Goal: Task Accomplishment & Management: Manage account settings

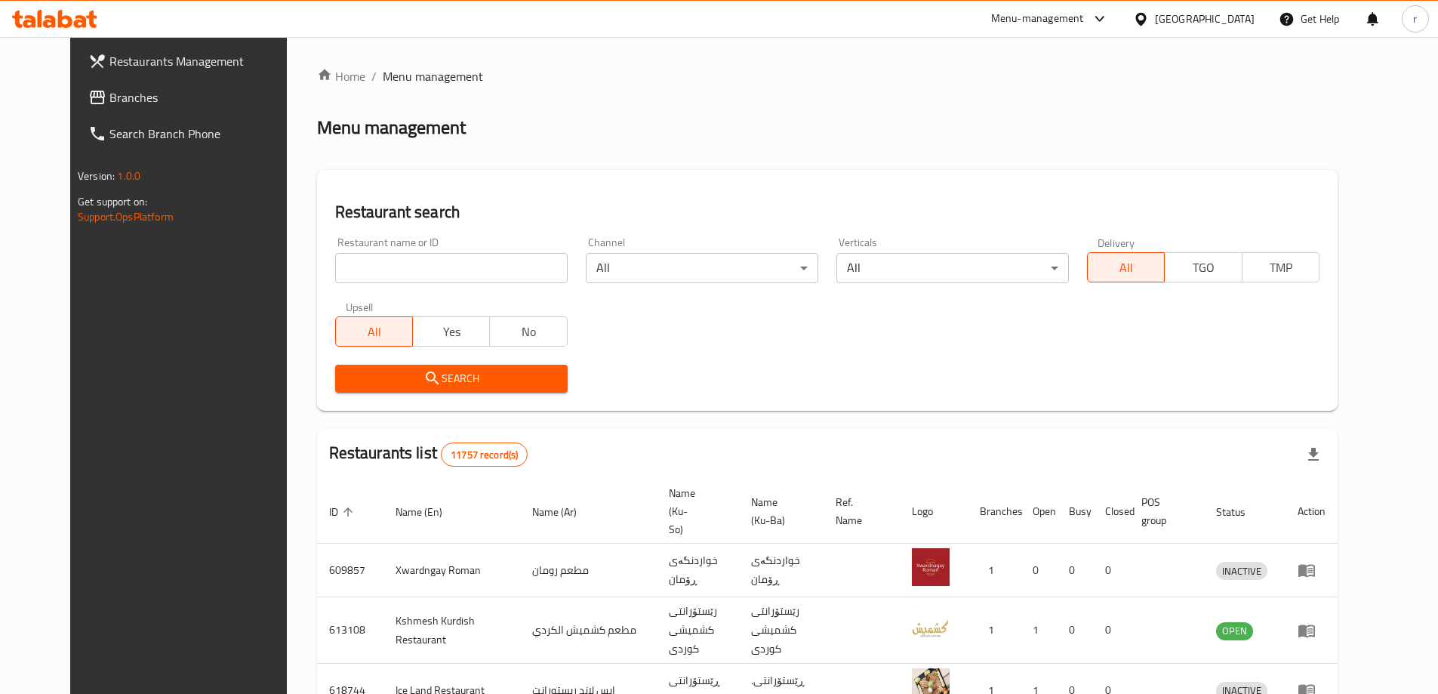
drag, startPoint x: 0, startPoint y: 0, endPoint x: 362, endPoint y: 274, distance: 453.7
click at [362, 274] on input "search" at bounding box center [451, 268] width 232 height 30
paste input "621839"
type input "621839"
click at [362, 369] on span "Search" at bounding box center [451, 378] width 208 height 19
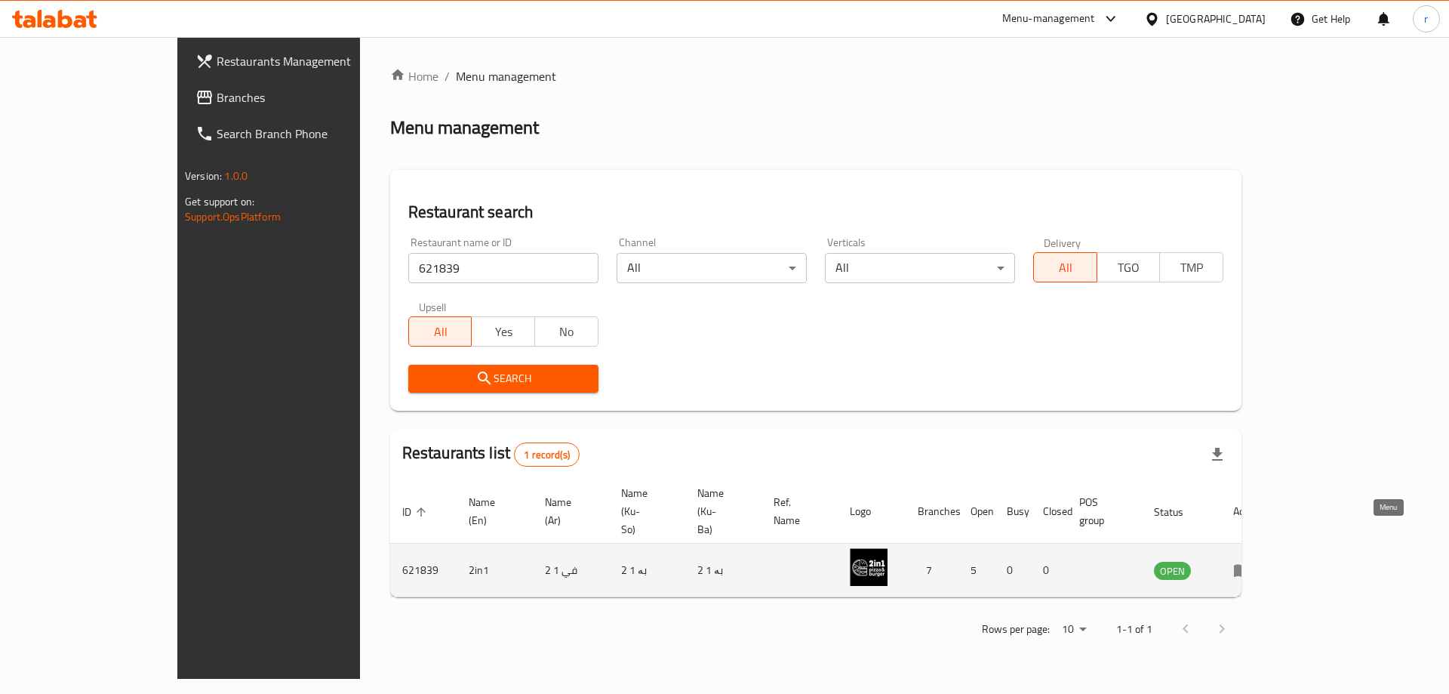
click at [1251, 565] on icon "enhanced table" at bounding box center [1242, 571] width 17 height 13
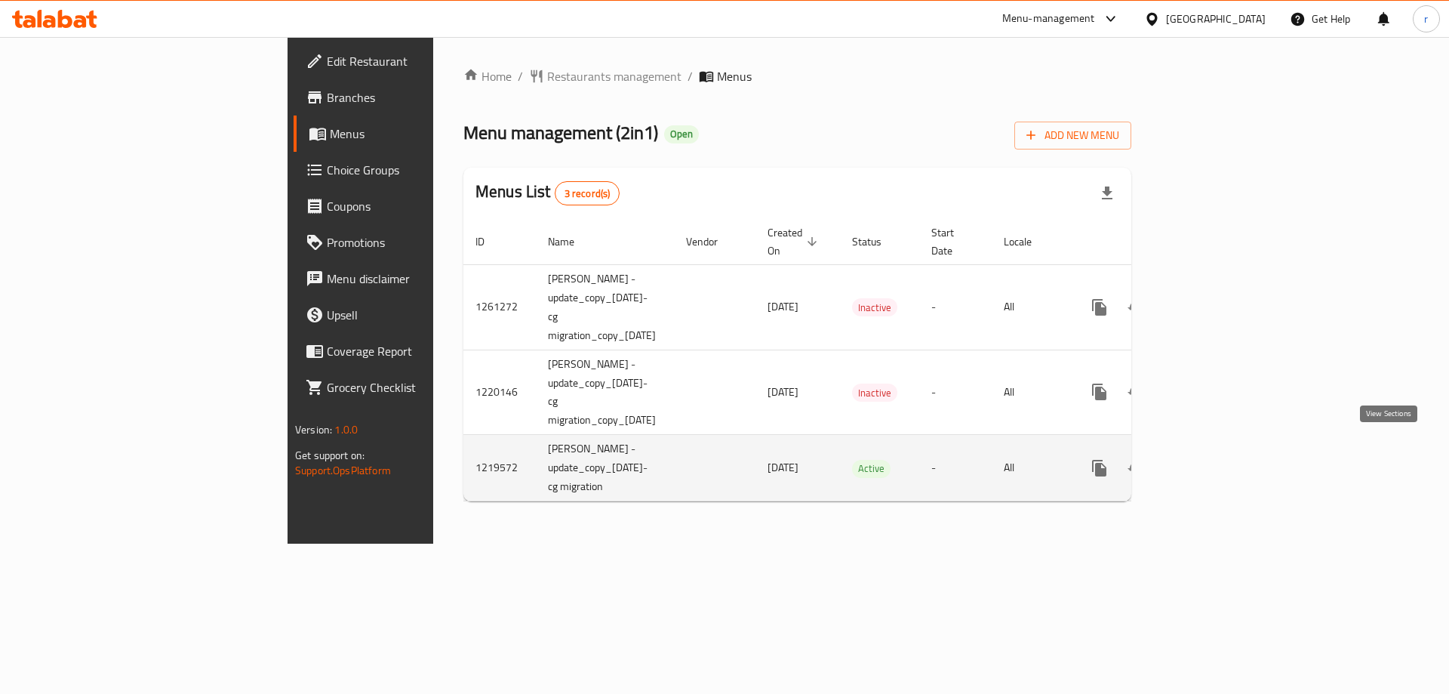
click at [1218, 459] on icon "enhanced table" at bounding box center [1208, 468] width 18 height 18
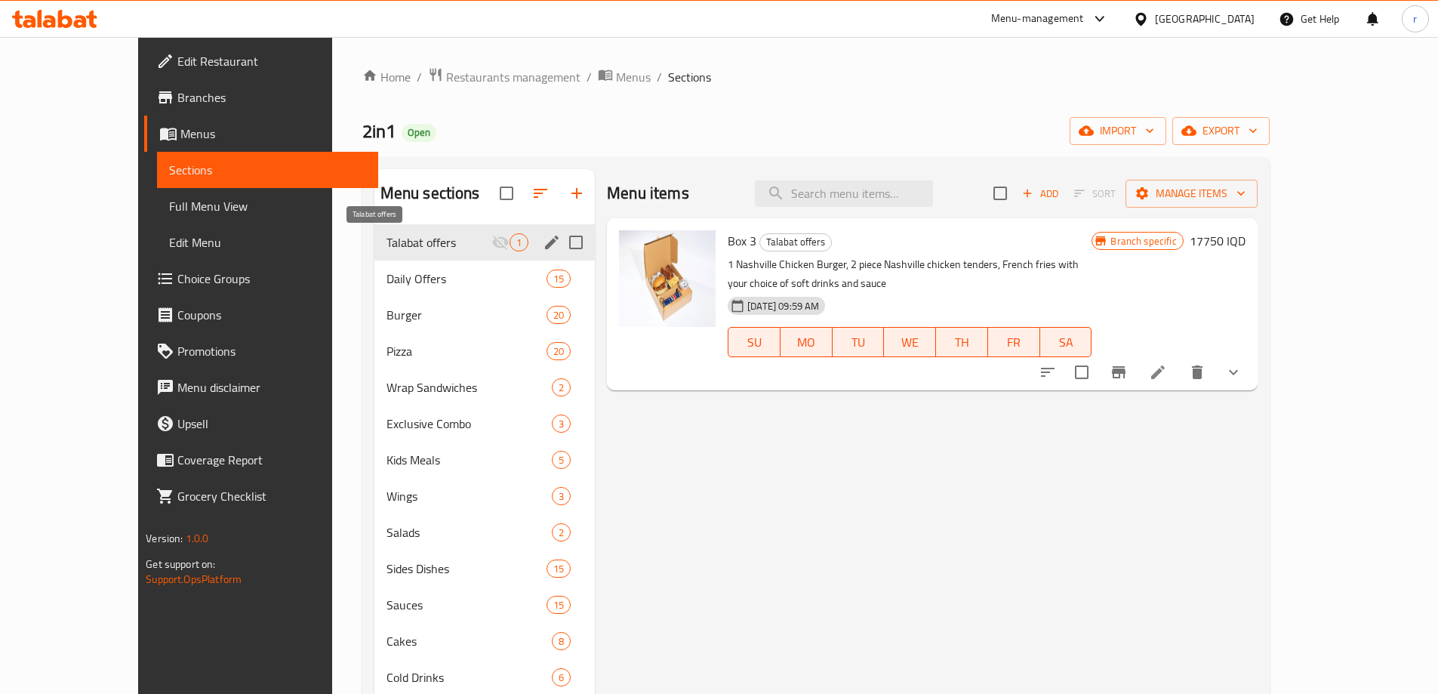
click at [414, 245] on span "Talabat offers" at bounding box center [438, 242] width 105 height 18
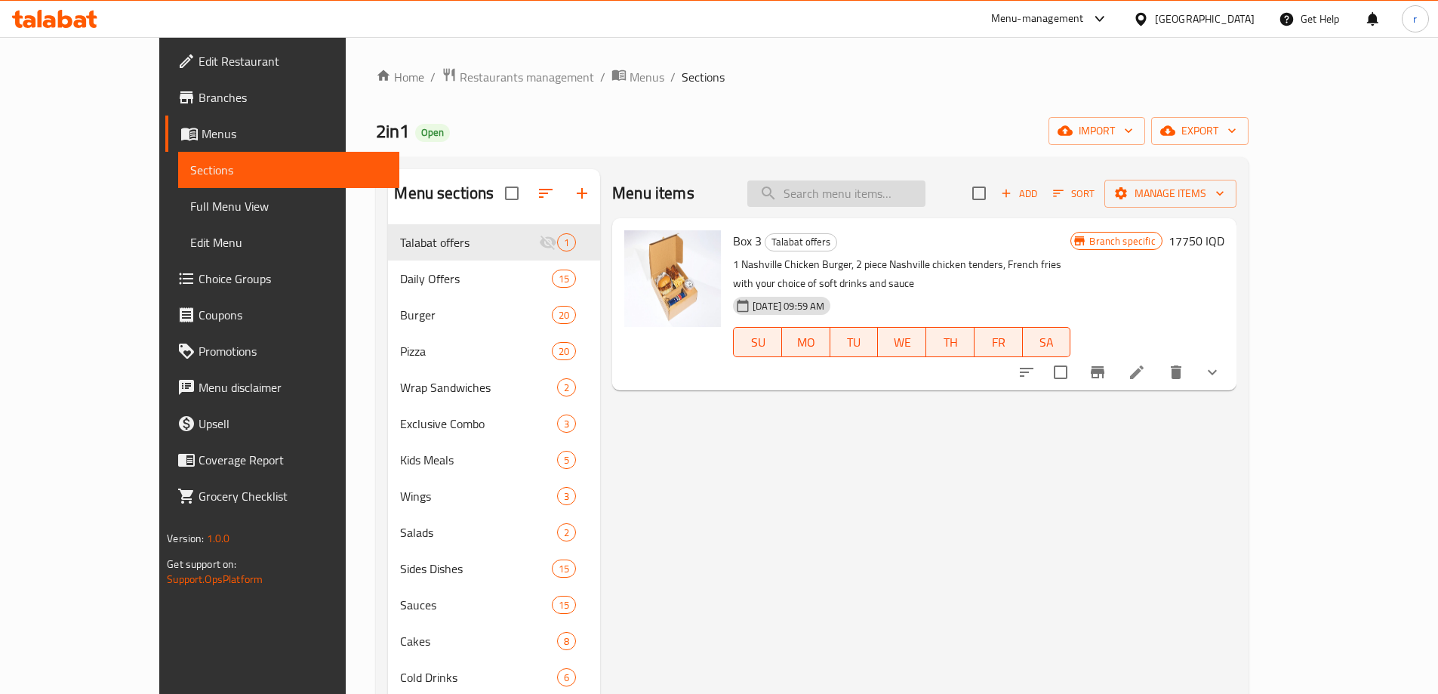
click at [925, 195] on input "search" at bounding box center [836, 193] width 178 height 26
paste input "2in1 cheeseburger"
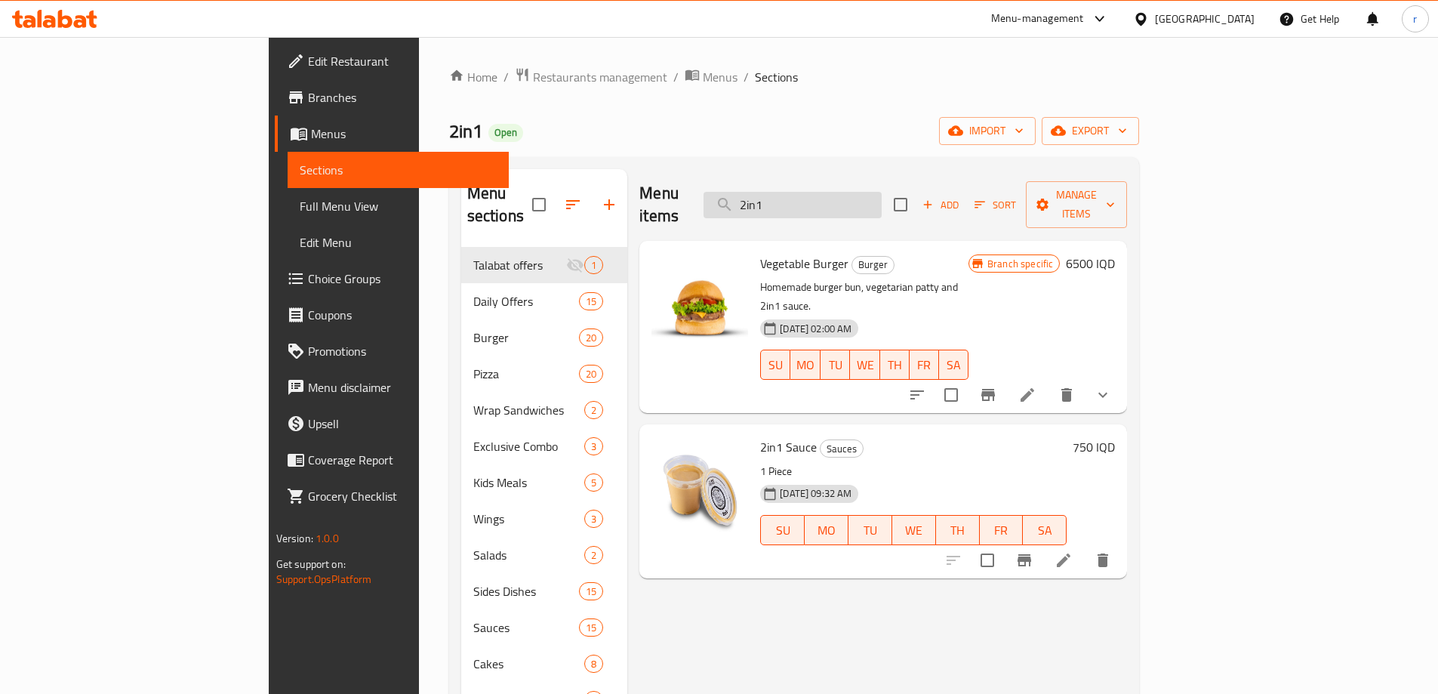
click at [846, 199] on input "2in1" at bounding box center [792, 205] width 178 height 26
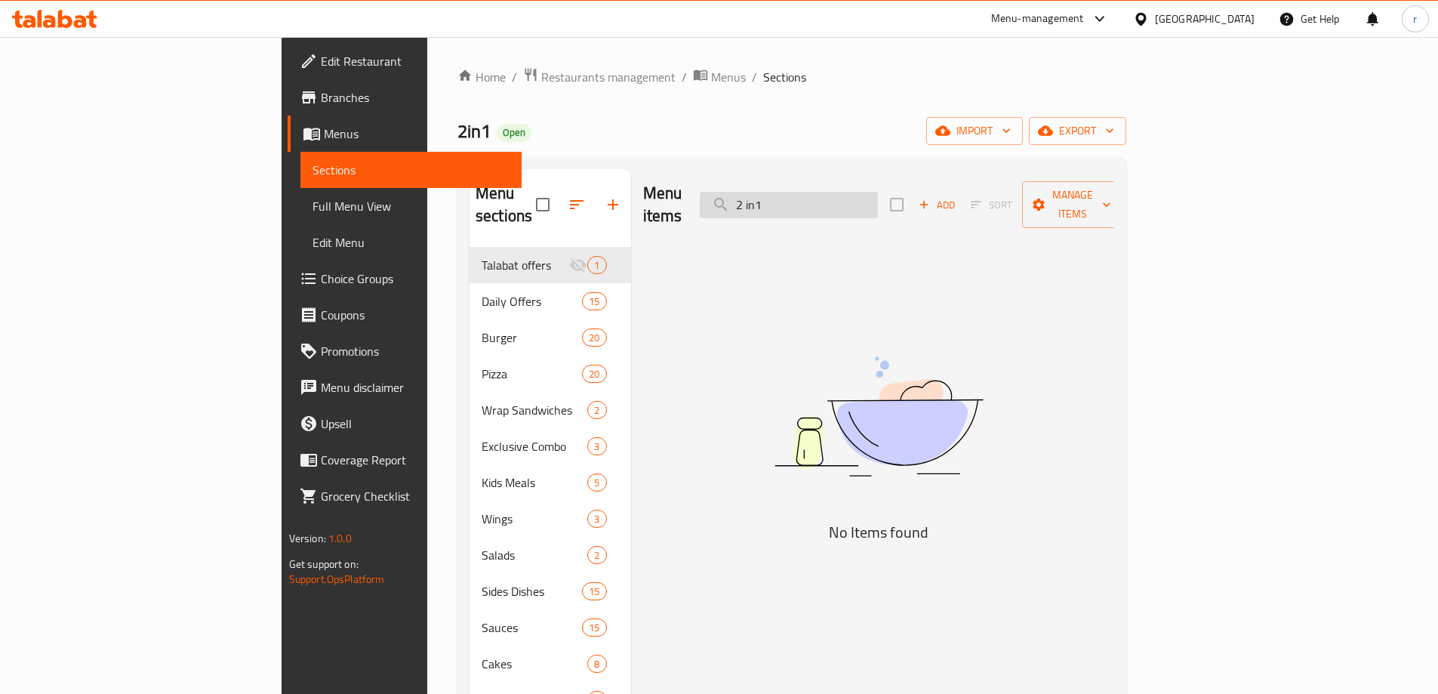
click at [878, 201] on input "2 in1" at bounding box center [789, 205] width 178 height 26
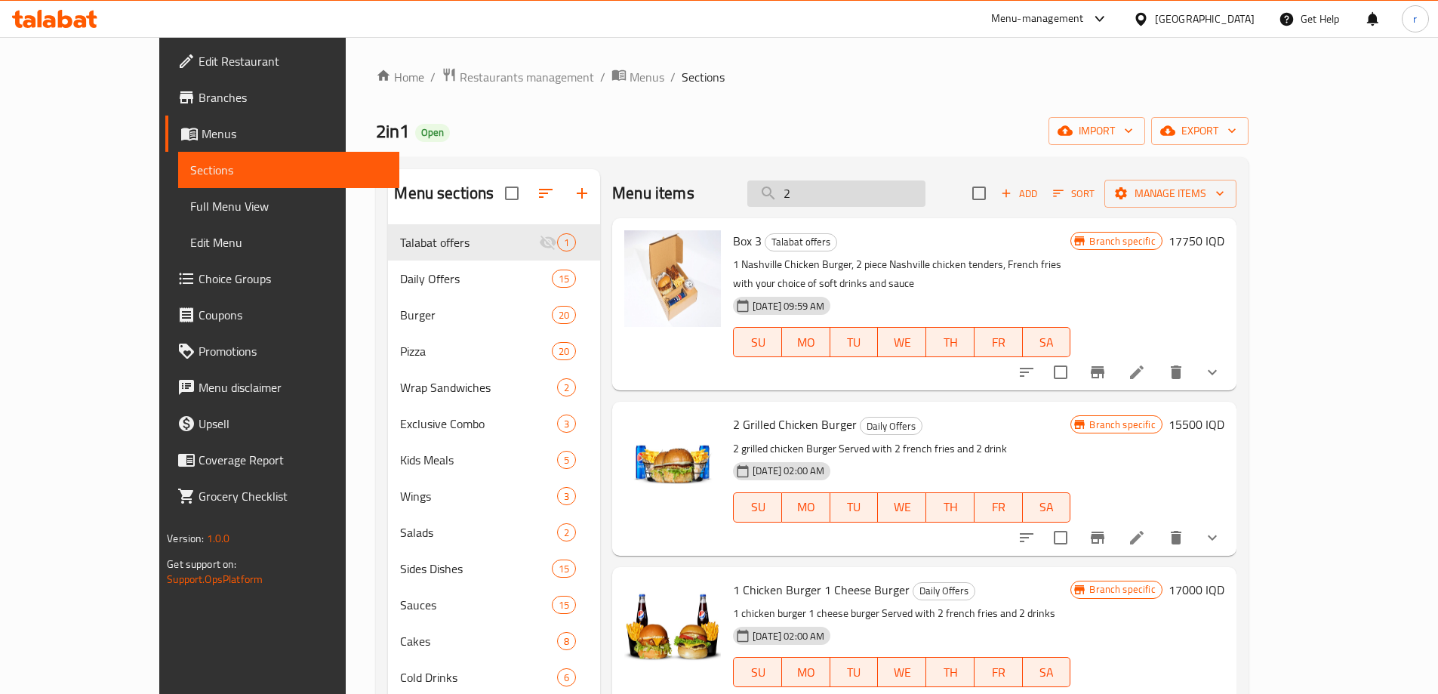
click at [860, 189] on input "2" at bounding box center [836, 193] width 178 height 26
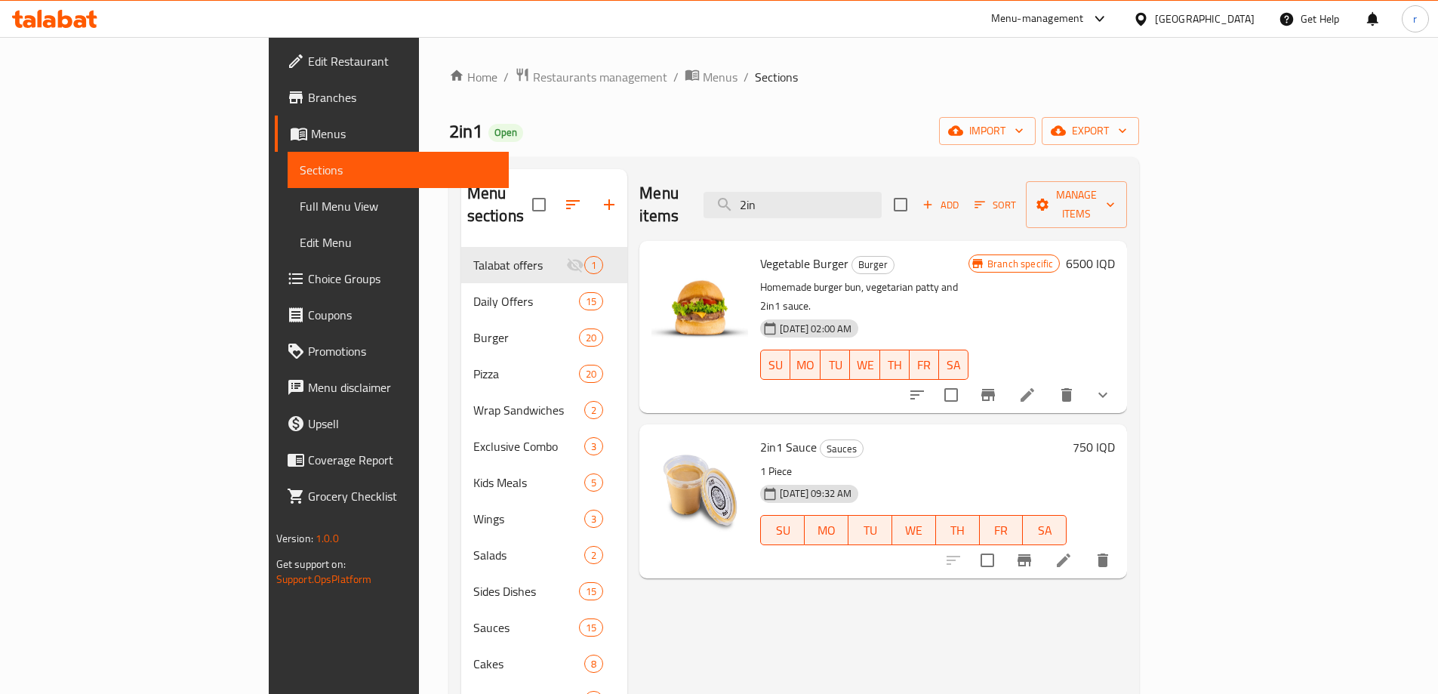
type input "2in"
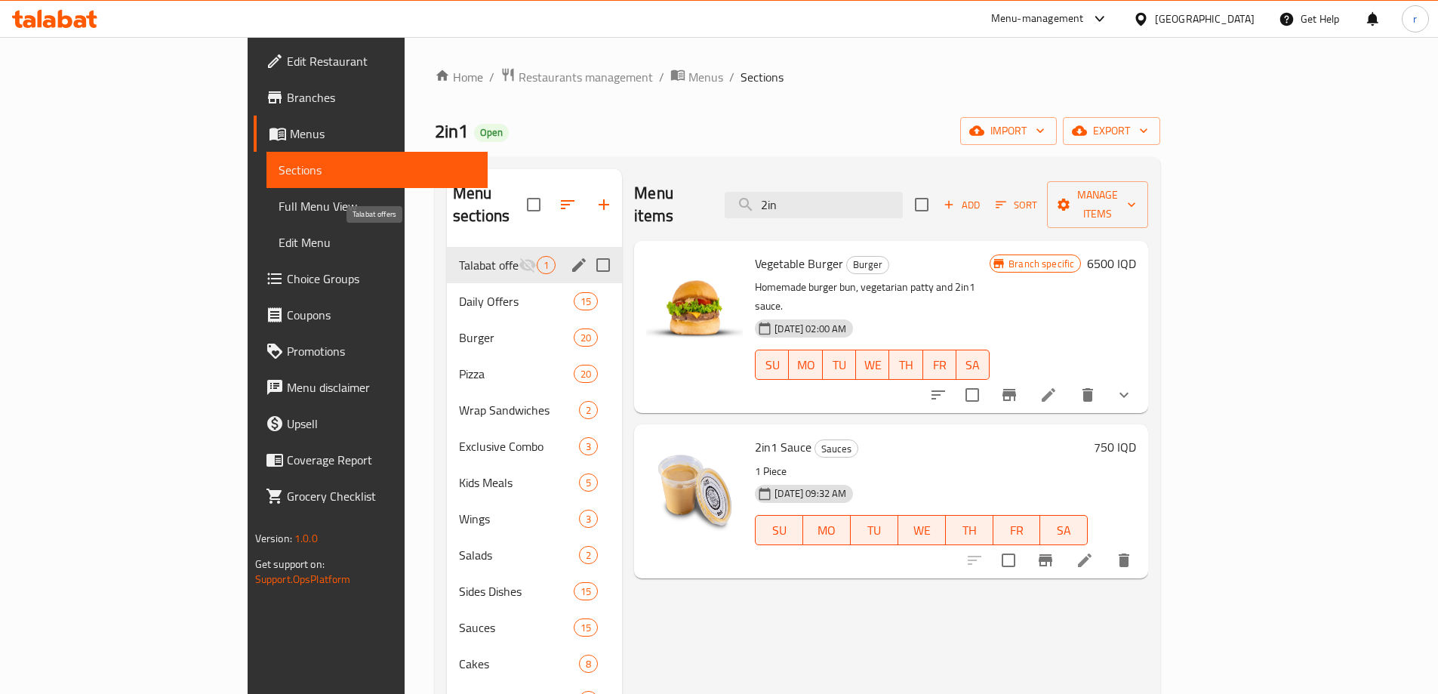
click at [459, 256] on span "Talabat offers" at bounding box center [489, 265] width 60 height 18
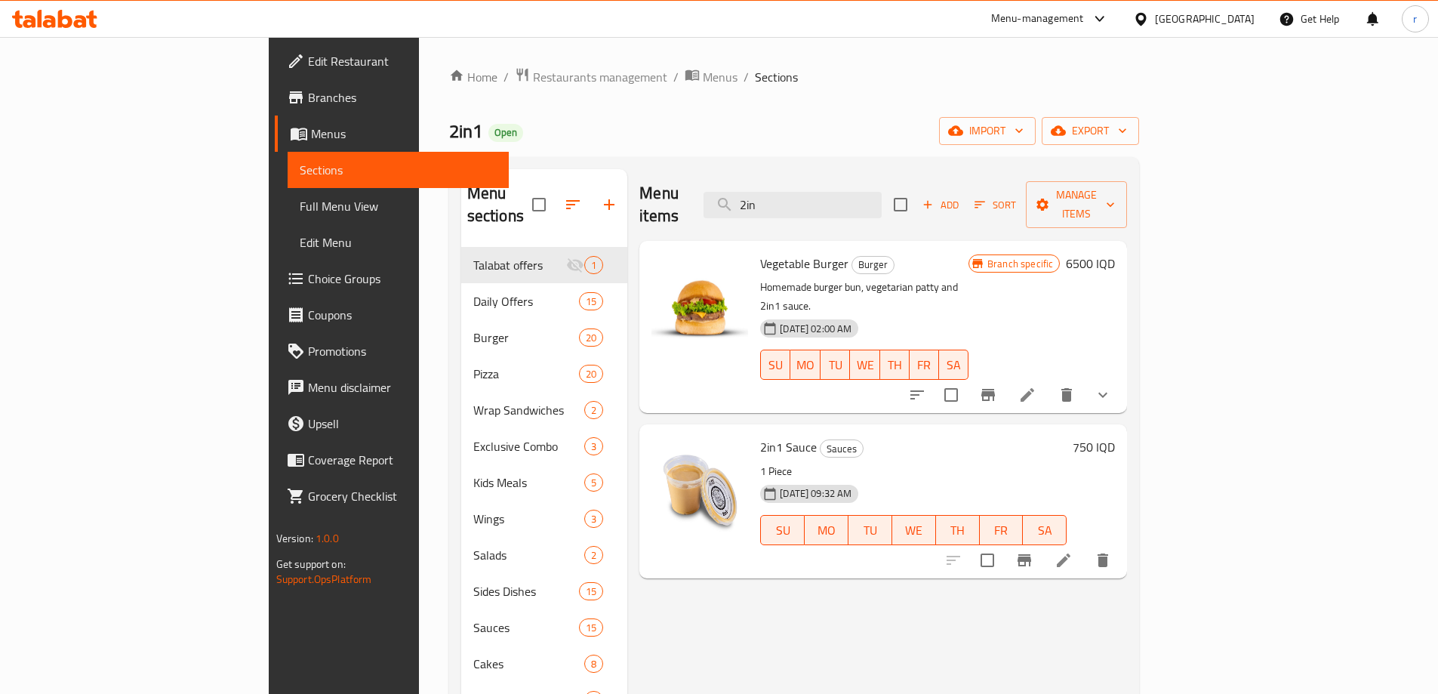
drag, startPoint x: 962, startPoint y: 186, endPoint x: 771, endPoint y: 199, distance: 191.5
click at [771, 199] on div "Menu items 2in Add Sort Manage items" at bounding box center [883, 205] width 488 height 72
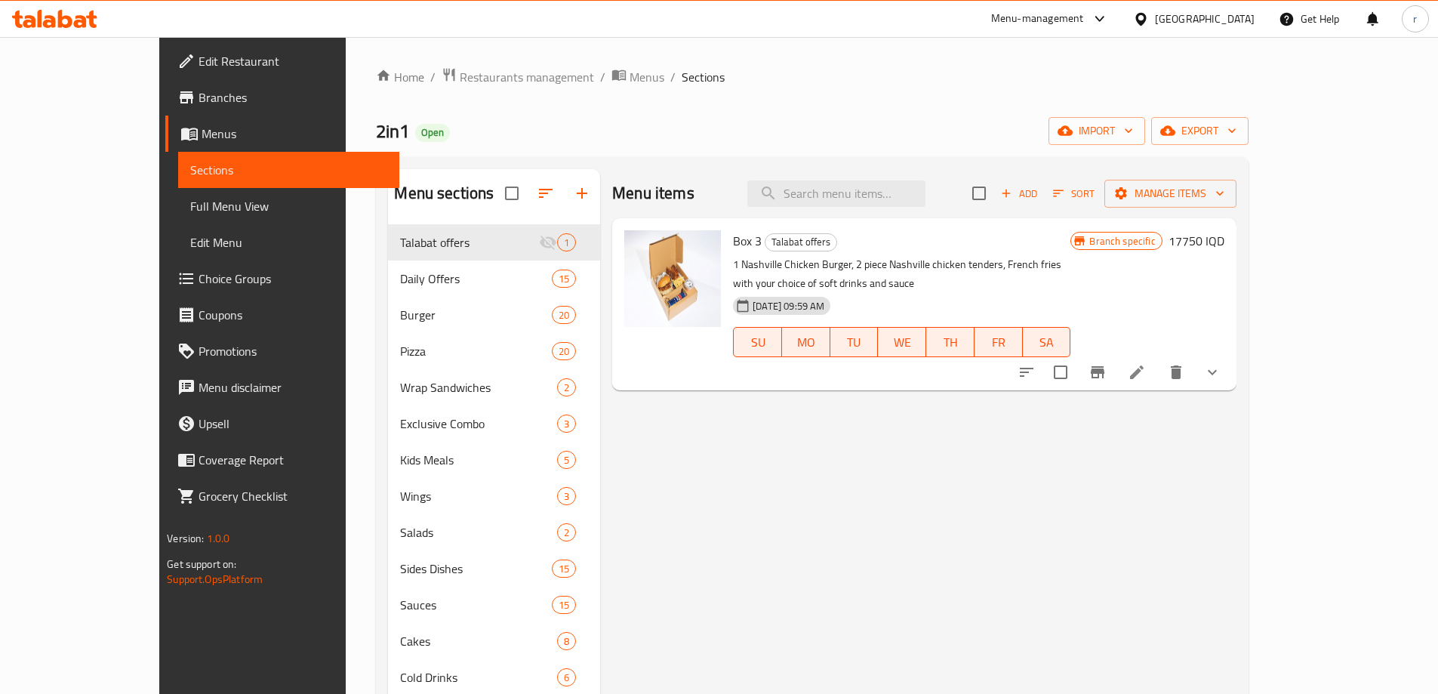
click at [1158, 359] on li at bounding box center [1137, 372] width 42 height 27
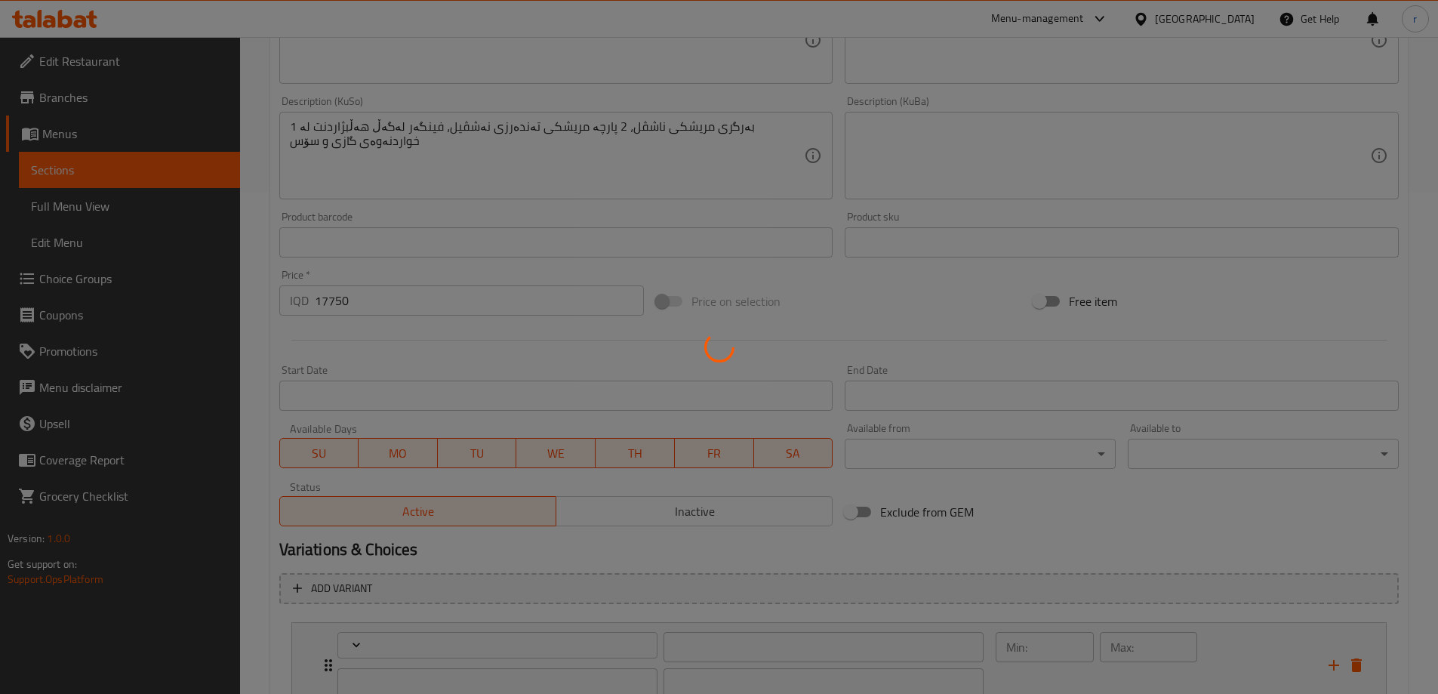
type input "إختيارك من المشروب:"
type input "هەڵبژاردنت لە خواردنەوە:"
type input "1"
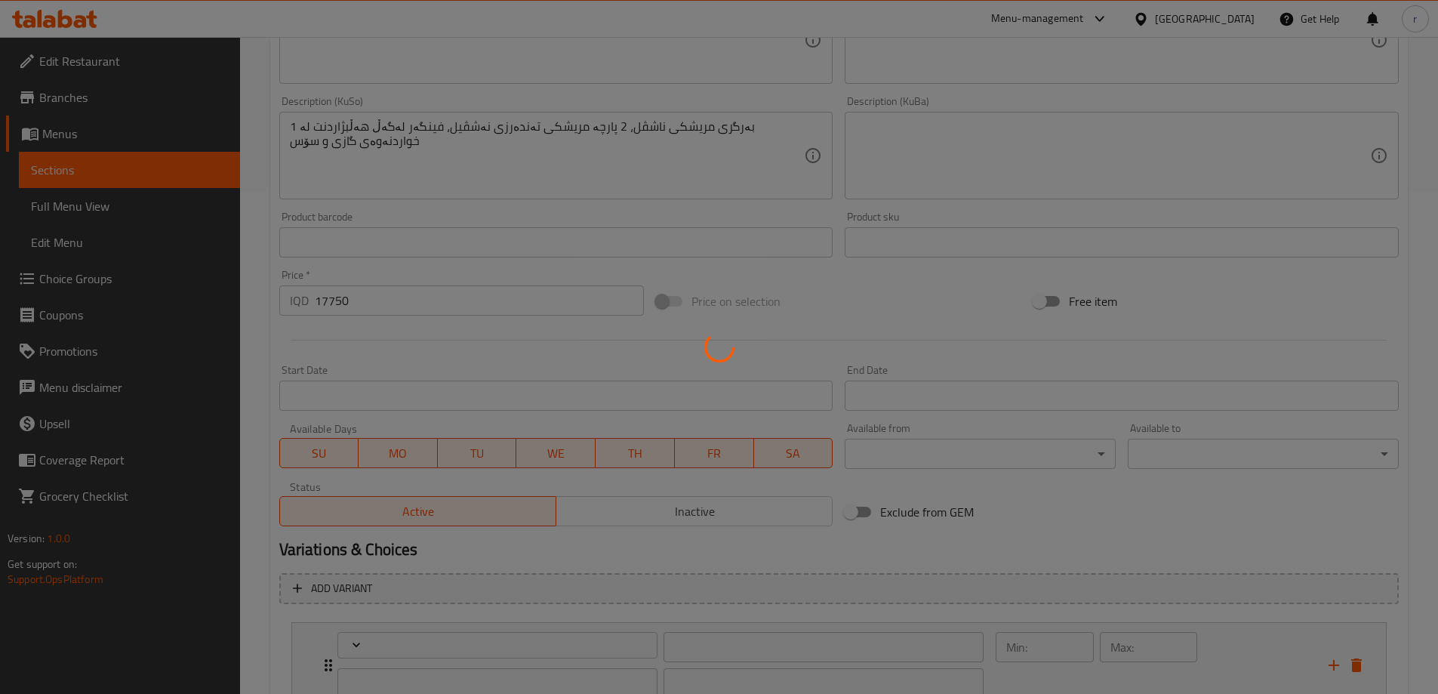
type input "الإكسترا"
type input "ئێکسترا"
type input "0"
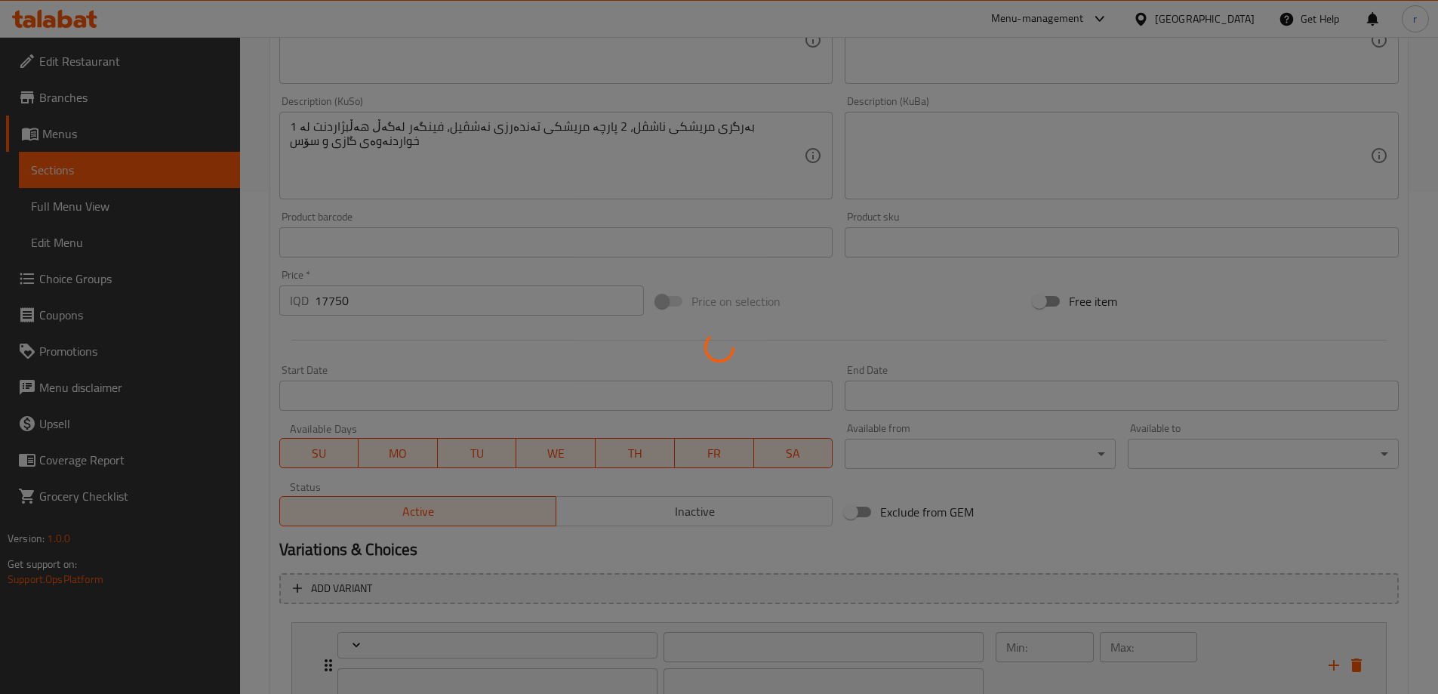
type input "الأطباق الجانبية:"
type input "[PERSON_NAME]:"
type input "0"
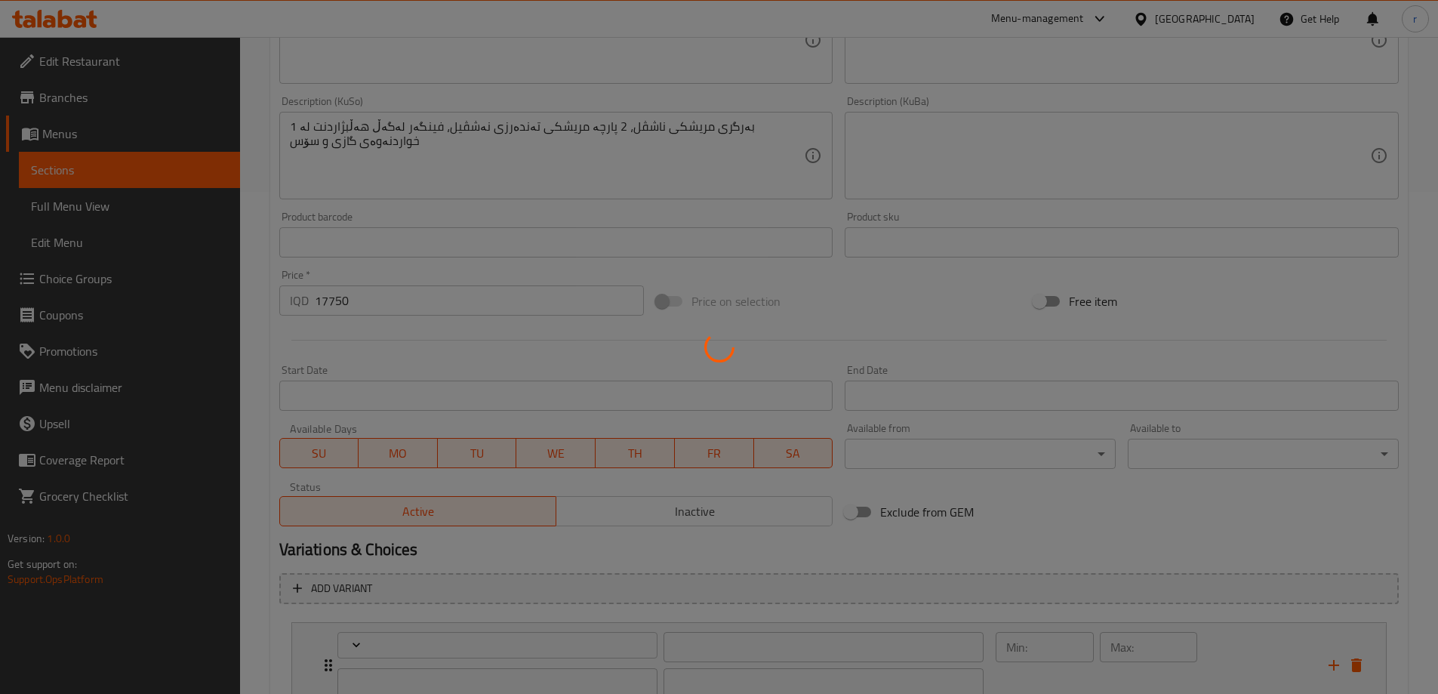
type input "إختيارك من الصوص:"
type input "هەڵبژاردنت لە سۆس:"
type input "1"
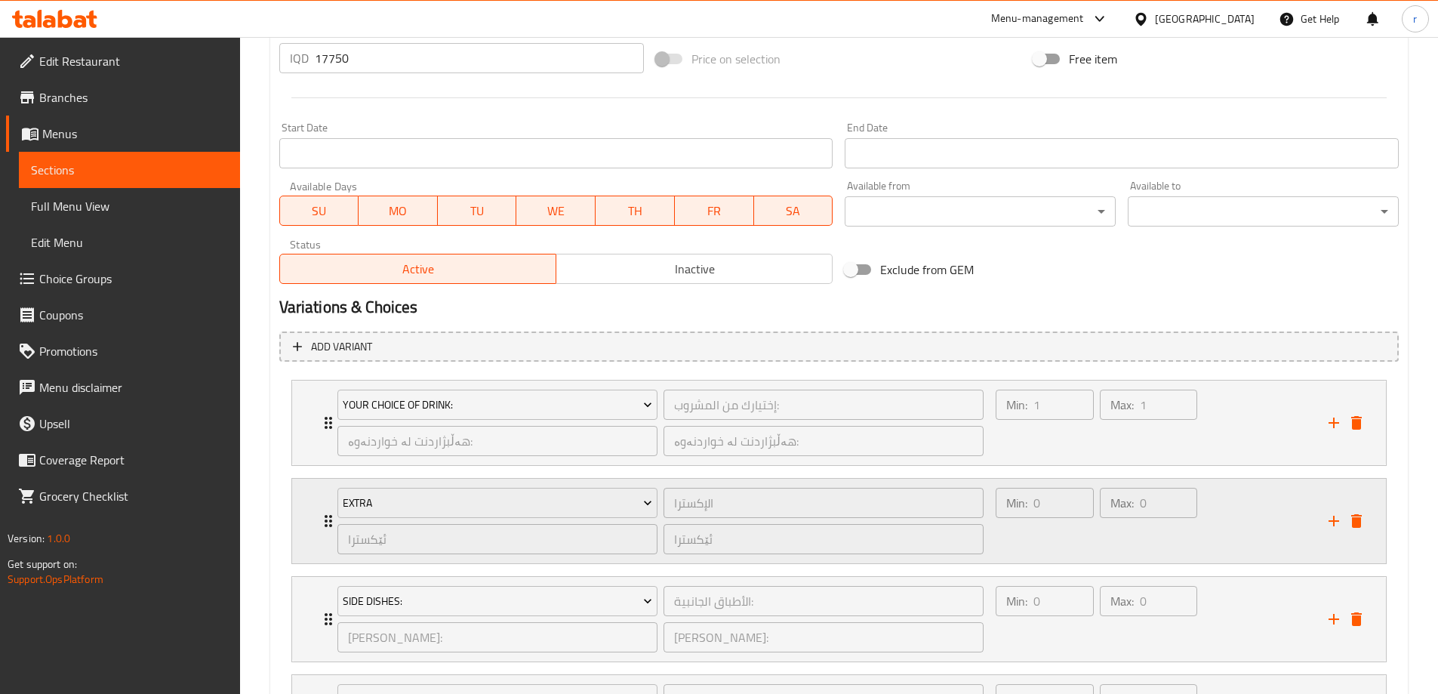
scroll to position [755, 0]
click at [321, 426] on icon "Expand" at bounding box center [328, 422] width 18 height 18
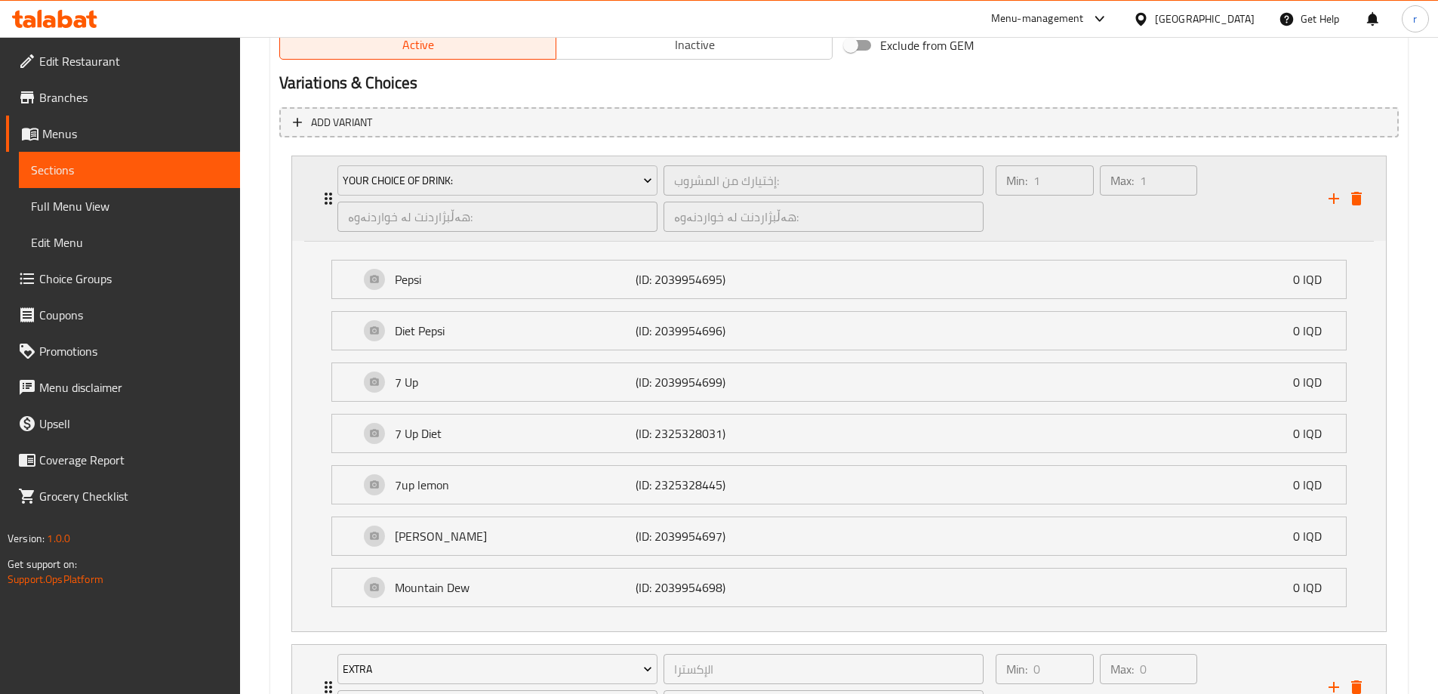
scroll to position [1258, 0]
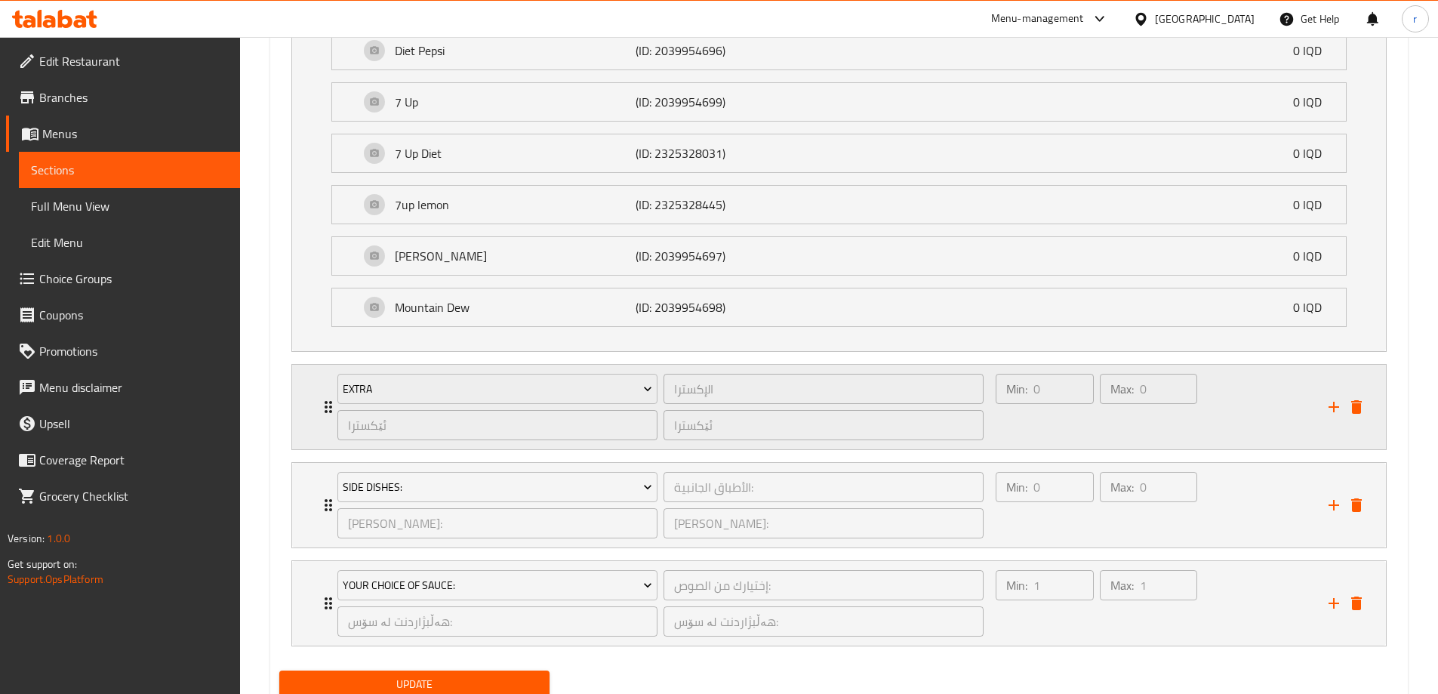
click at [325, 408] on icon "Expand" at bounding box center [329, 407] width 8 height 12
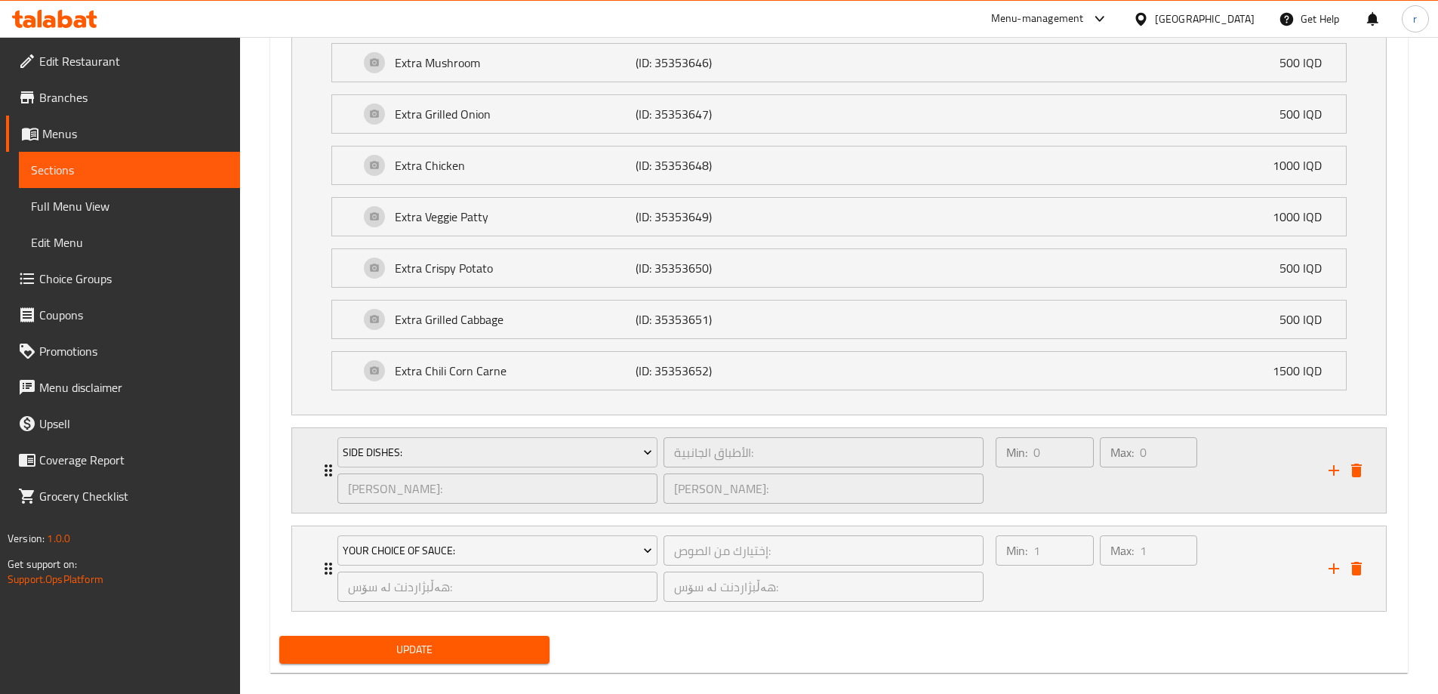
scroll to position [2064, 0]
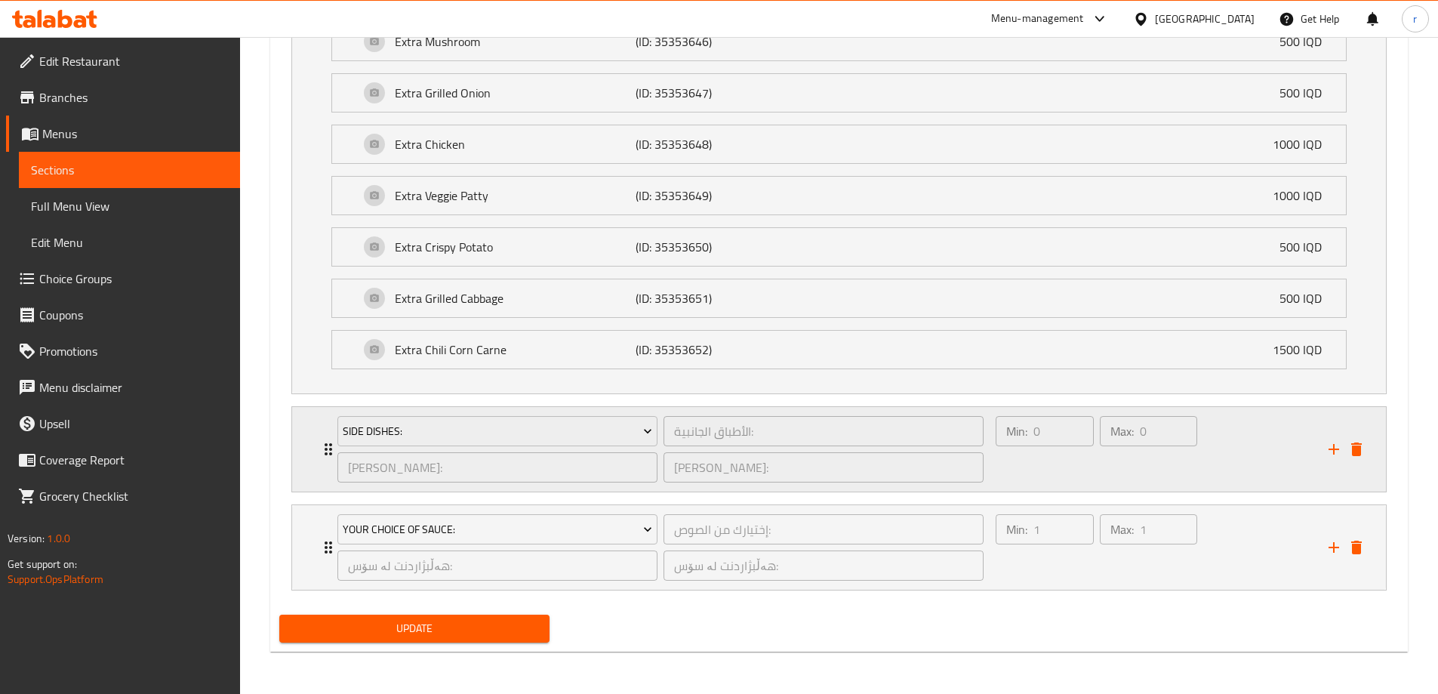
click at [317, 453] on div "Side Dishes: الأطباق الجانبية: ​ [PERSON_NAME]: ​ ژەمە لاوەکییەکان: ​ Min: 0 ​ …" at bounding box center [839, 449] width 1094 height 85
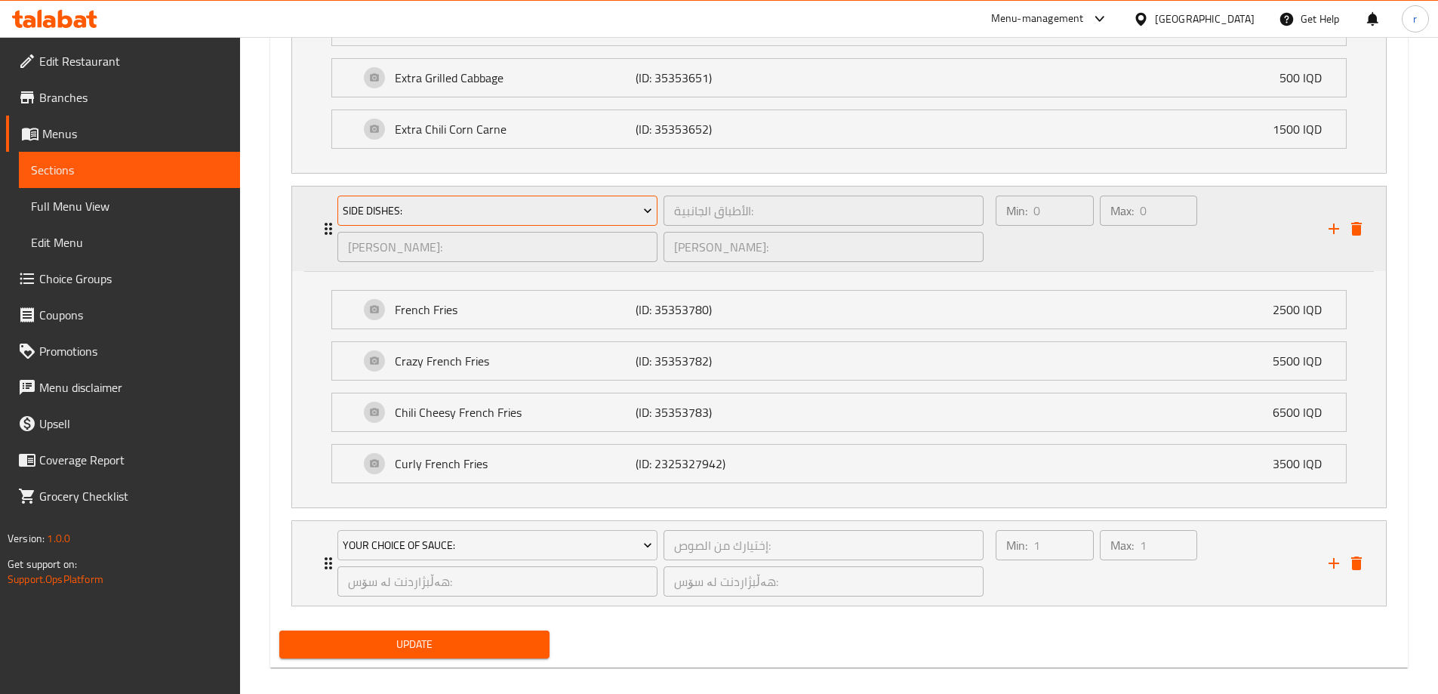
scroll to position [2300, 0]
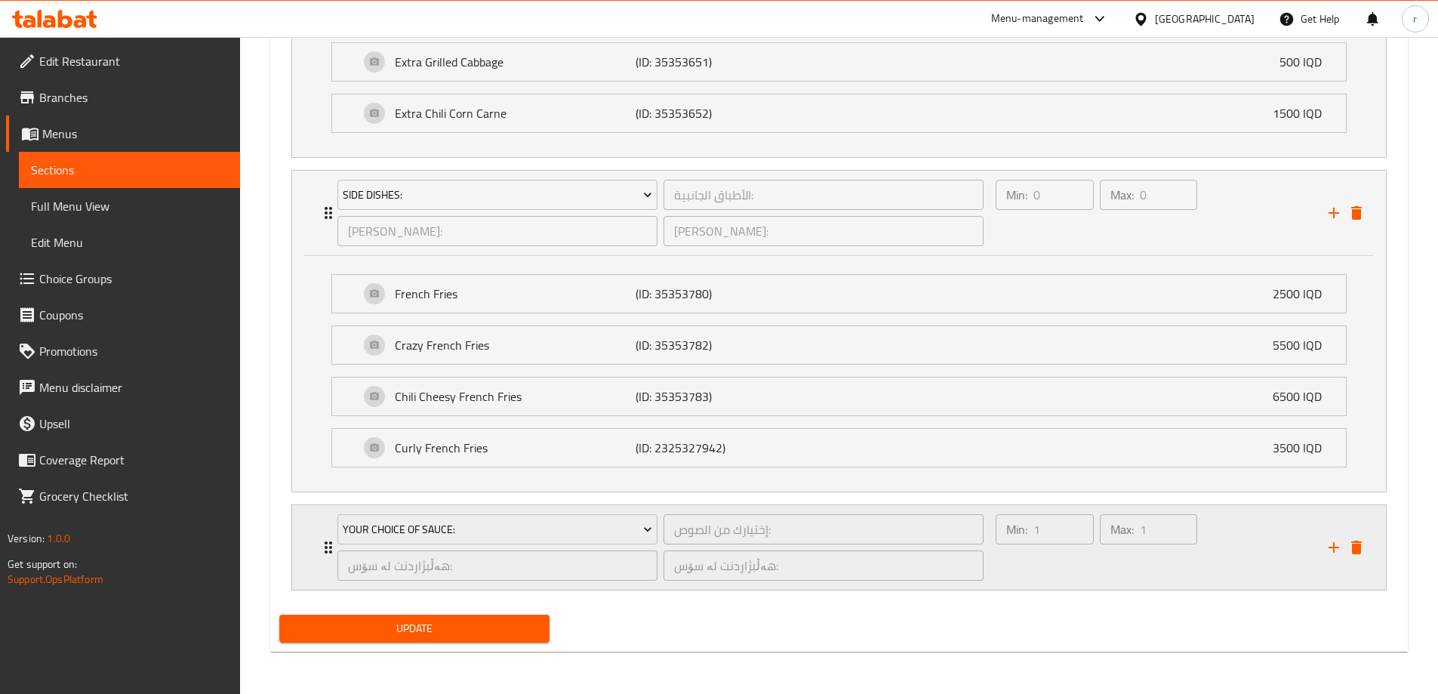
click at [327, 542] on icon "Expand" at bounding box center [328, 547] width 18 height 18
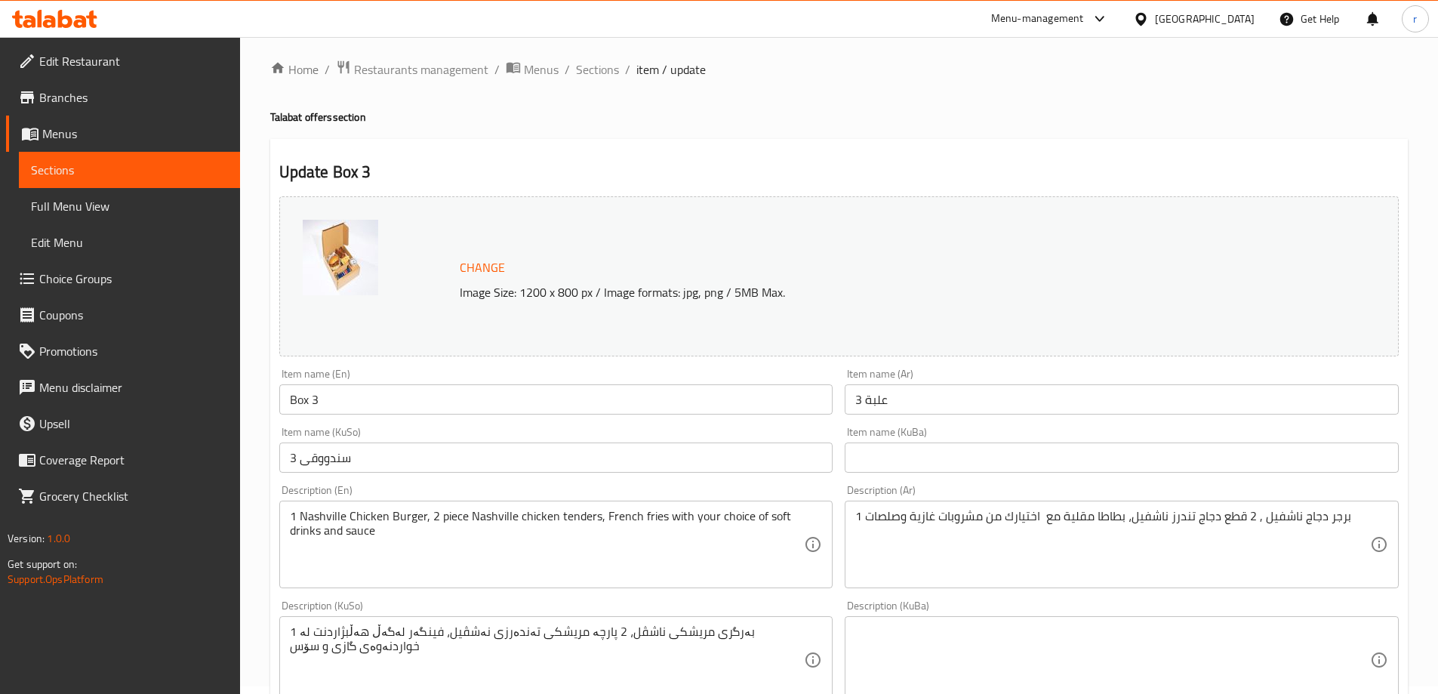
scroll to position [0, 0]
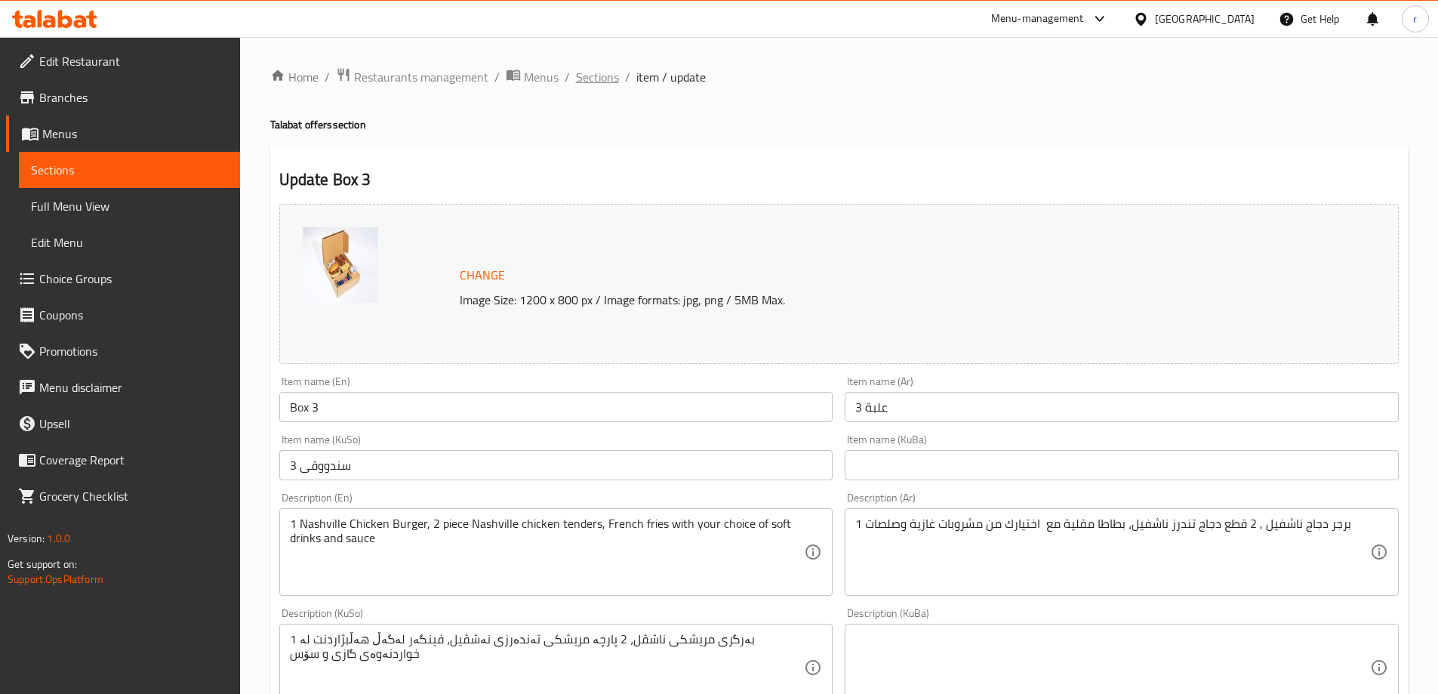
click at [612, 81] on span "Sections" at bounding box center [597, 77] width 43 height 18
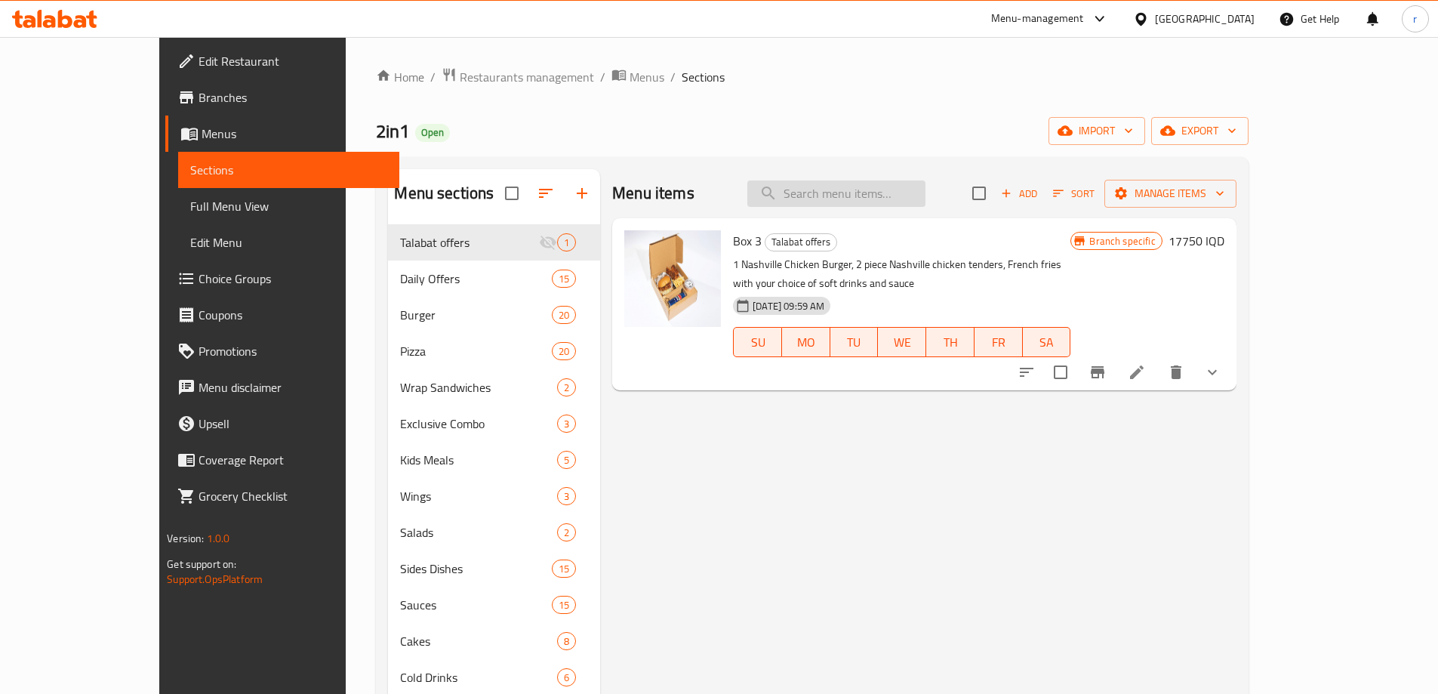
click at [854, 189] on input "search" at bounding box center [836, 193] width 178 height 26
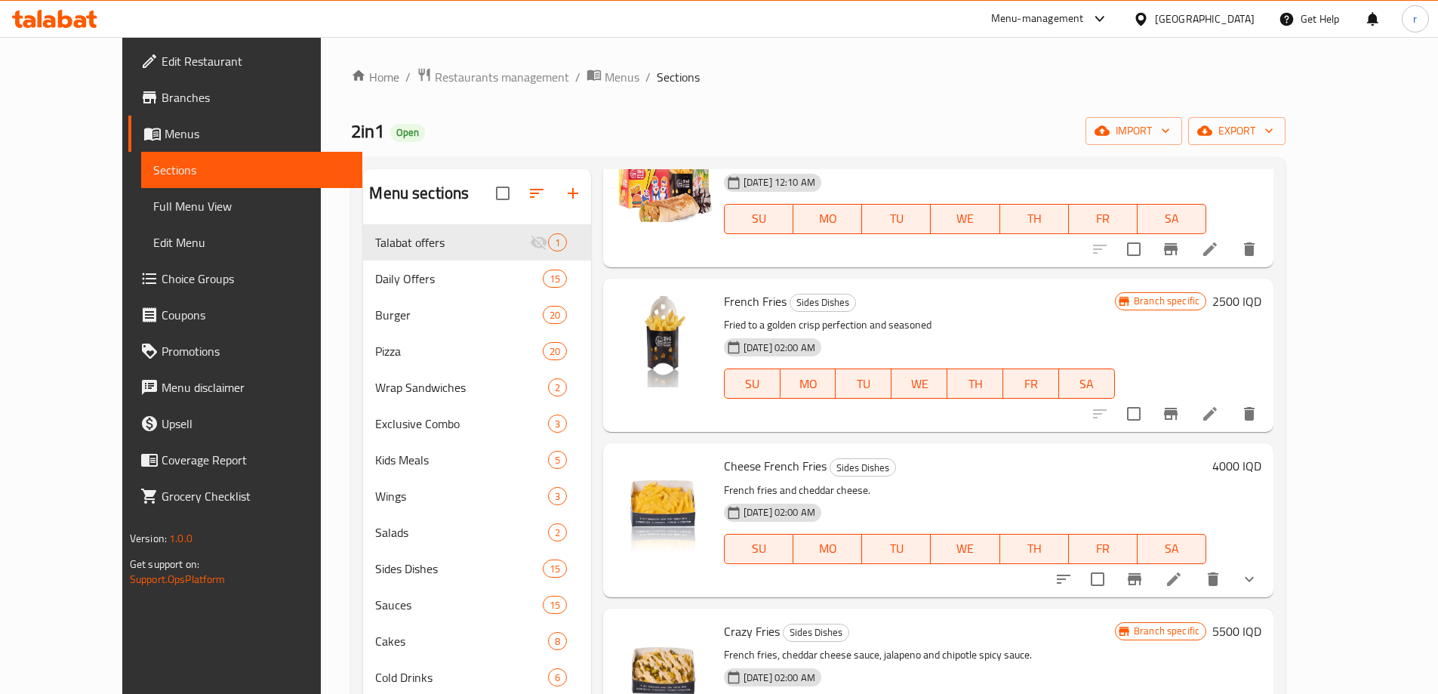
scroll to position [3145, 0]
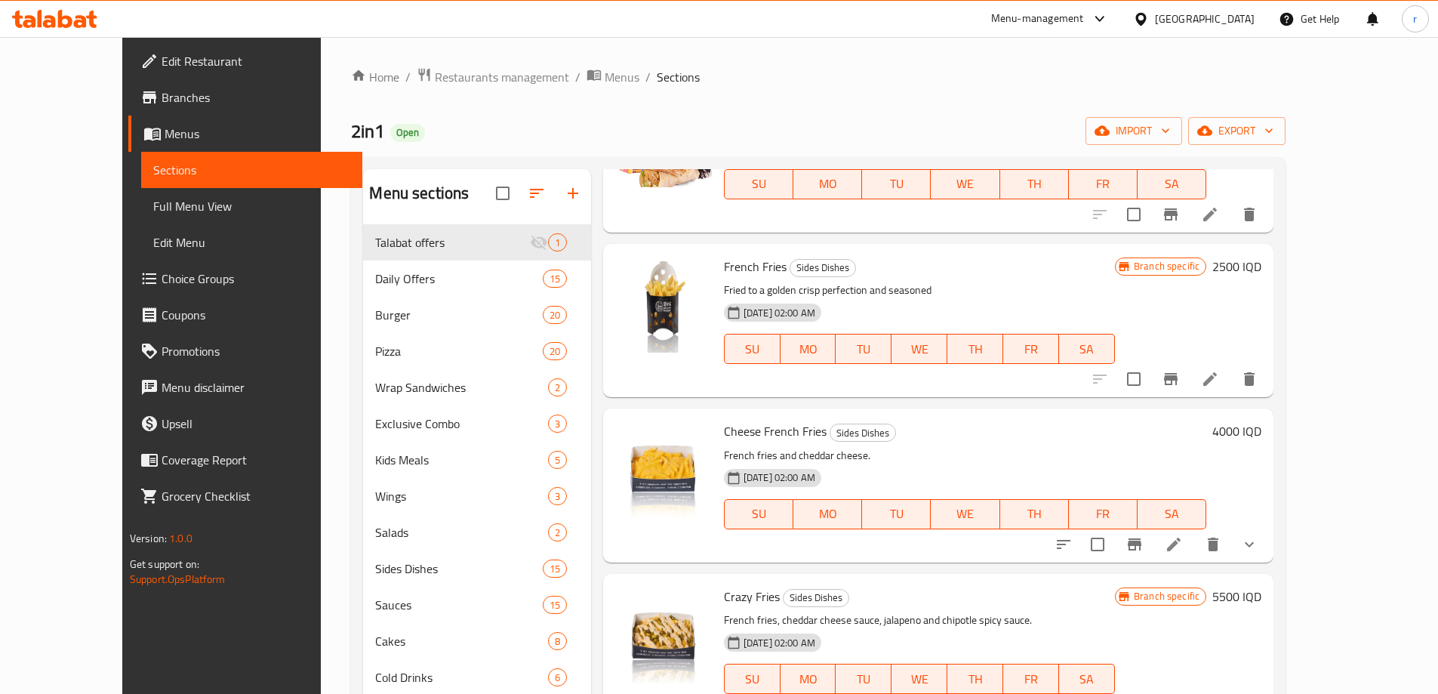
type input "french fries"
click at [1258, 535] on icon "show more" at bounding box center [1249, 544] width 18 height 18
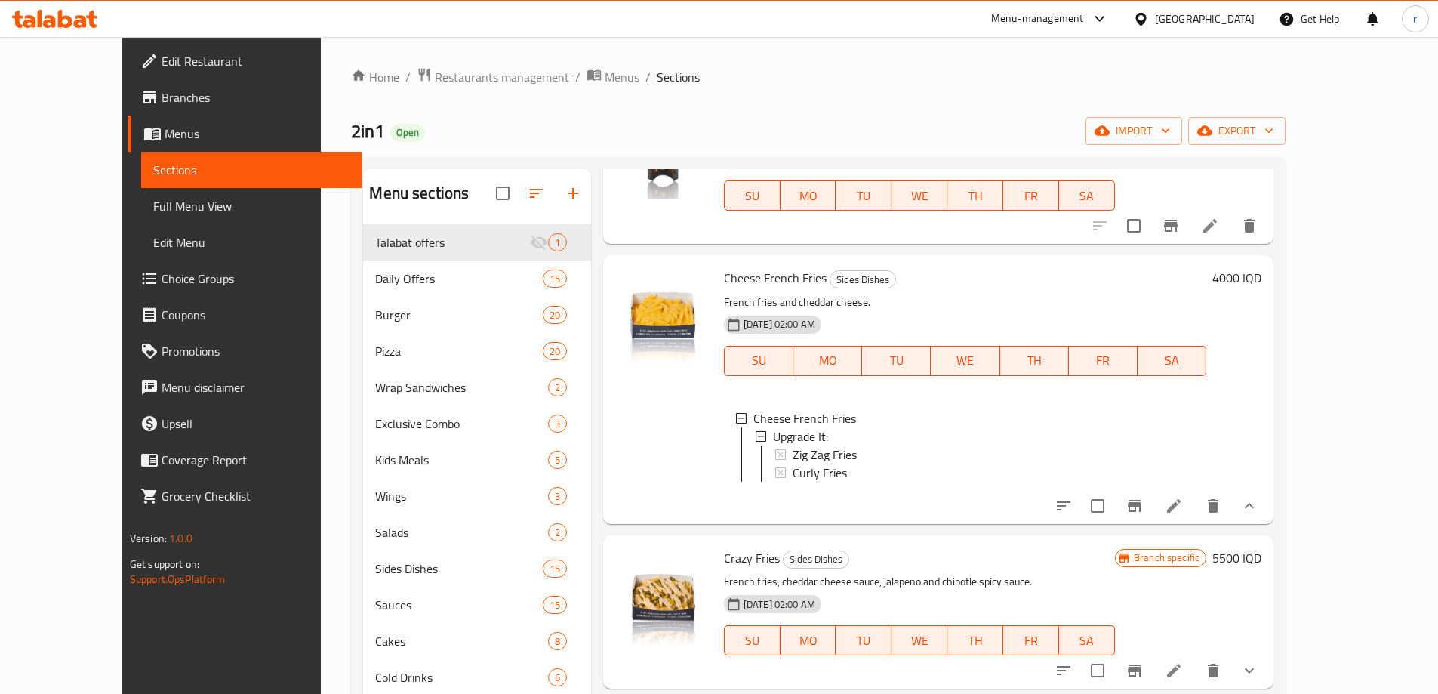
scroll to position [3446, 0]
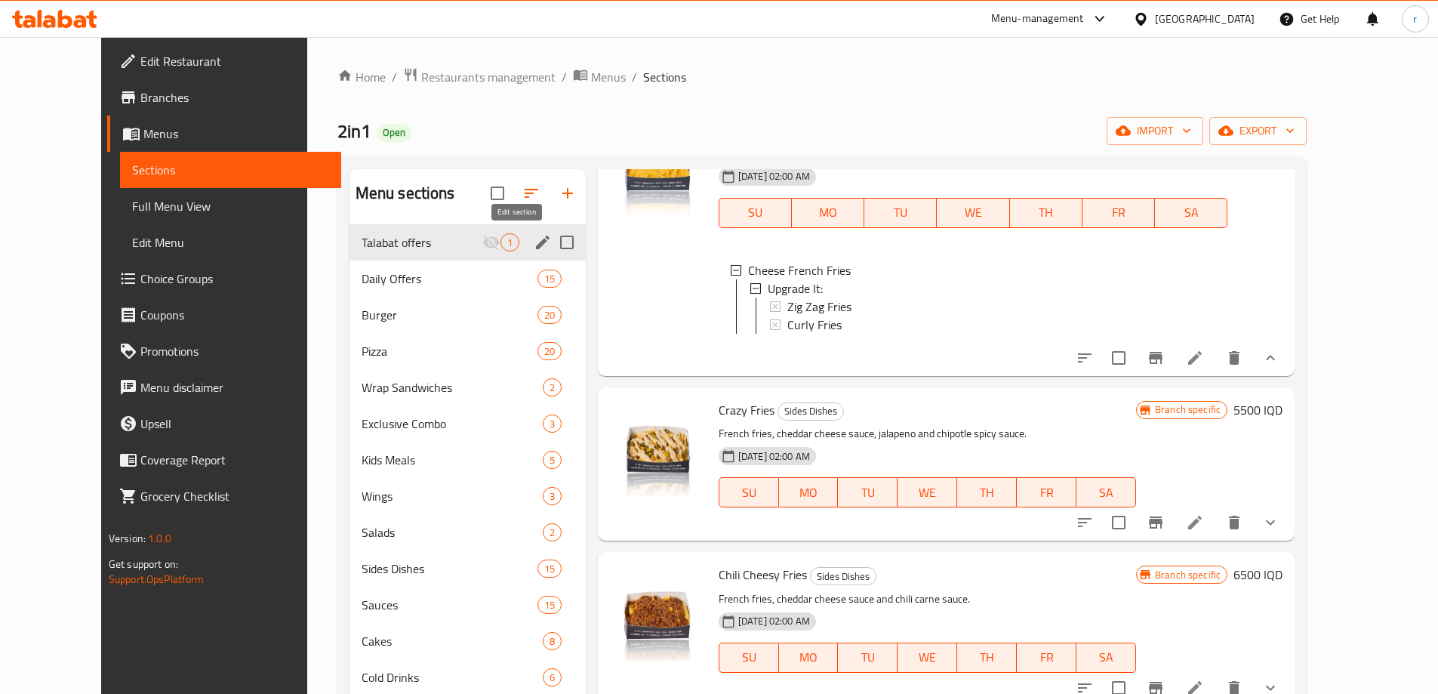
click at [534, 242] on icon "edit" at bounding box center [543, 242] width 18 height 18
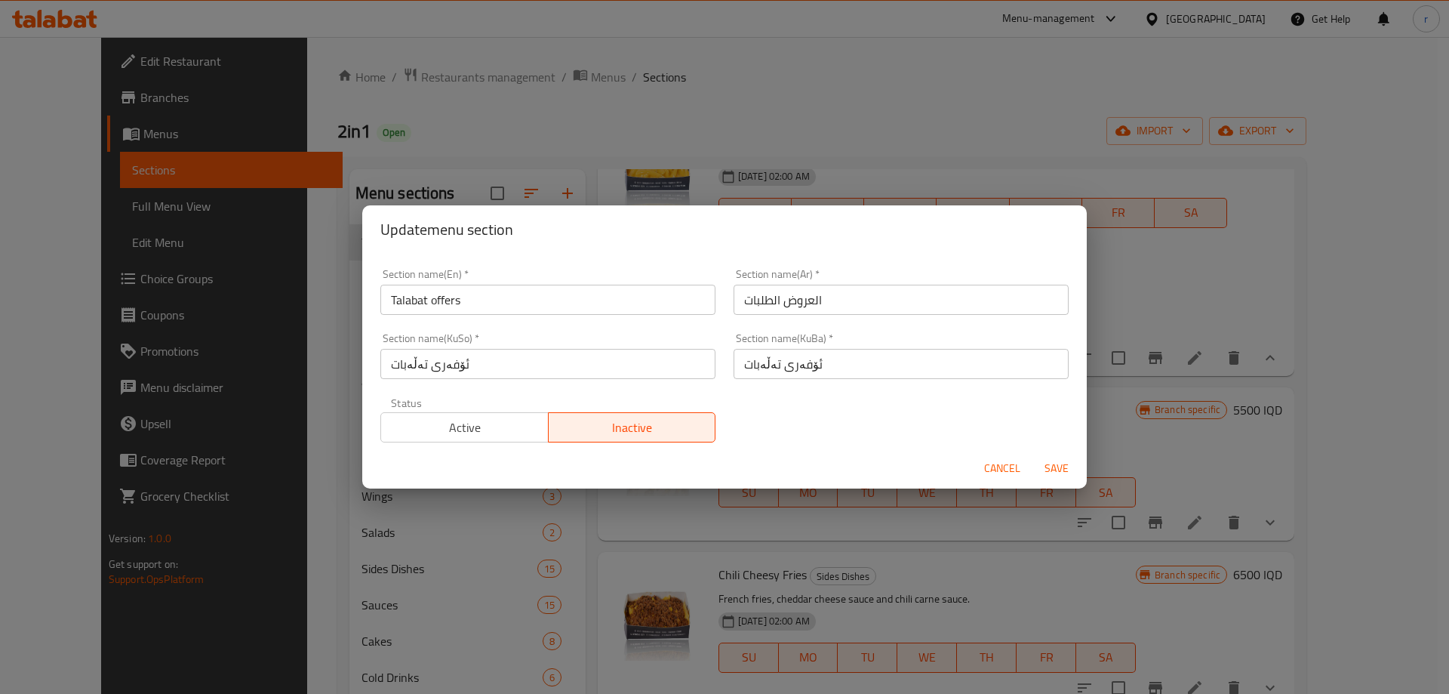
click at [461, 430] on span "Active" at bounding box center [464, 428] width 155 height 22
click at [1051, 473] on span "Save" at bounding box center [1057, 468] width 36 height 19
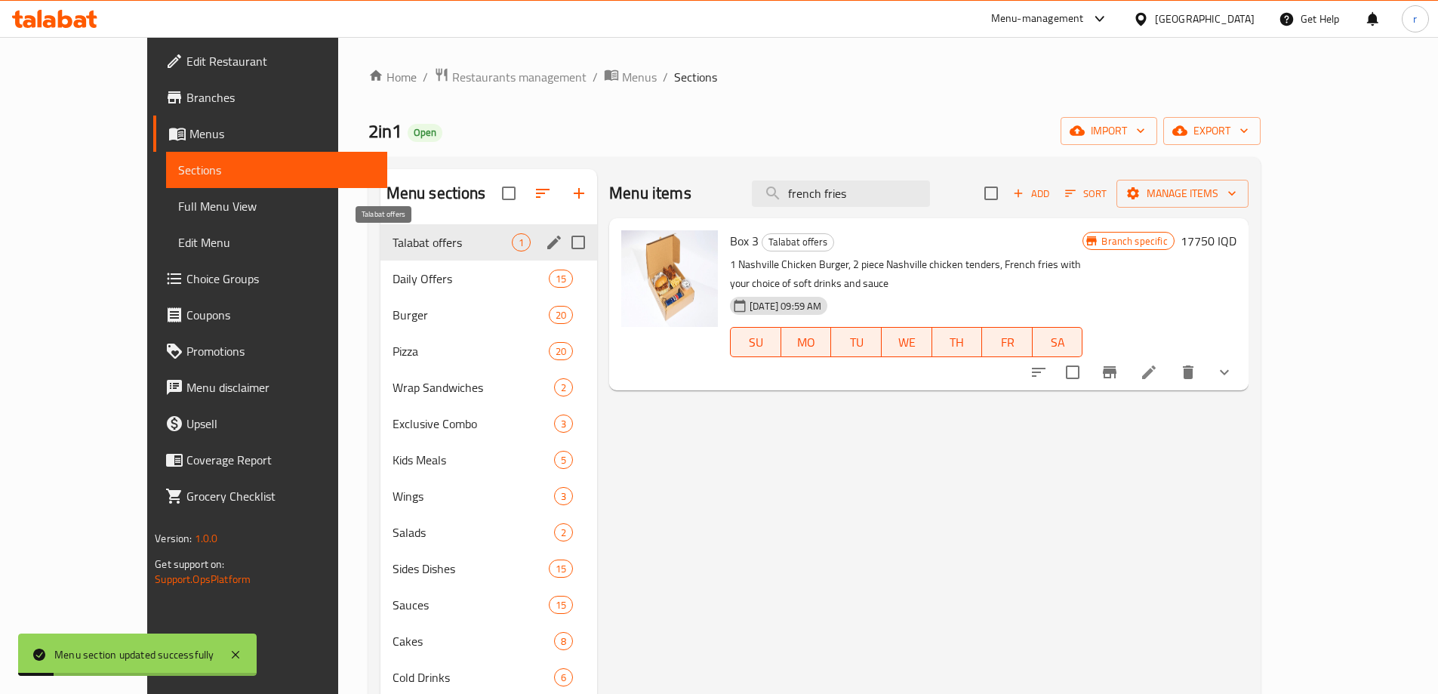
scroll to position [0, 0]
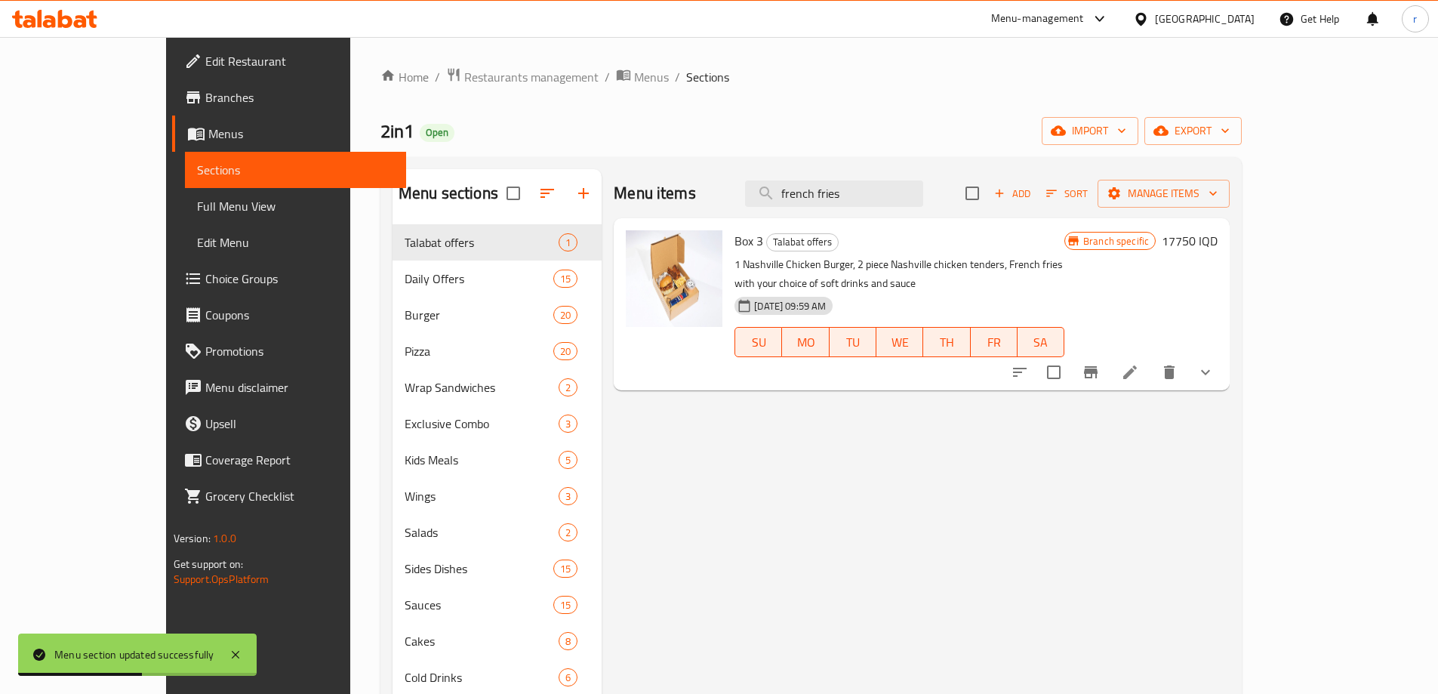
click at [197, 211] on span "Full Menu View" at bounding box center [295, 206] width 197 height 18
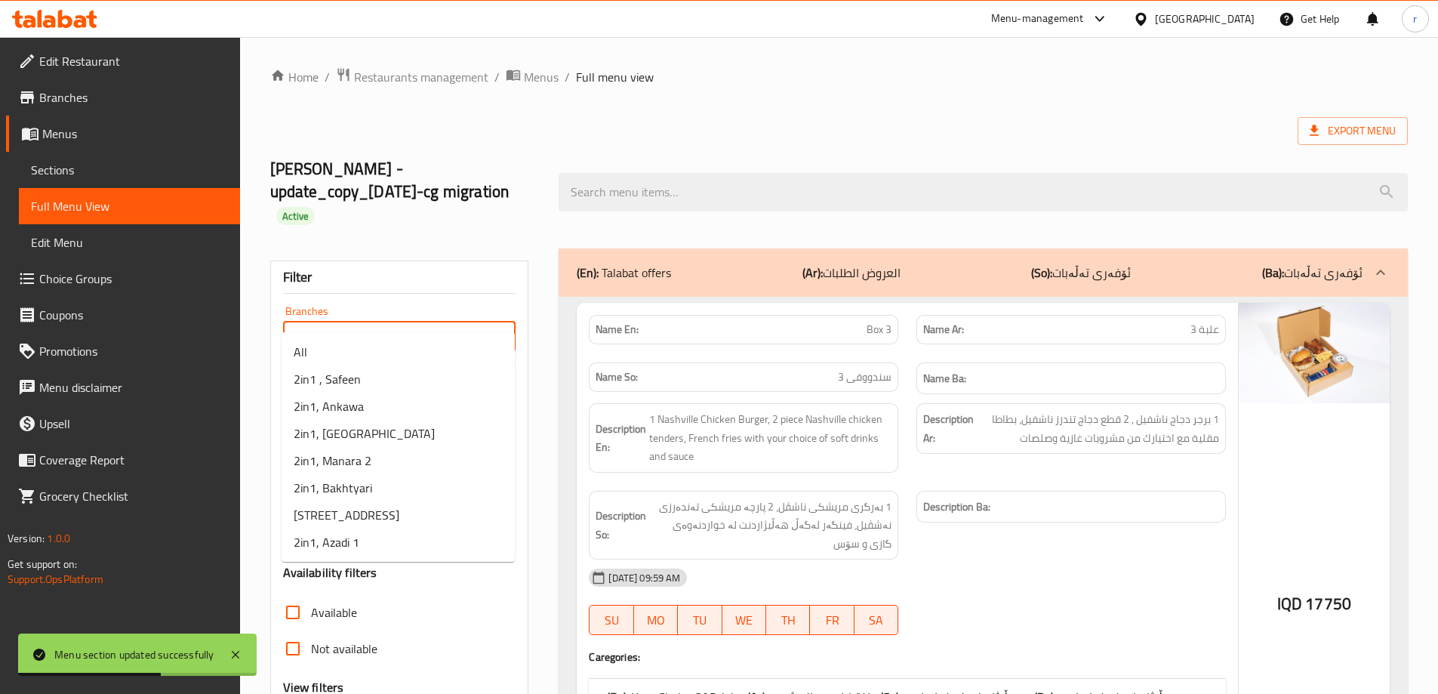
click at [400, 326] on input "Branches" at bounding box center [387, 336] width 199 height 21
click at [383, 380] on li "2in1 , Safeen" at bounding box center [398, 378] width 233 height 27
type input "2in1 , Safeen"
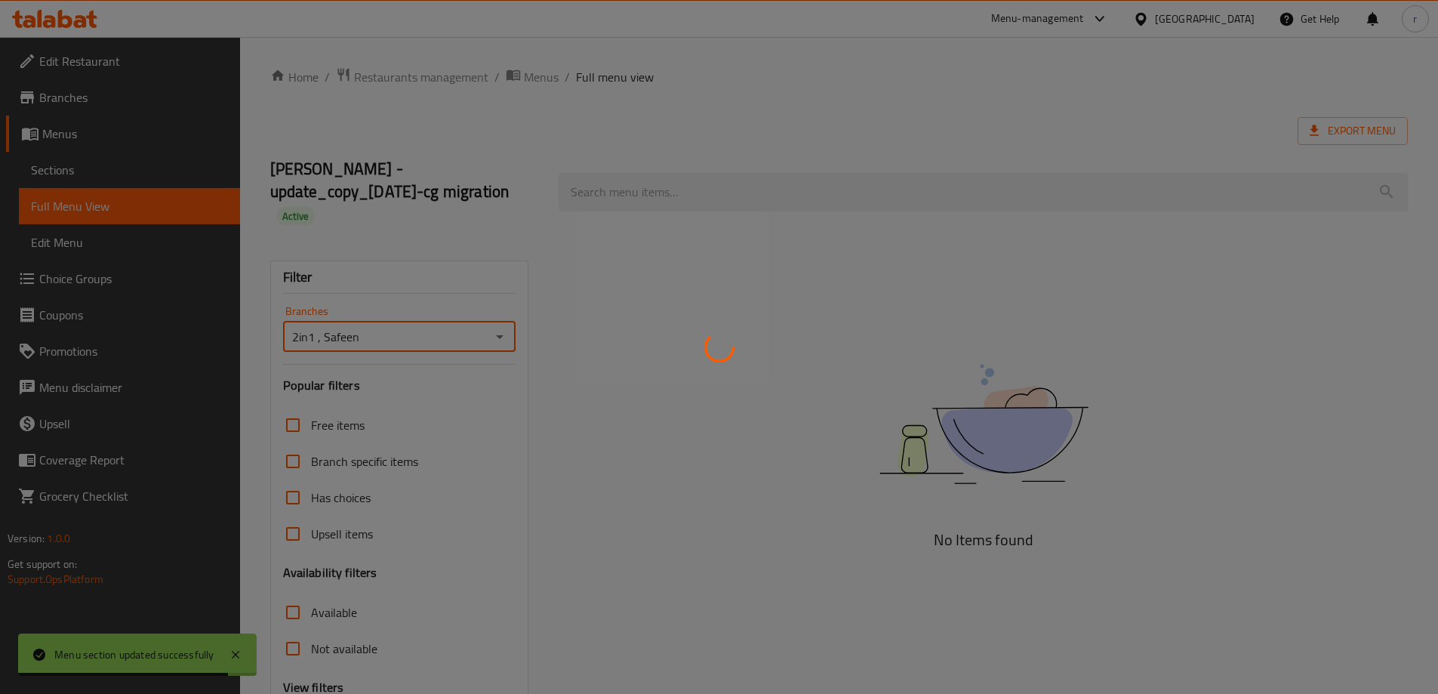
scroll to position [132, 0]
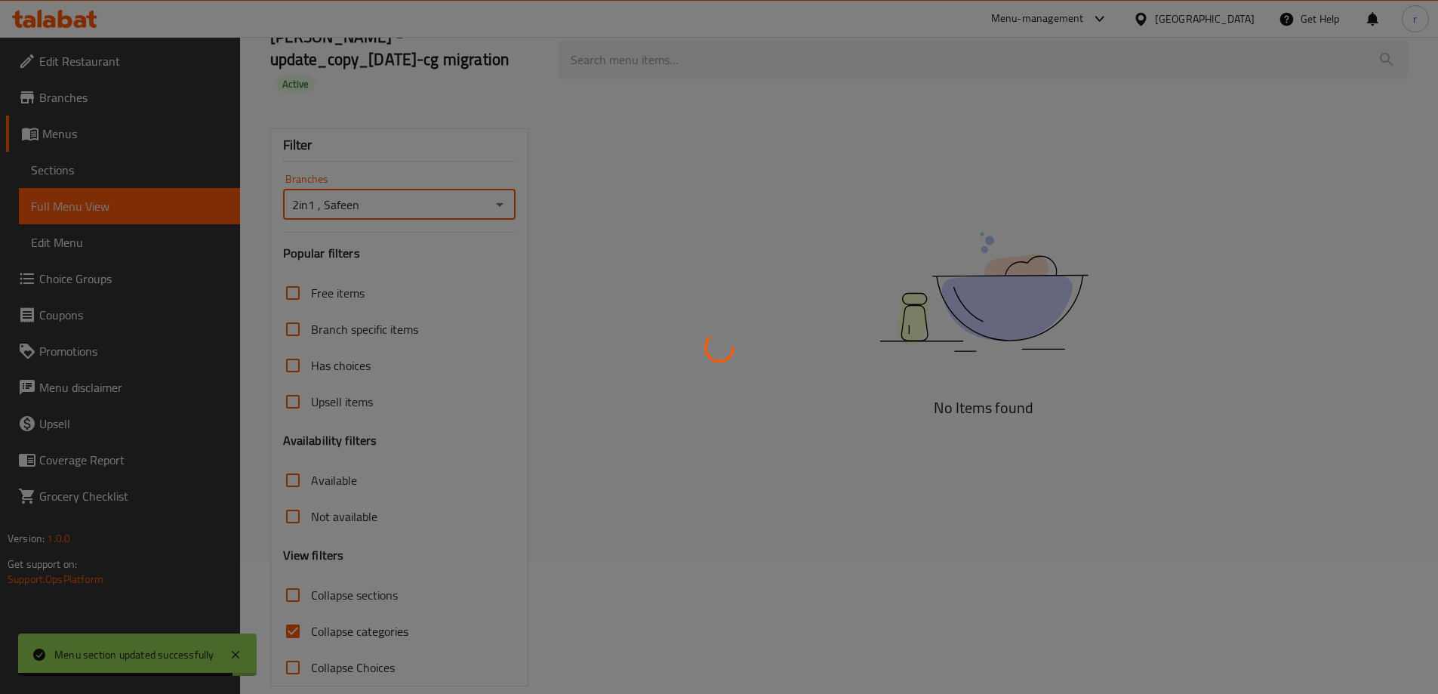
click at [357, 614] on div at bounding box center [719, 347] width 1438 height 694
click at [365, 610] on div at bounding box center [719, 347] width 1438 height 694
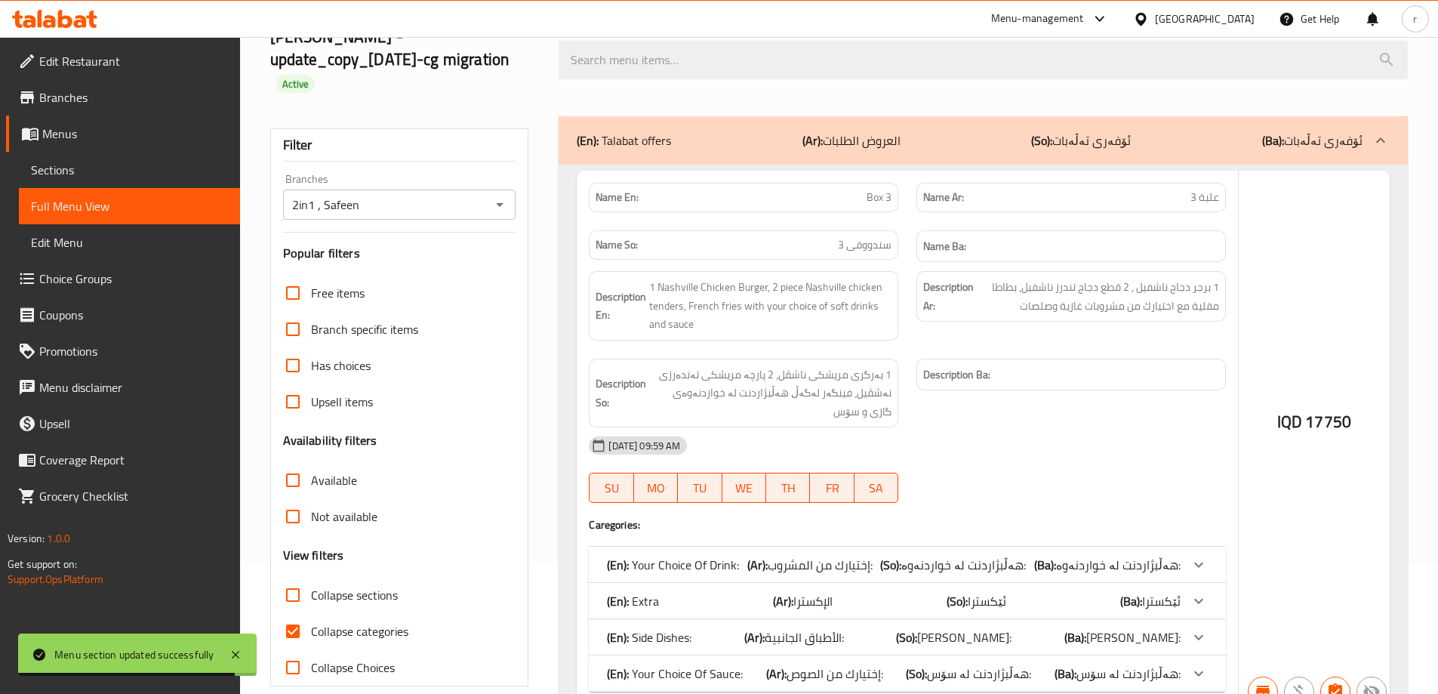
click at [374, 608] on div at bounding box center [719, 347] width 1438 height 694
click at [391, 622] on span "Collapse categories" at bounding box center [359, 631] width 97 height 18
click at [311, 613] on input "Collapse categories" at bounding box center [293, 631] width 36 height 36
click at [385, 622] on span "Collapse categories" at bounding box center [359, 631] width 97 height 18
click at [311, 613] on input "Collapse categories" at bounding box center [293, 631] width 36 height 36
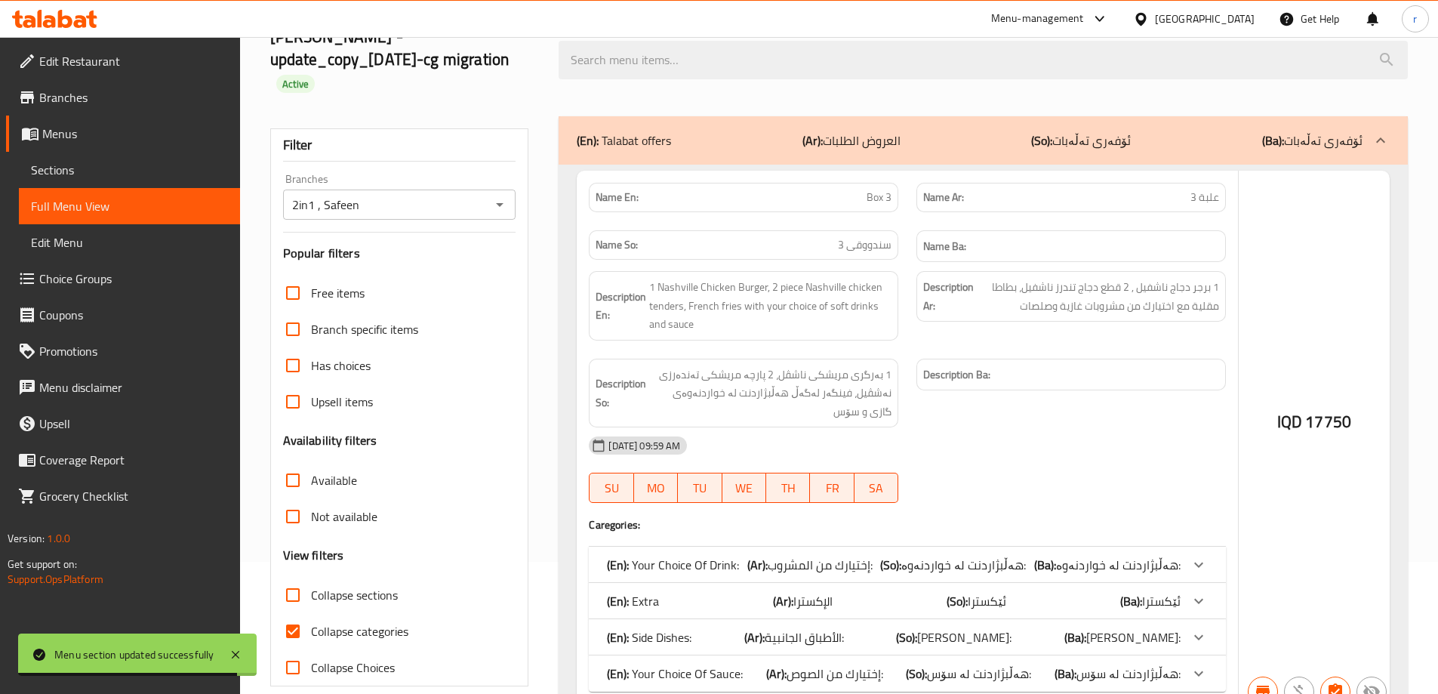
checkbox input "true"
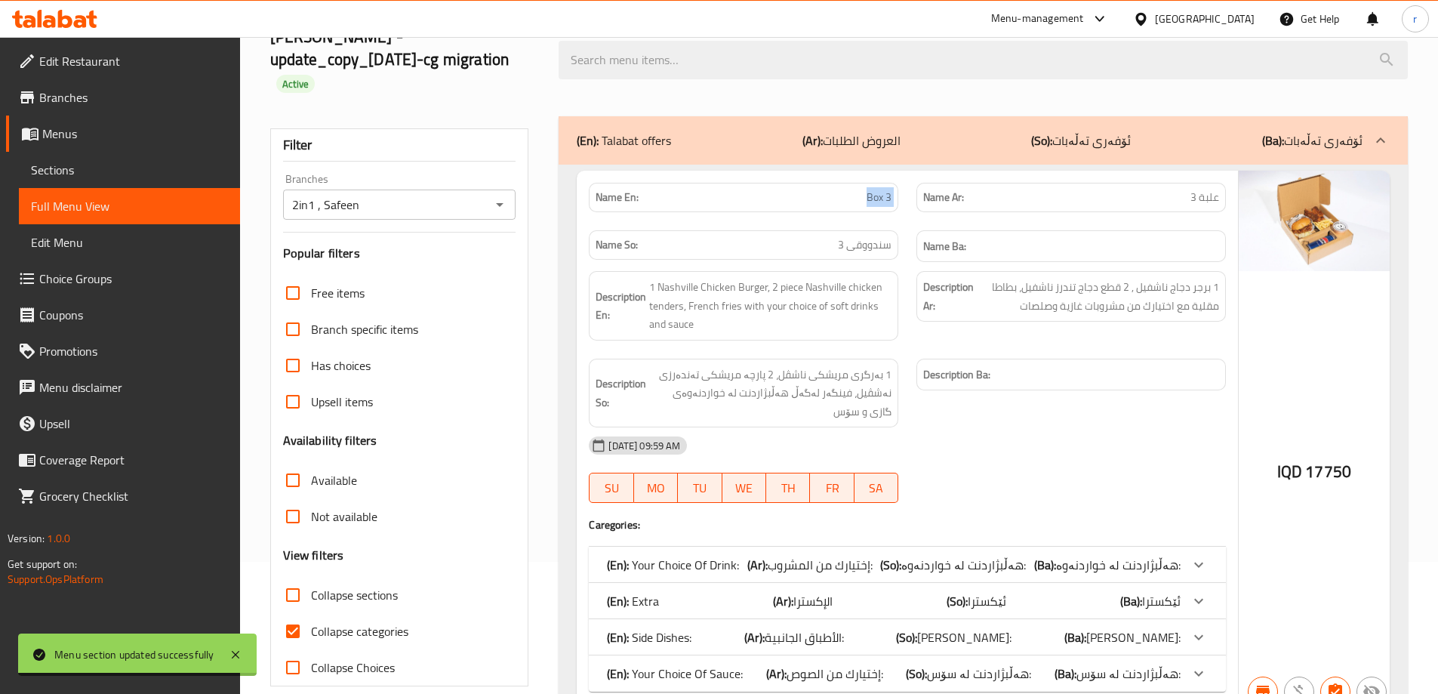
click at [908, 183] on div "Name En: Box 3 Name Ar: علبة 3 Name So: سندووقی 3 Name Ba:" at bounding box center [907, 223] width 655 height 98
copy span "Box 3"
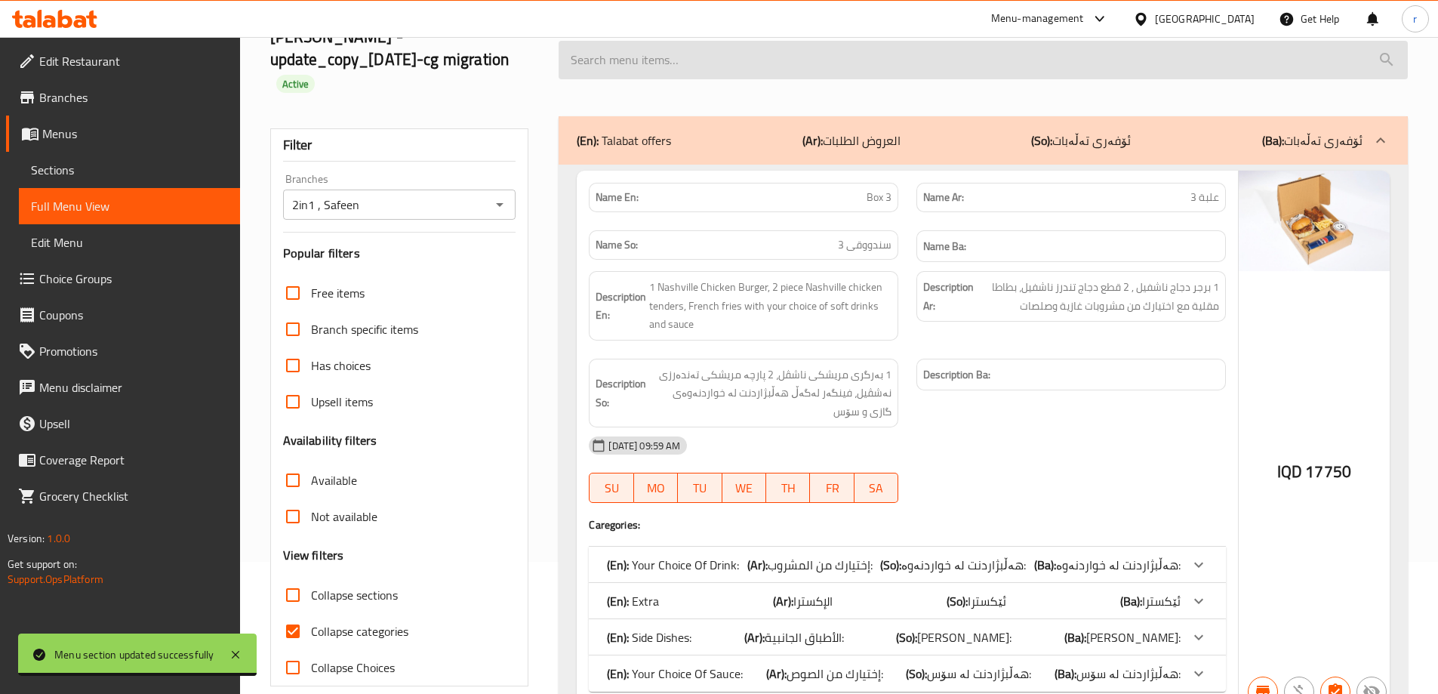
click at [662, 57] on input "search" at bounding box center [983, 60] width 849 height 38
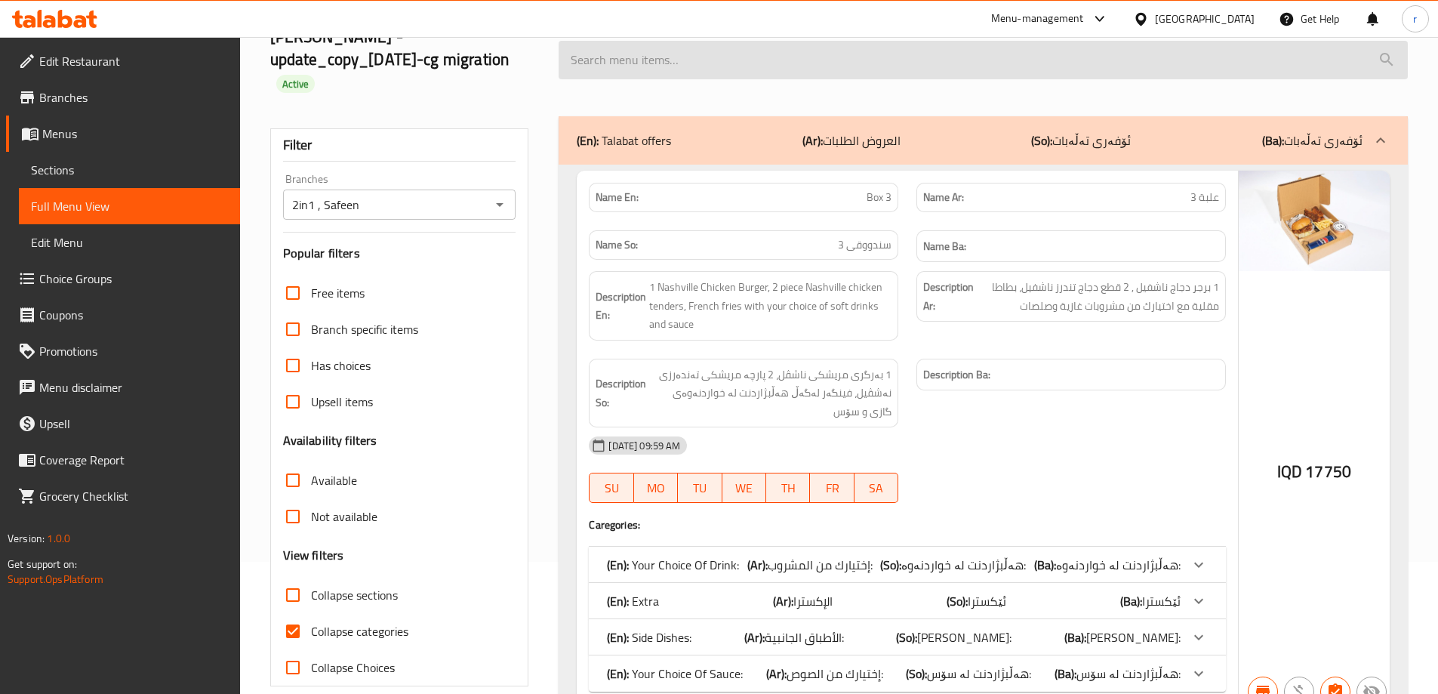
paste input "Box 3"
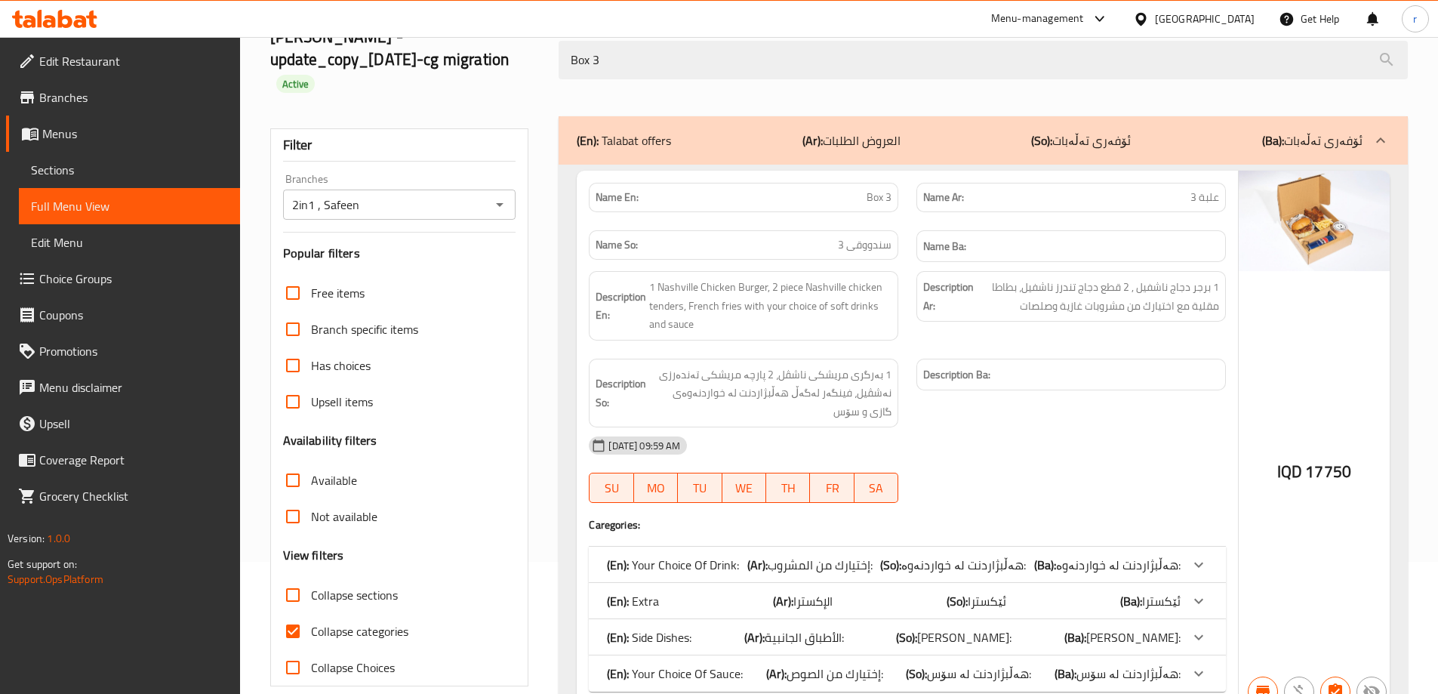
drag, startPoint x: 647, startPoint y: 48, endPoint x: 472, endPoint y: 55, distance: 175.3
click at [472, 55] on div "[PERSON_NAME] - update_copy_[DATE]-cg migration Active Box 3" at bounding box center [839, 60] width 1156 height 112
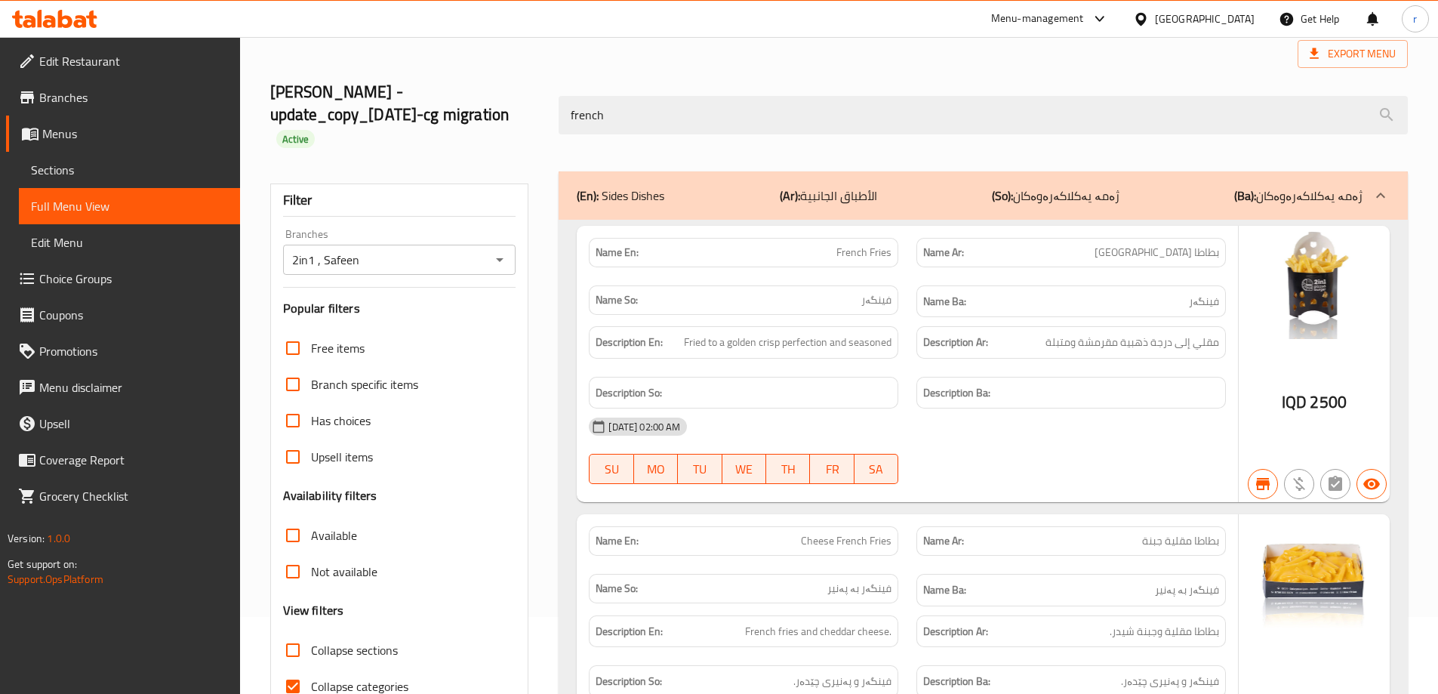
scroll to position [0, 0]
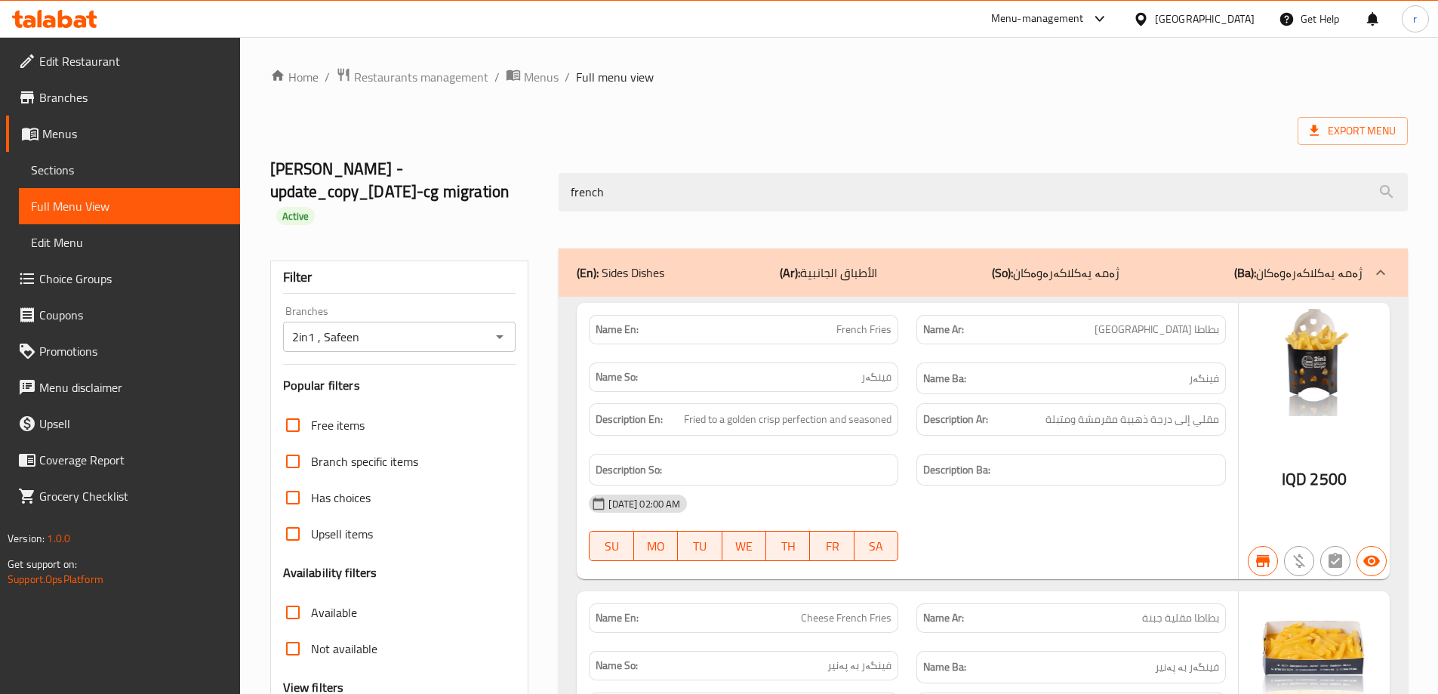
type input "french"
click at [85, 173] on span "Sections" at bounding box center [129, 170] width 197 height 18
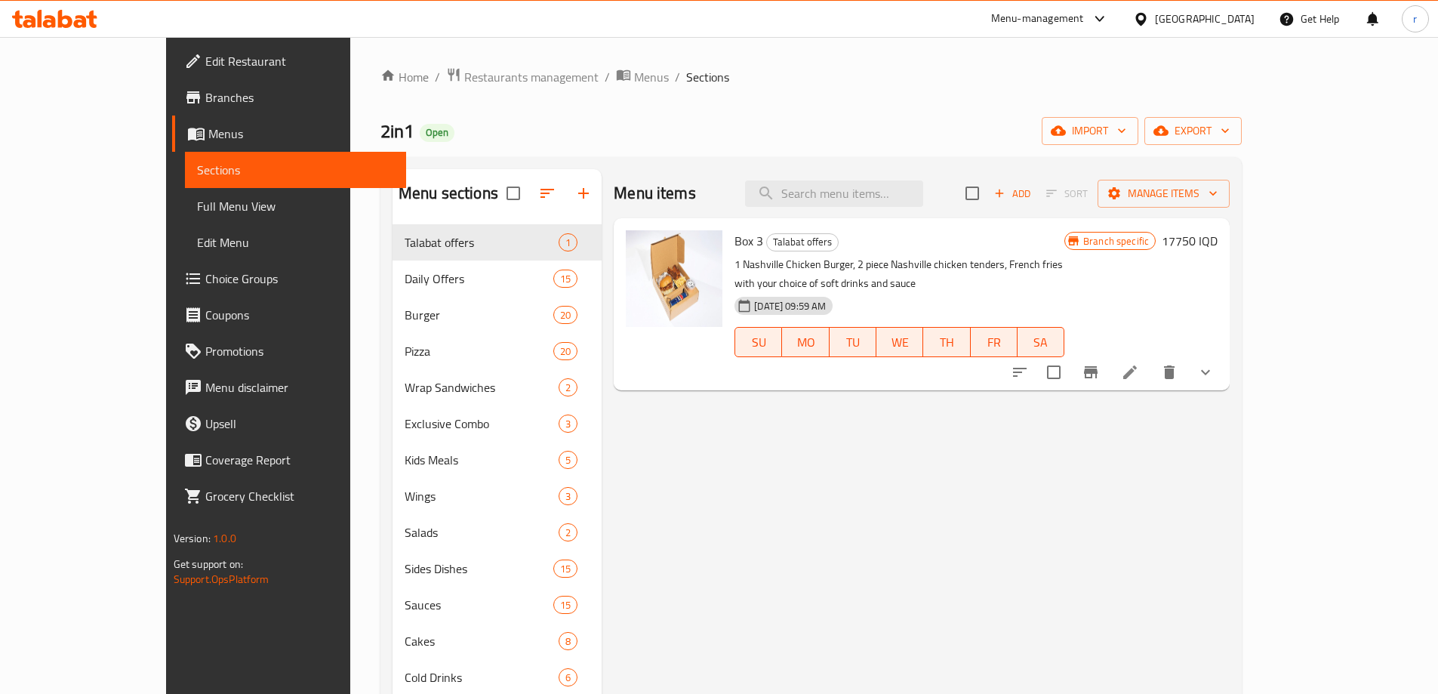
click at [1137, 365] on icon at bounding box center [1130, 372] width 14 height 14
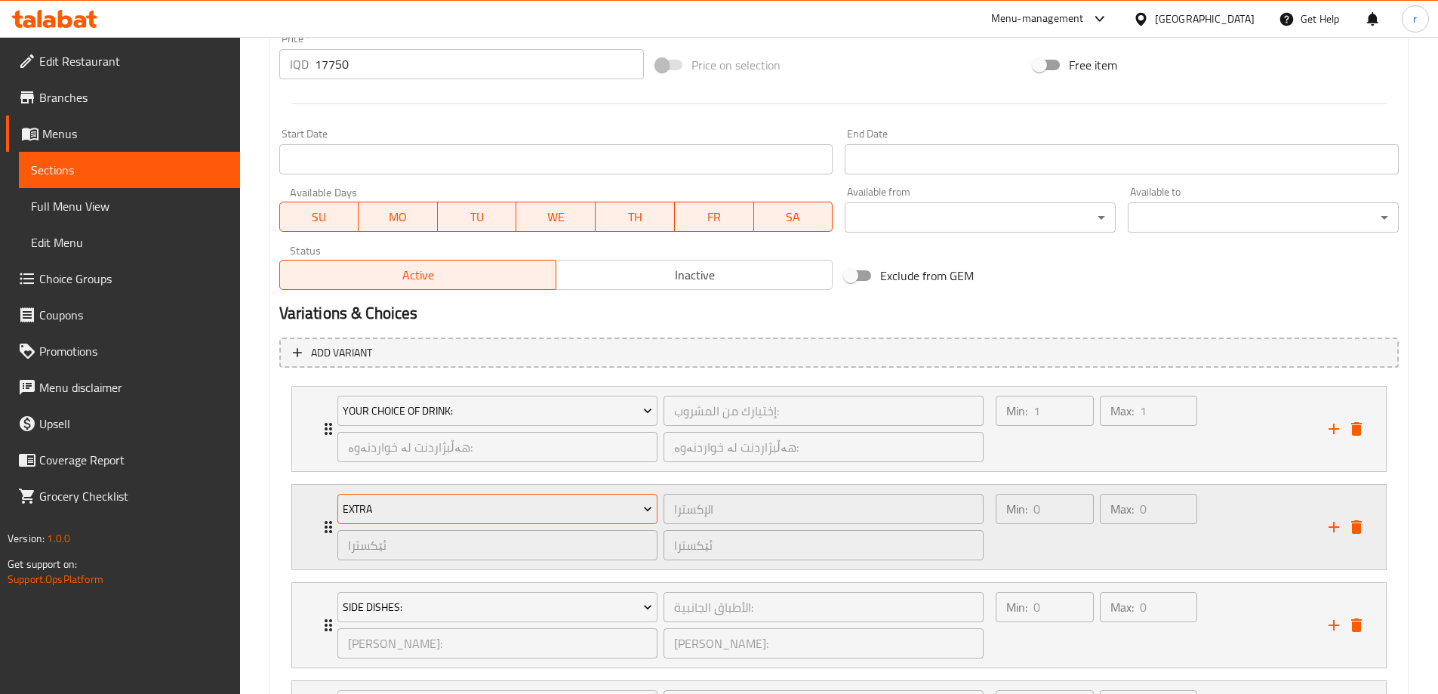
scroll to position [755, 0]
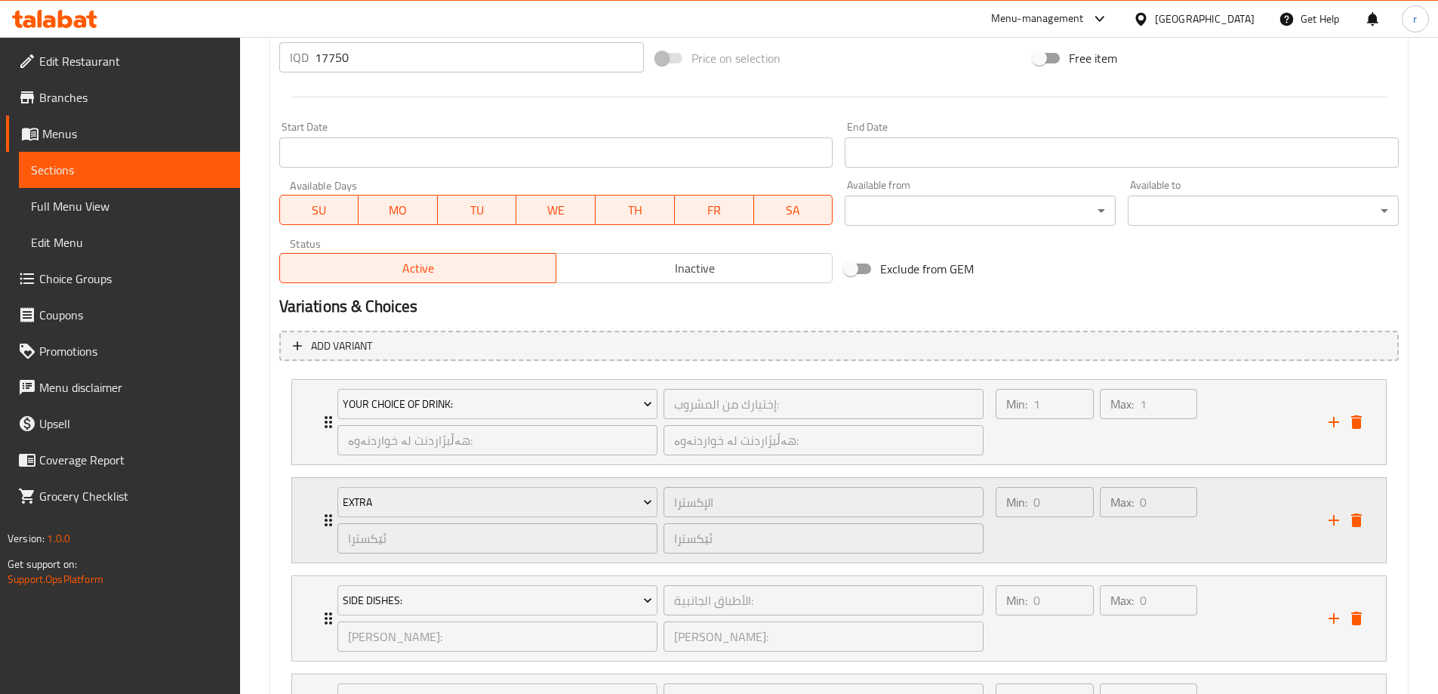
click at [312, 516] on div "Extra الإكسترا ​ ئێکسترا ​ ئێکسترا ​ Min: 0 ​ Max: 0 ​" at bounding box center [839, 520] width 1094 height 85
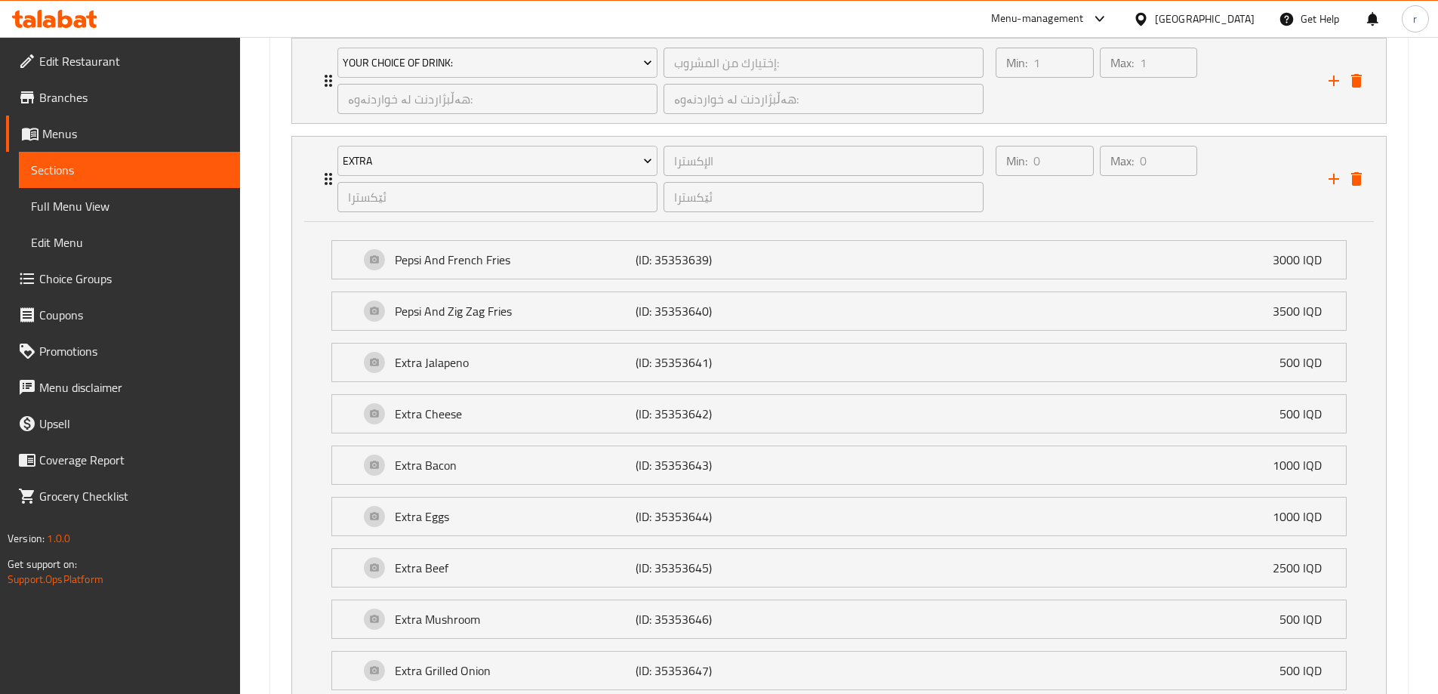
scroll to position [1132, 0]
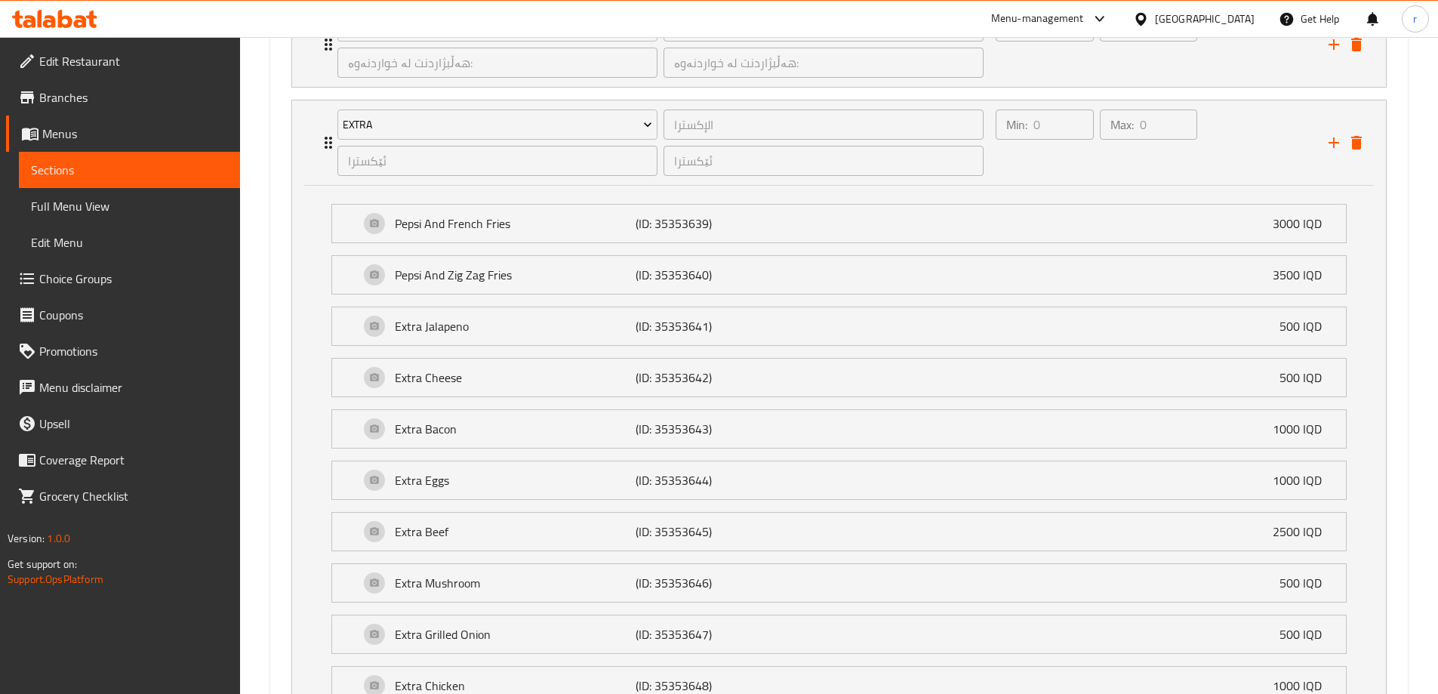
click at [131, 276] on span "Choice Groups" at bounding box center [133, 278] width 189 height 18
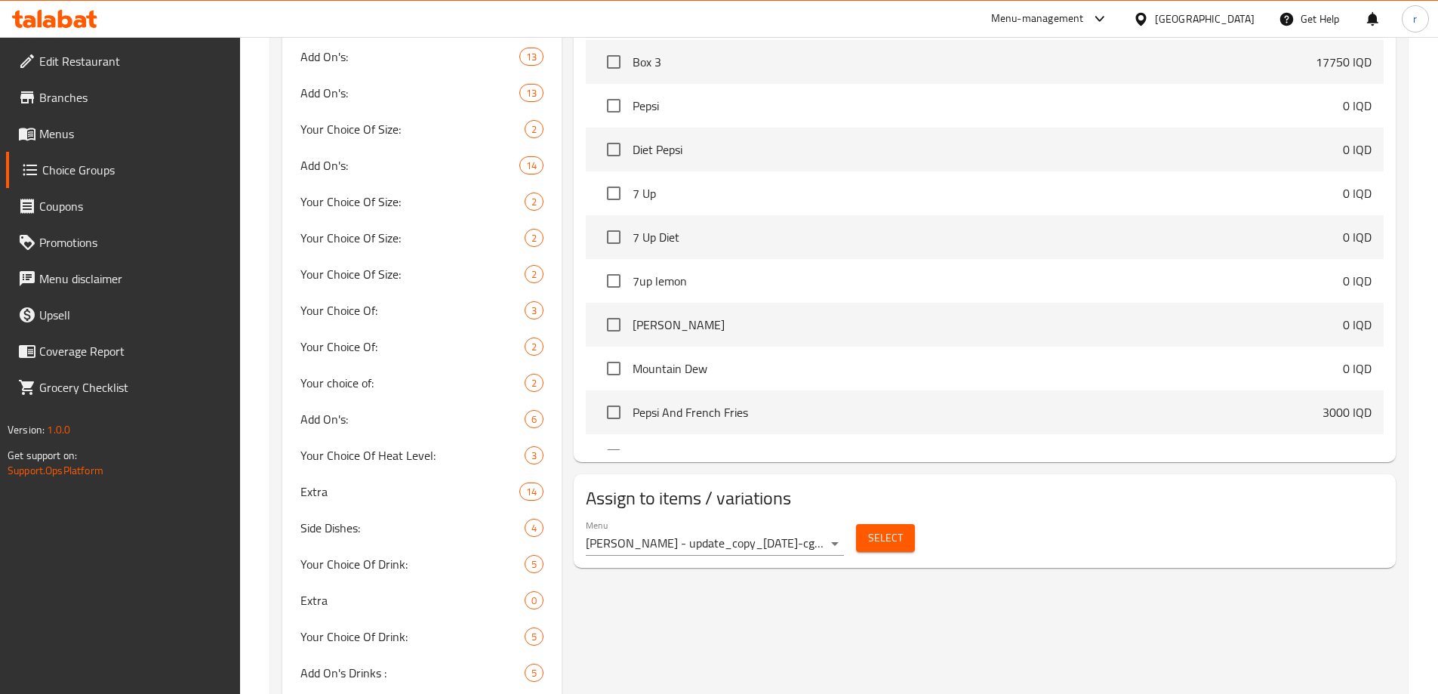
scroll to position [842, 0]
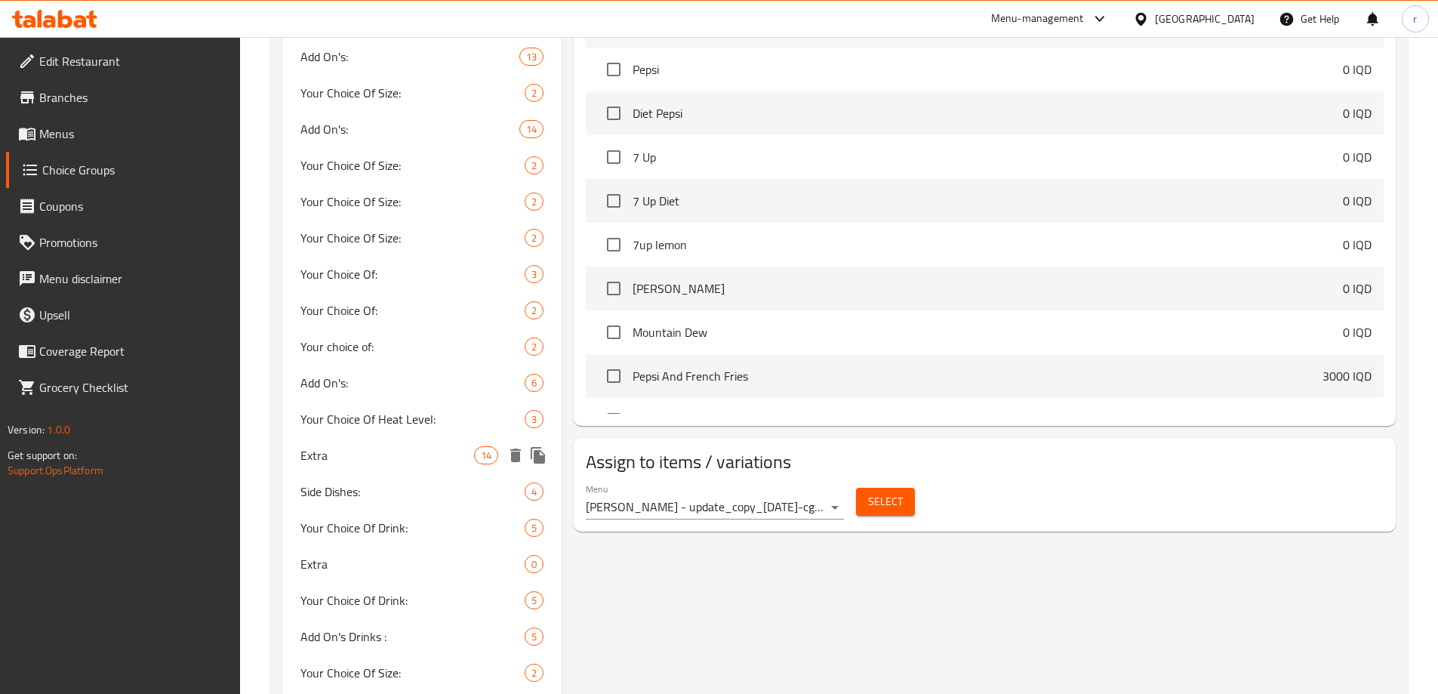
click at [336, 448] on span "Extra" at bounding box center [387, 455] width 174 height 18
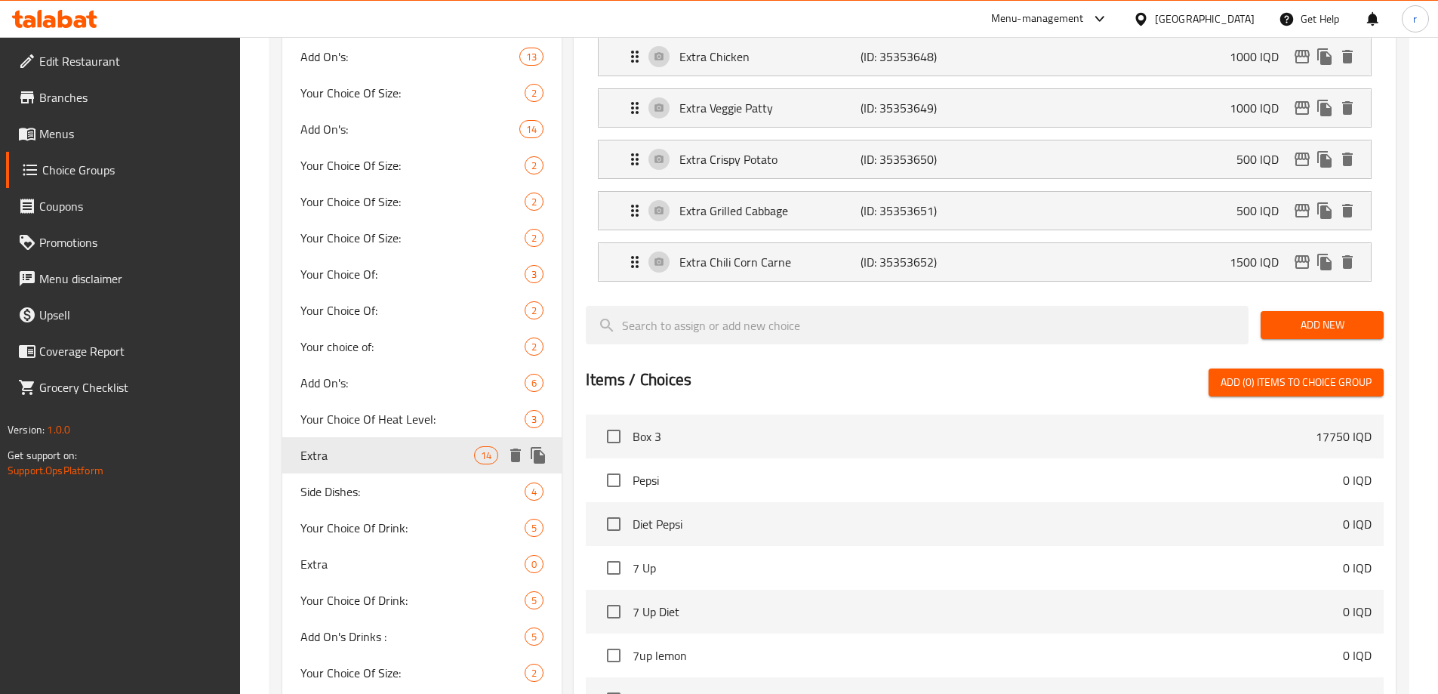
type input "Extra"
type input "الإكسترا"
type input "ئێکسترا"
type input "0"
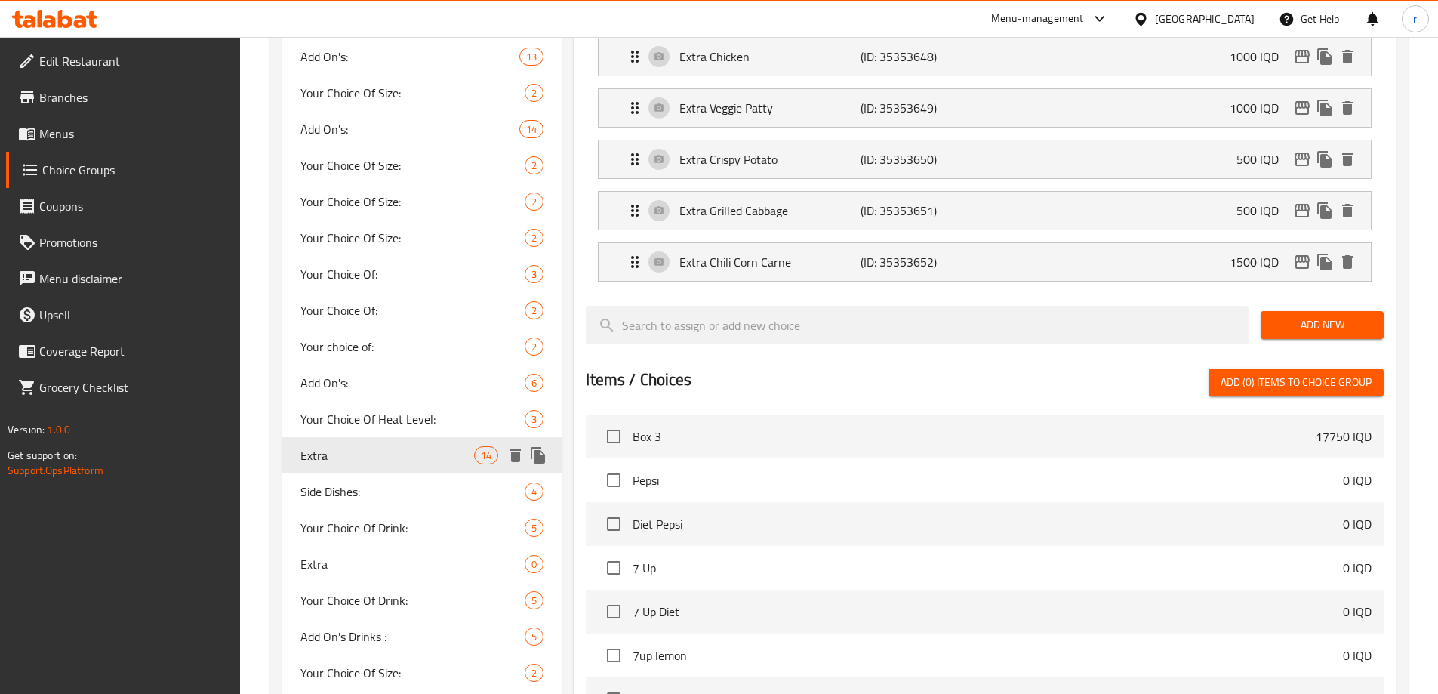
type input "0"
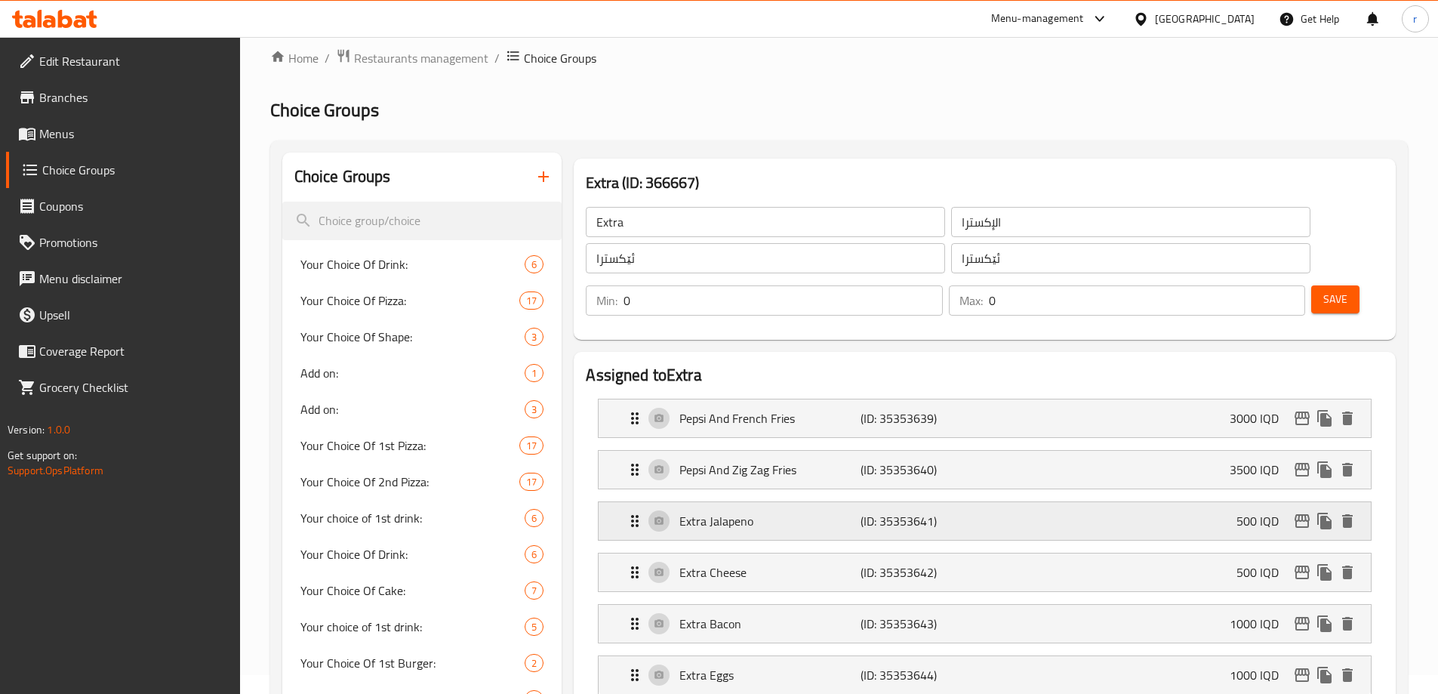
scroll to position [126, 0]
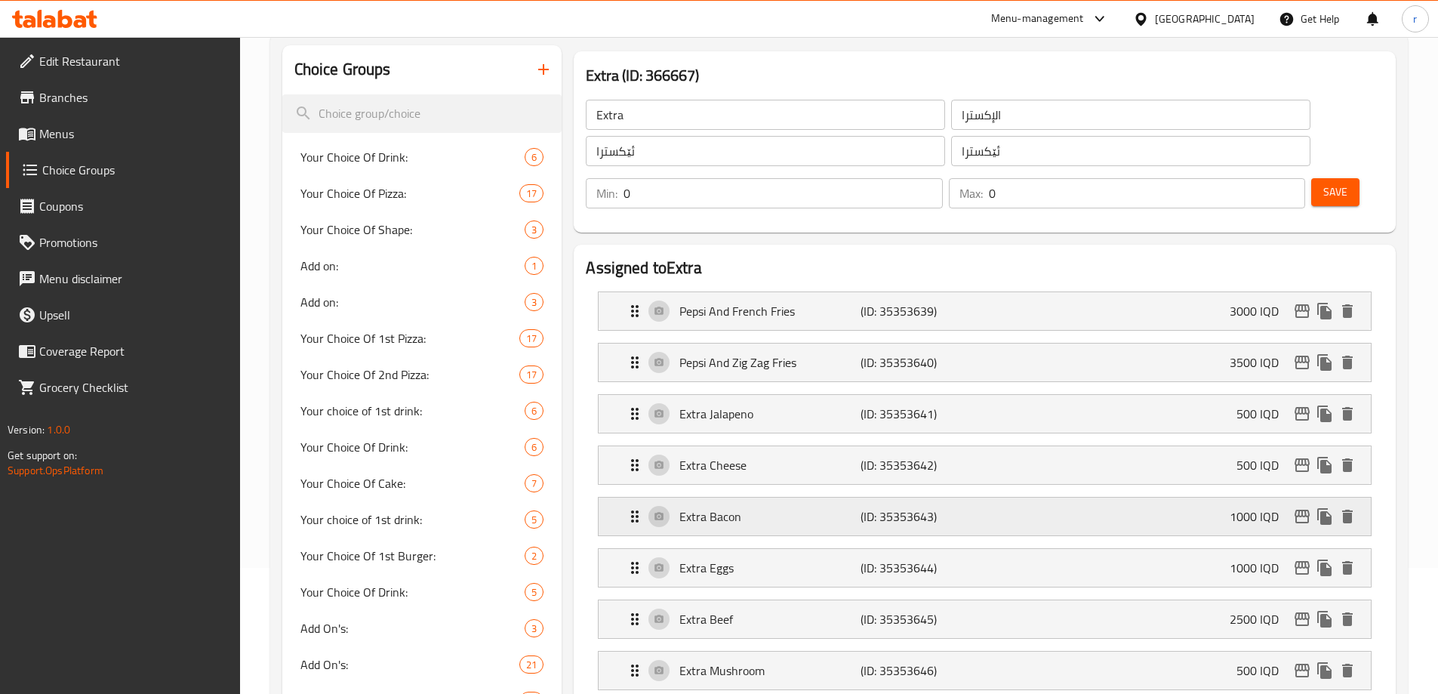
click at [790, 507] on p "Extra Bacon" at bounding box center [769, 516] width 180 height 18
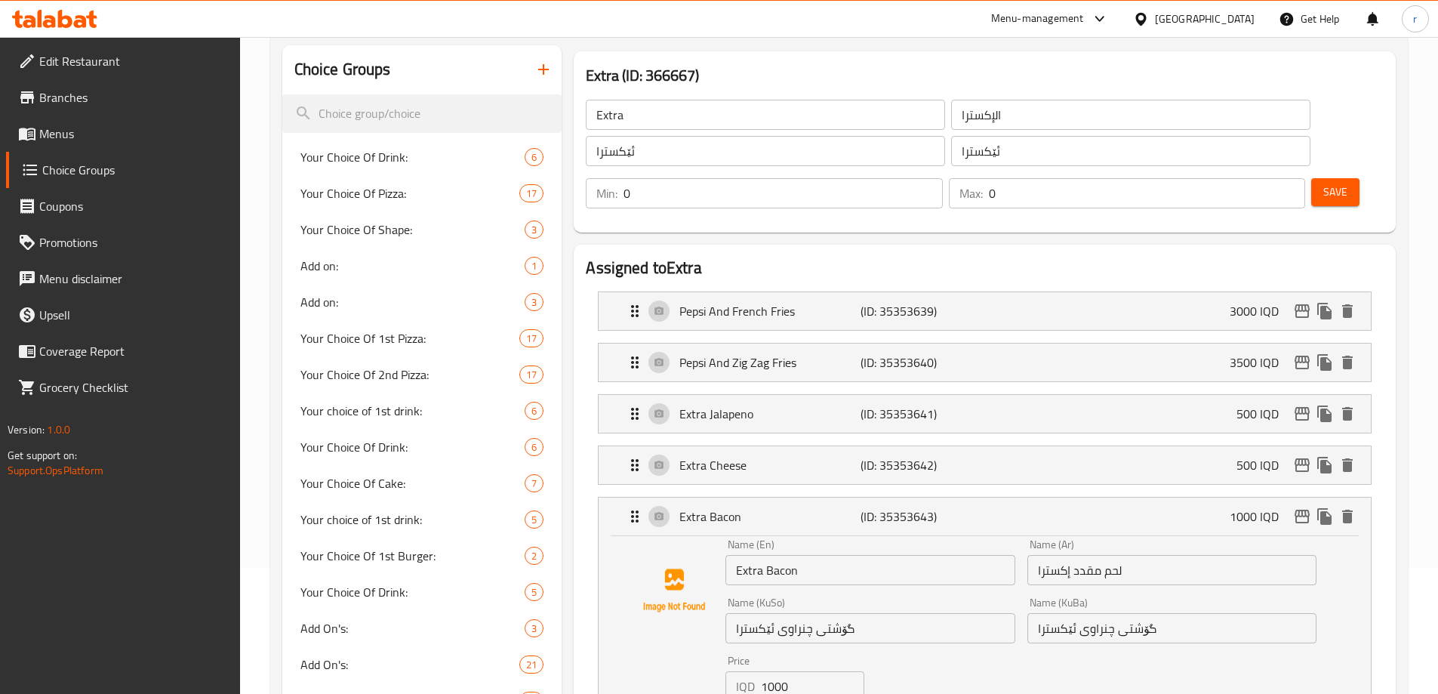
click at [768, 555] on input "Extra Bacon" at bounding box center [869, 570] width 289 height 30
drag, startPoint x: 799, startPoint y: 530, endPoint x: 773, endPoint y: 531, distance: 26.4
click at [773, 555] on input "Extra Bacon" at bounding box center [869, 570] width 289 height 30
click at [799, 544] on div "Name (En) Extra Bacon Name (En)" at bounding box center [869, 562] width 301 height 58
click at [808, 555] on input "Extra Bacon" at bounding box center [869, 570] width 289 height 30
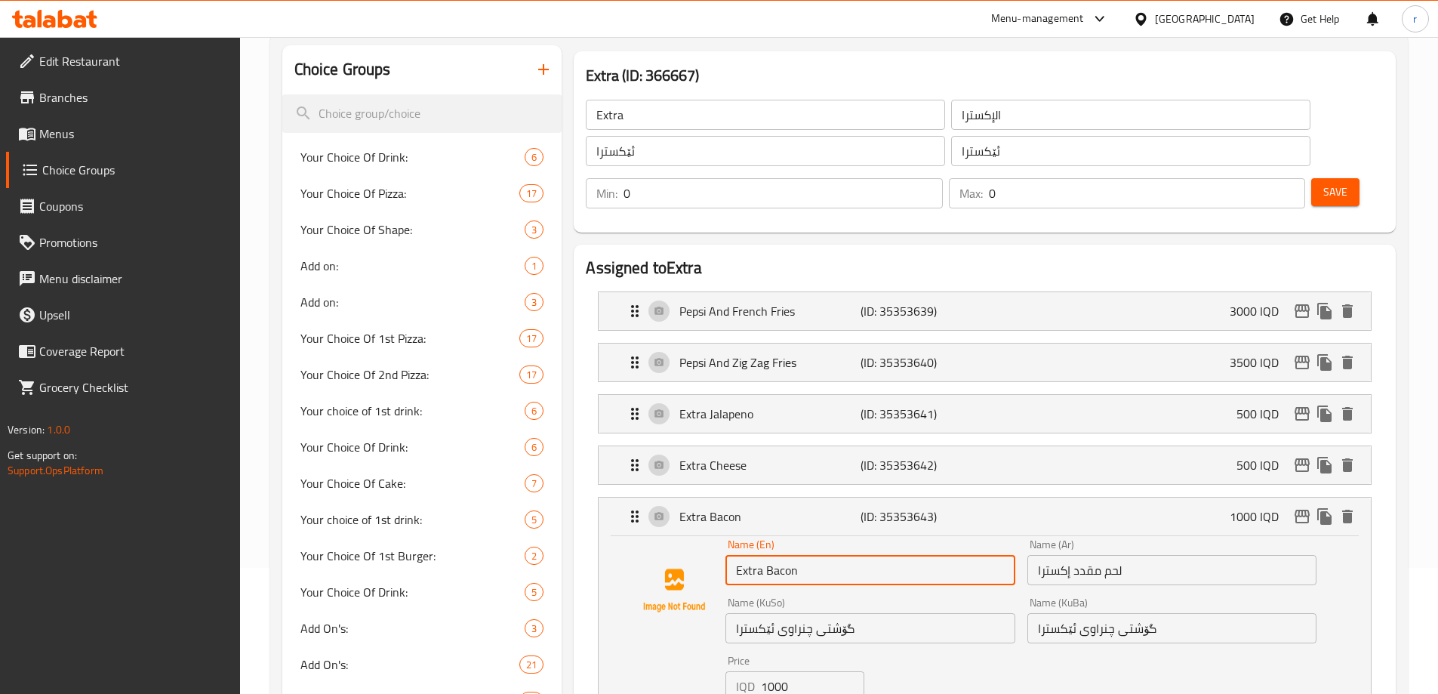
drag, startPoint x: 807, startPoint y: 533, endPoint x: 767, endPoint y: 531, distance: 40.1
click at [767, 555] on input "Extra Bacon" at bounding box center [869, 570] width 289 height 30
paste input "eef B"
type input "Extra Beef Bacon"
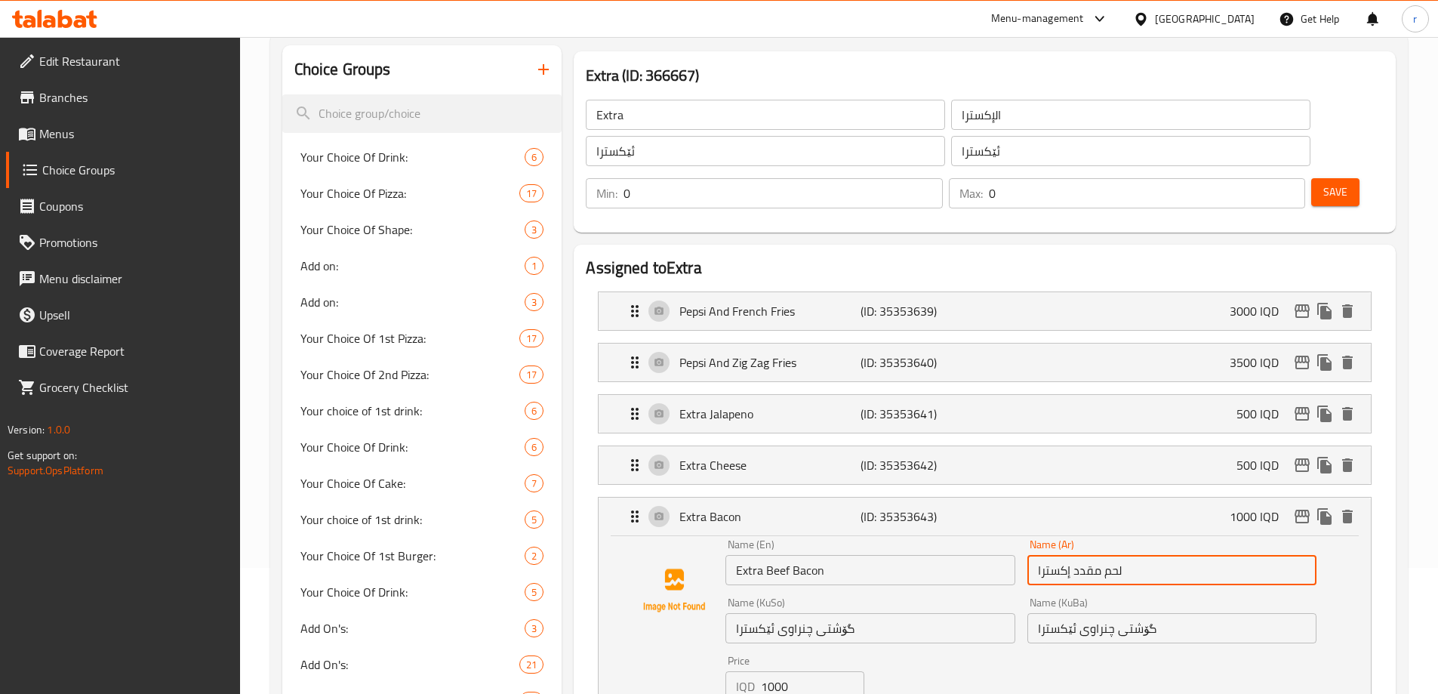
drag, startPoint x: 1073, startPoint y: 527, endPoint x: 1131, endPoint y: 526, distance: 58.1
click at [1131, 555] on input "لحم مقدد إكسترا" at bounding box center [1171, 570] width 289 height 30
paste input "بقري"
type input "لحم بقري مقدد إكسترا"
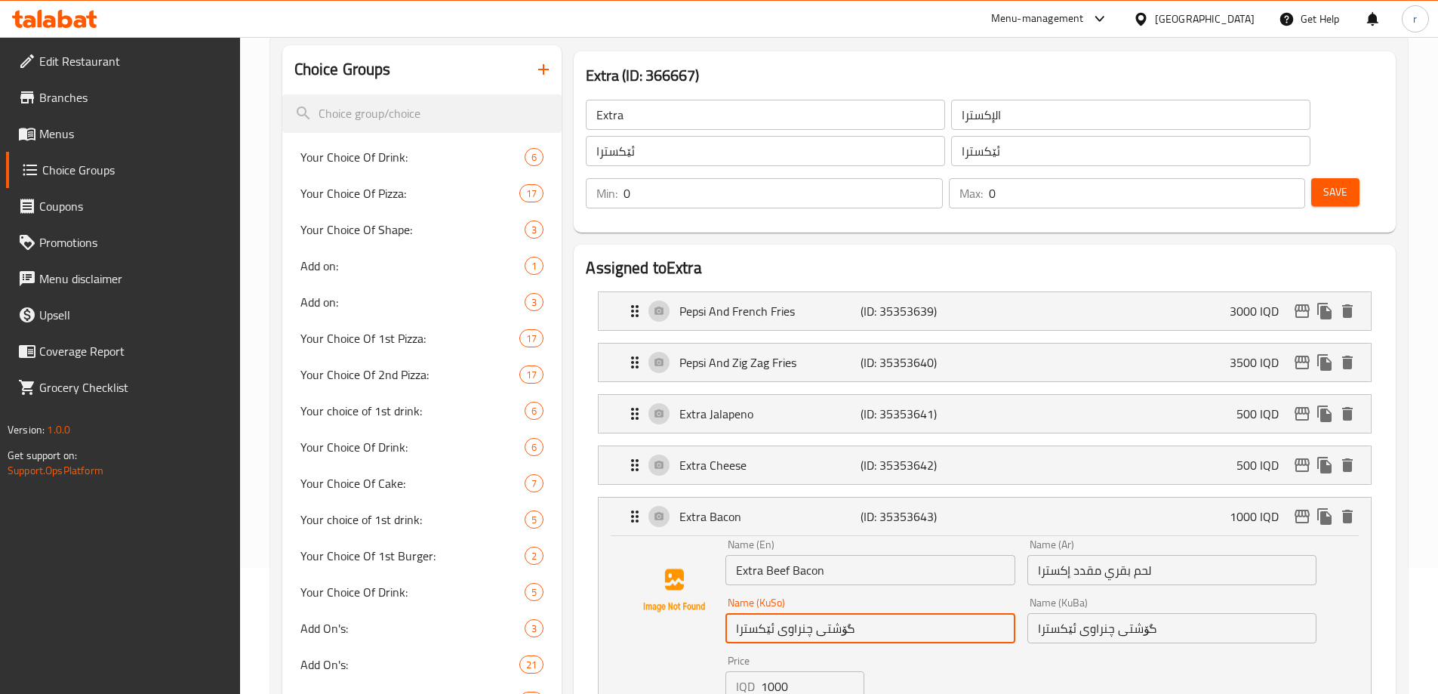
drag, startPoint x: 878, startPoint y: 580, endPoint x: 780, endPoint y: 580, distance: 98.1
click at [780, 613] on input "گۆشتی چنراوی ئێکسترا" at bounding box center [869, 628] width 289 height 30
paste input "[PERSON_NAME]"
type input "گۆشتی مانگا چنراو ئێکسترا"
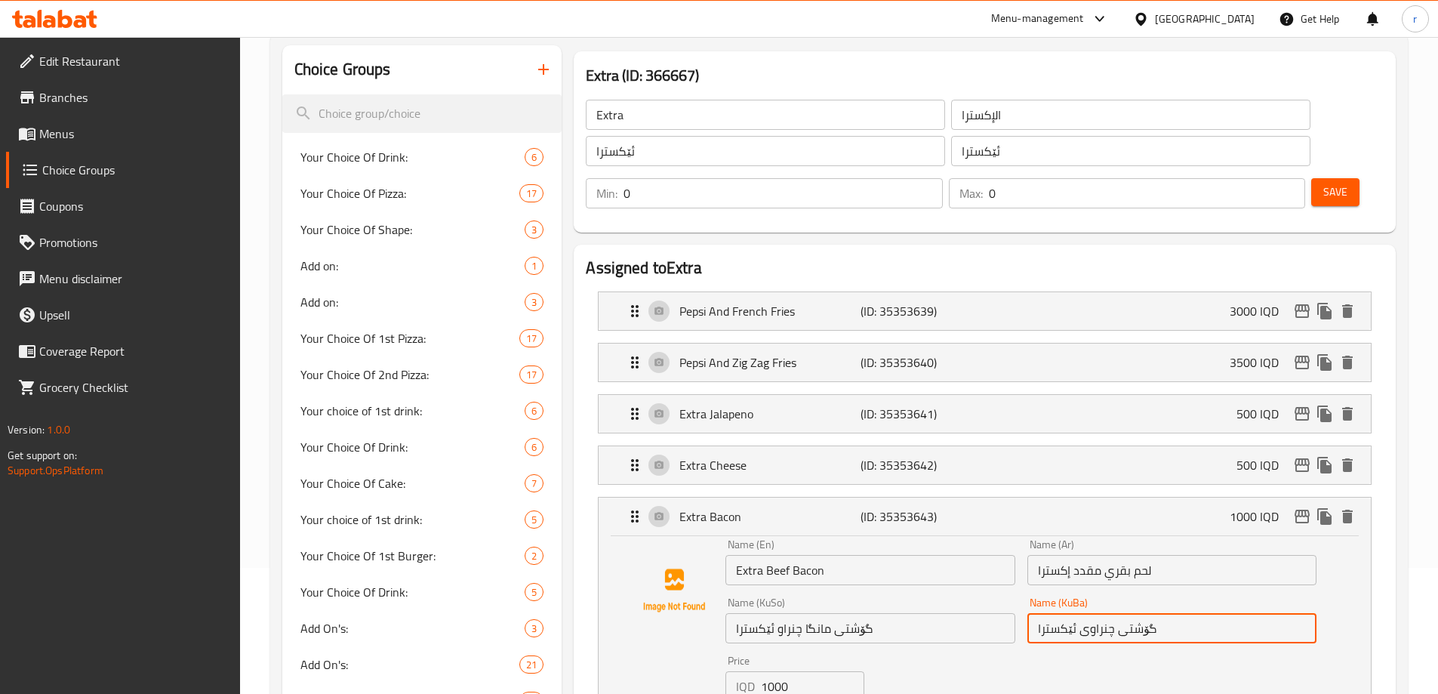
drag, startPoint x: 1159, startPoint y: 582, endPoint x: 1080, endPoint y: 588, distance: 79.5
click at [1080, 613] on input "گۆشتی چنراوی ئێکسترا" at bounding box center [1171, 628] width 289 height 30
paste input "[PERSON_NAME]"
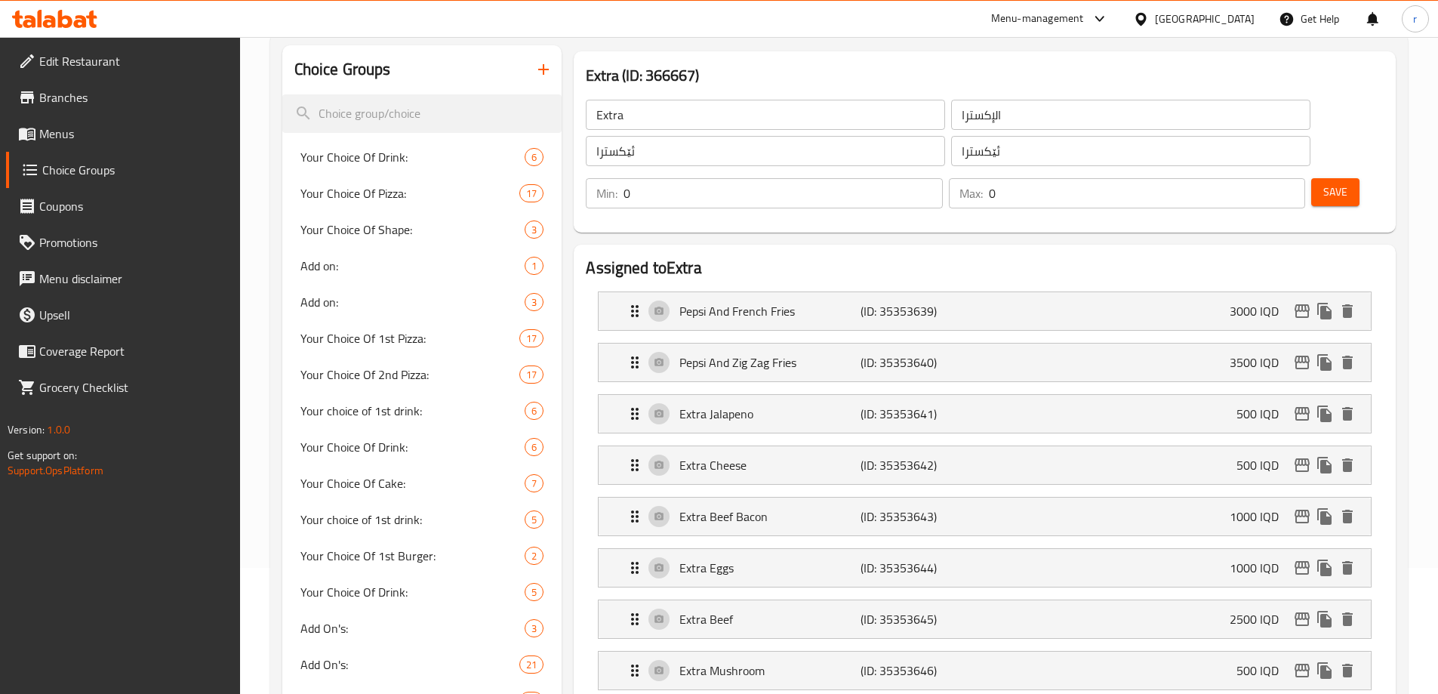
type input "گۆشتی مانگا چنراو ئێکسترا"
click at [1323, 183] on span "Save" at bounding box center [1335, 192] width 24 height 19
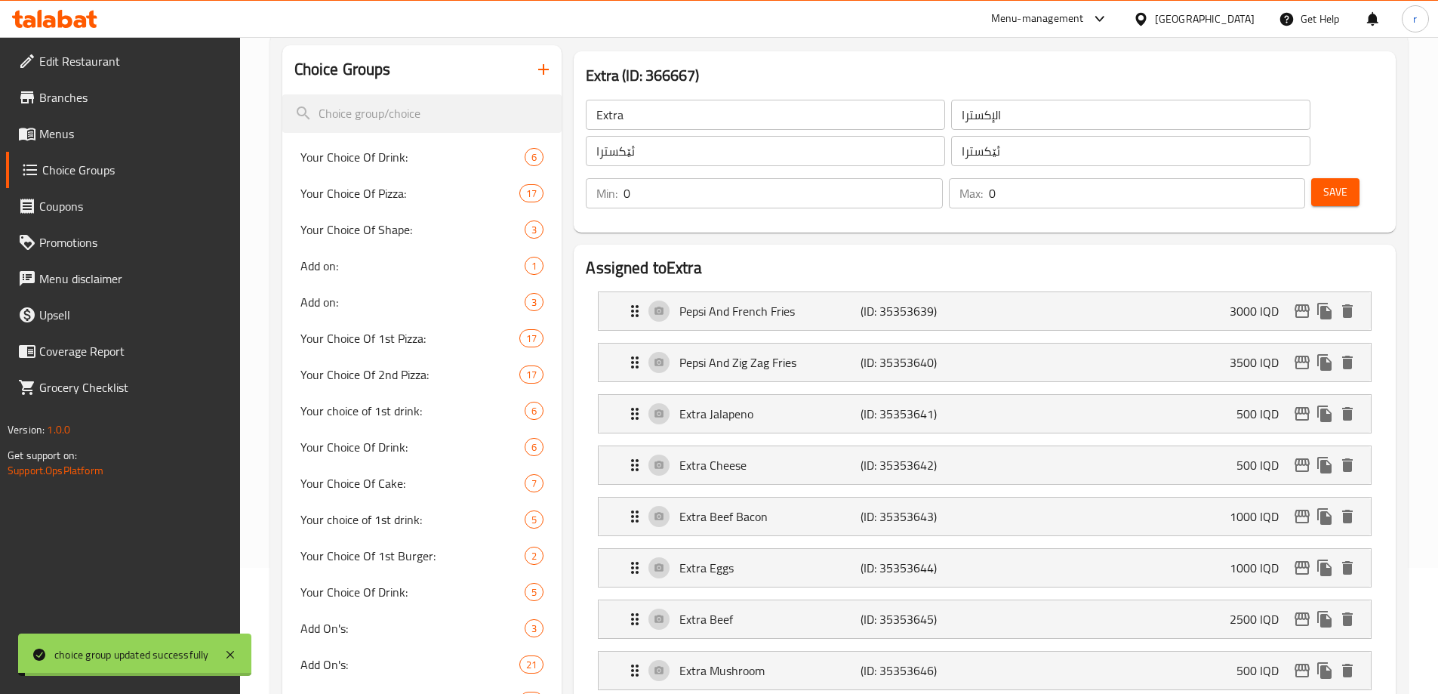
click at [91, 131] on span "Menus" at bounding box center [133, 134] width 189 height 18
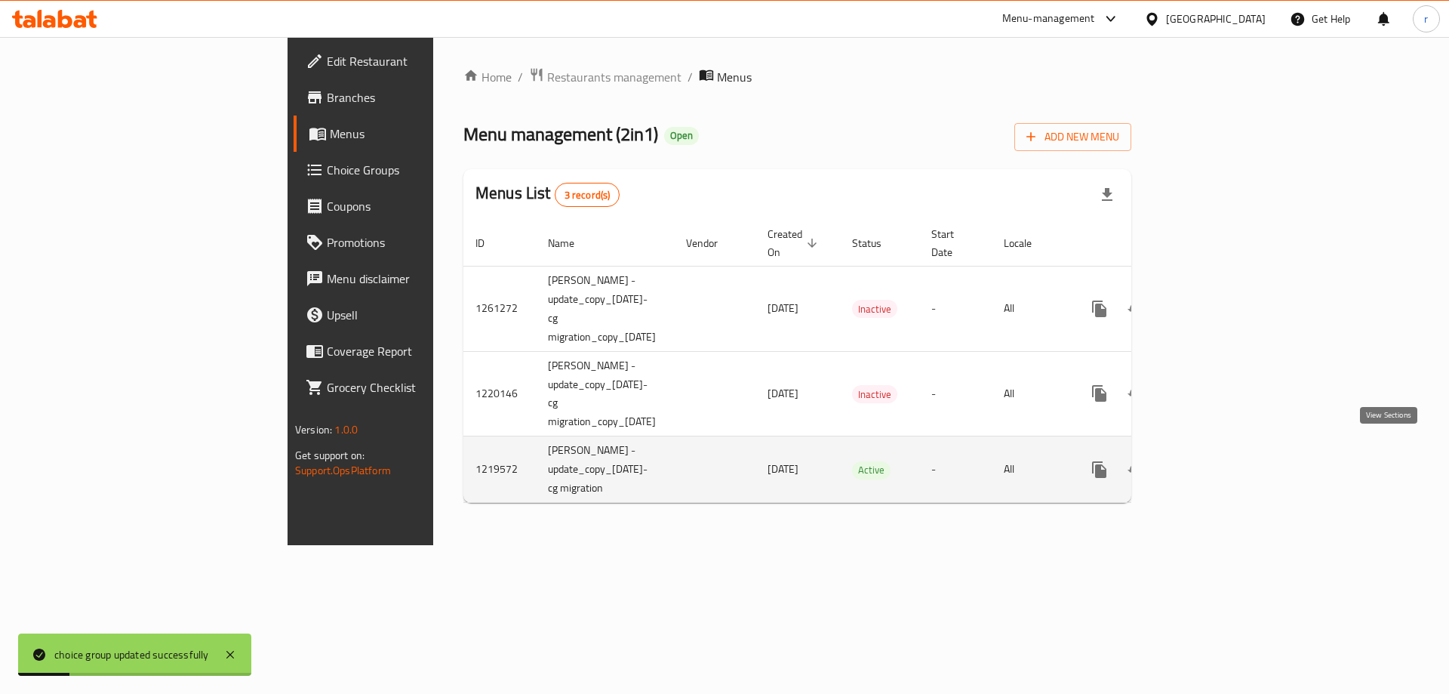
click at [1227, 455] on link "enhanced table" at bounding box center [1208, 469] width 36 height 36
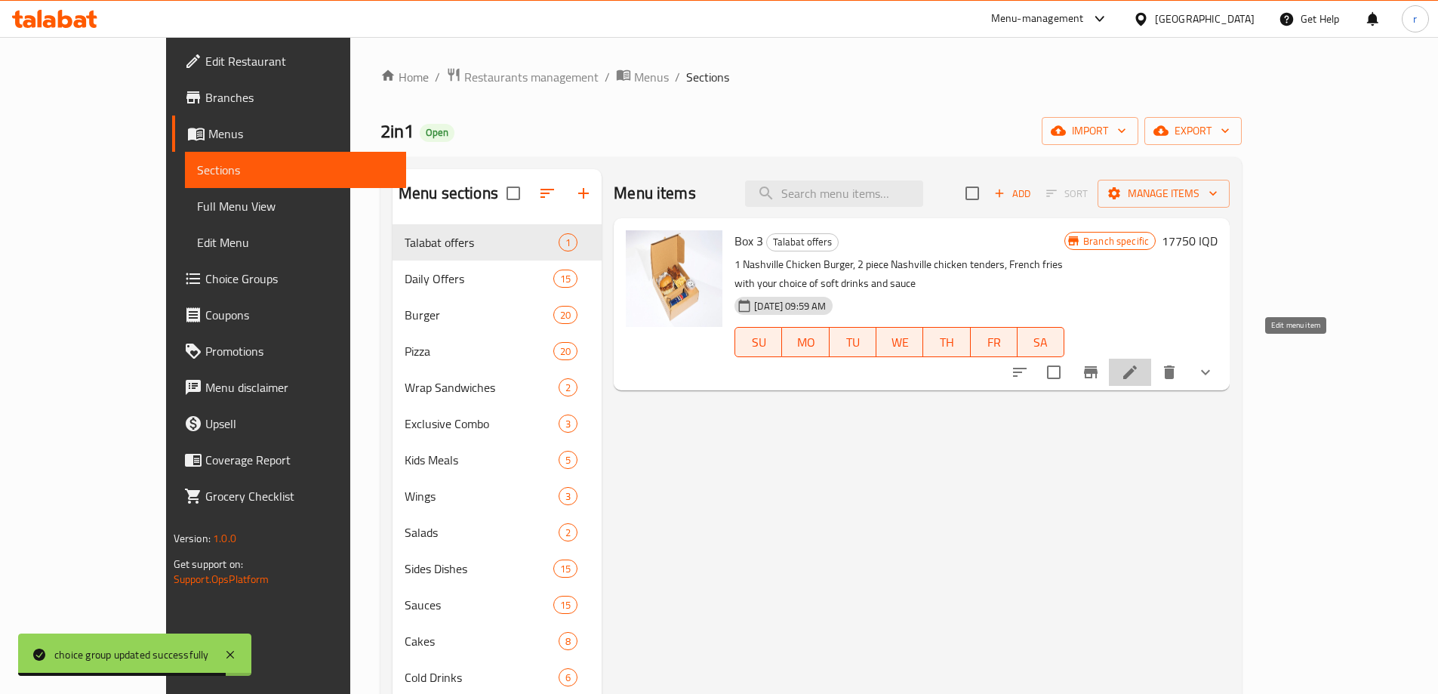
click at [1139, 363] on icon at bounding box center [1130, 372] width 18 height 18
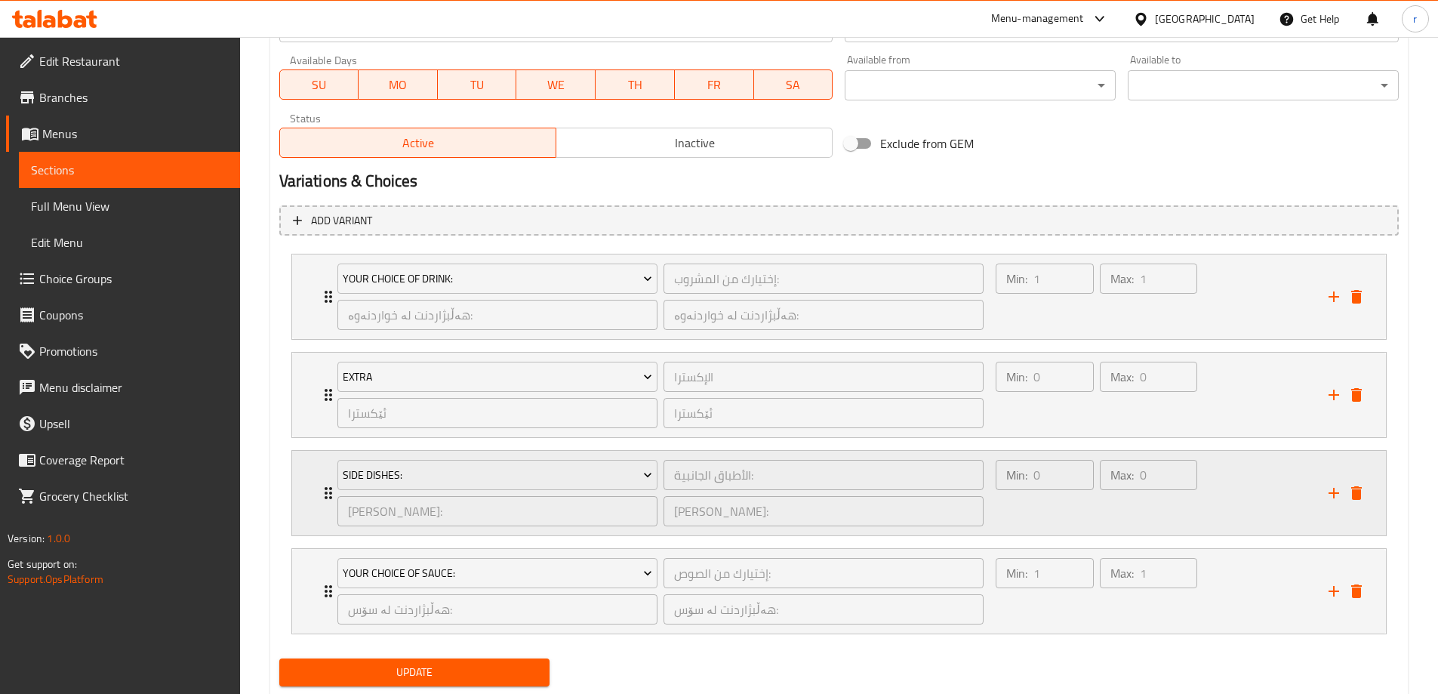
scroll to position [881, 0]
click at [324, 389] on icon "Expand" at bounding box center [328, 394] width 18 height 18
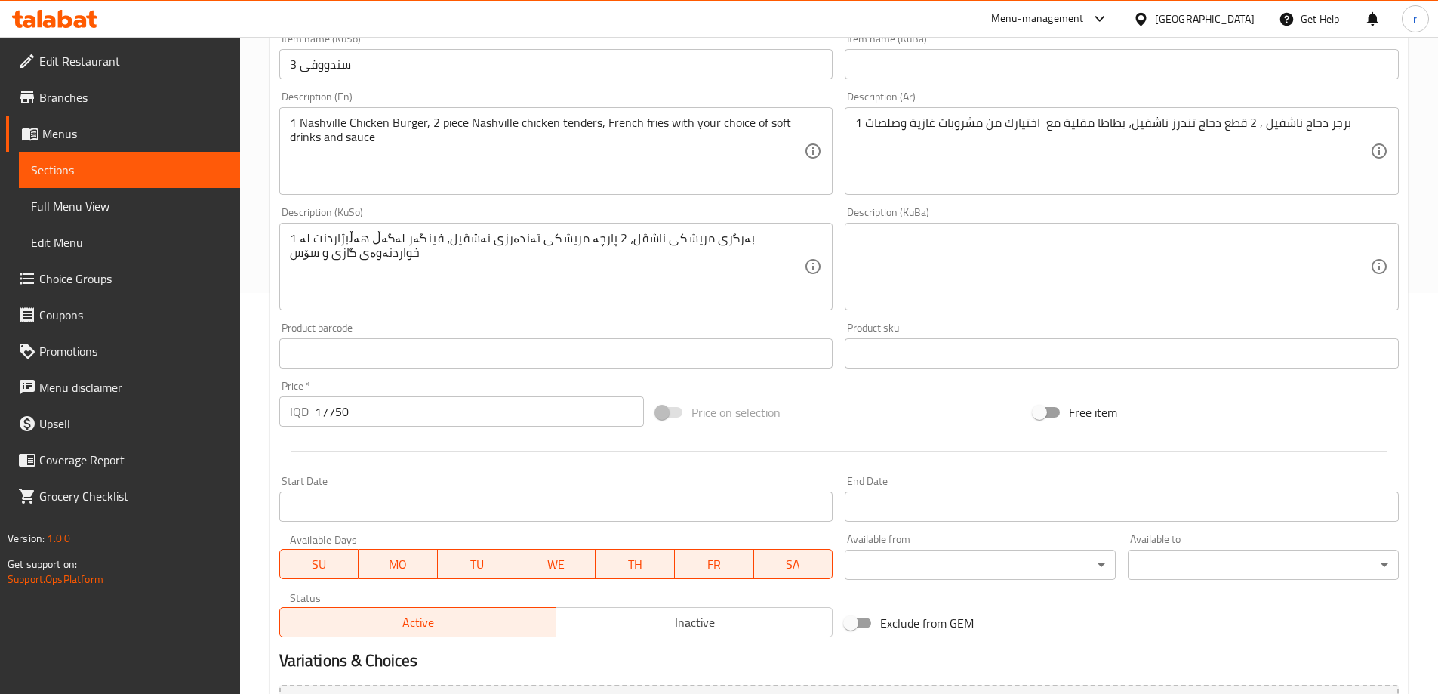
scroll to position [0, 0]
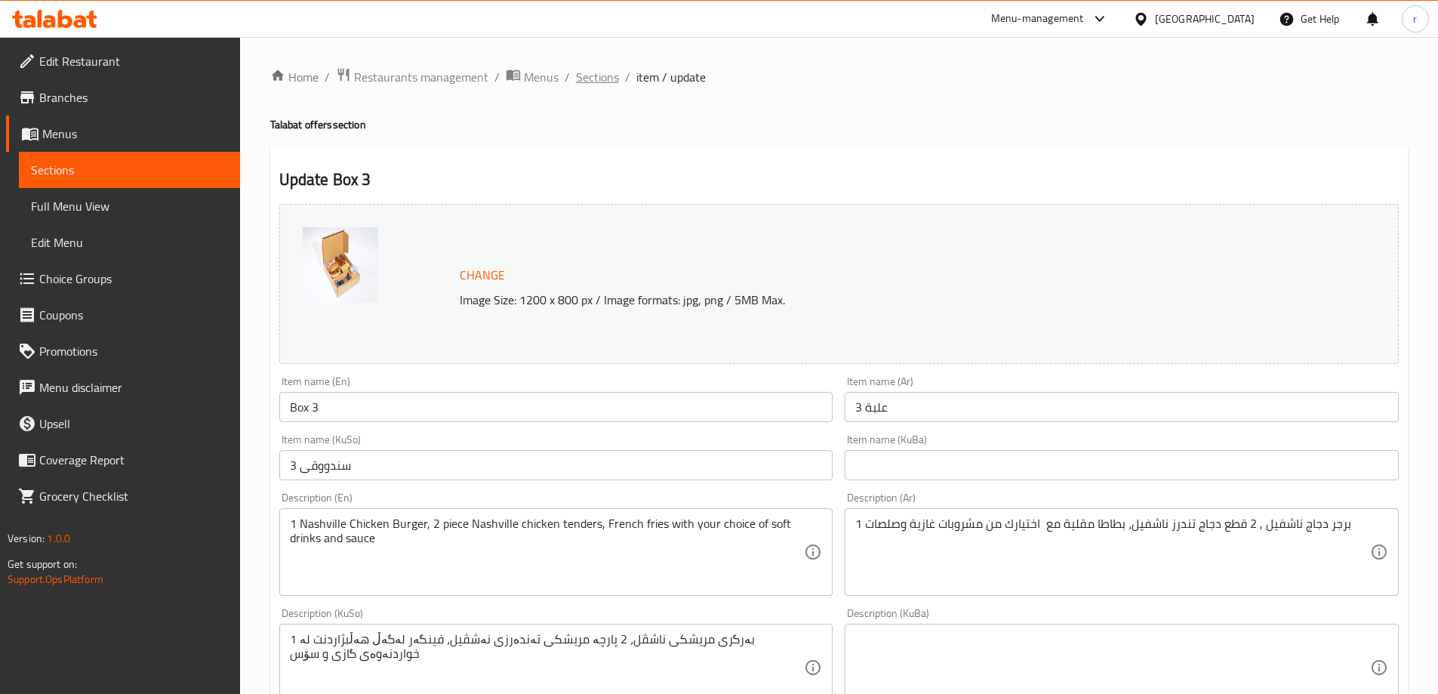
click at [616, 79] on span "Sections" at bounding box center [597, 77] width 43 height 18
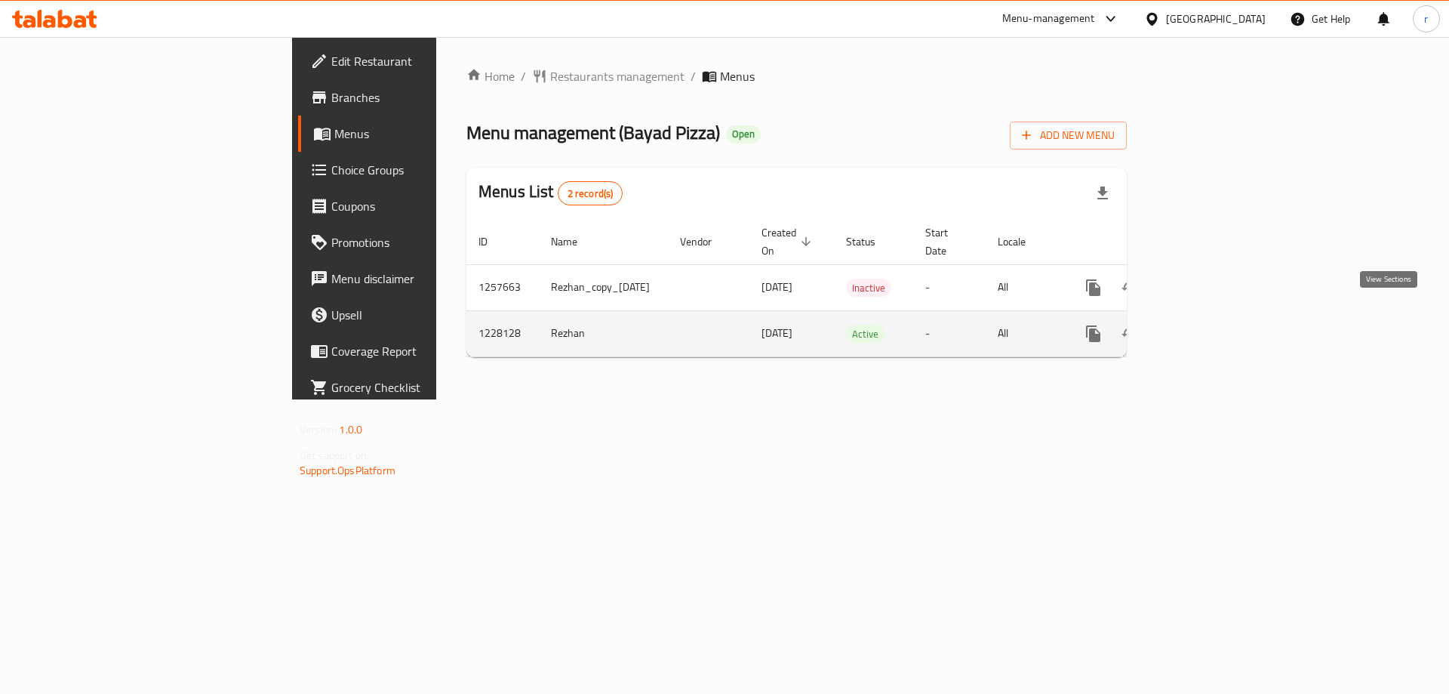
click at [1211, 325] on icon "enhanced table" at bounding box center [1202, 334] width 18 height 18
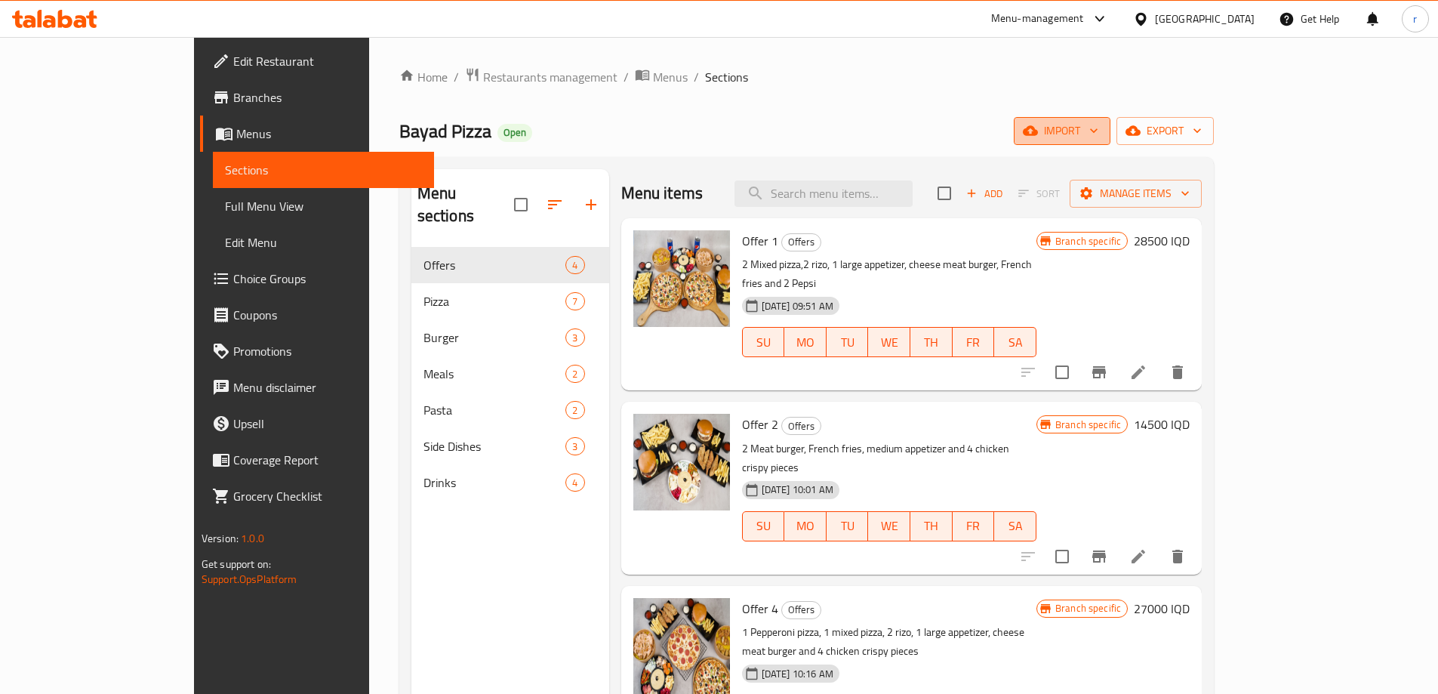
click at [1110, 140] on button "import" at bounding box center [1062, 131] width 97 height 28
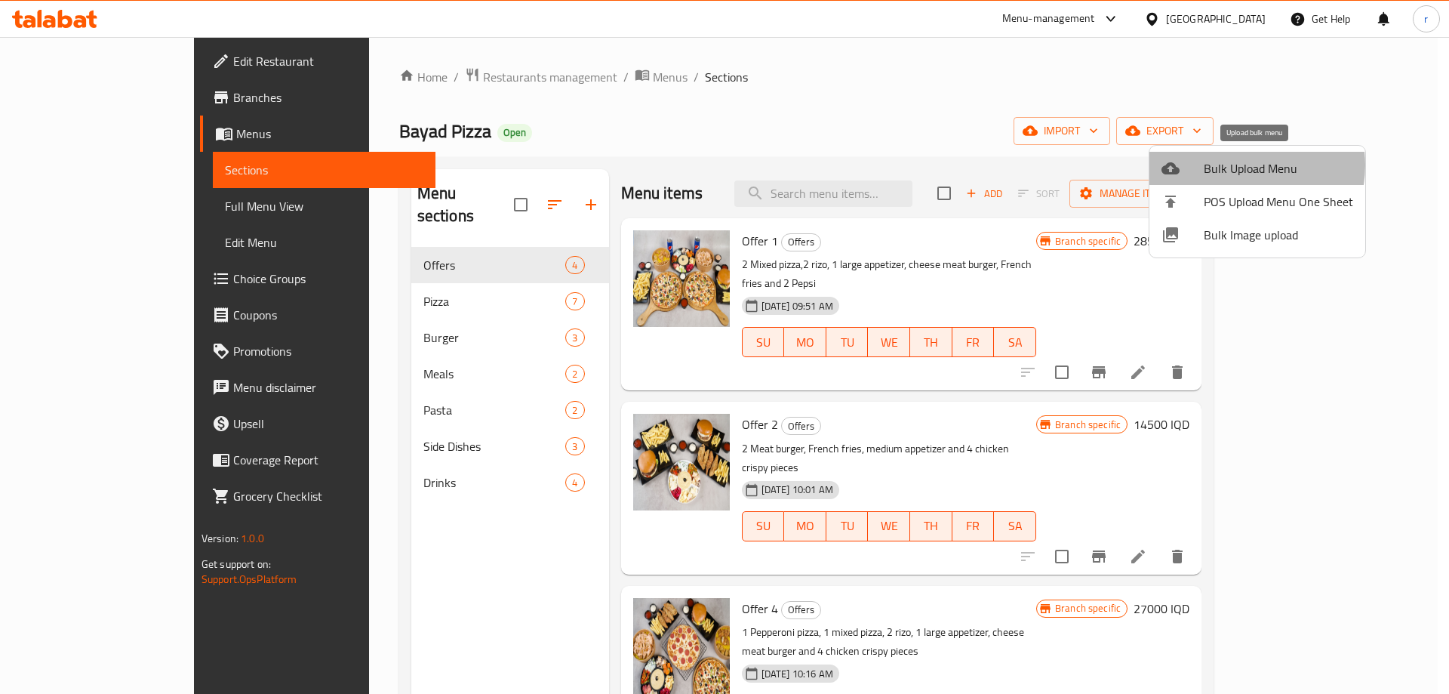
click at [1235, 165] on span "Bulk Upload Menu" at bounding box center [1278, 168] width 149 height 18
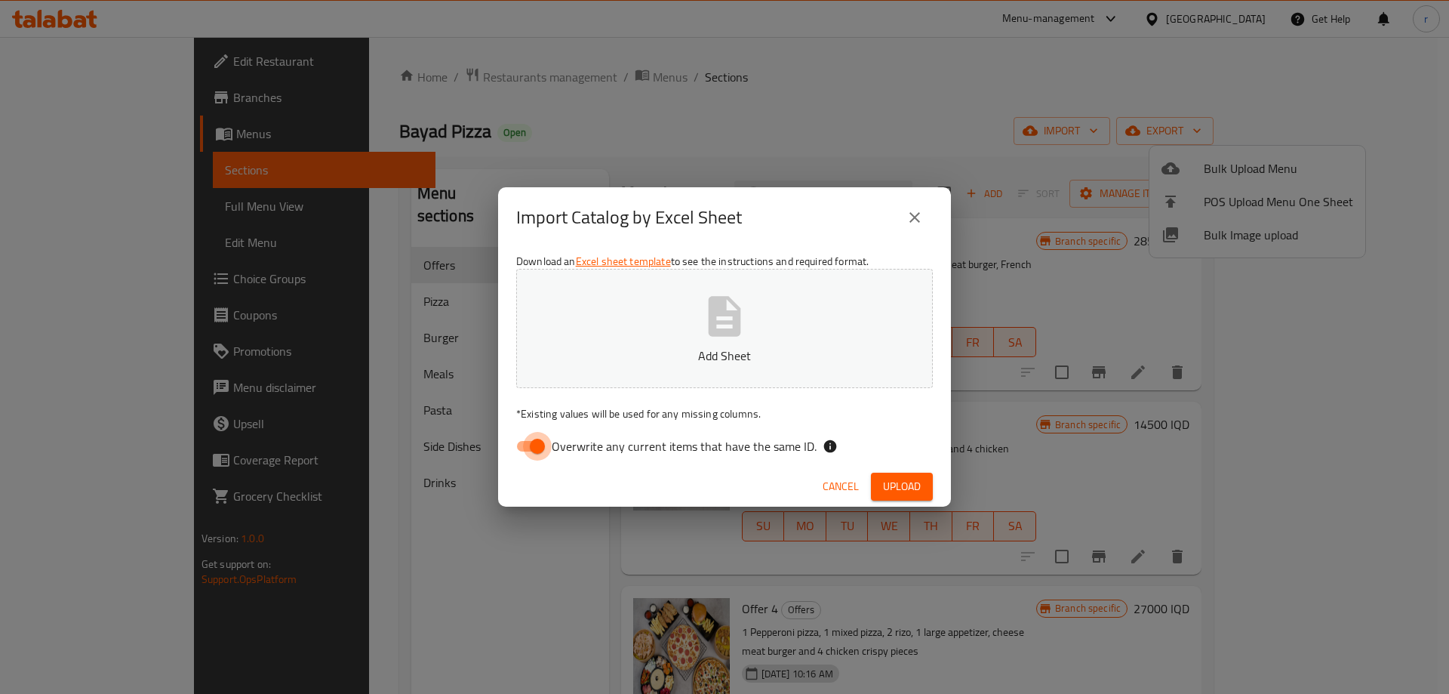
click at [528, 444] on input "Overwrite any current items that have the same ID." at bounding box center [537, 446] width 86 height 29
checkbox input "false"
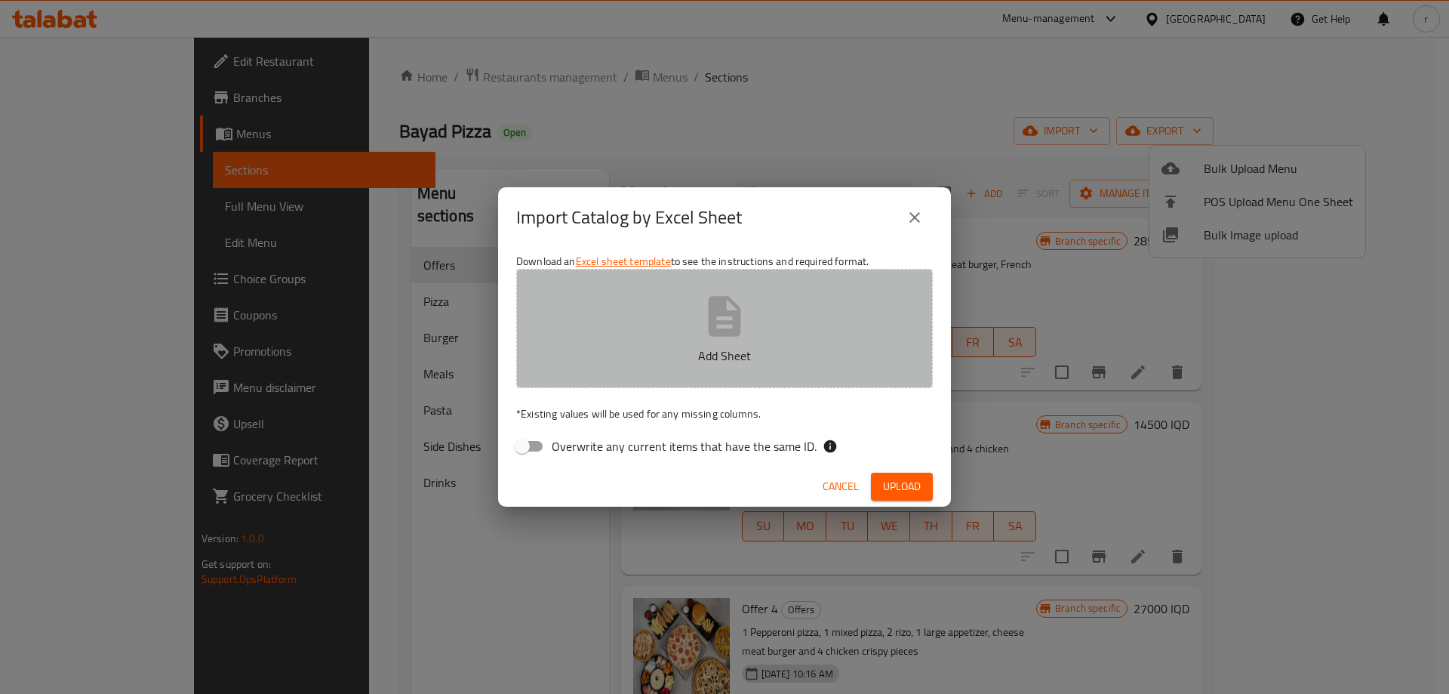
click at [602, 367] on button "Add Sheet" at bounding box center [724, 328] width 417 height 119
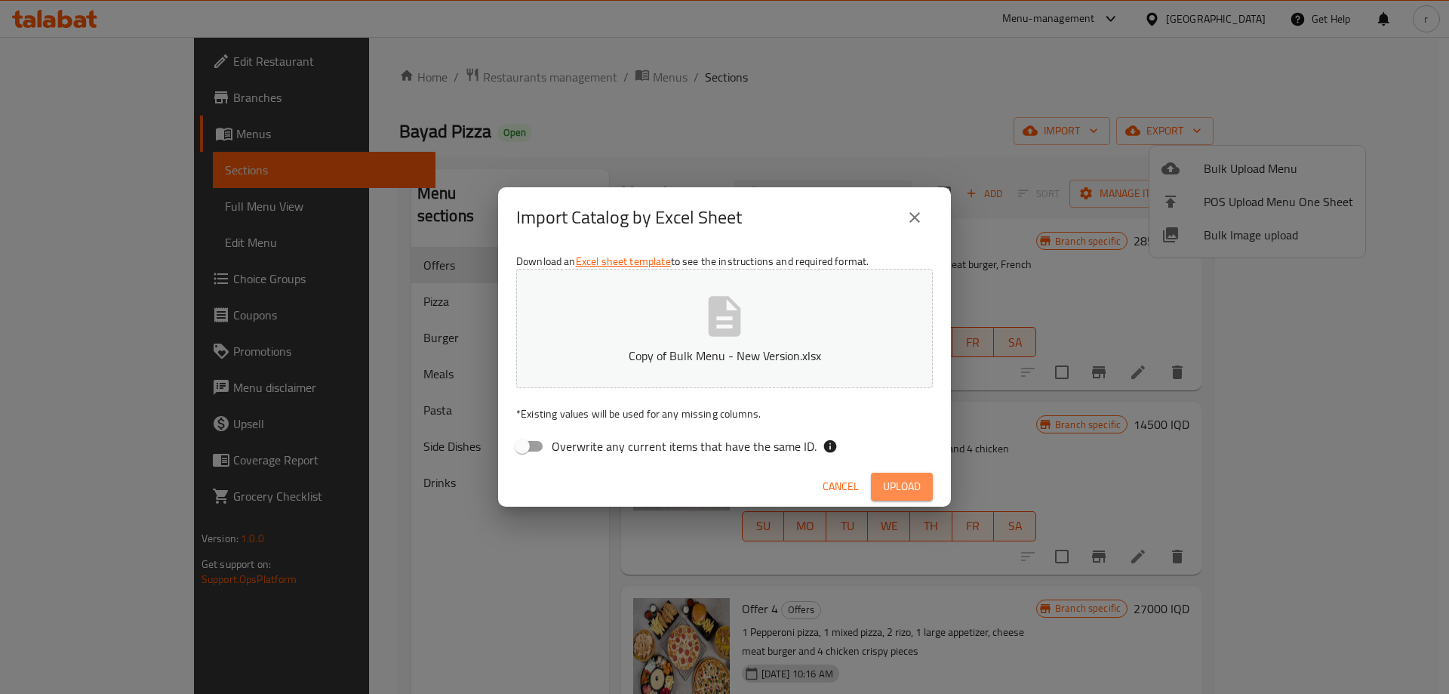
click at [891, 491] on span "Upload" at bounding box center [902, 486] width 38 height 19
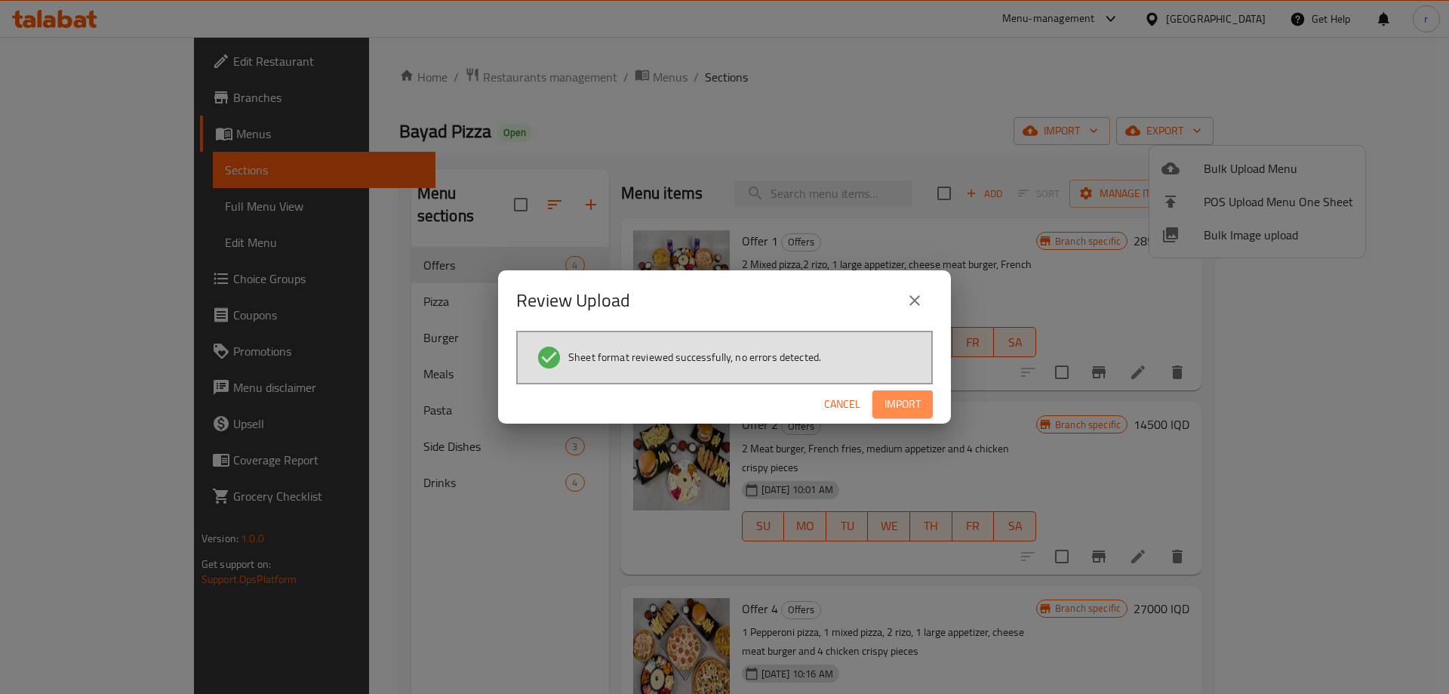
click at [922, 409] on button "Import" at bounding box center [903, 404] width 60 height 28
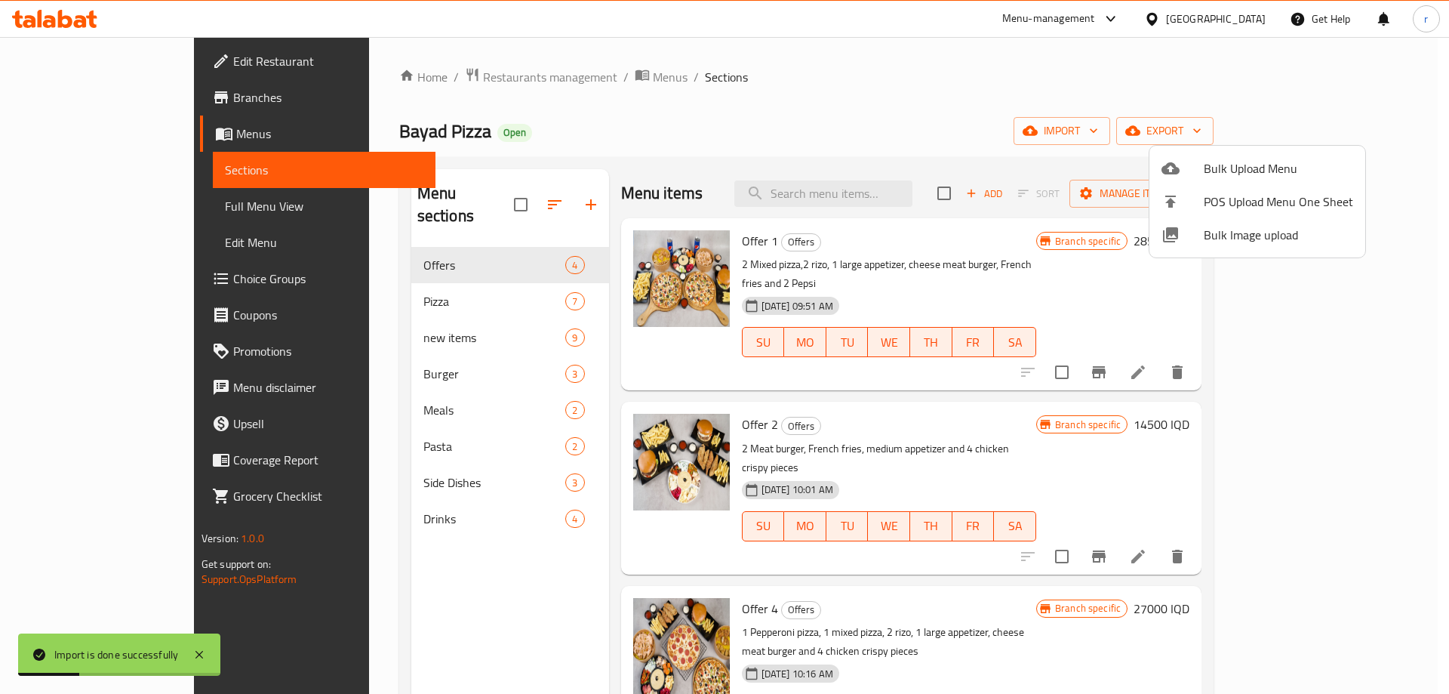
click at [461, 122] on div at bounding box center [724, 347] width 1449 height 694
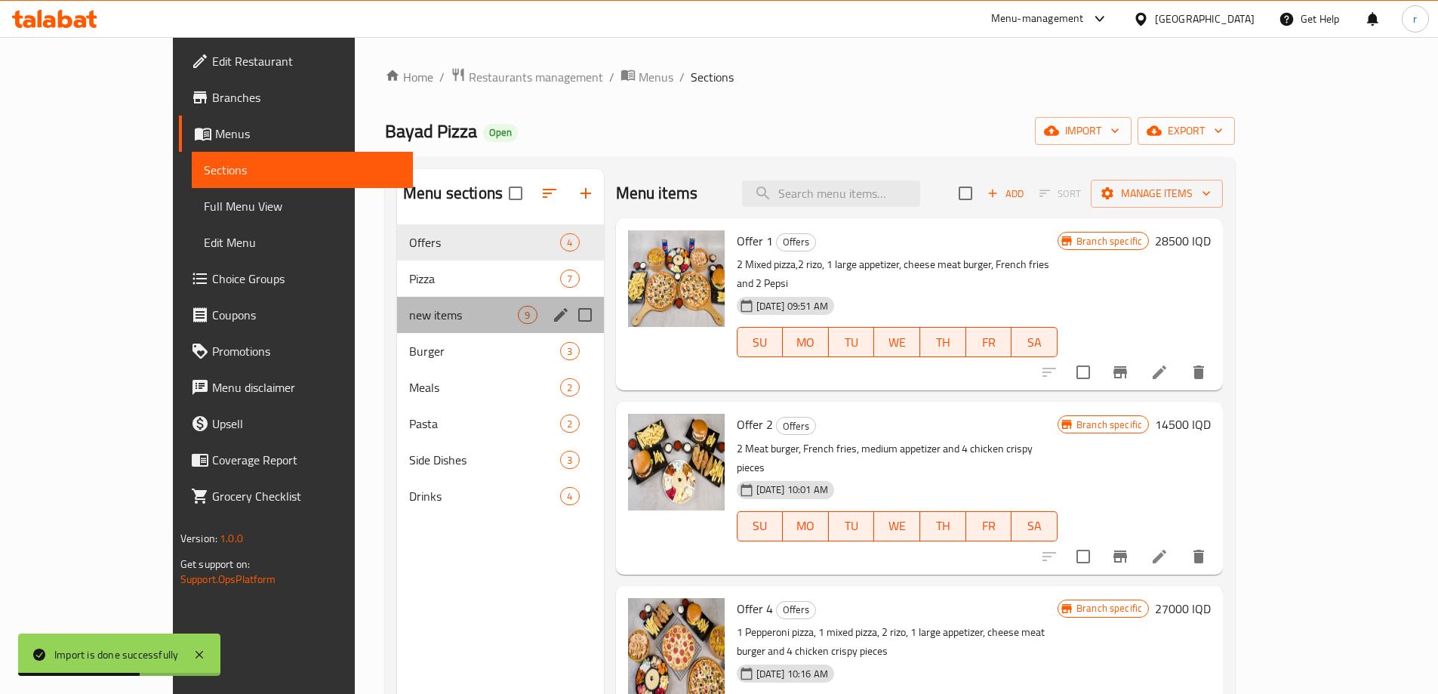
click at [397, 329] on div "new items 9" at bounding box center [500, 315] width 207 height 36
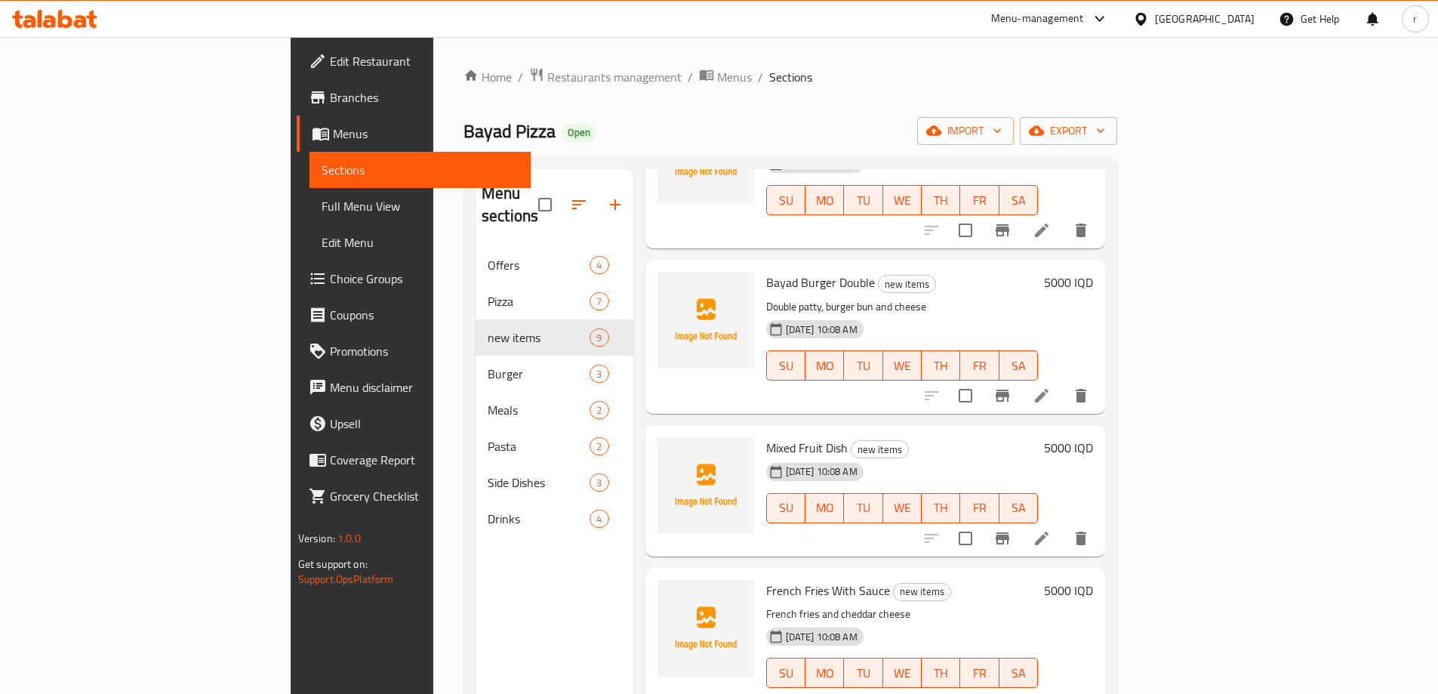
scroll to position [211, 0]
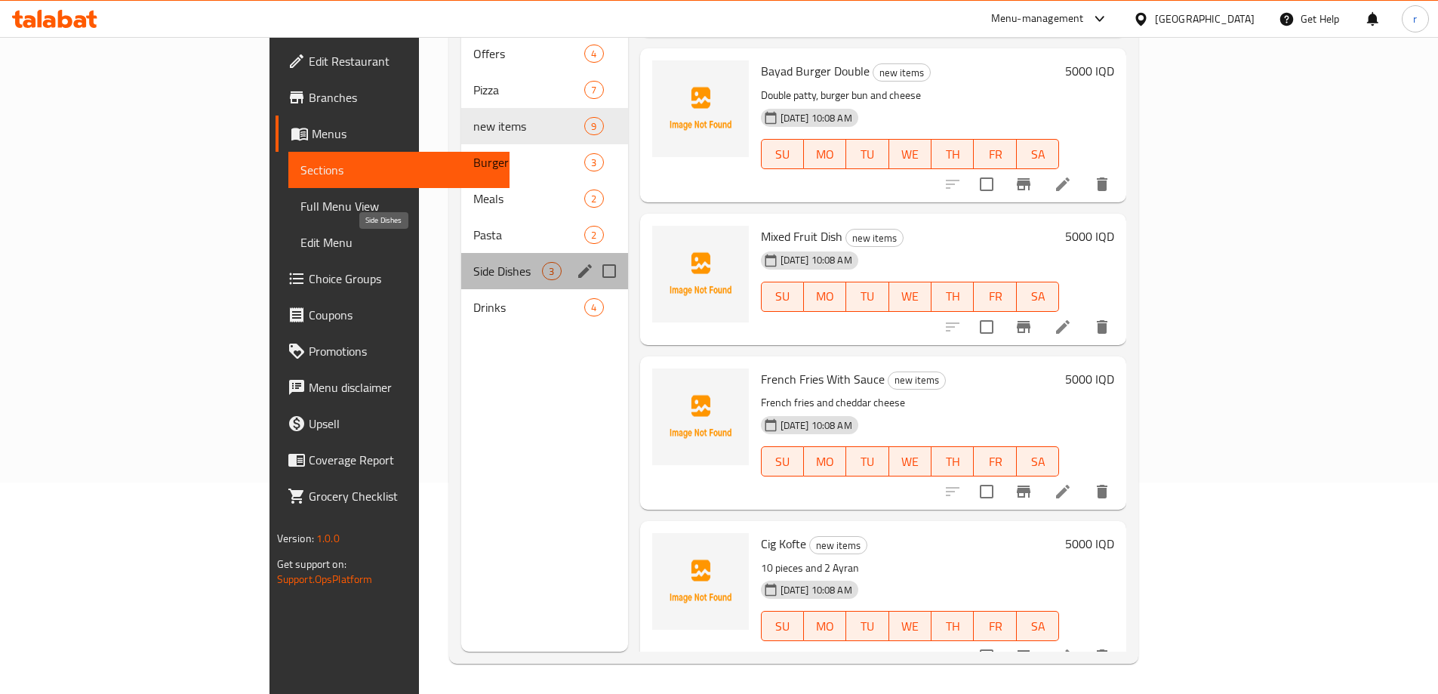
click at [473, 262] on span "Side Dishes" at bounding box center [507, 271] width 69 height 18
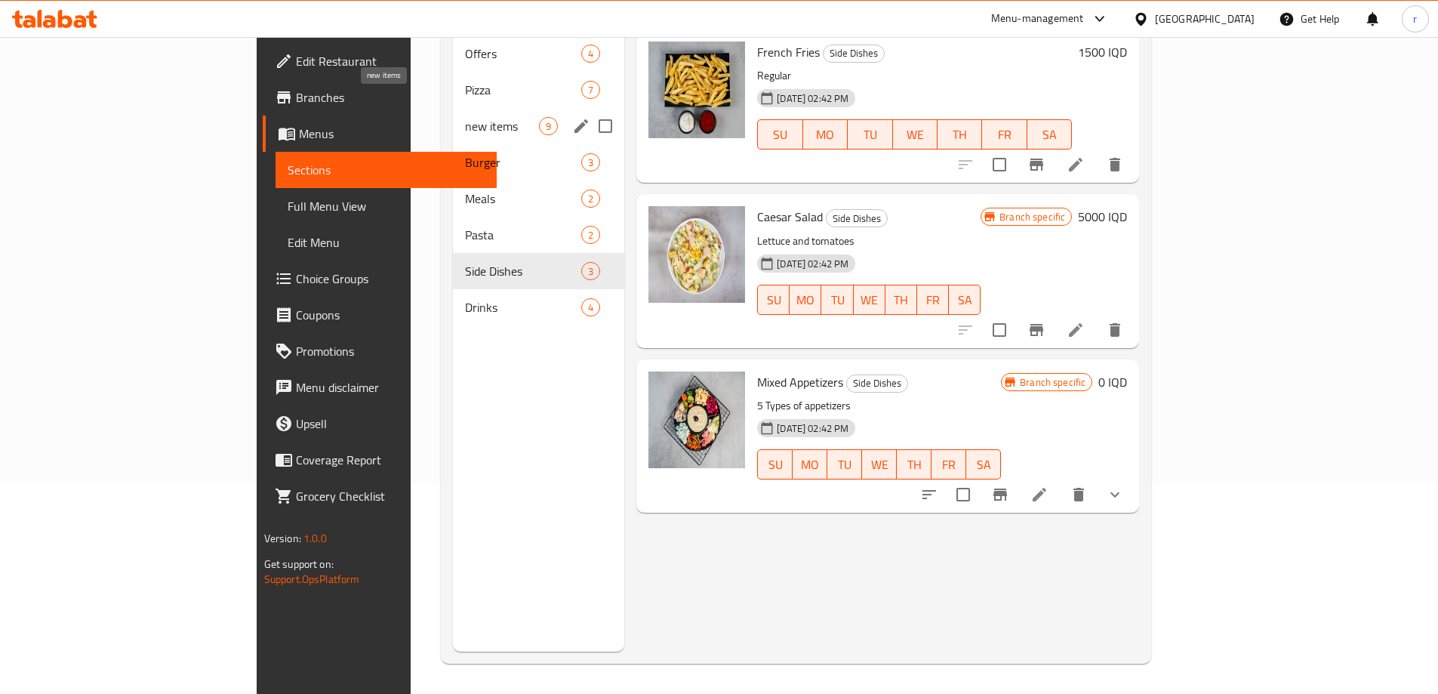
click at [465, 117] on span "new items" at bounding box center [502, 126] width 74 height 18
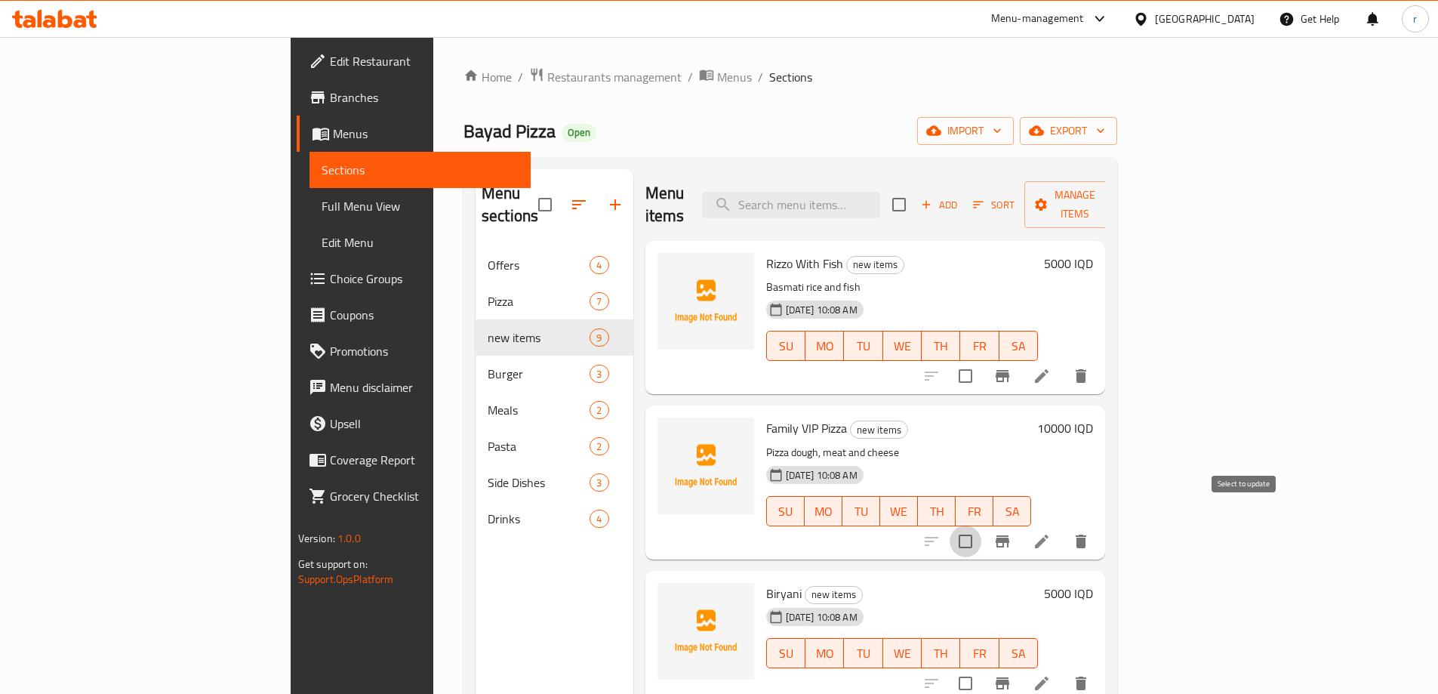
click at [981, 525] on input "checkbox" at bounding box center [966, 541] width 32 height 32
click at [1113, 192] on span "Manage items" at bounding box center [1074, 205] width 77 height 38
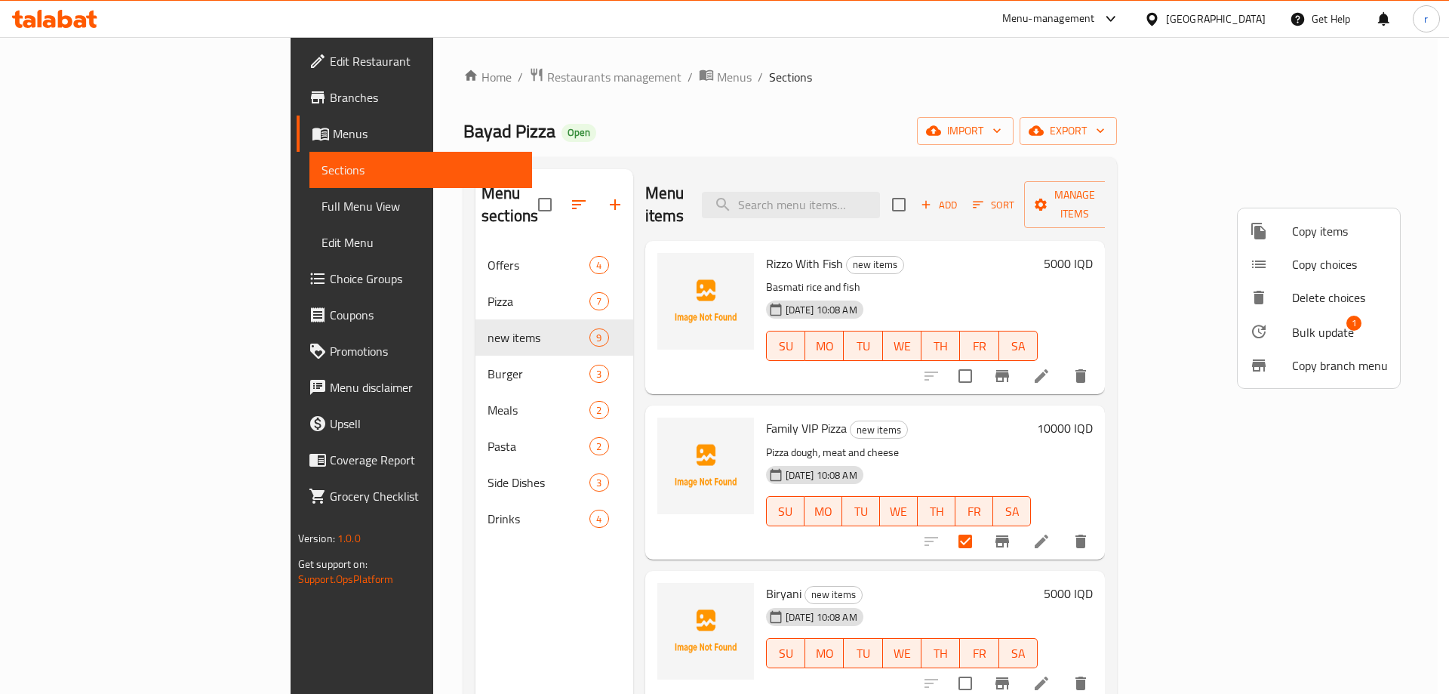
click at [1281, 335] on div at bounding box center [1271, 331] width 42 height 18
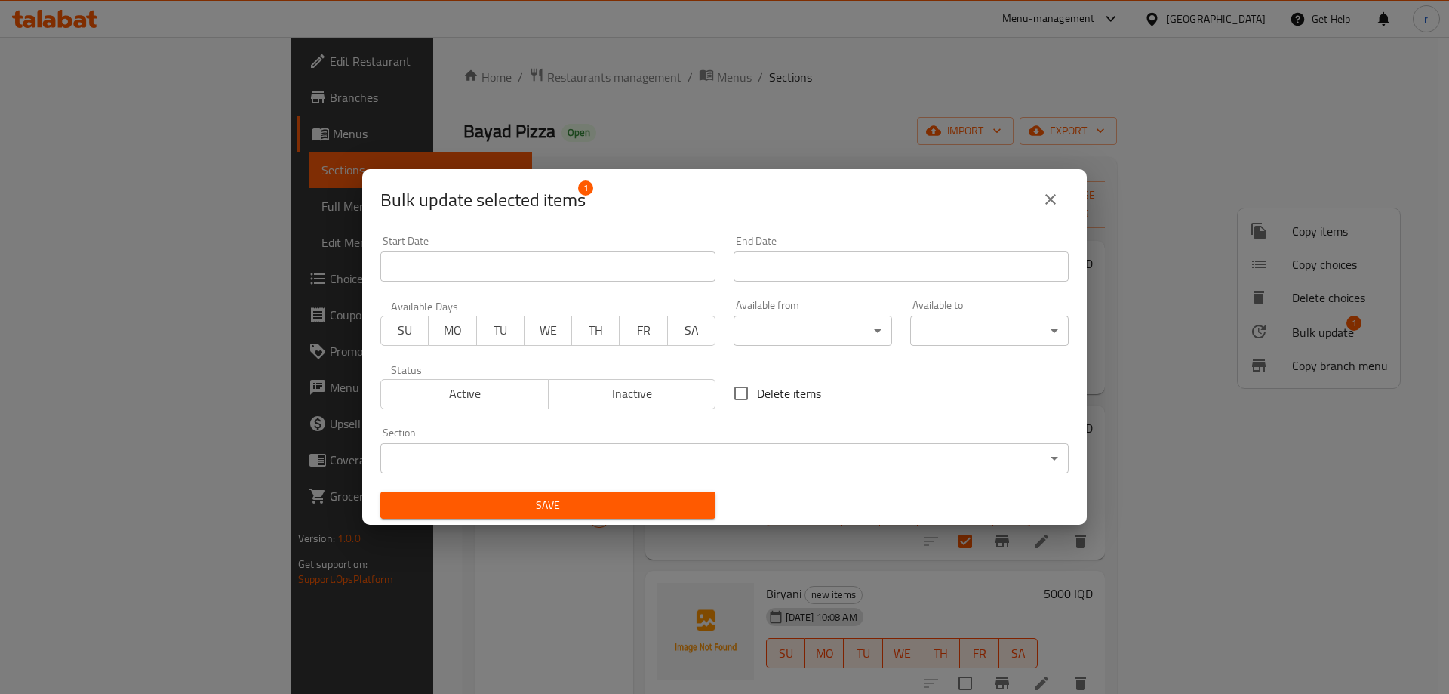
click at [534, 442] on div "Section ​ ​" at bounding box center [724, 450] width 688 height 46
click at [522, 460] on body "​ Menu-management Iraq Get Help r Edit Restaurant Branches Menus Sections Full …" at bounding box center [724, 365] width 1449 height 657
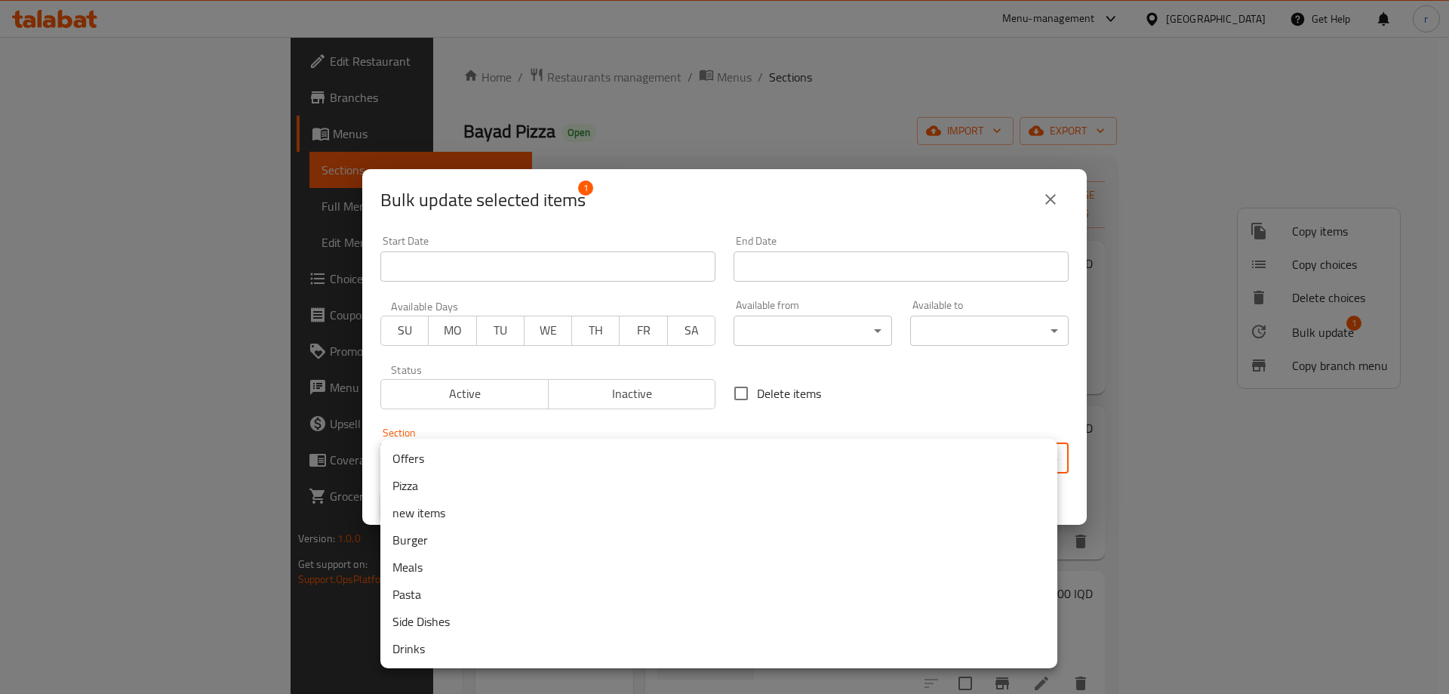
click at [423, 482] on li "Pizza" at bounding box center [718, 485] width 677 height 27
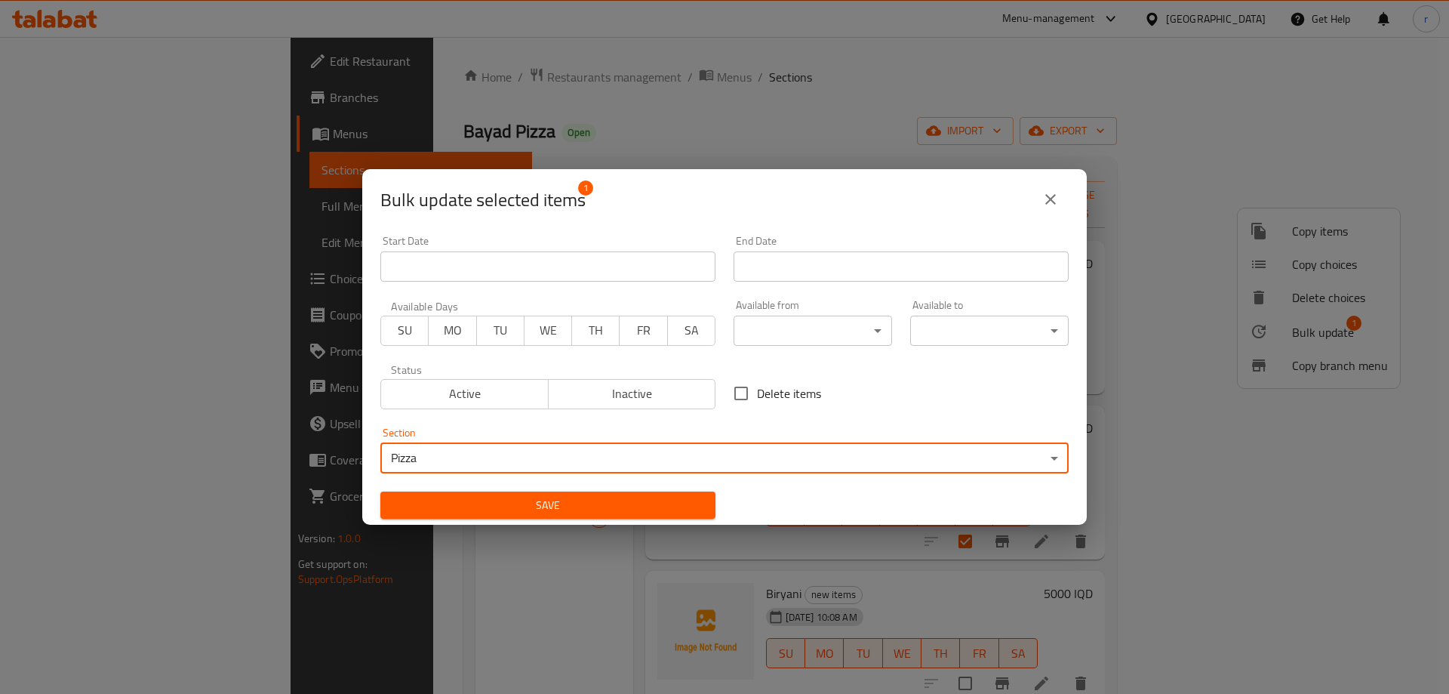
click at [496, 491] on button "Save" at bounding box center [547, 505] width 335 height 28
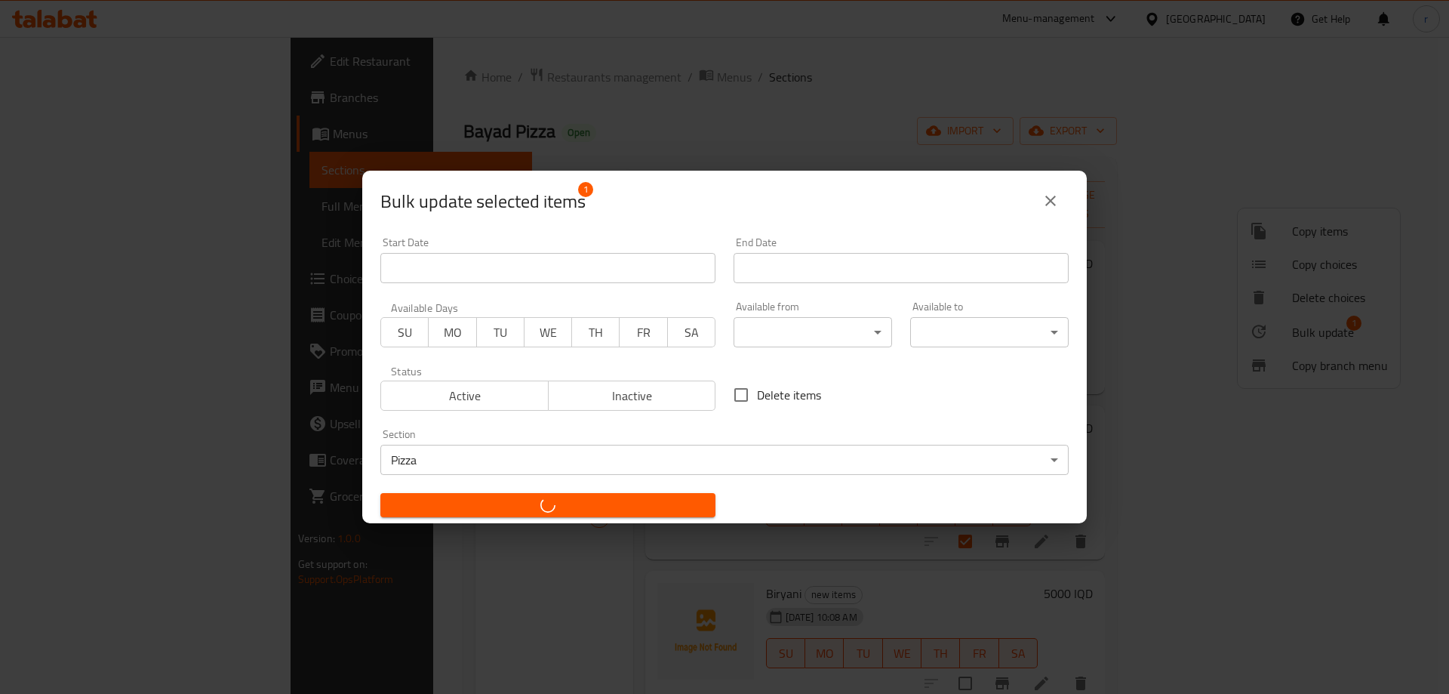
checkbox input "false"
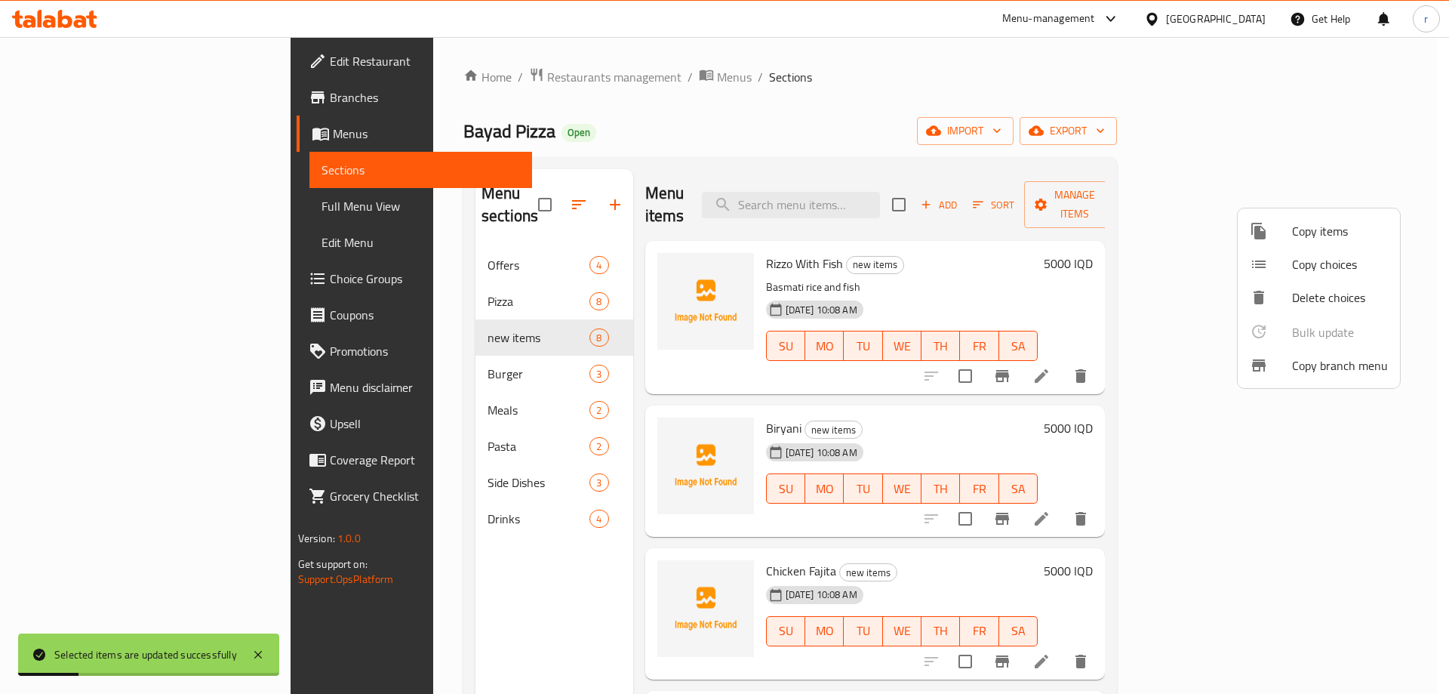
click at [719, 148] on div at bounding box center [724, 347] width 1449 height 694
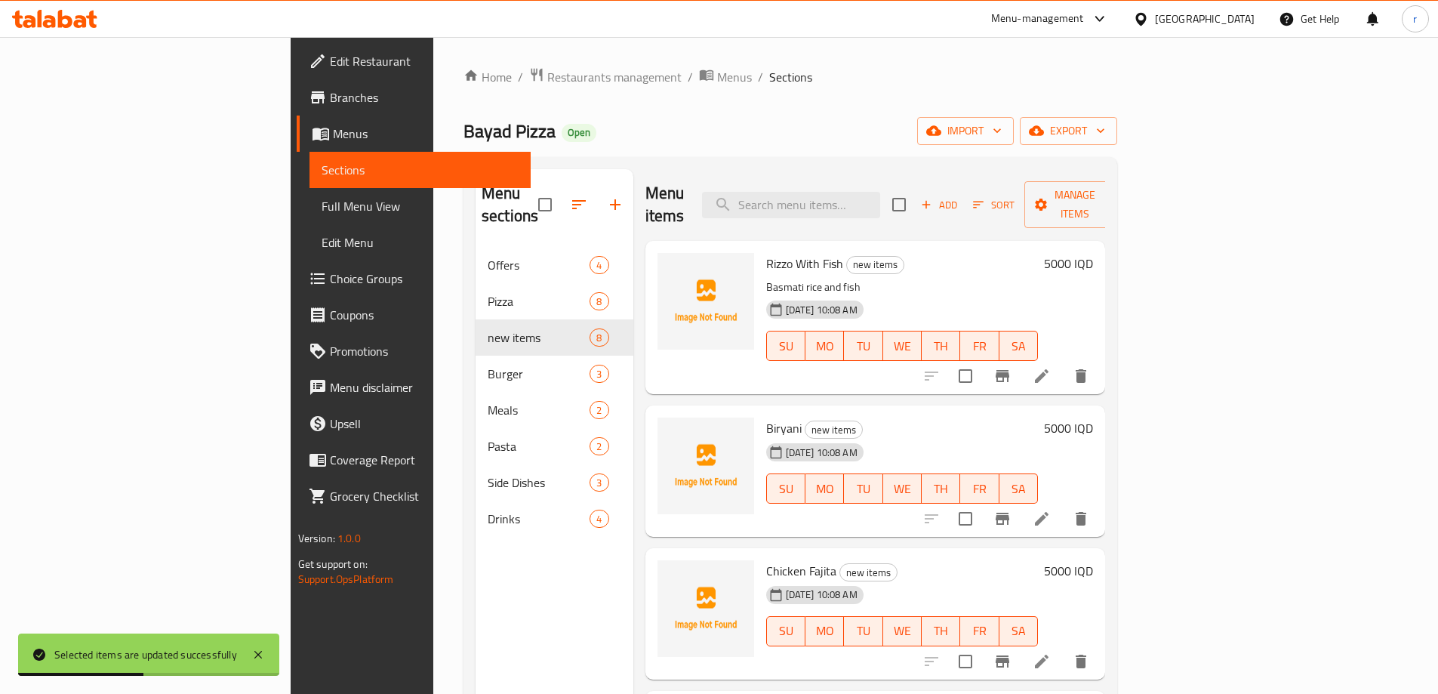
click at [981, 503] on input "checkbox" at bounding box center [966, 519] width 32 height 32
checkbox input "true"
click at [981, 645] on input "checkbox" at bounding box center [966, 661] width 32 height 32
checkbox input "true"
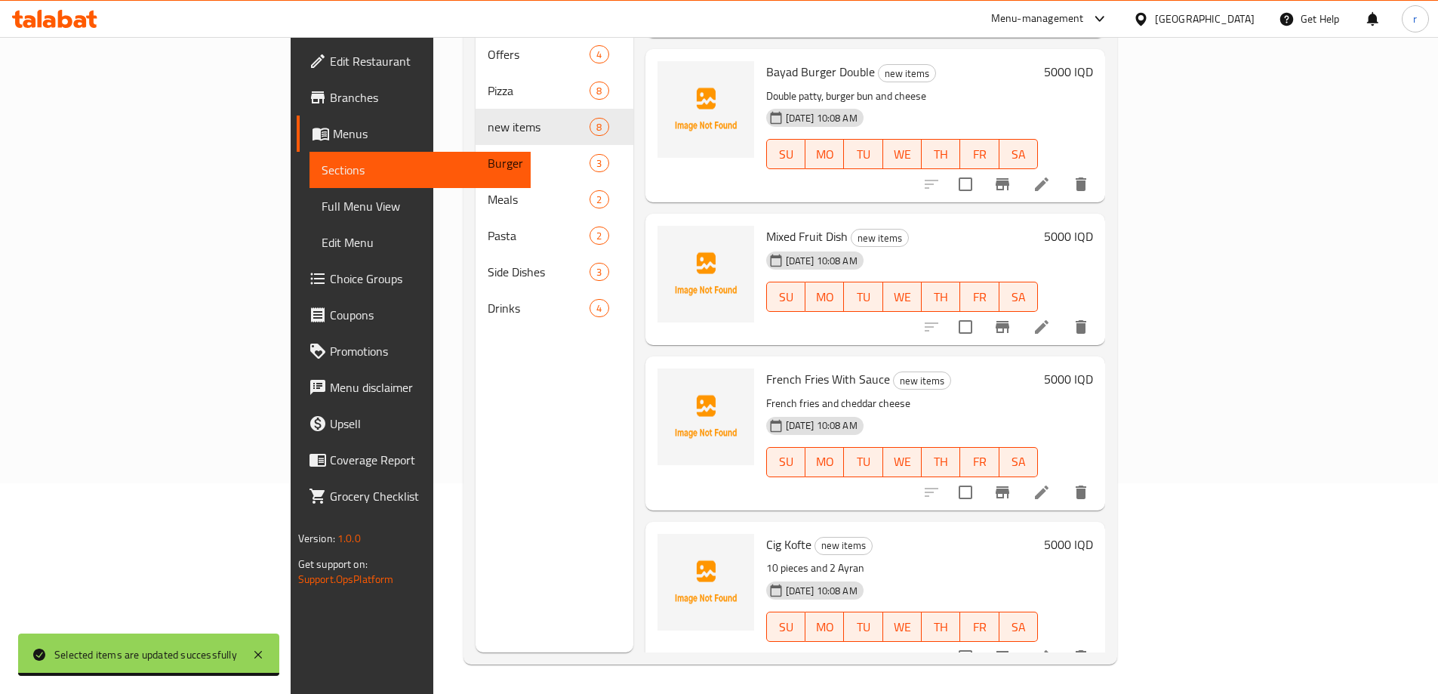
scroll to position [211, 0]
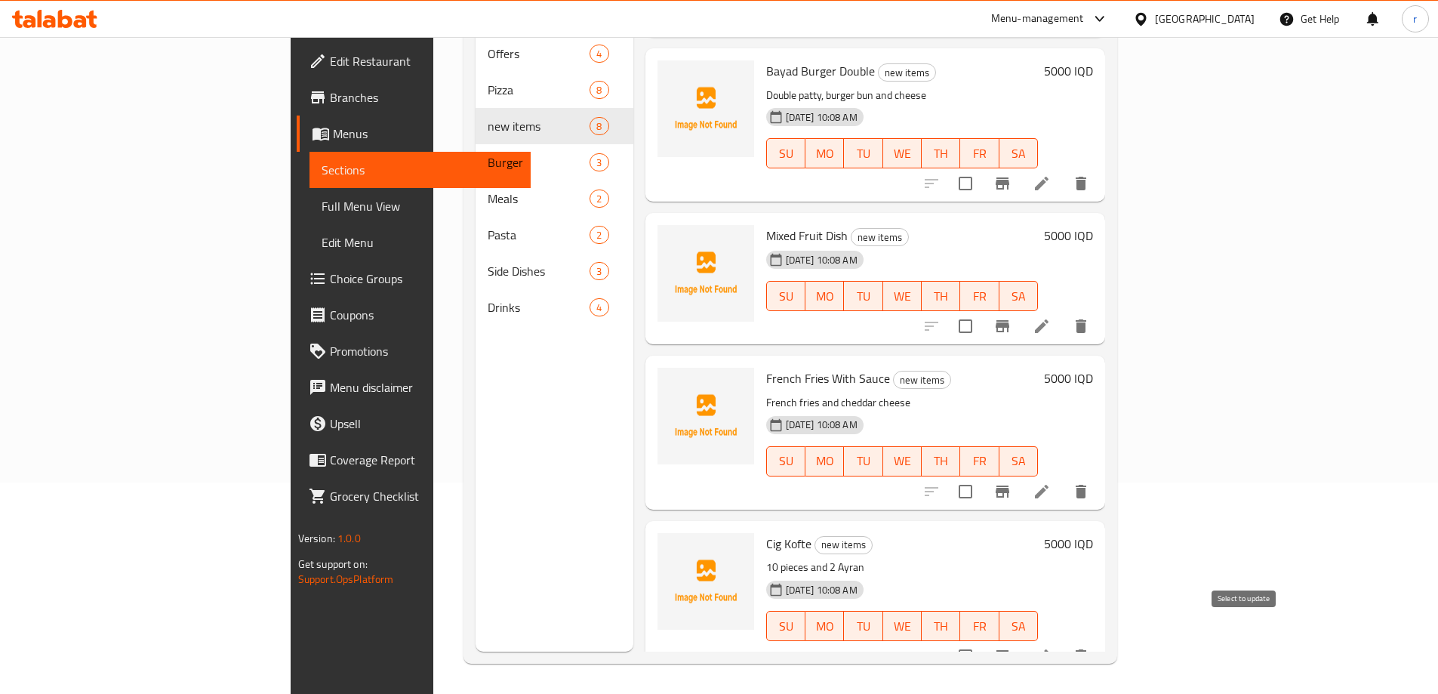
click at [981, 640] on input "checkbox" at bounding box center [966, 656] width 32 height 32
checkbox input "true"
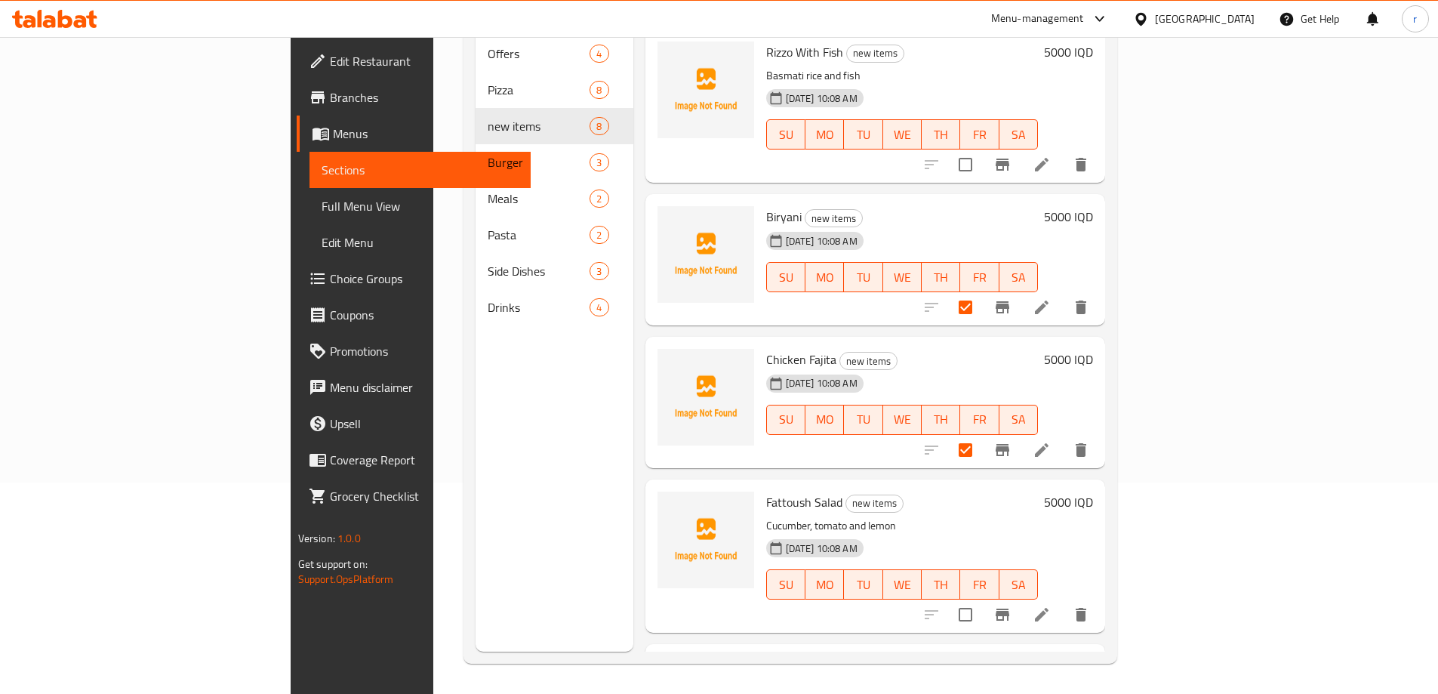
scroll to position [0, 0]
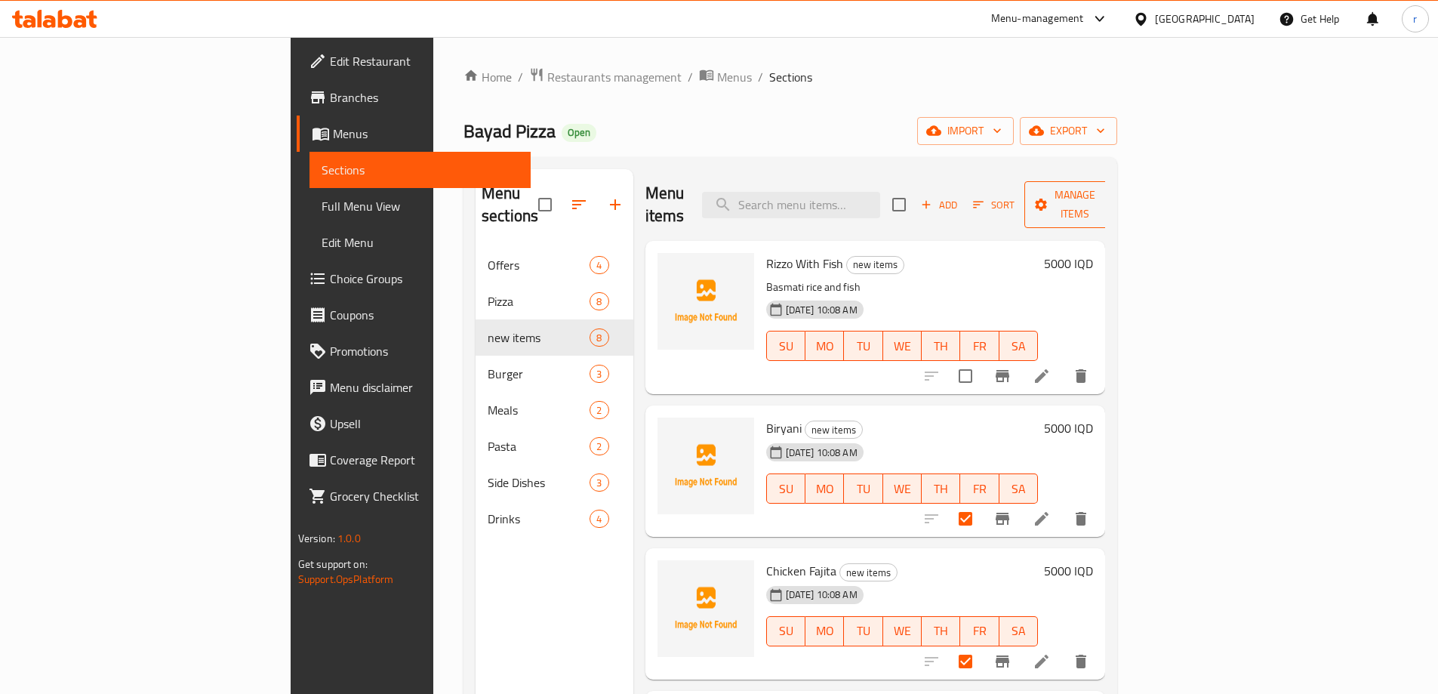
click at [1113, 202] on span "Manage items" at bounding box center [1074, 205] width 77 height 38
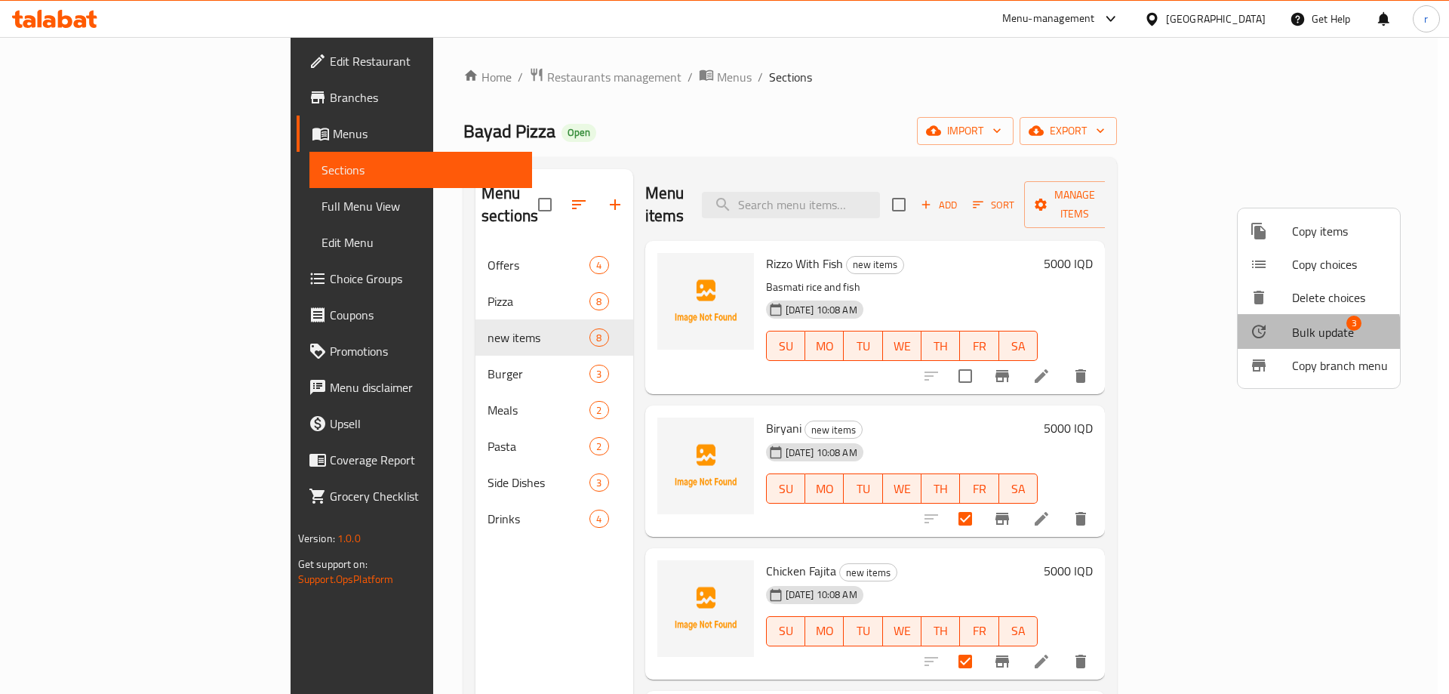
click at [1310, 334] on span "Bulk update" at bounding box center [1323, 332] width 62 height 18
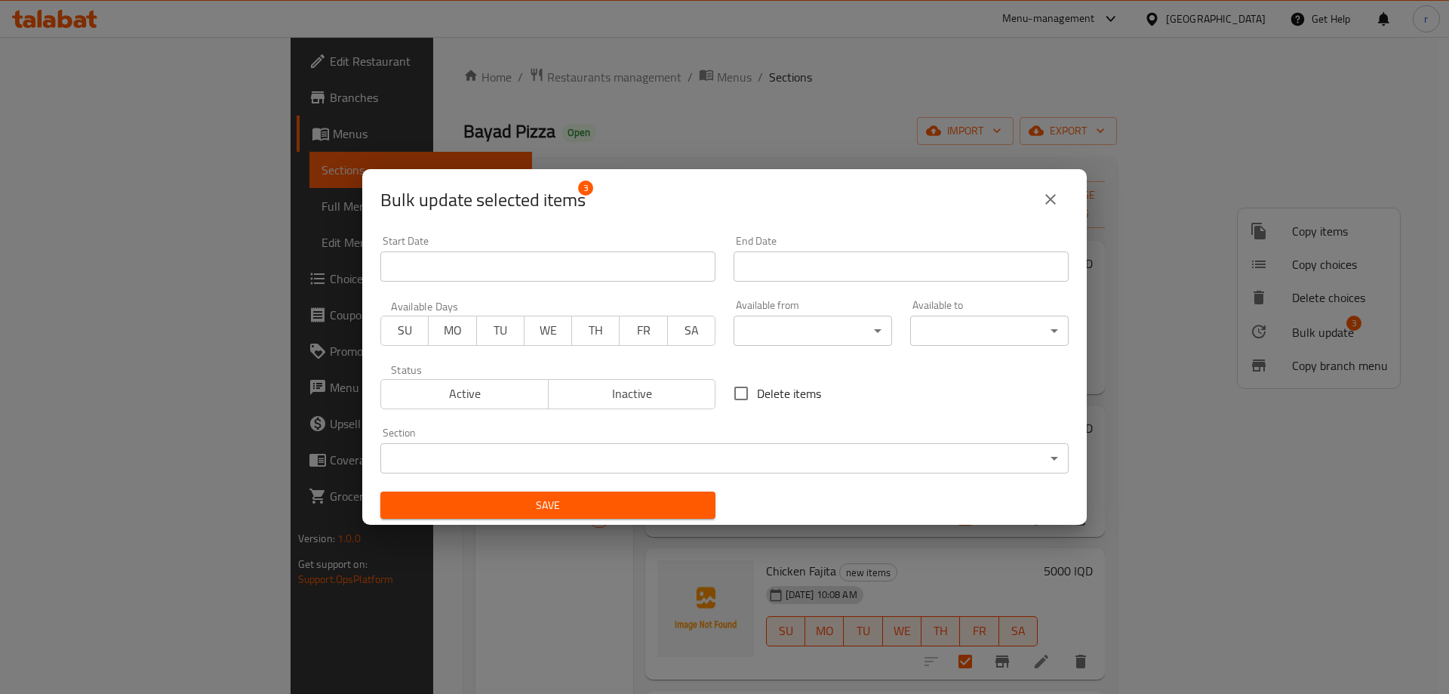
click at [660, 448] on body "​ Menu-management Iraq Get Help r Edit Restaurant Branches Menus Sections Full …" at bounding box center [724, 365] width 1449 height 657
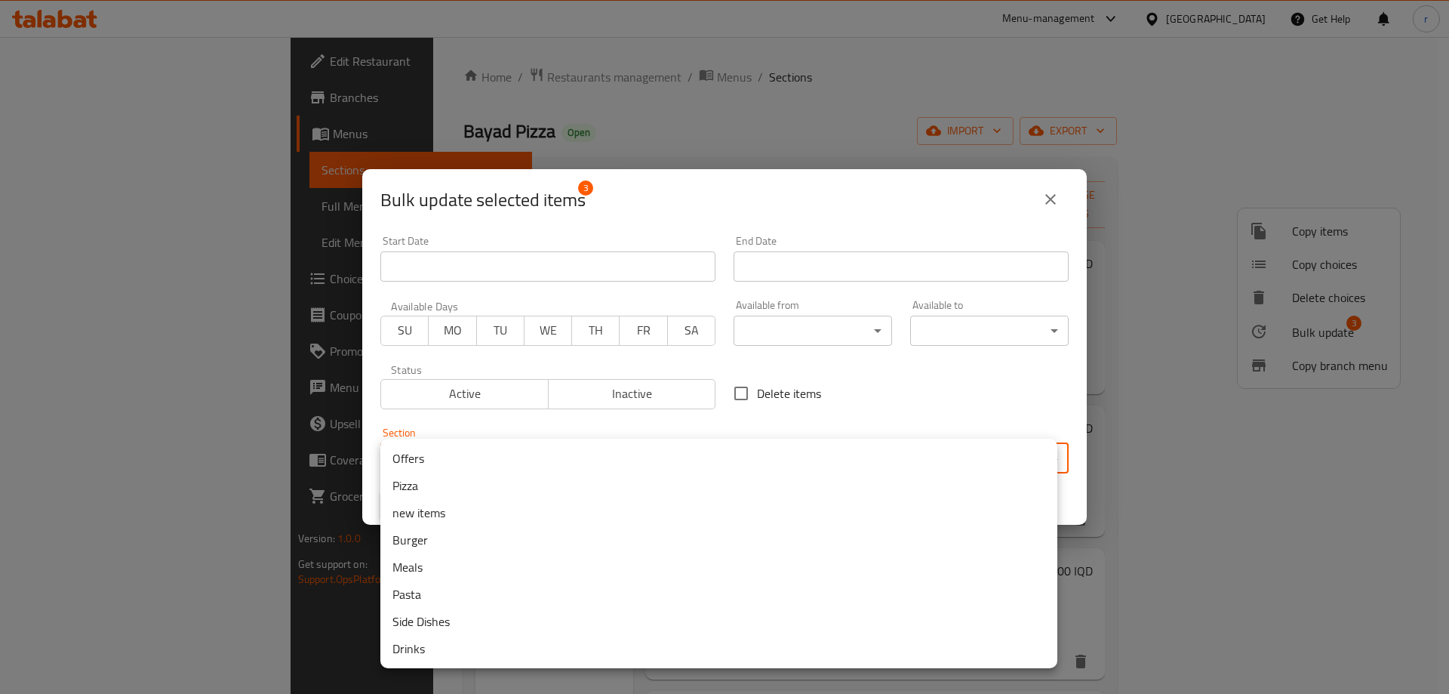
click at [435, 566] on li "Meals" at bounding box center [718, 566] width 677 height 27
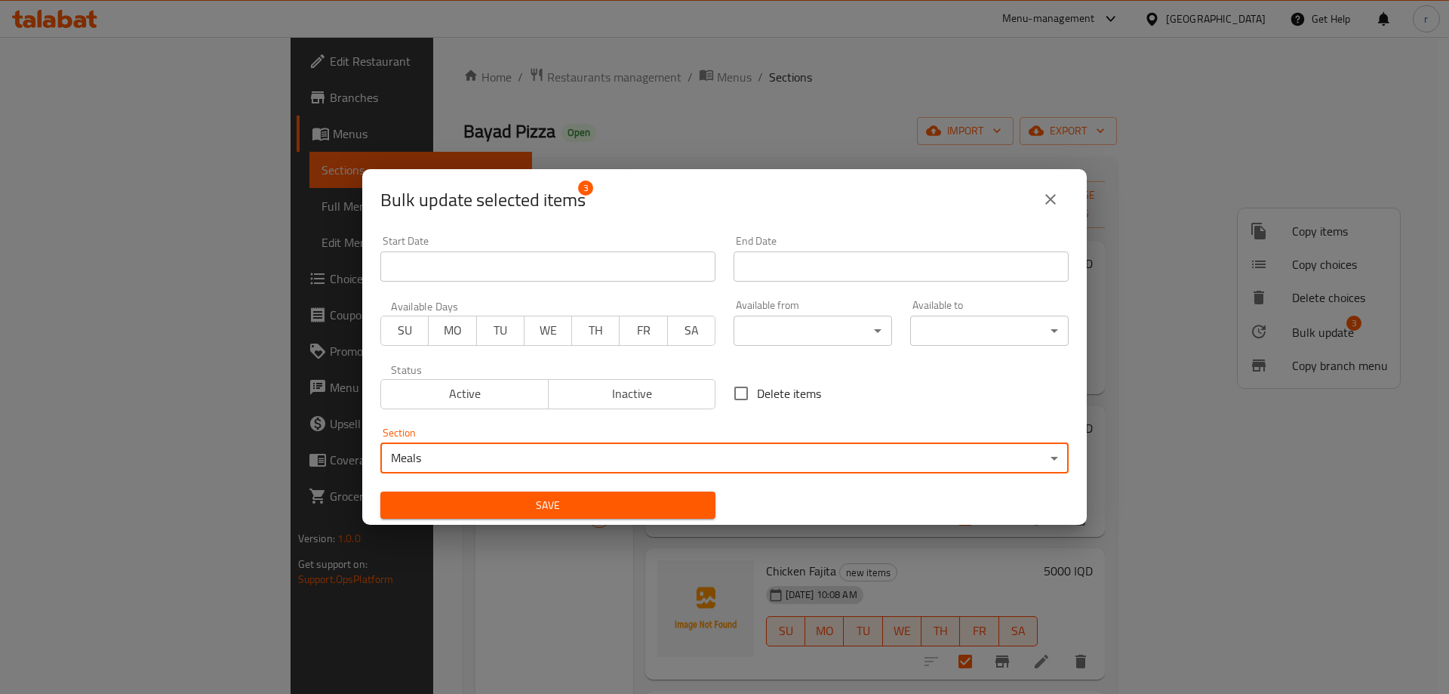
click at [533, 508] on span "Save" at bounding box center [548, 505] width 311 height 19
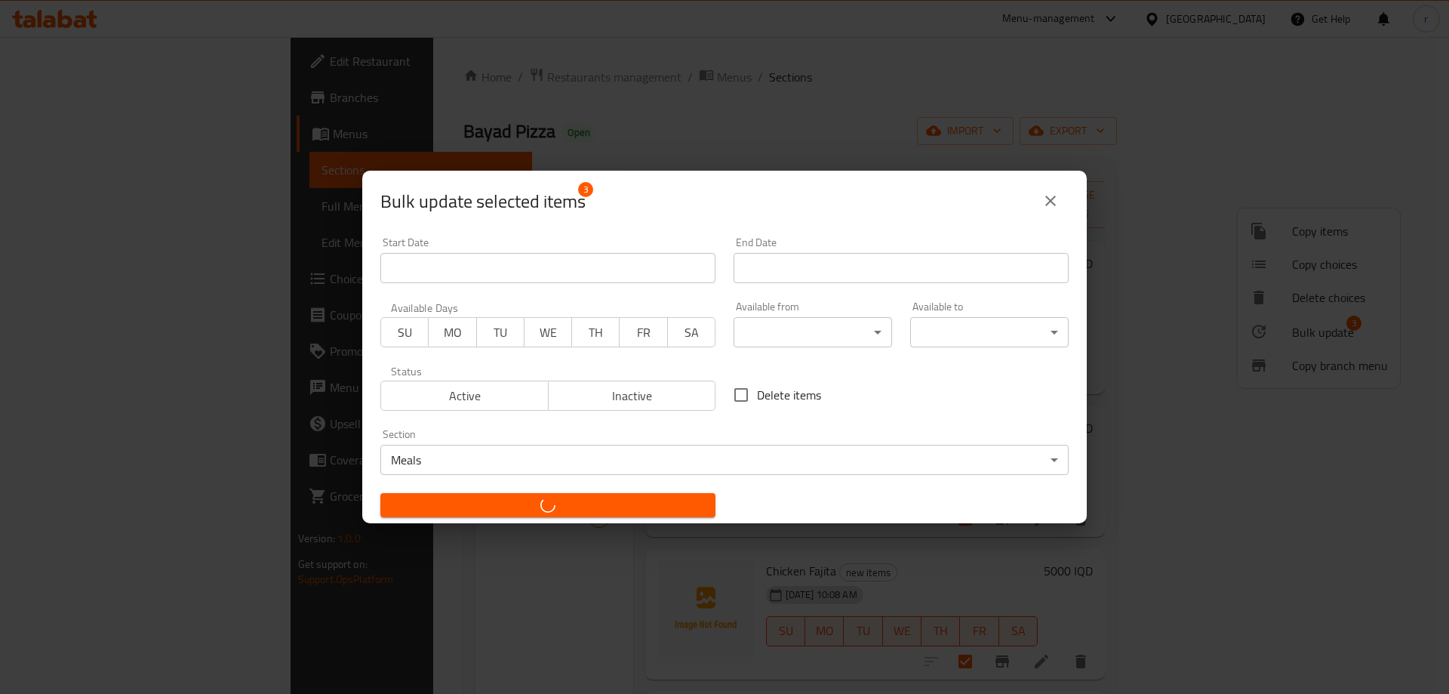
checkbox input "false"
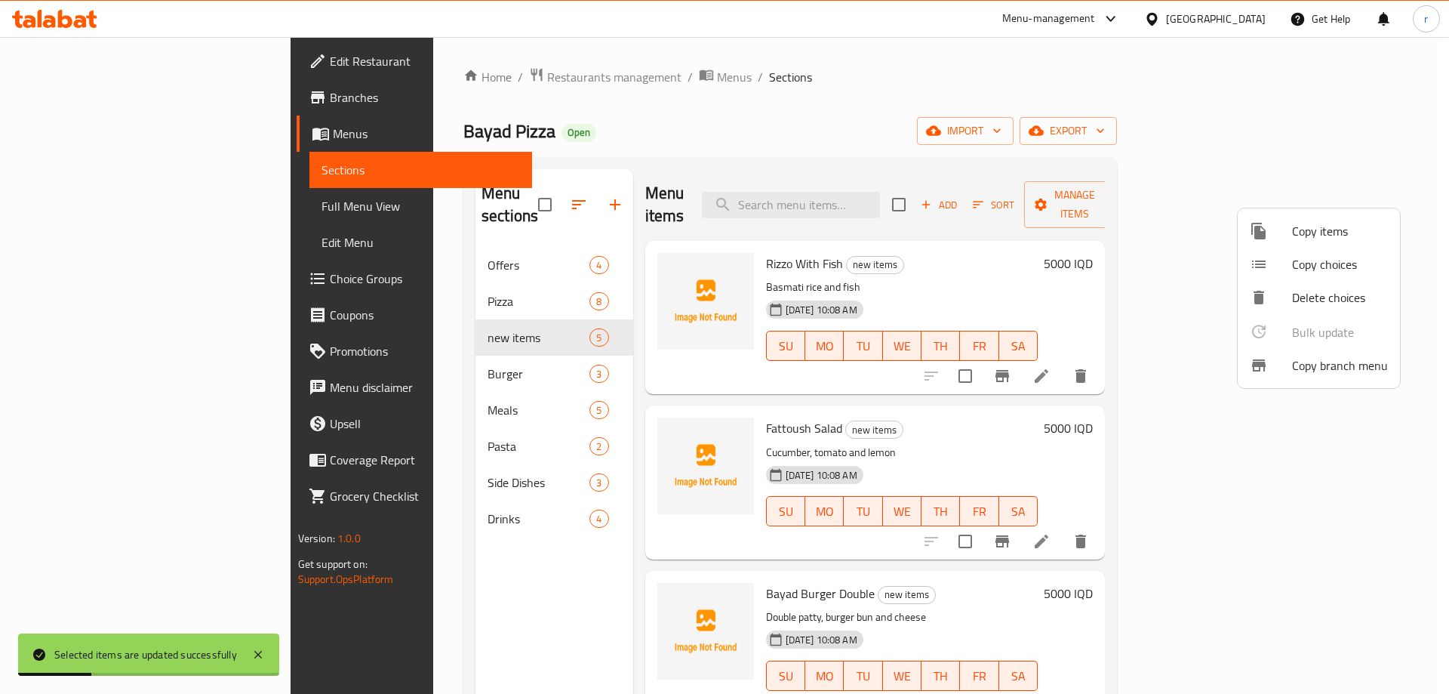
click at [709, 150] on div at bounding box center [724, 347] width 1449 height 694
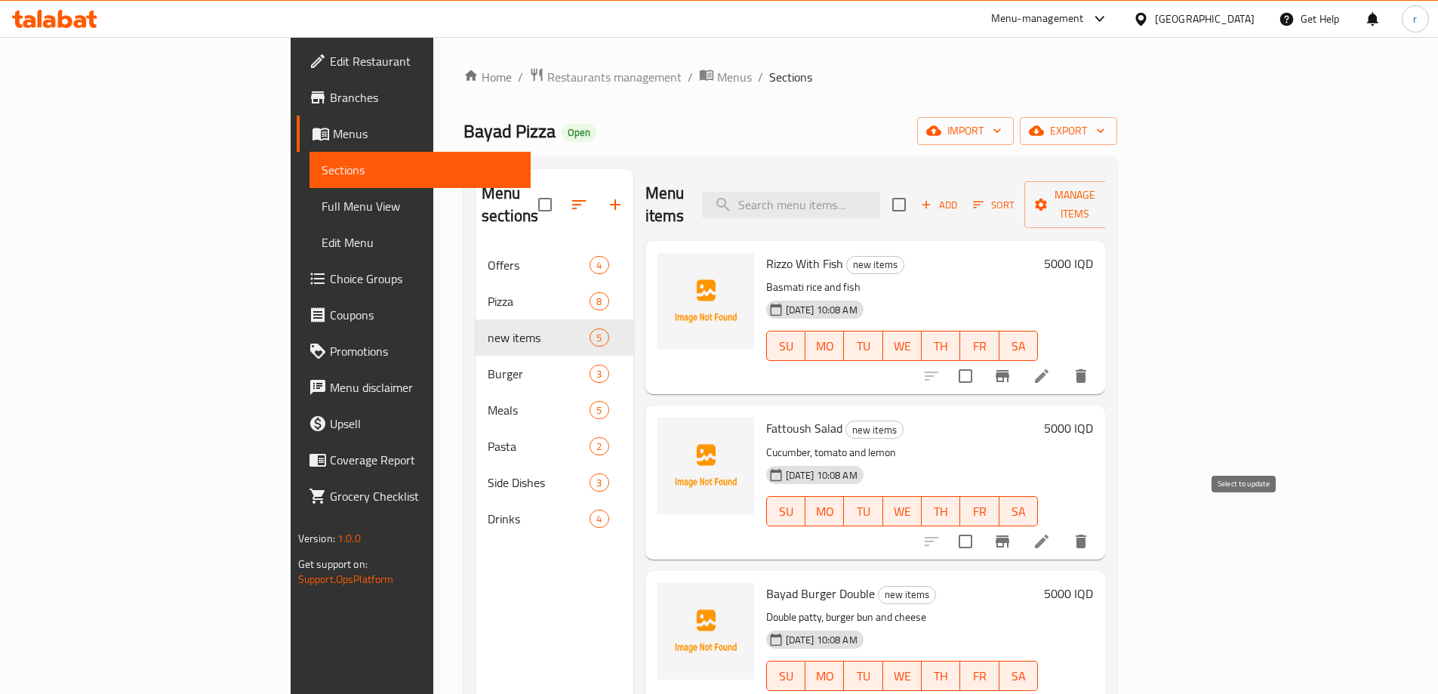
click at [981, 525] on input "checkbox" at bounding box center [966, 541] width 32 height 32
checkbox input "true"
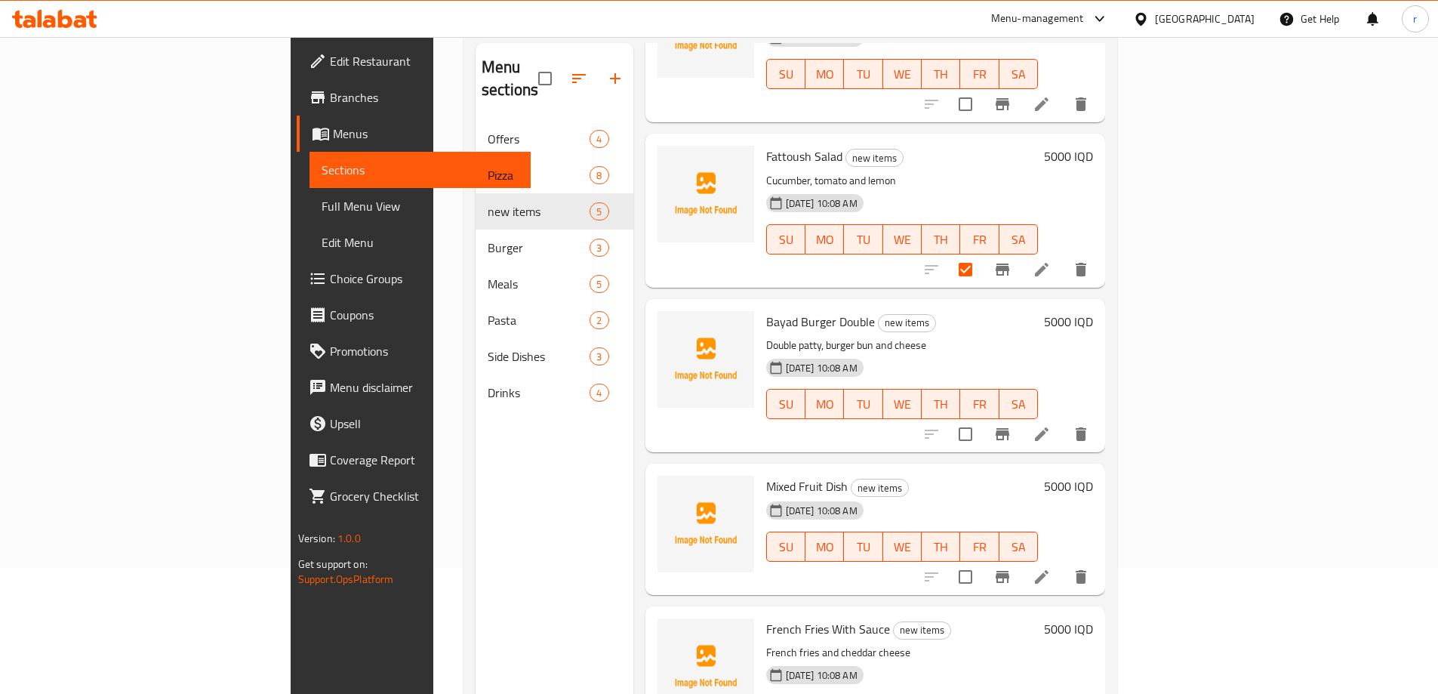
scroll to position [211, 0]
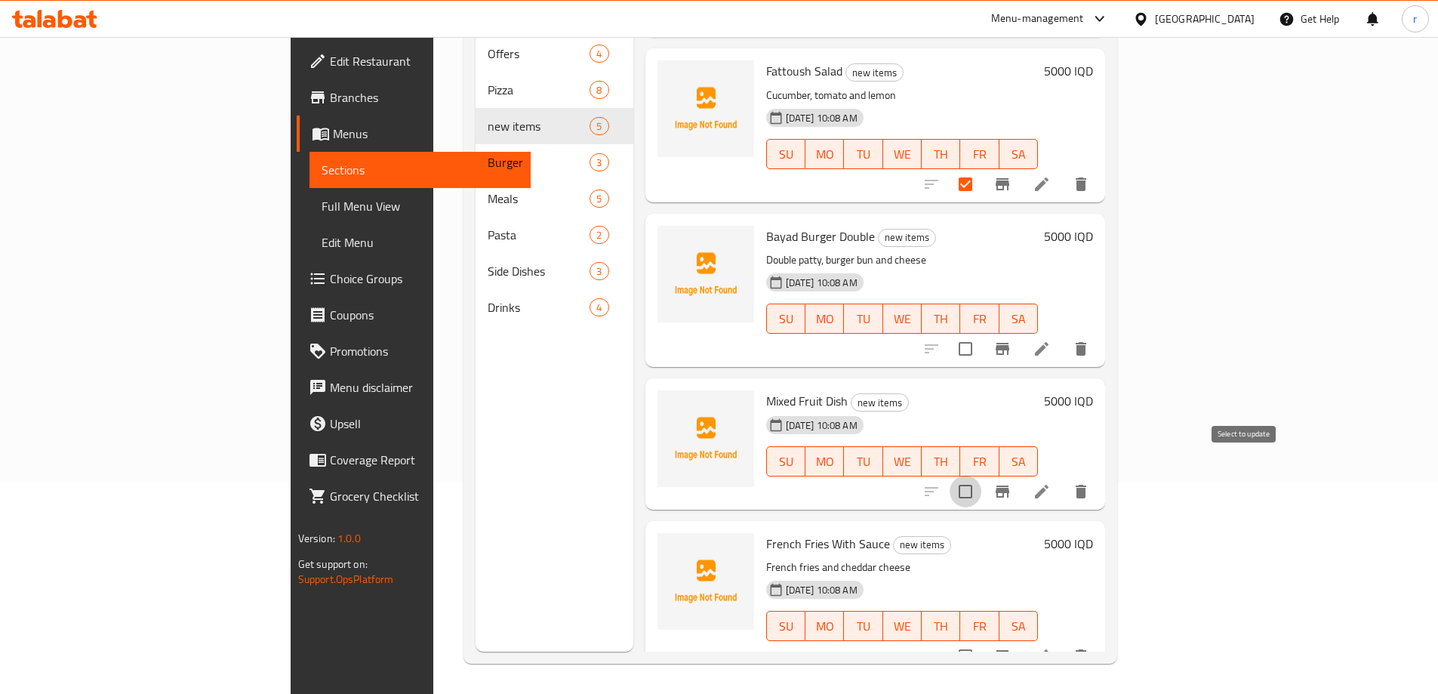
click at [981, 478] on input "checkbox" at bounding box center [966, 492] width 32 height 32
checkbox input "true"
click at [981, 640] on input "checkbox" at bounding box center [966, 656] width 32 height 32
checkbox input "true"
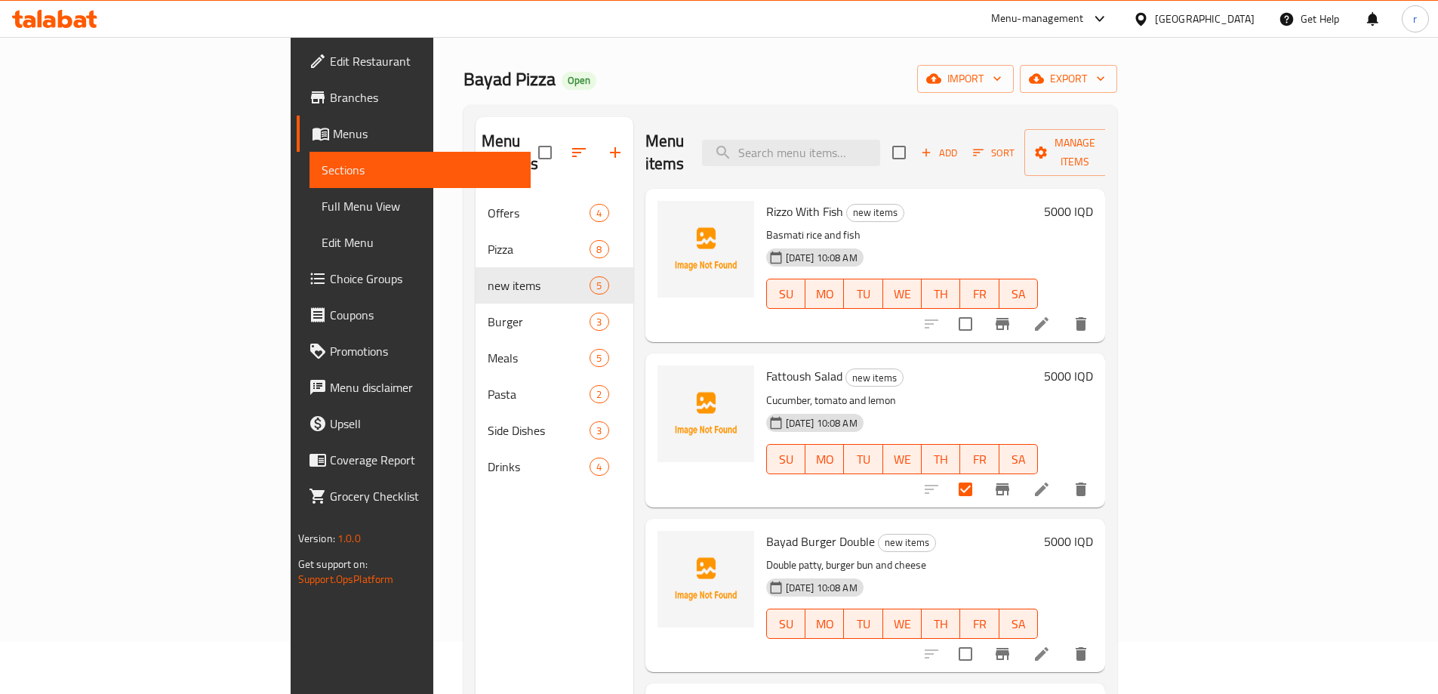
scroll to position [0, 0]
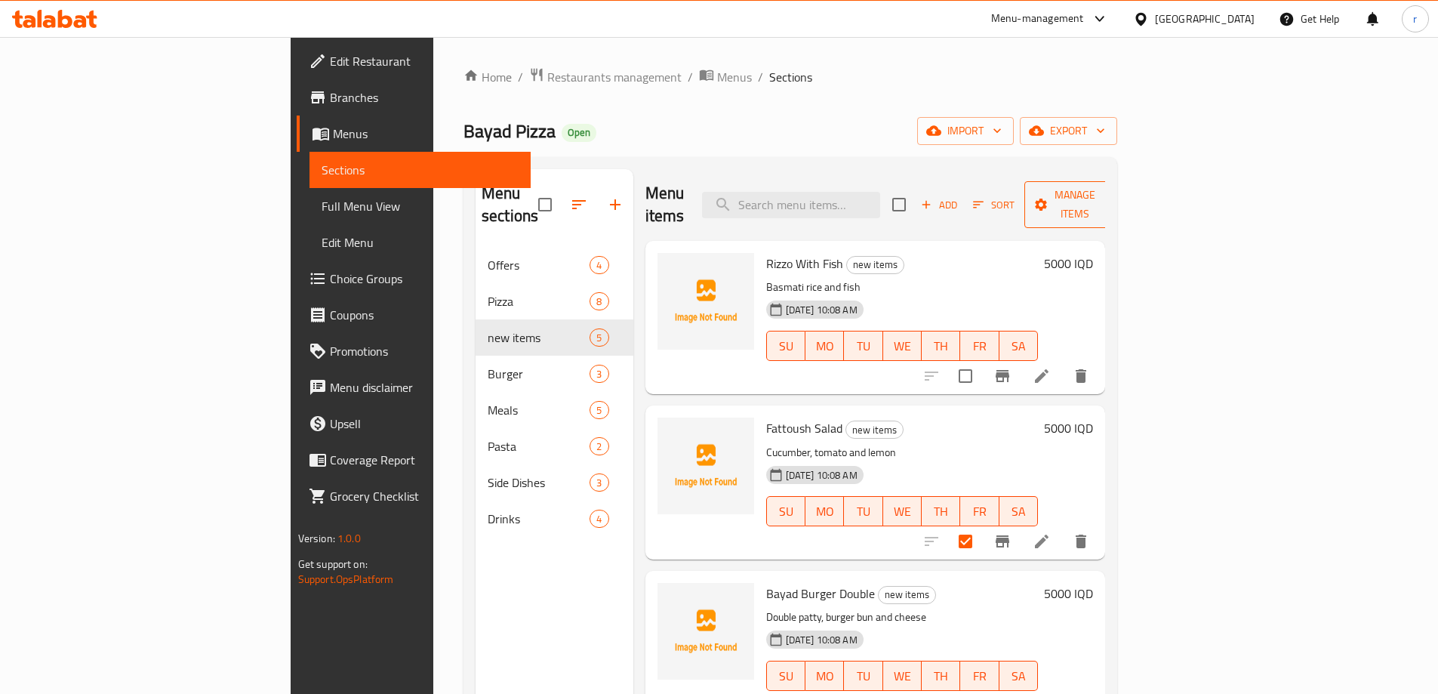
click at [1125, 206] on button "Manage items" at bounding box center [1074, 204] width 101 height 47
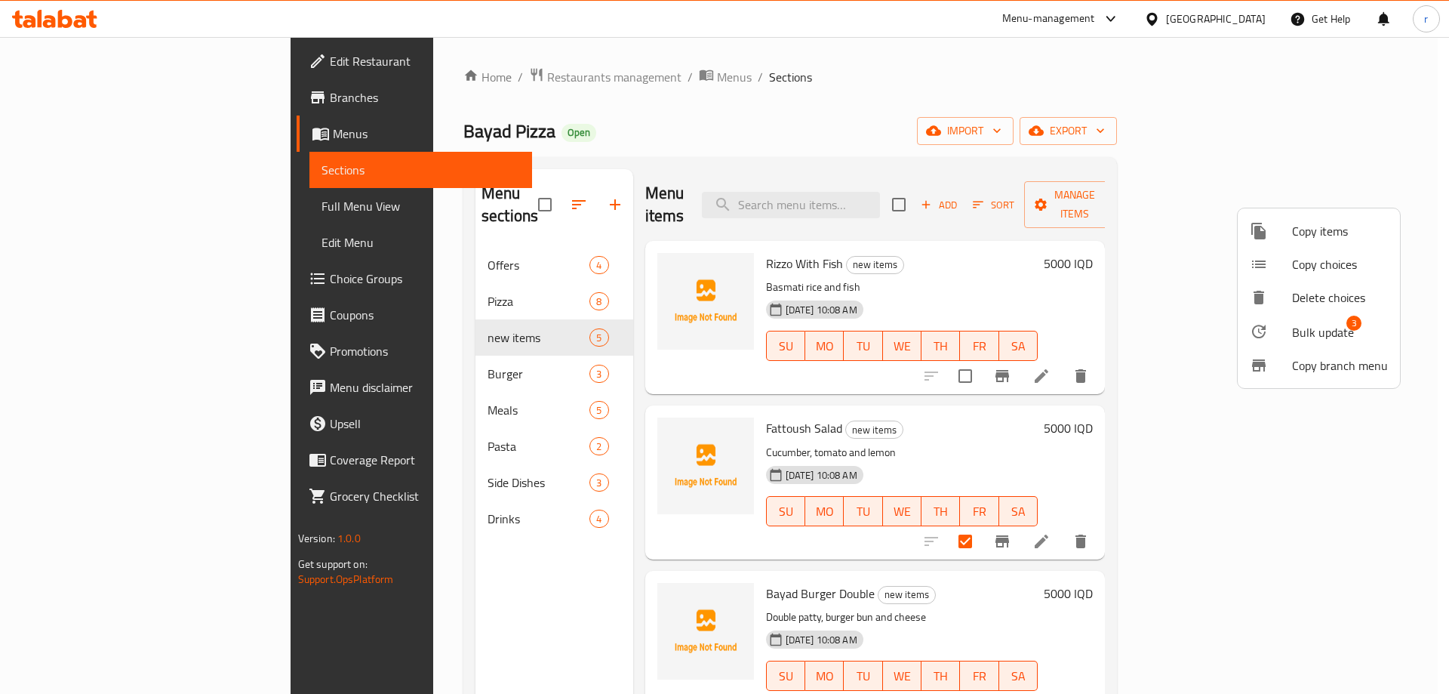
click at [1305, 335] on span "Bulk update" at bounding box center [1323, 332] width 62 height 18
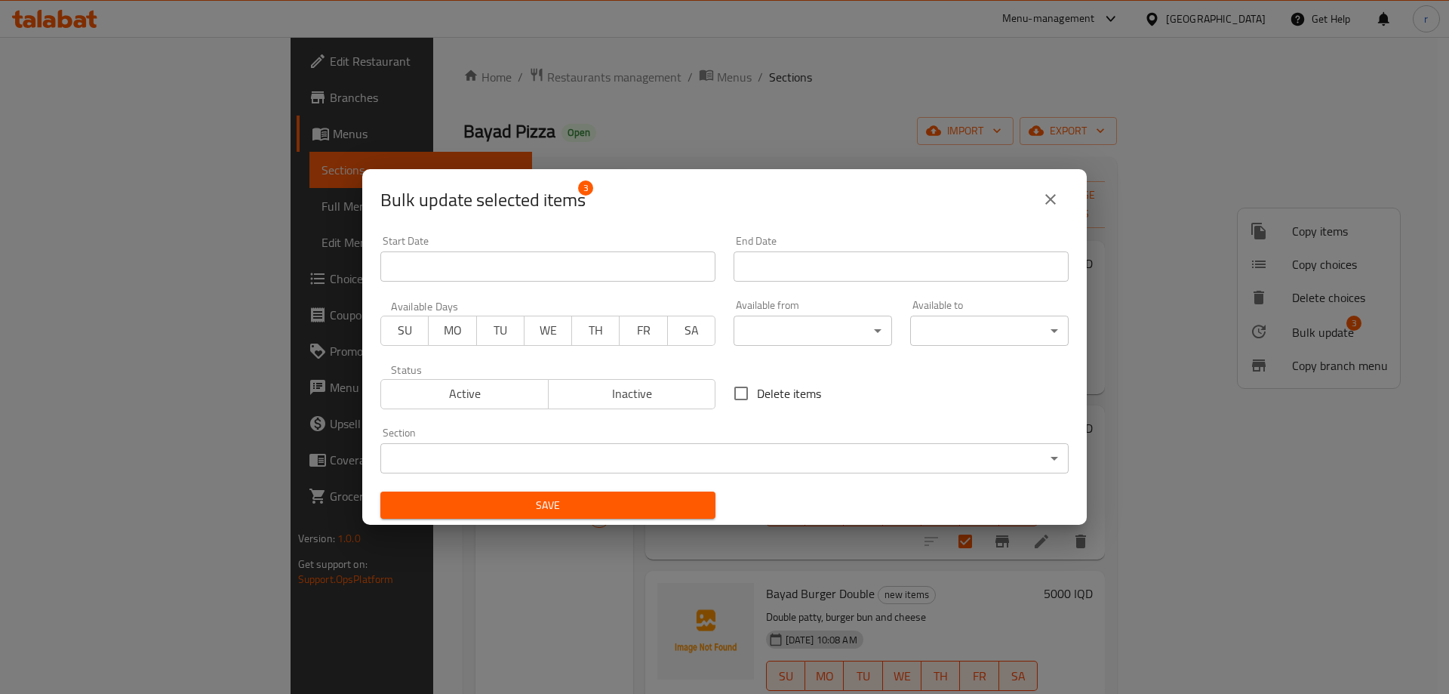
click at [701, 448] on body "​ Menu-management Iraq Get Help r Edit Restaurant Branches Menus Sections Full …" at bounding box center [724, 365] width 1449 height 657
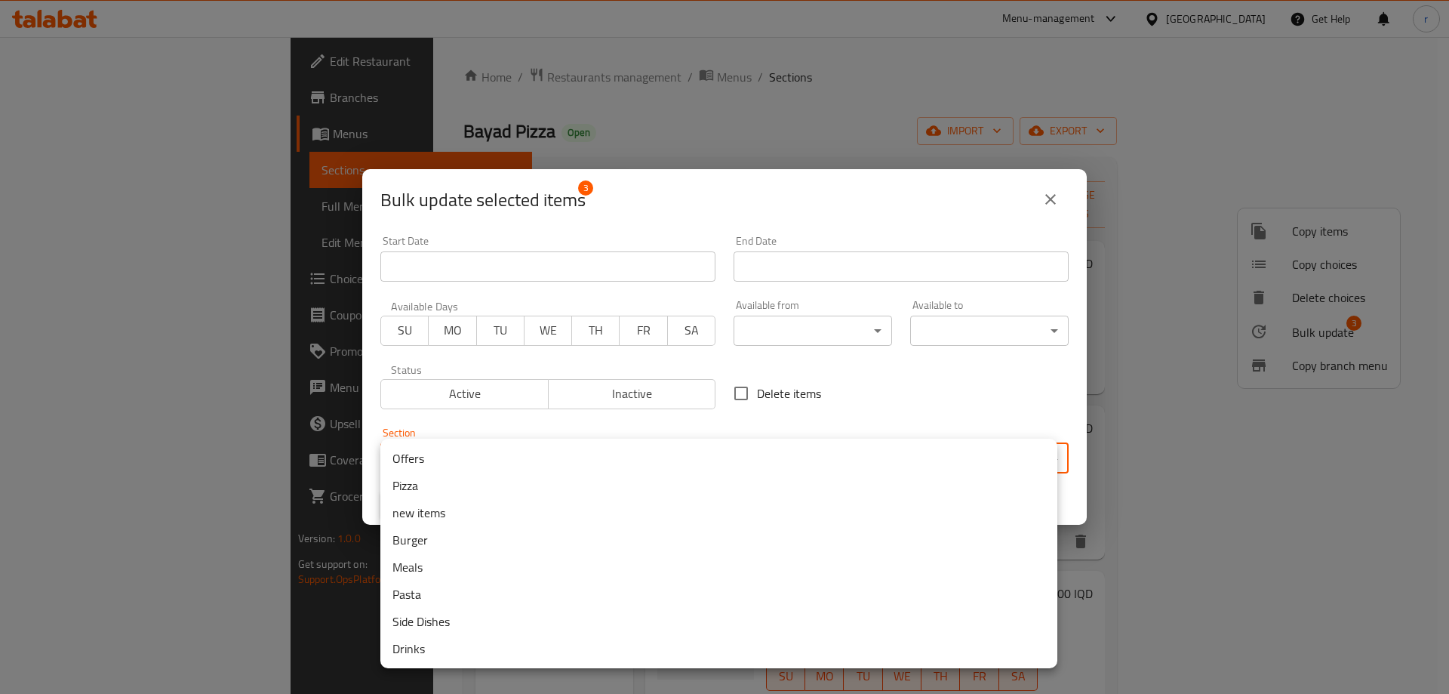
click at [432, 626] on li "Side Dishes" at bounding box center [718, 621] width 677 height 27
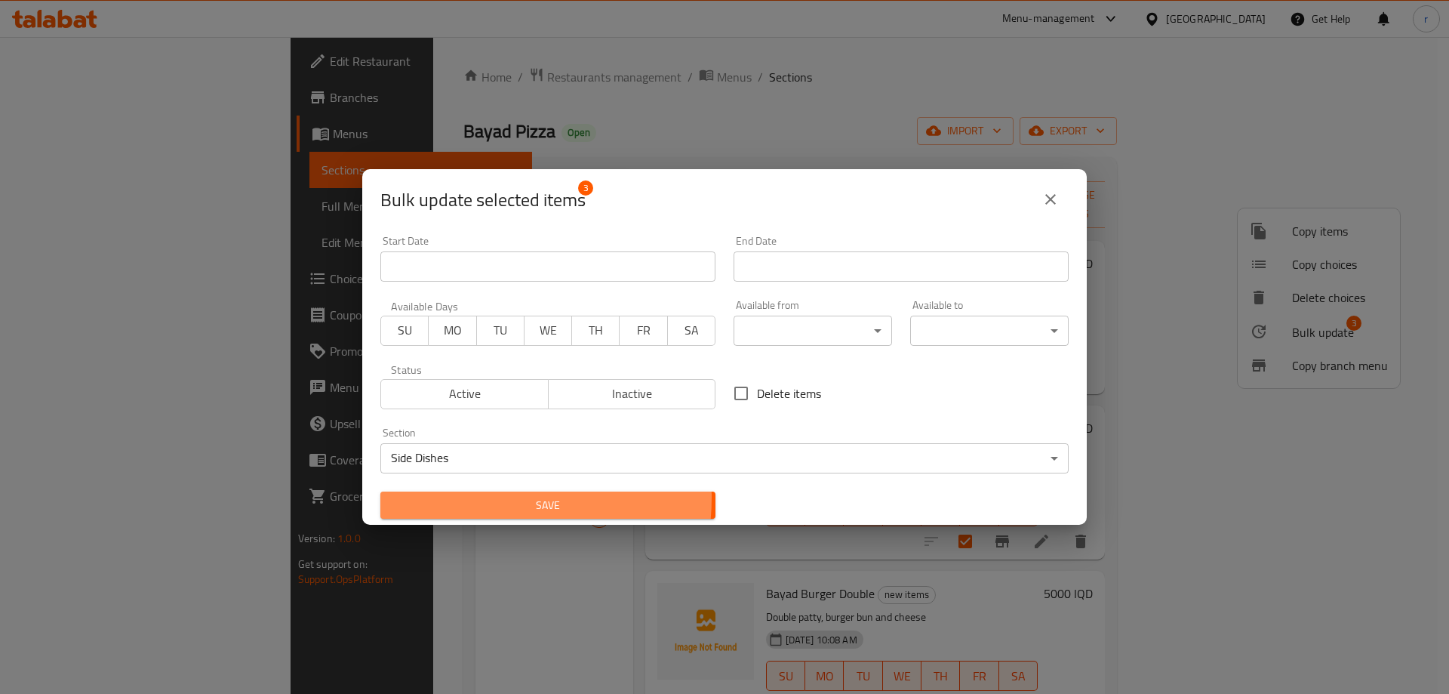
click at [477, 497] on span "Save" at bounding box center [548, 505] width 311 height 19
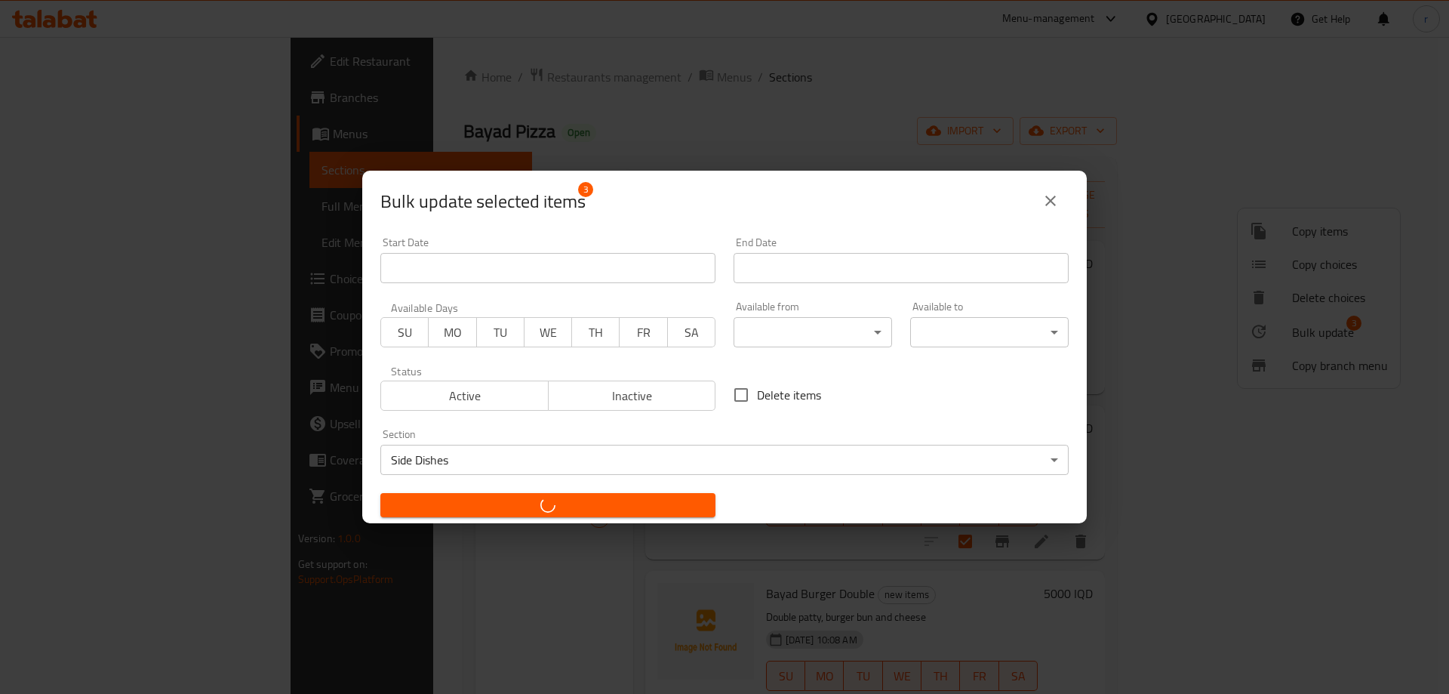
checkbox input "false"
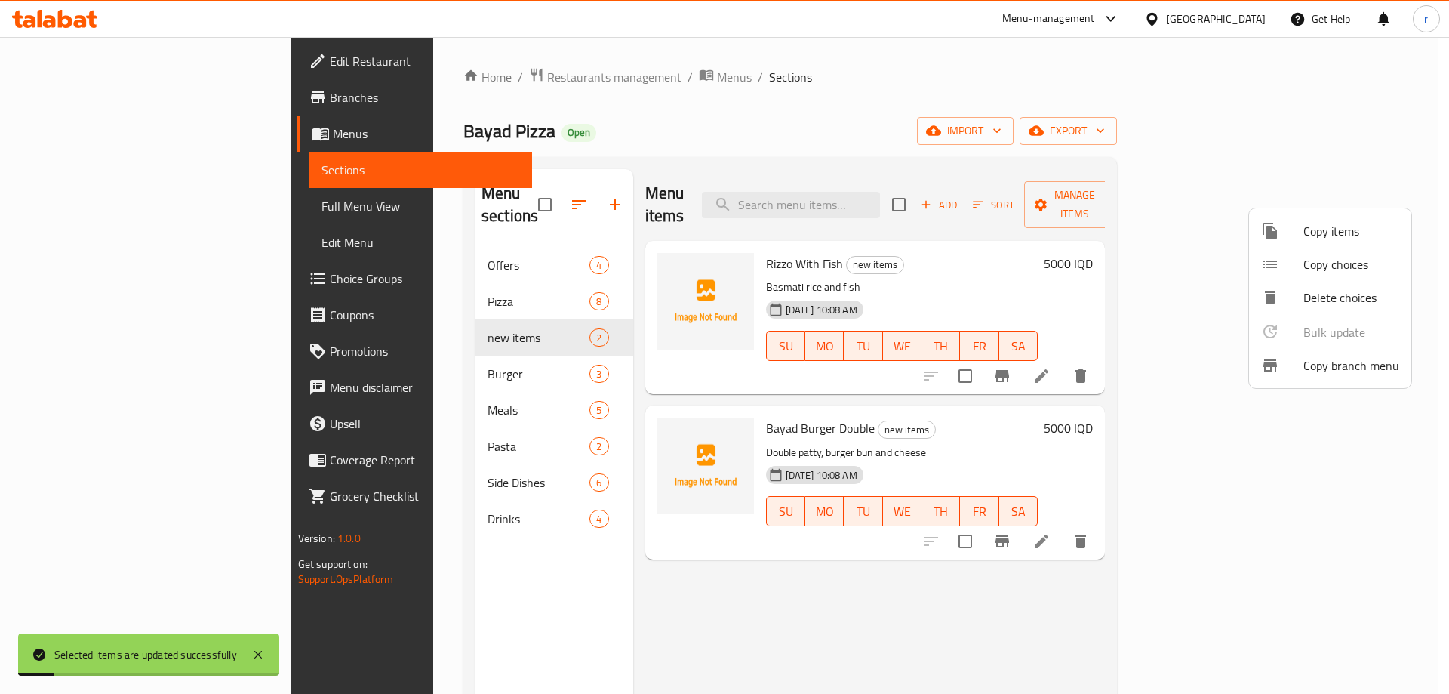
click at [466, 554] on div at bounding box center [724, 347] width 1449 height 694
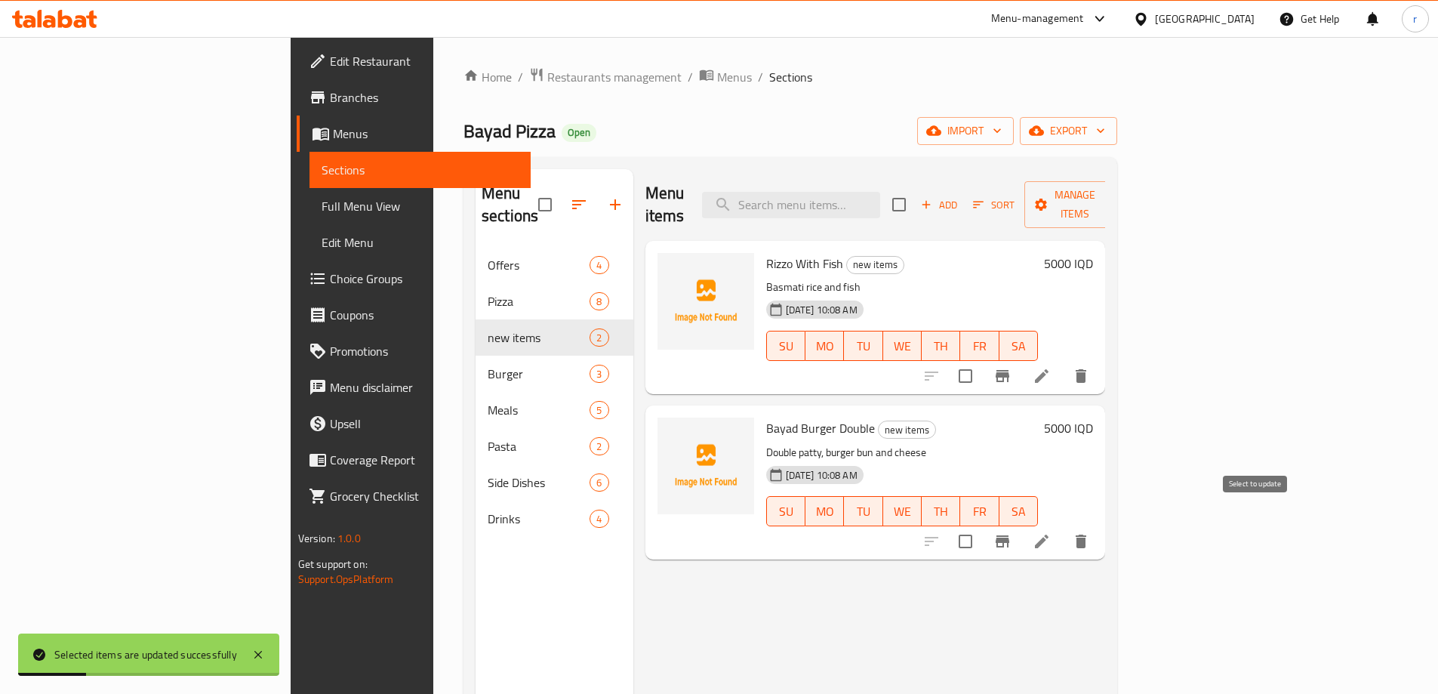
click at [981, 525] on input "checkbox" at bounding box center [966, 541] width 32 height 32
click at [1113, 192] on span "Manage items" at bounding box center [1074, 205] width 77 height 38
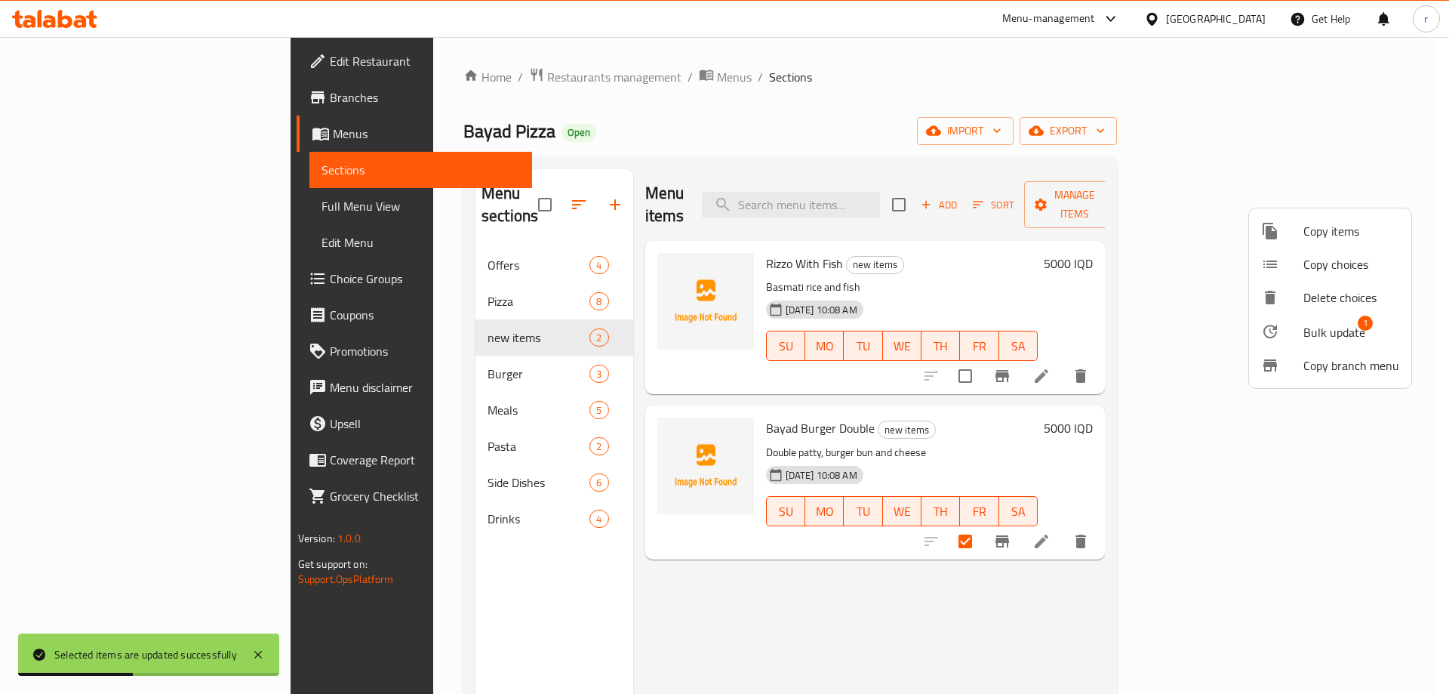
click at [1325, 327] on span "Bulk update" at bounding box center [1335, 332] width 62 height 18
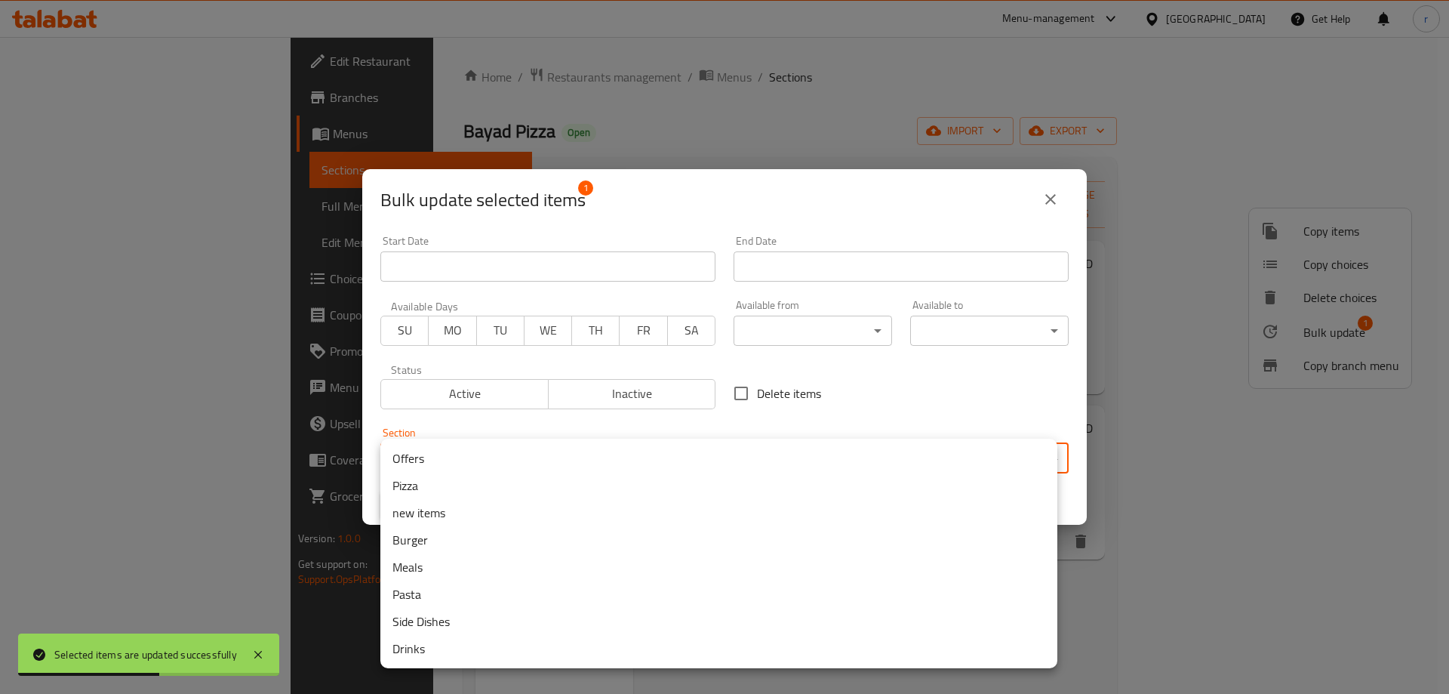
click at [748, 448] on body "Selected items are updated successfully ​ Menu-management Iraq Get Help r Edit …" at bounding box center [724, 365] width 1449 height 657
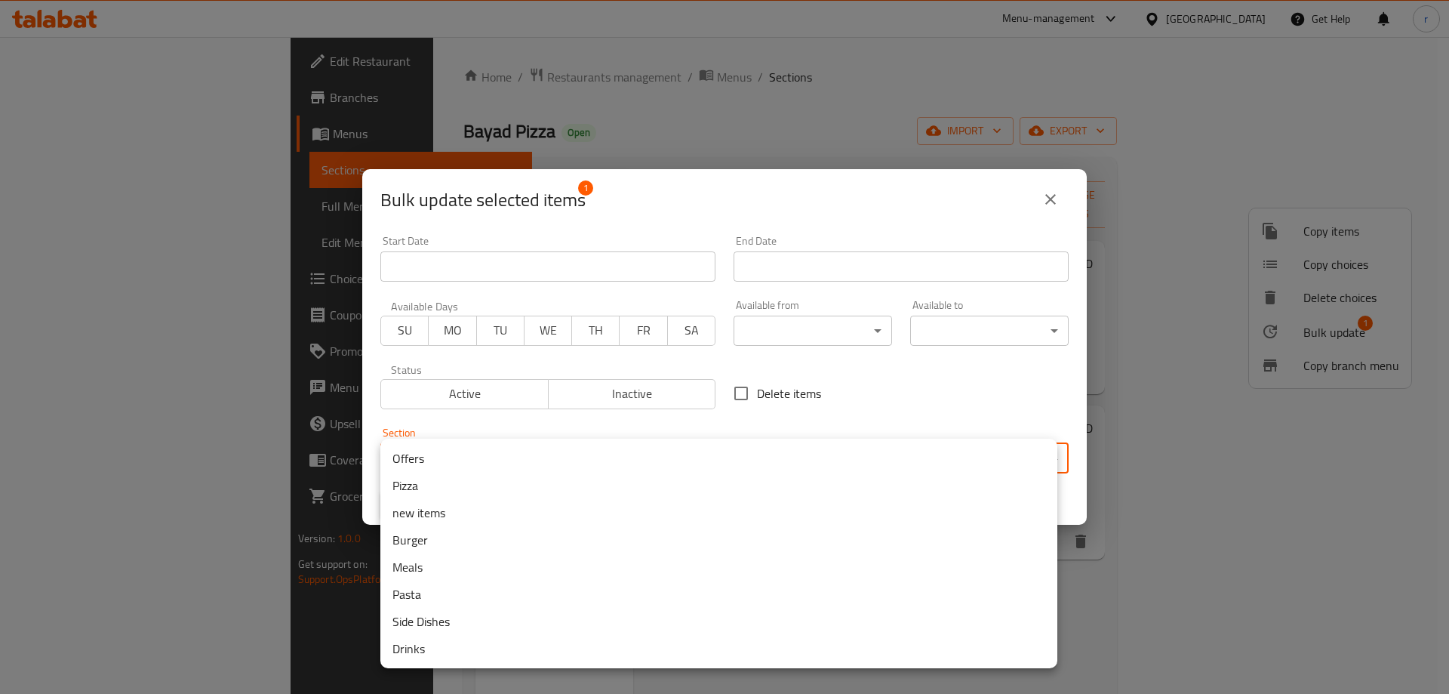
click at [481, 540] on li "Burger" at bounding box center [718, 539] width 677 height 27
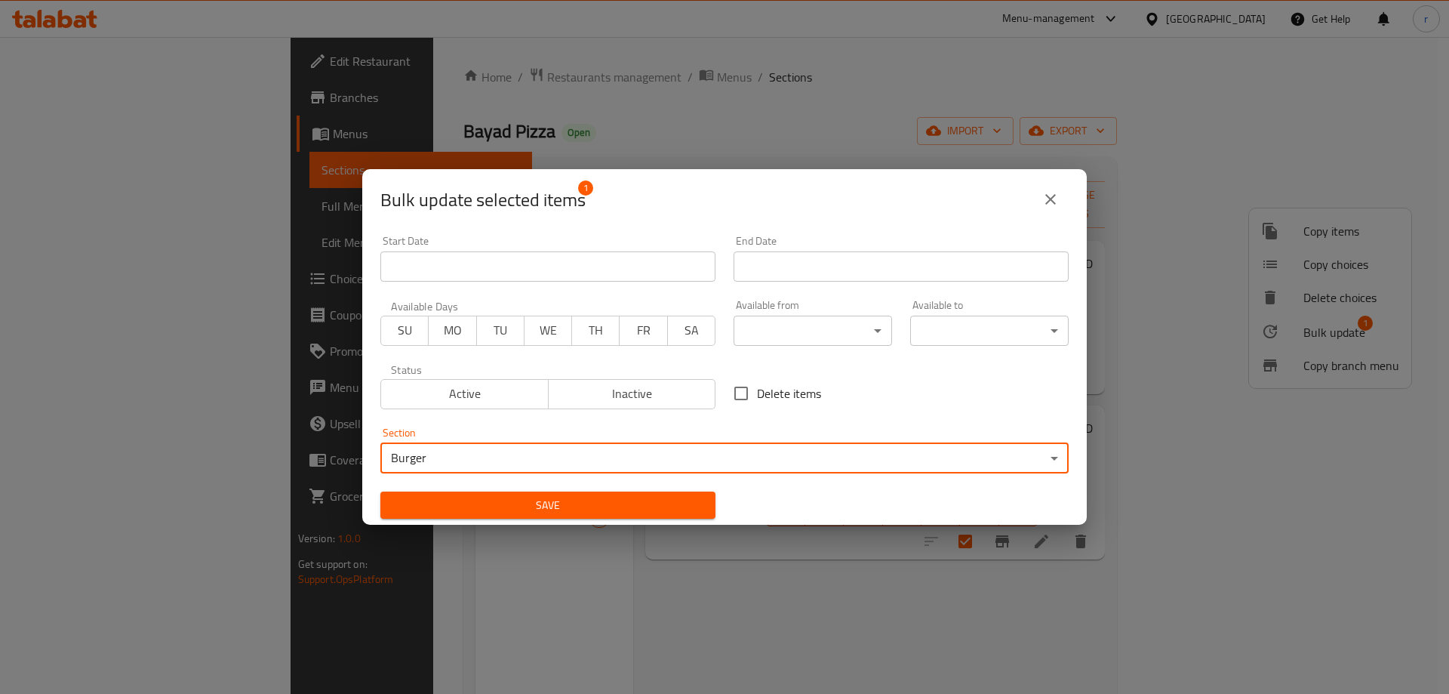
click at [663, 509] on span "Save" at bounding box center [548, 505] width 311 height 19
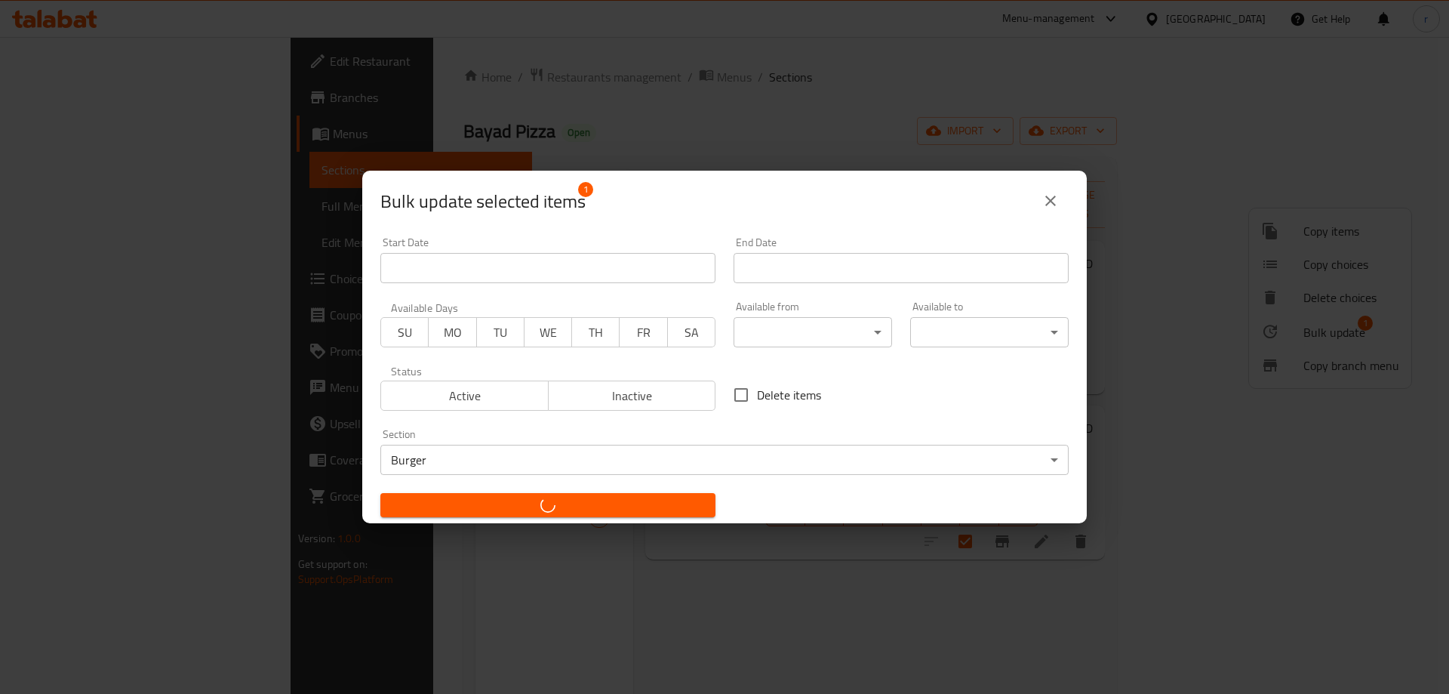
checkbox input "false"
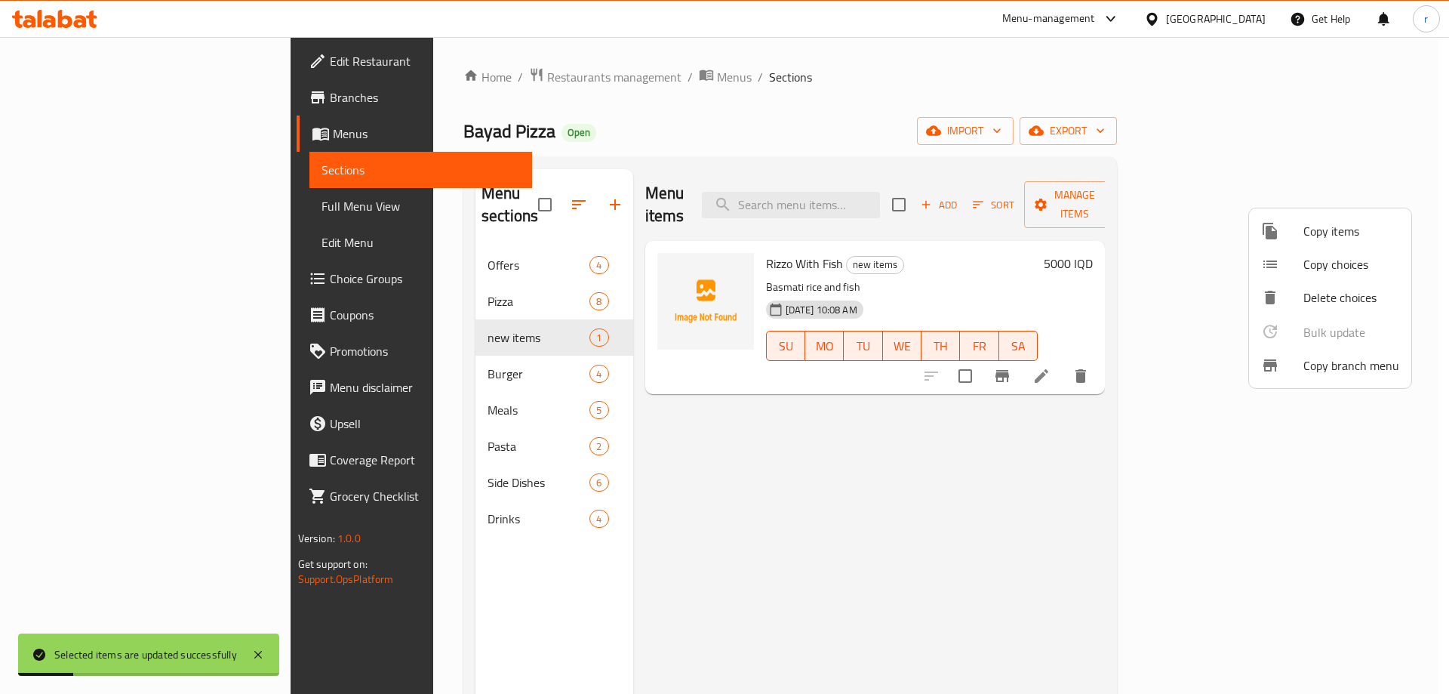
click at [527, 319] on div at bounding box center [724, 347] width 1449 height 694
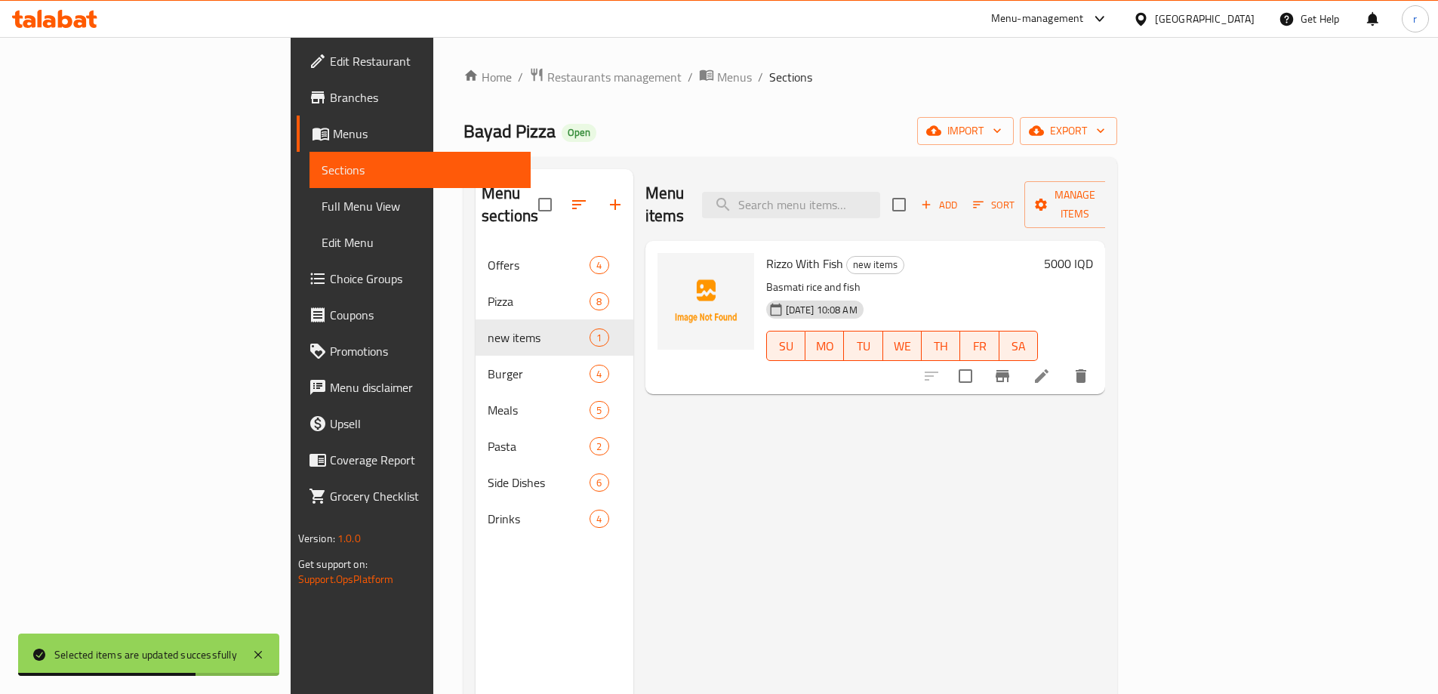
click at [651, 364] on div at bounding box center [705, 317] width 109 height 141
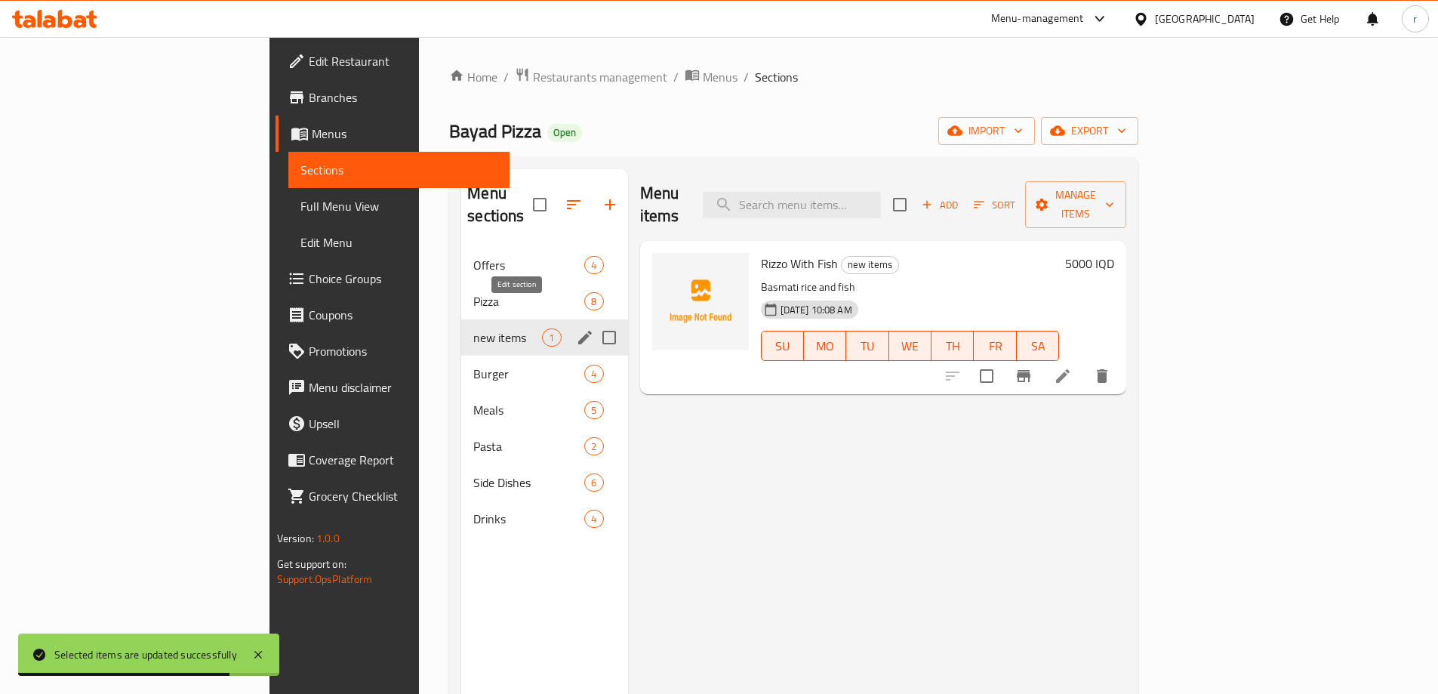
click at [576, 328] on icon "edit" at bounding box center [585, 337] width 18 height 18
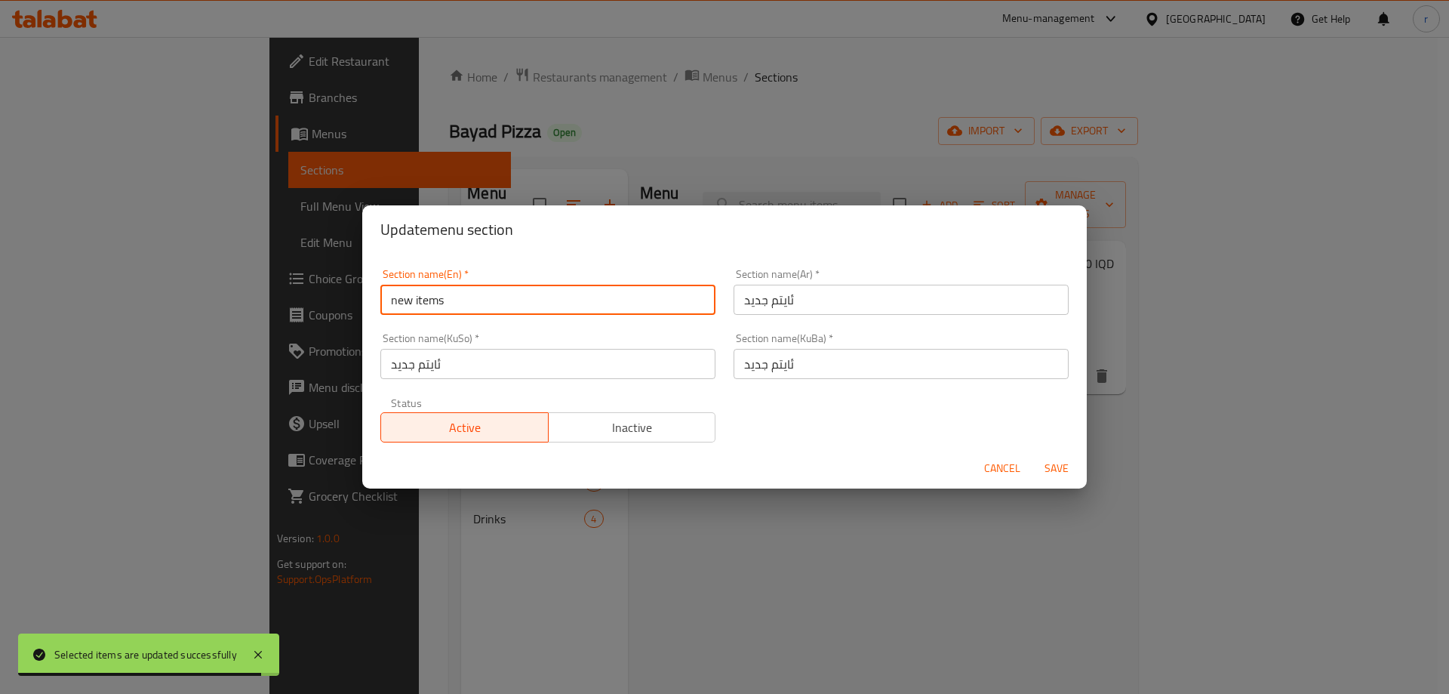
click at [503, 306] on input "new items" at bounding box center [547, 300] width 335 height 30
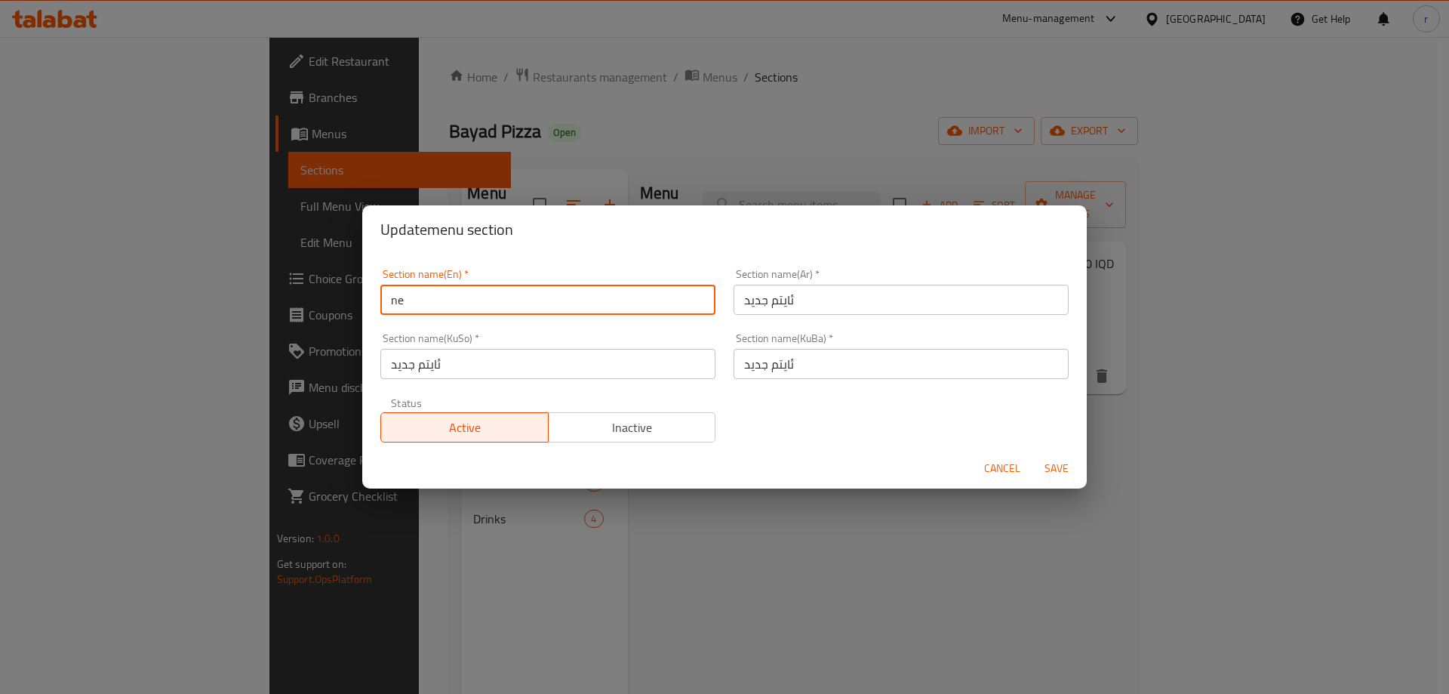
type input "n"
type input "Riz"
click at [1033, 454] on button "Save" at bounding box center [1057, 468] width 48 height 28
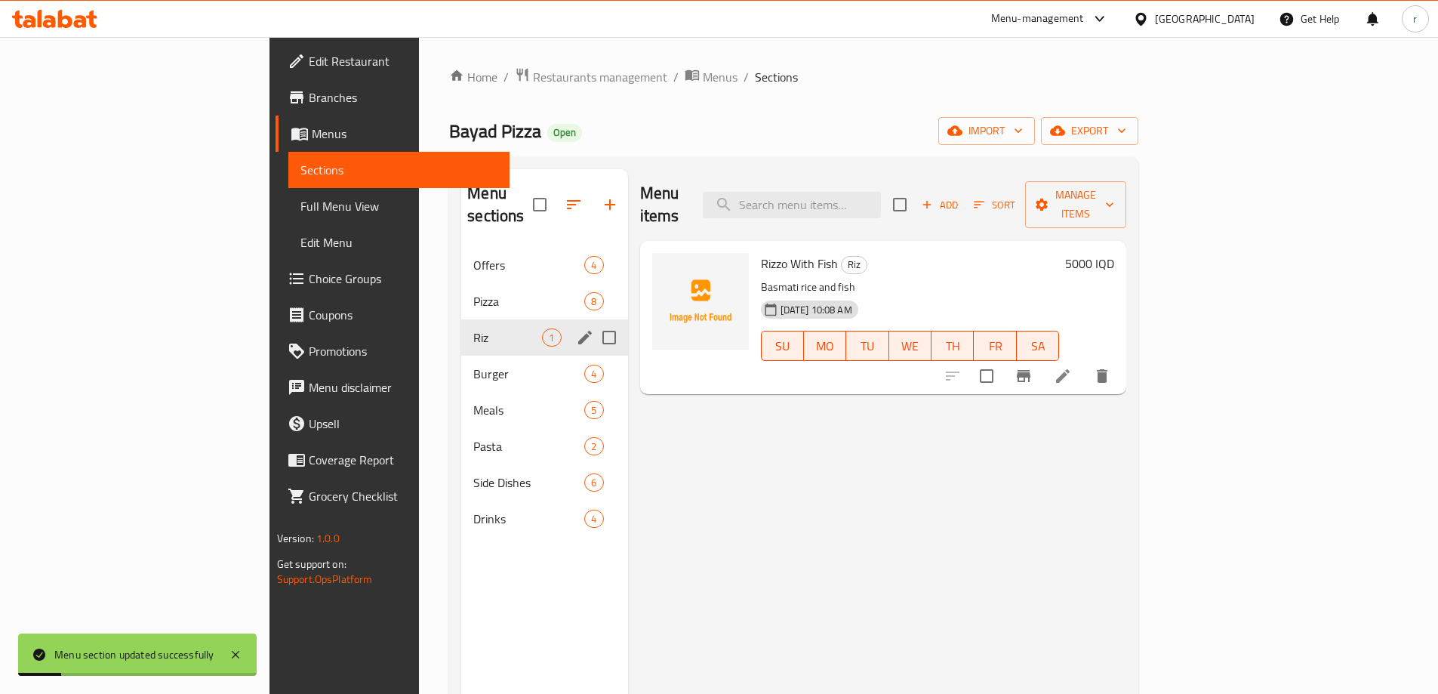
click at [578, 331] on icon "edit" at bounding box center [585, 338] width 14 height 14
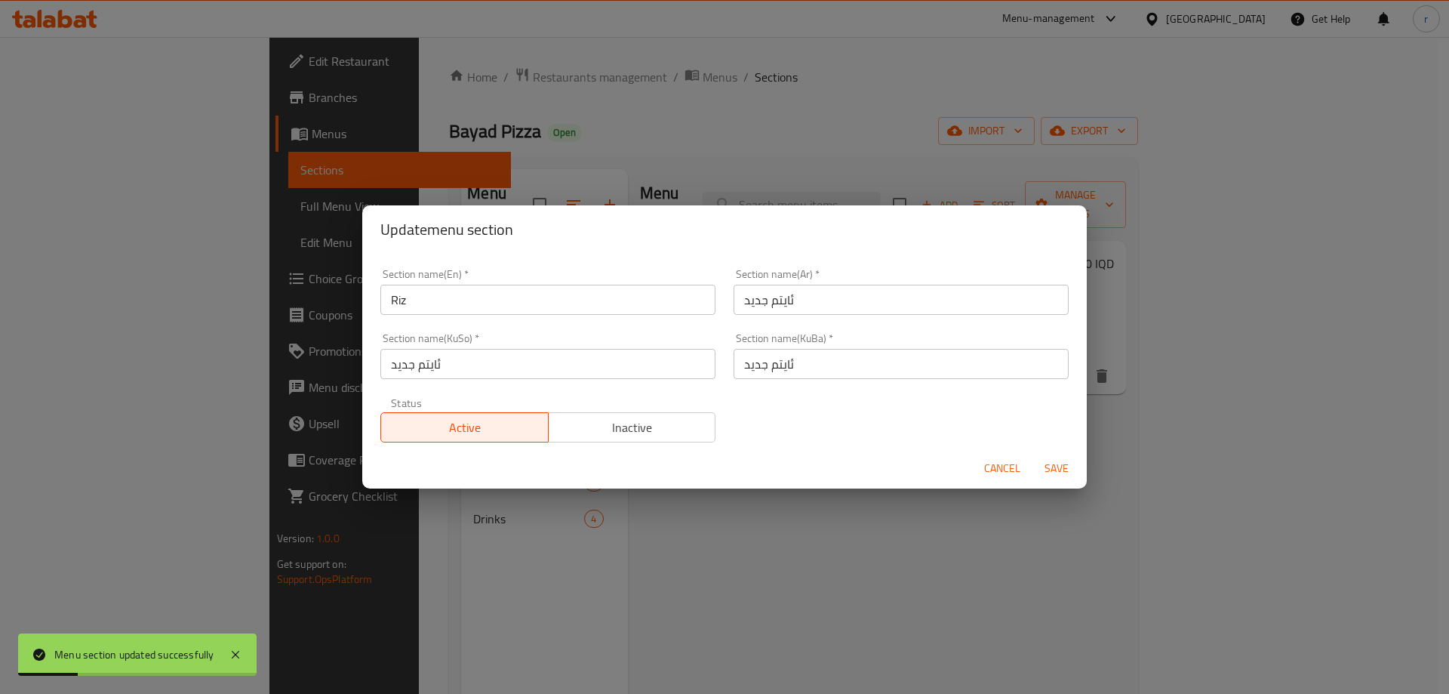
click at [488, 304] on input "Riz" at bounding box center [547, 300] width 335 height 30
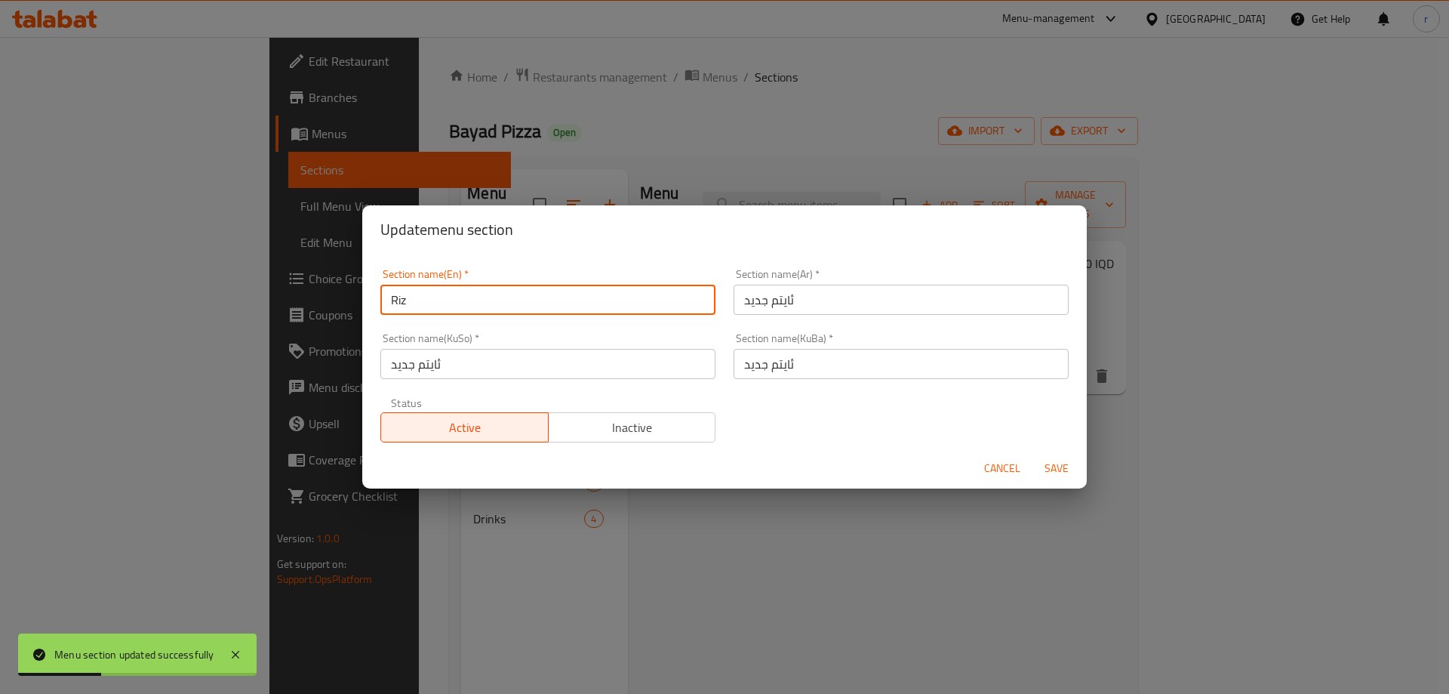
click at [488, 304] on input "Riz" at bounding box center [547, 300] width 335 height 30
type input "Rizo"
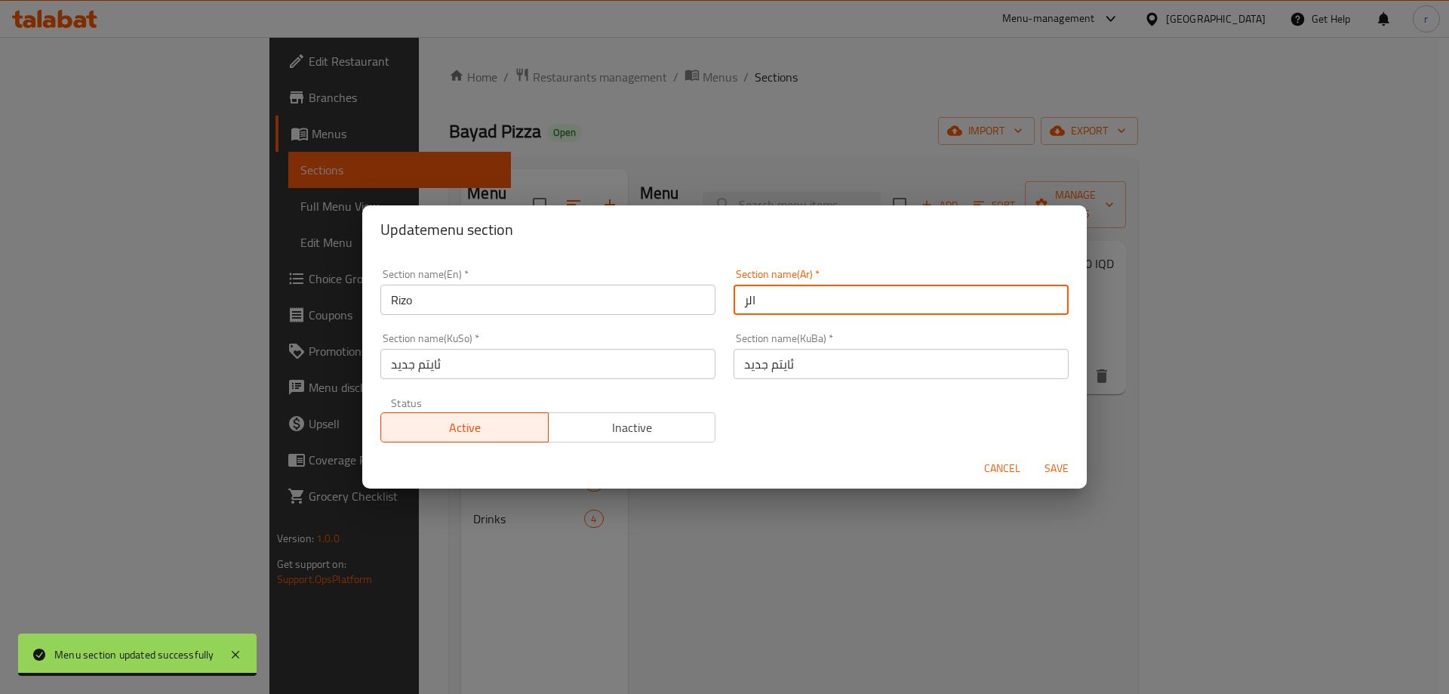
type input "الريزو"
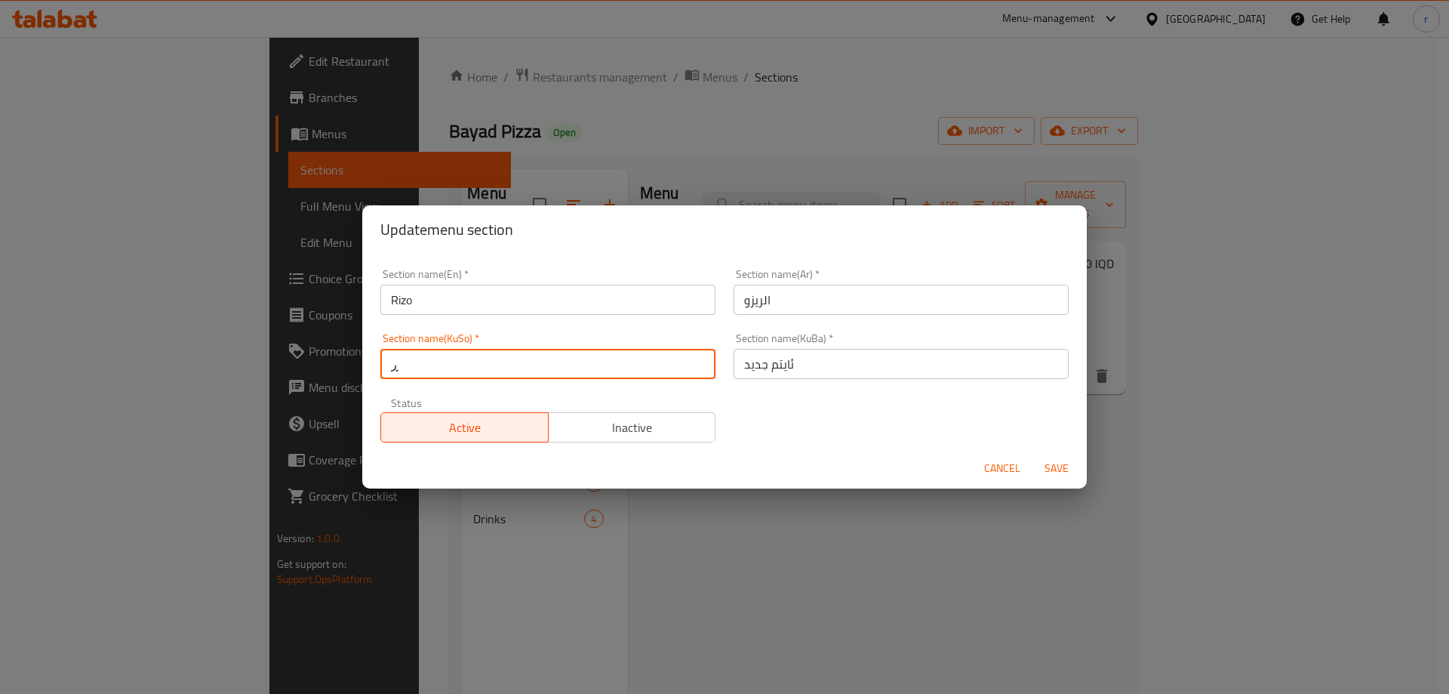
type input "ڕیزۆ"
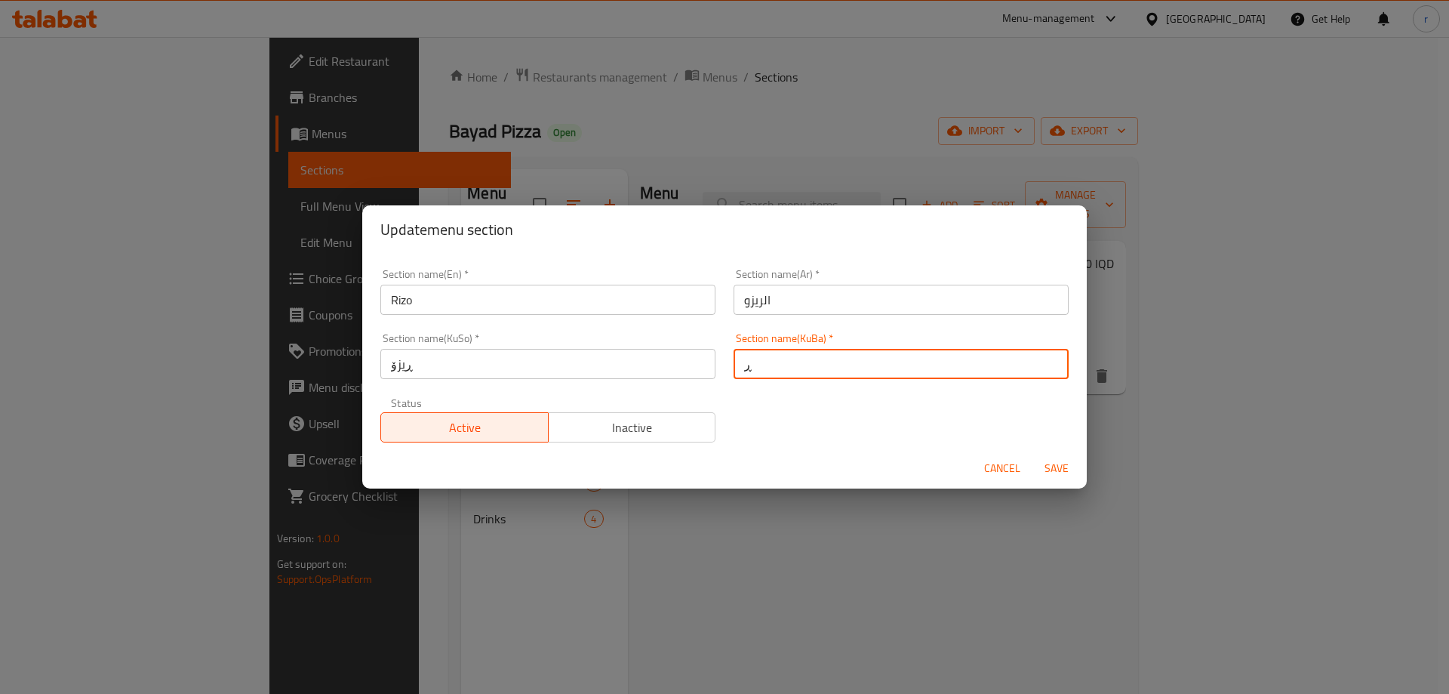
type input "ڕیزۆ"
click at [1033, 454] on button "Save" at bounding box center [1057, 468] width 48 height 28
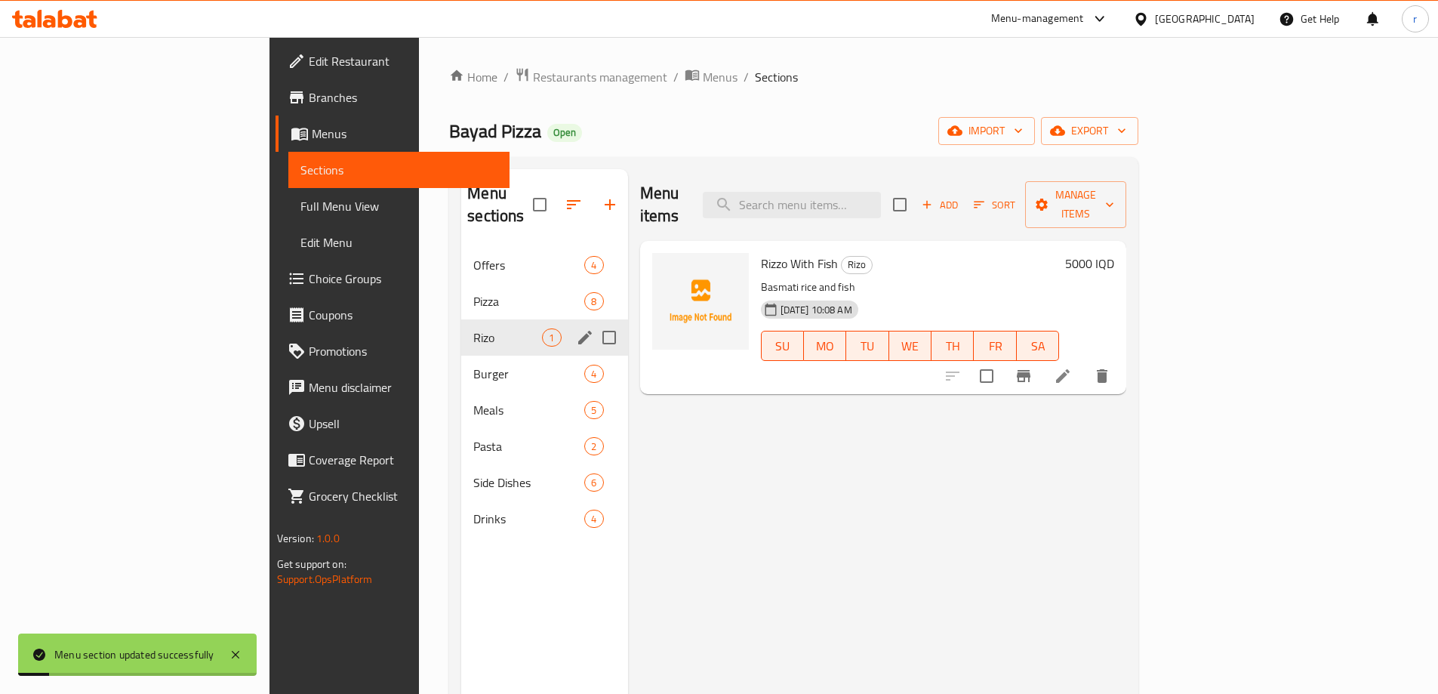
click at [667, 462] on div "Menu items Add Sort Manage items Rizzo With Fish Rizo Basmati rice and fish 06-…" at bounding box center [877, 516] width 499 height 694
click at [300, 206] on span "Full Menu View" at bounding box center [398, 206] width 197 height 18
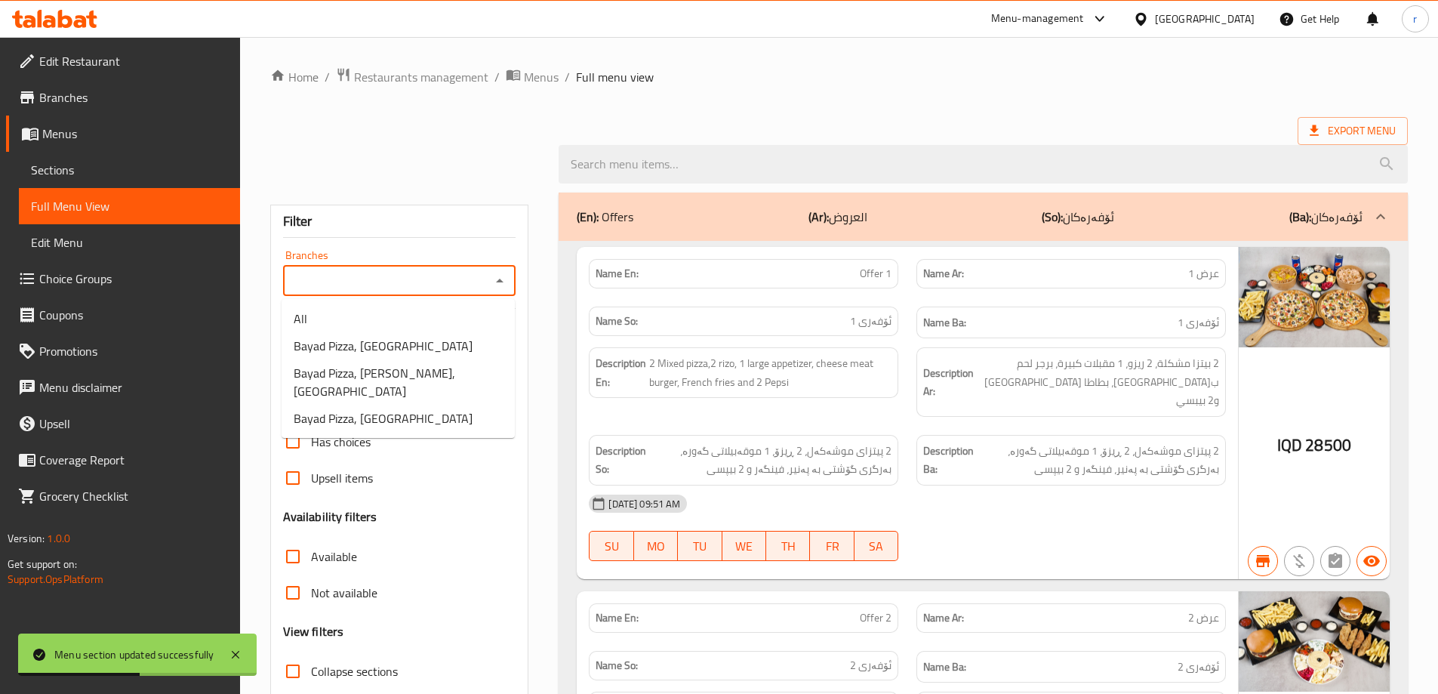
click at [322, 279] on input "Branches" at bounding box center [387, 280] width 199 height 21
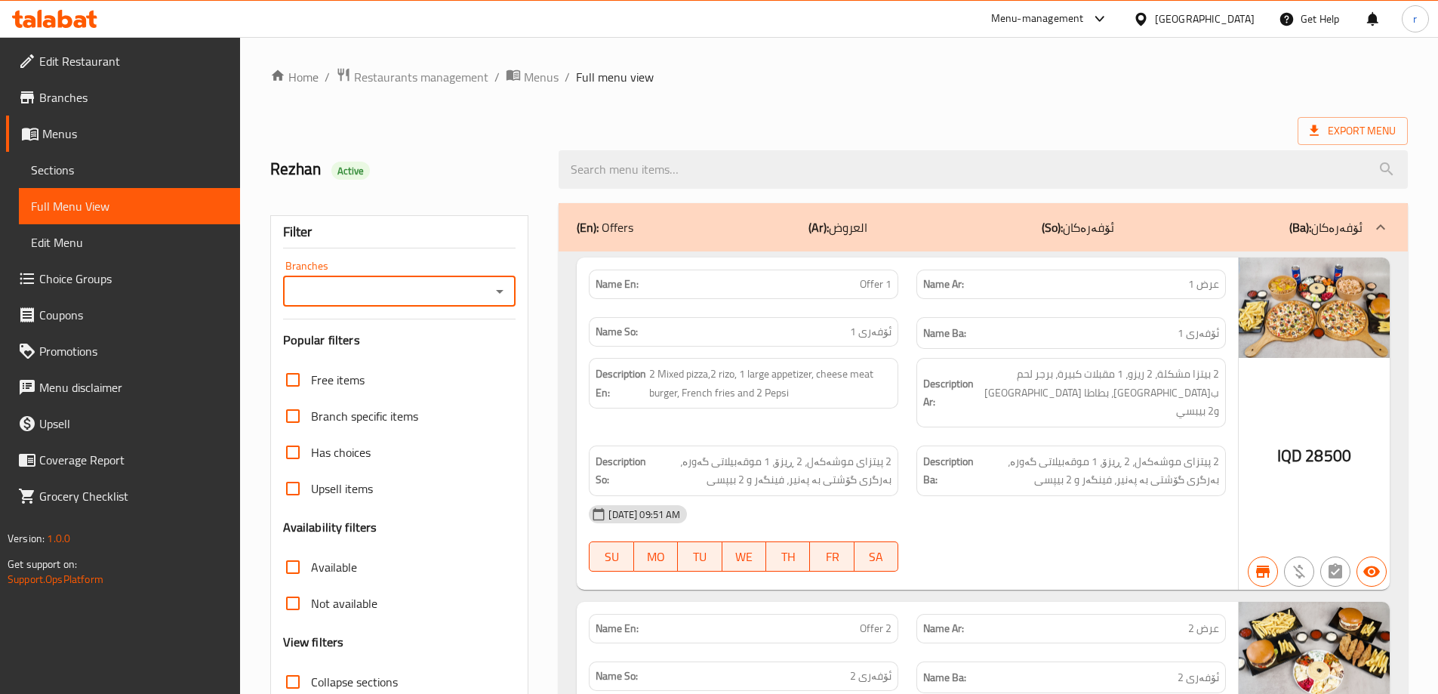
click at [384, 294] on input "Branches" at bounding box center [387, 291] width 199 height 21
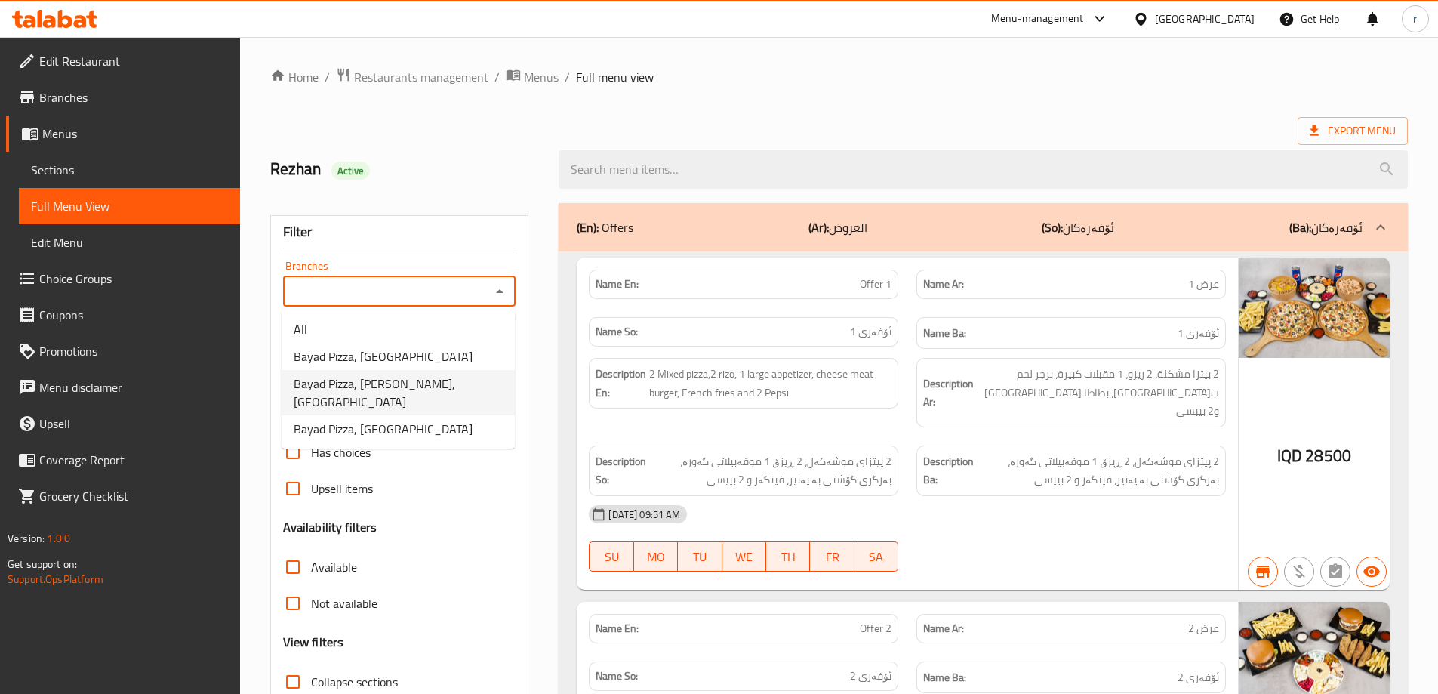
click at [423, 391] on span "Bayad Pizza, Shekh Ahmed, Havalan" at bounding box center [398, 392] width 209 height 36
type input "Bayad Pizza, Shekh Ahmed, Havalan"
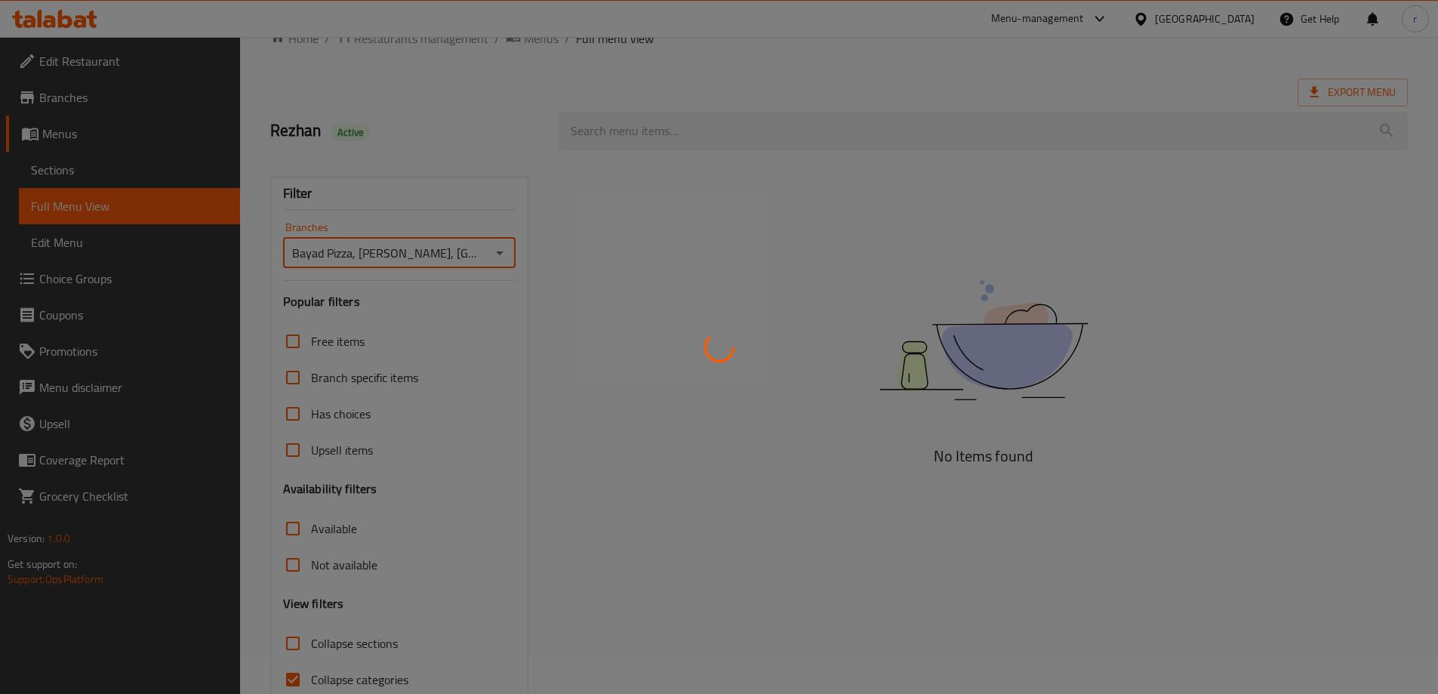
scroll to position [109, 0]
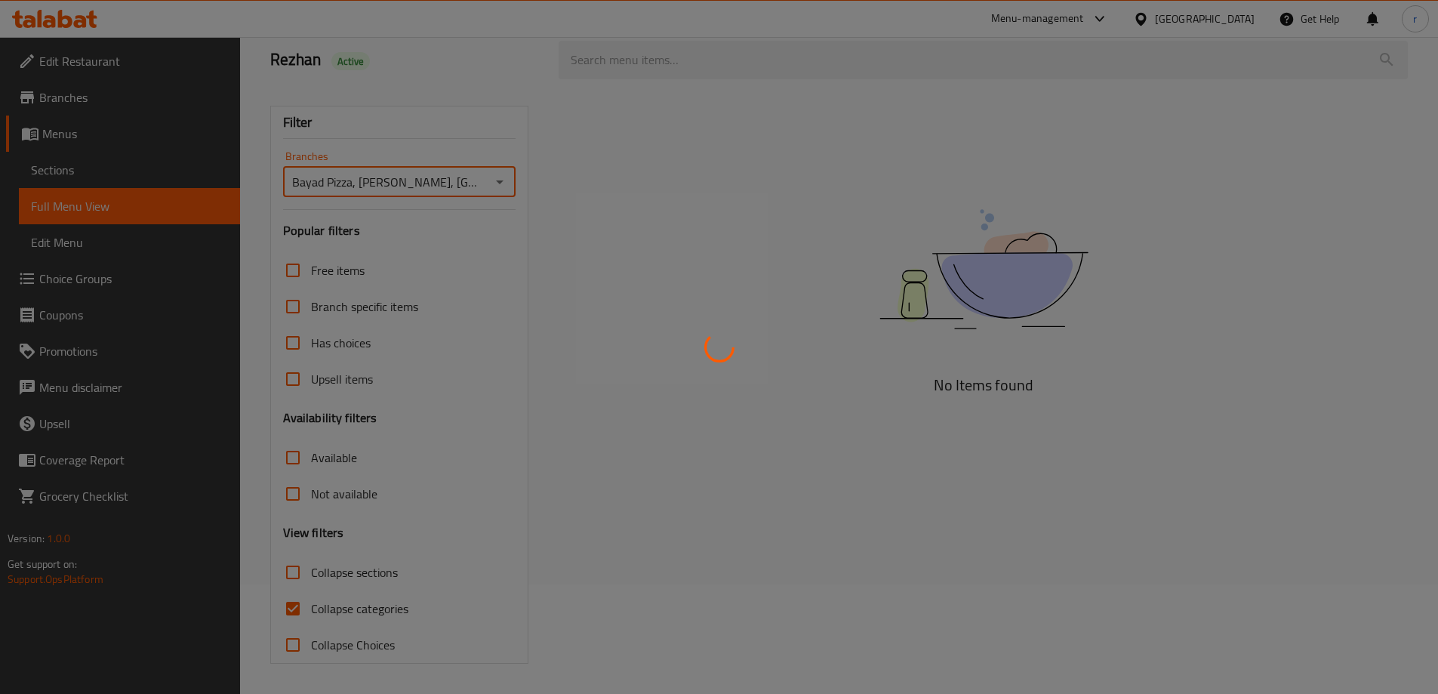
click at [349, 605] on div at bounding box center [719, 347] width 1438 height 694
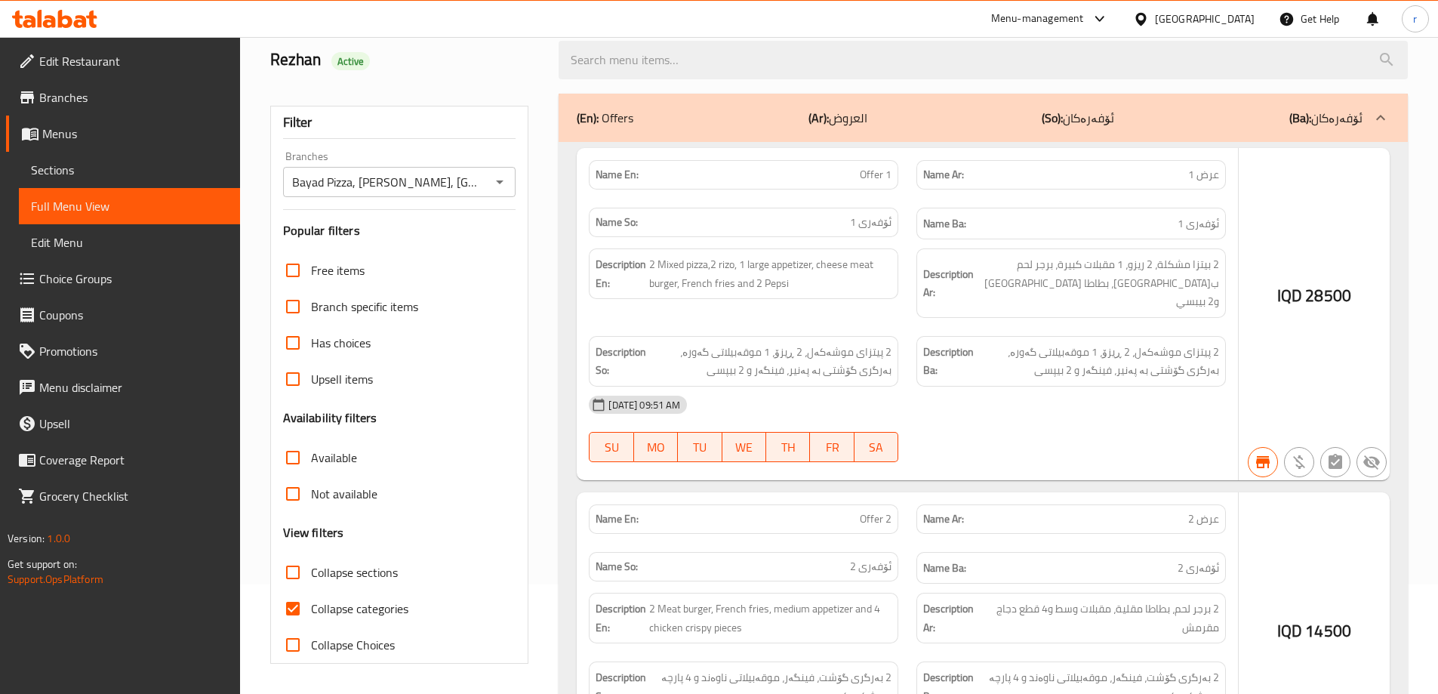
click at [349, 605] on div at bounding box center [719, 347] width 1438 height 694
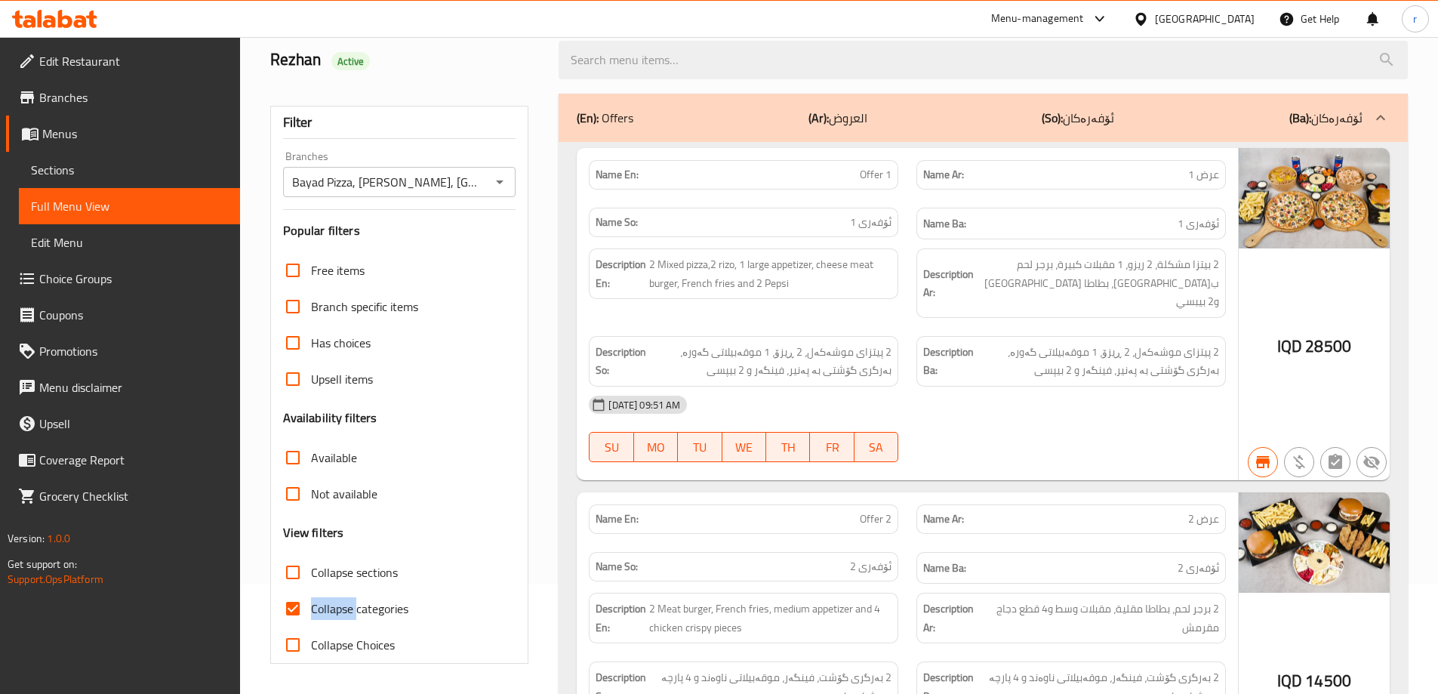
click at [349, 605] on span "Collapse categories" at bounding box center [359, 608] width 97 height 18
click at [311, 605] on input "Collapse categories" at bounding box center [293, 608] width 36 height 36
checkbox input "false"
click at [410, 522] on div "Free items Branch specific items Has choices Upsell items Availability filters …" at bounding box center [399, 457] width 233 height 411
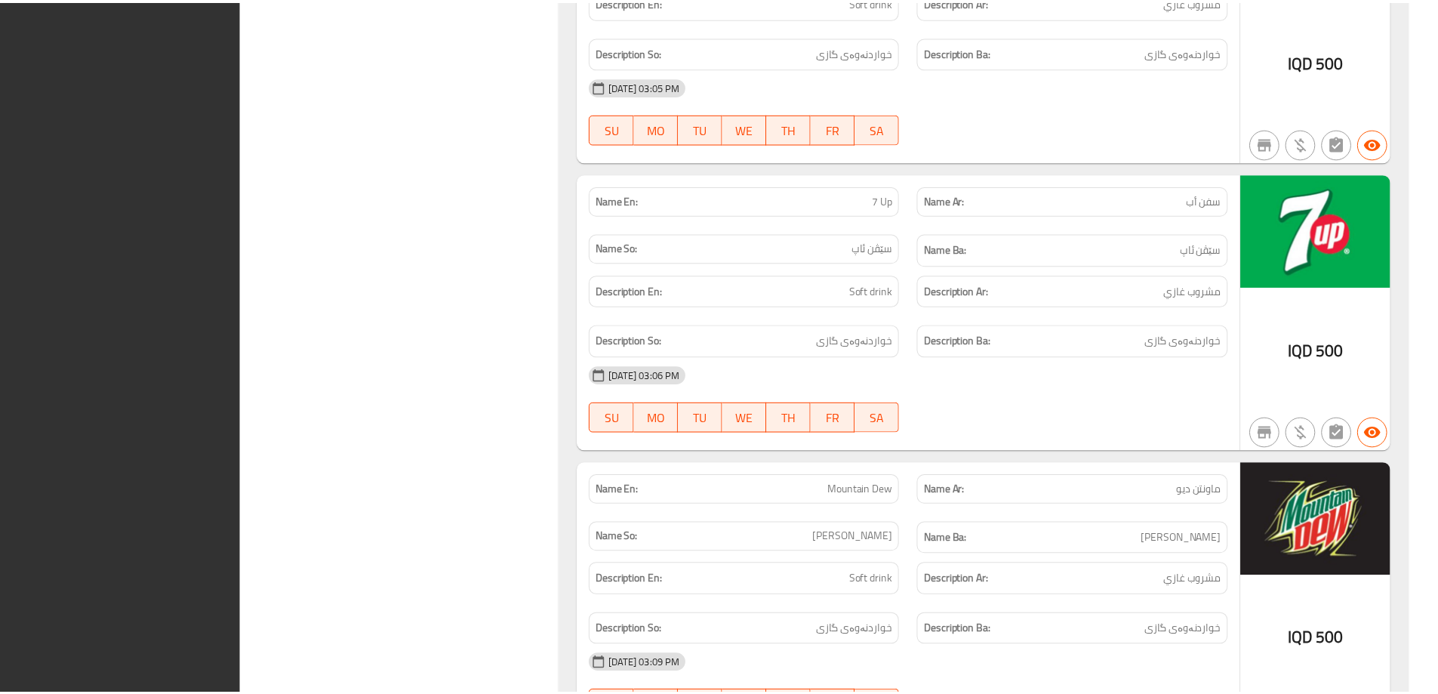
scroll to position [12497, 0]
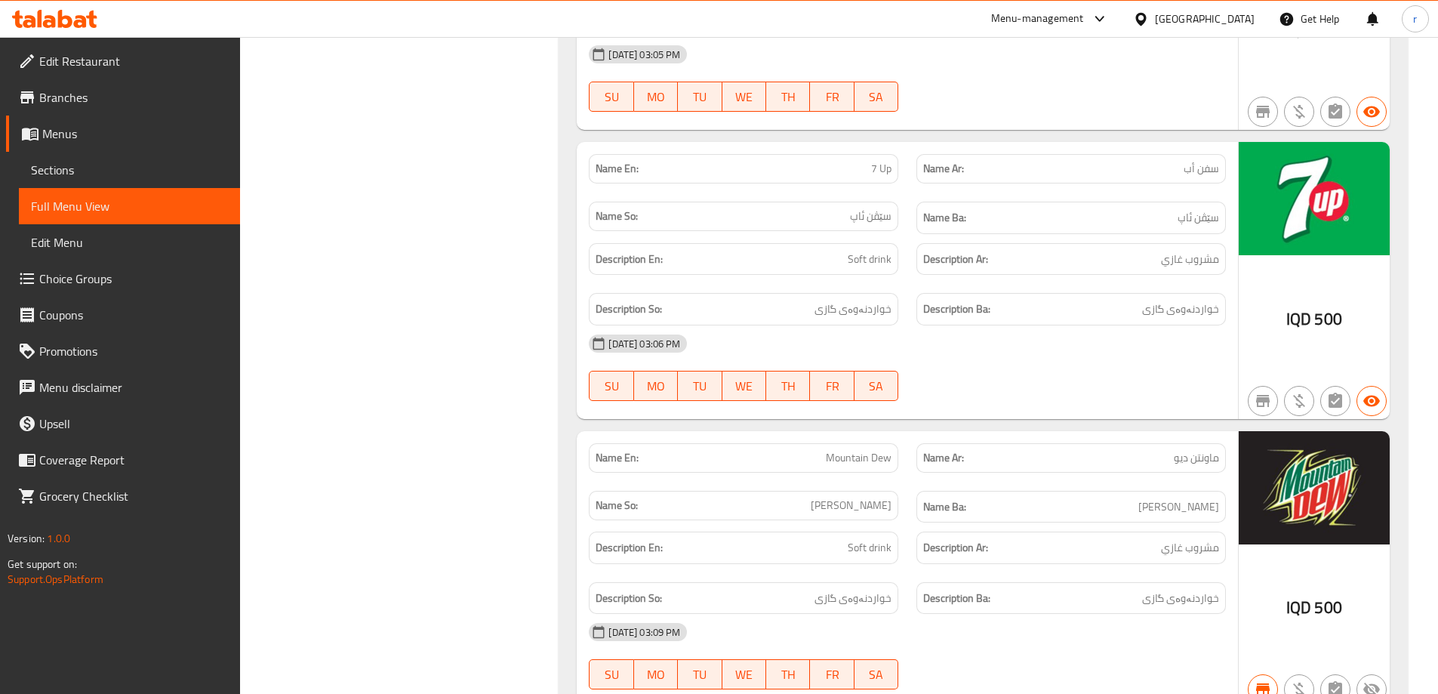
click at [72, 16] on icon at bounding box center [54, 19] width 85 height 18
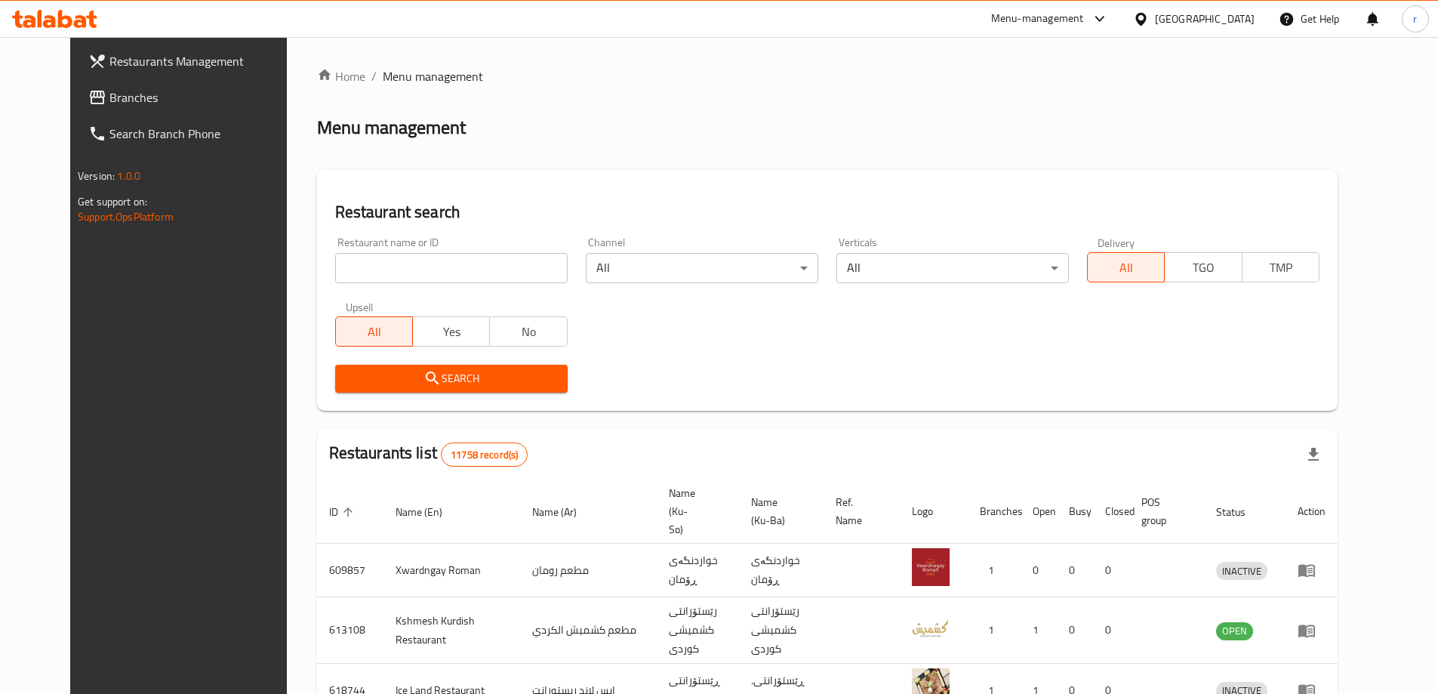
click at [335, 268] on input "search" at bounding box center [451, 268] width 232 height 30
paste input "Al Faqma"
type input "Al Faqma"
click at [374, 371] on span "Search" at bounding box center [451, 378] width 208 height 19
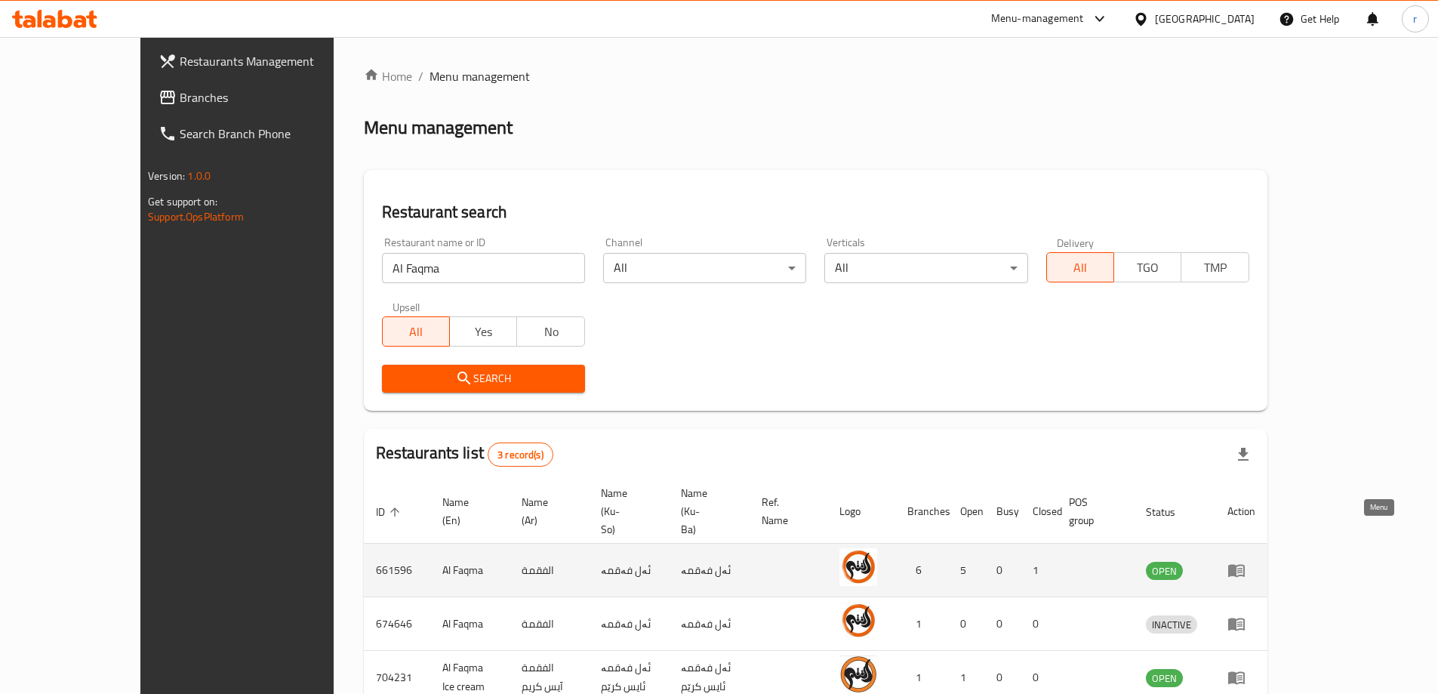
click at [1245, 565] on icon "enhanced table" at bounding box center [1236, 571] width 17 height 13
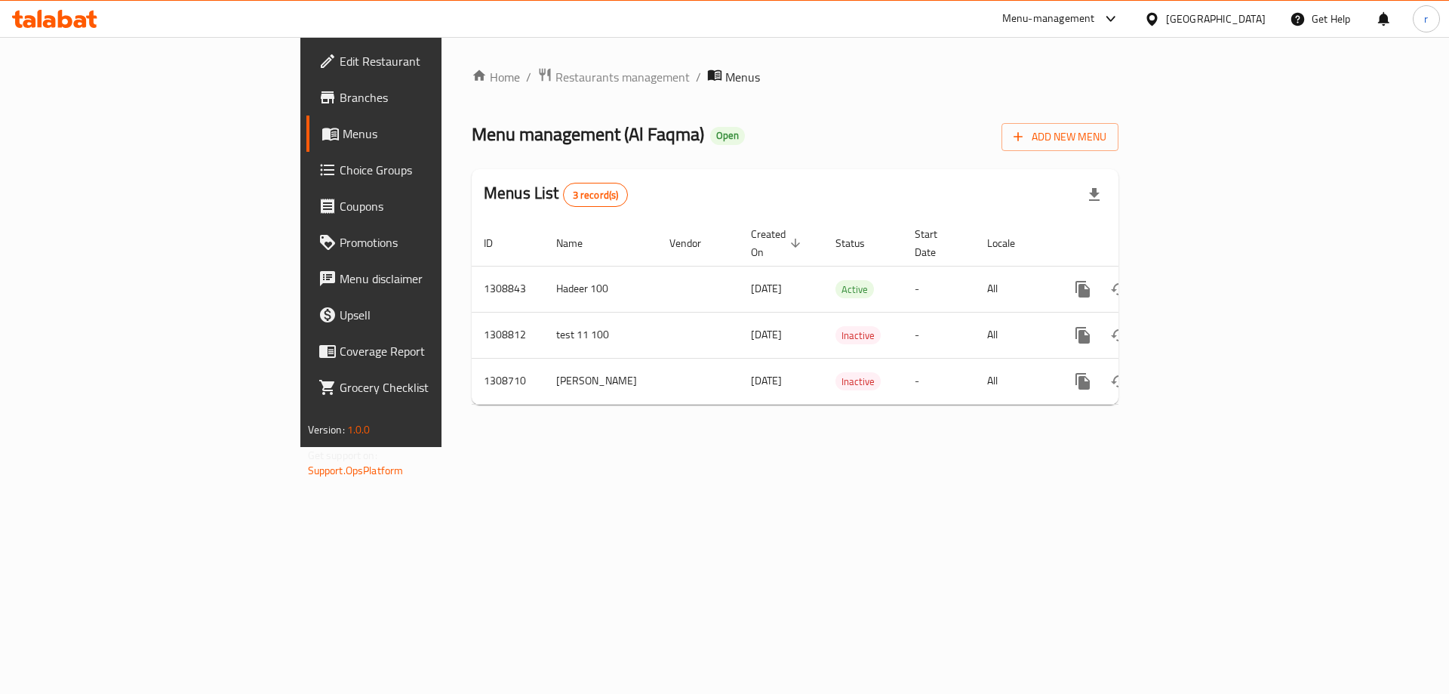
click at [340, 98] on span "Branches" at bounding box center [435, 97] width 191 height 18
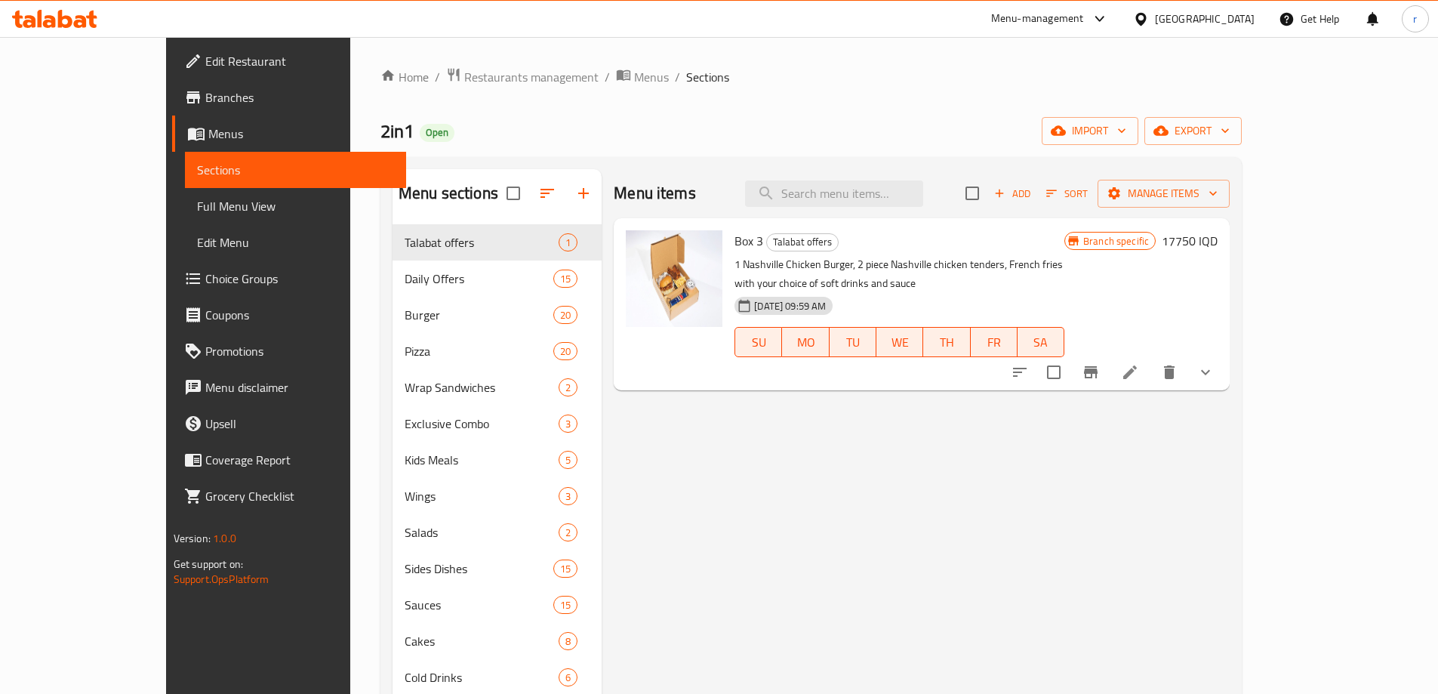
click at [85, 13] on icon at bounding box center [54, 19] width 85 height 18
